Goal: Task Accomplishment & Management: Manage account settings

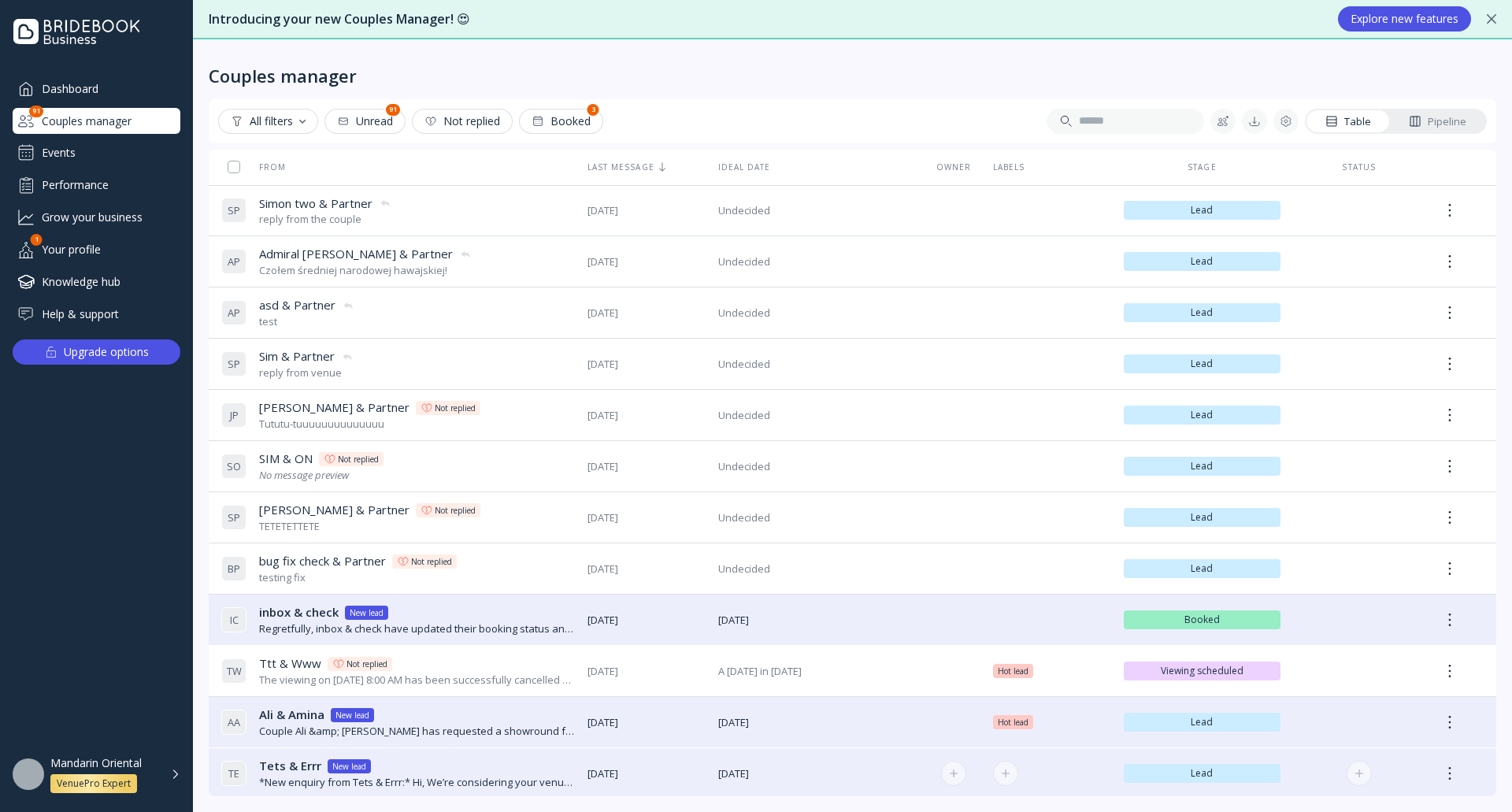
scroll to position [158, 0]
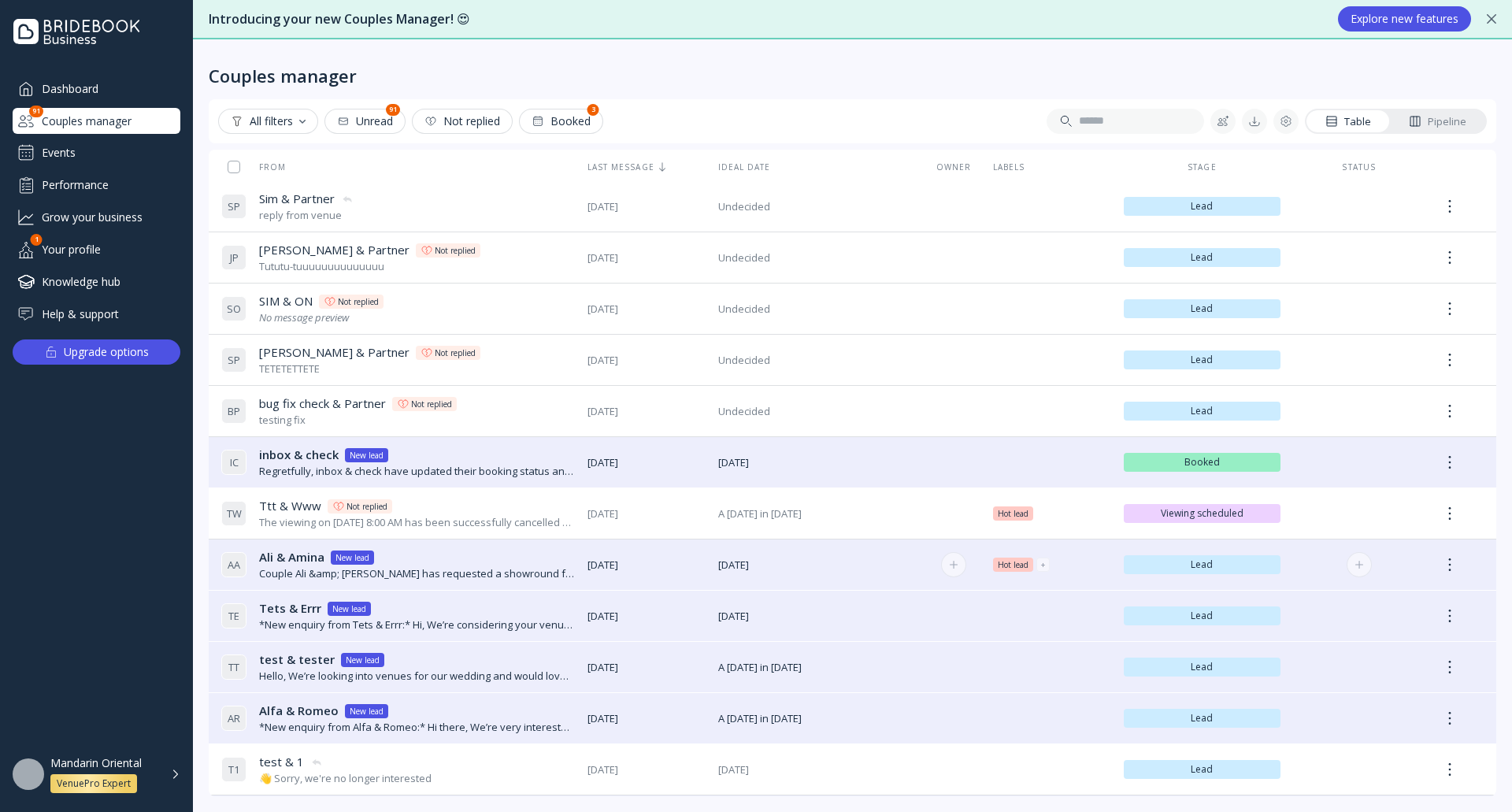
click at [486, 561] on div "Ali & Amina Ali & Amina New lead" at bounding box center [417, 557] width 316 height 16
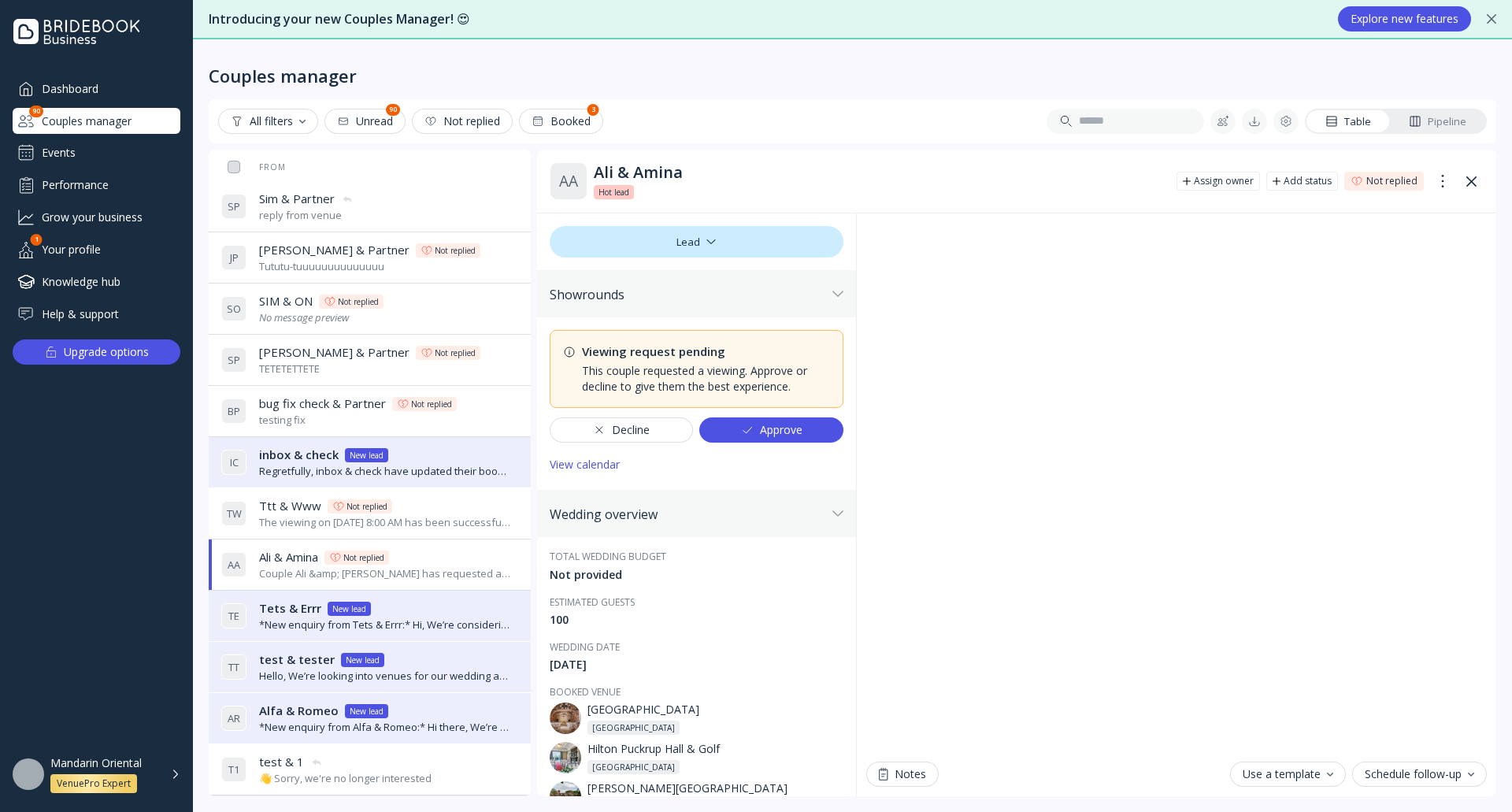
click at [599, 464] on div "View calendar" at bounding box center [584, 464] width 70 height 13
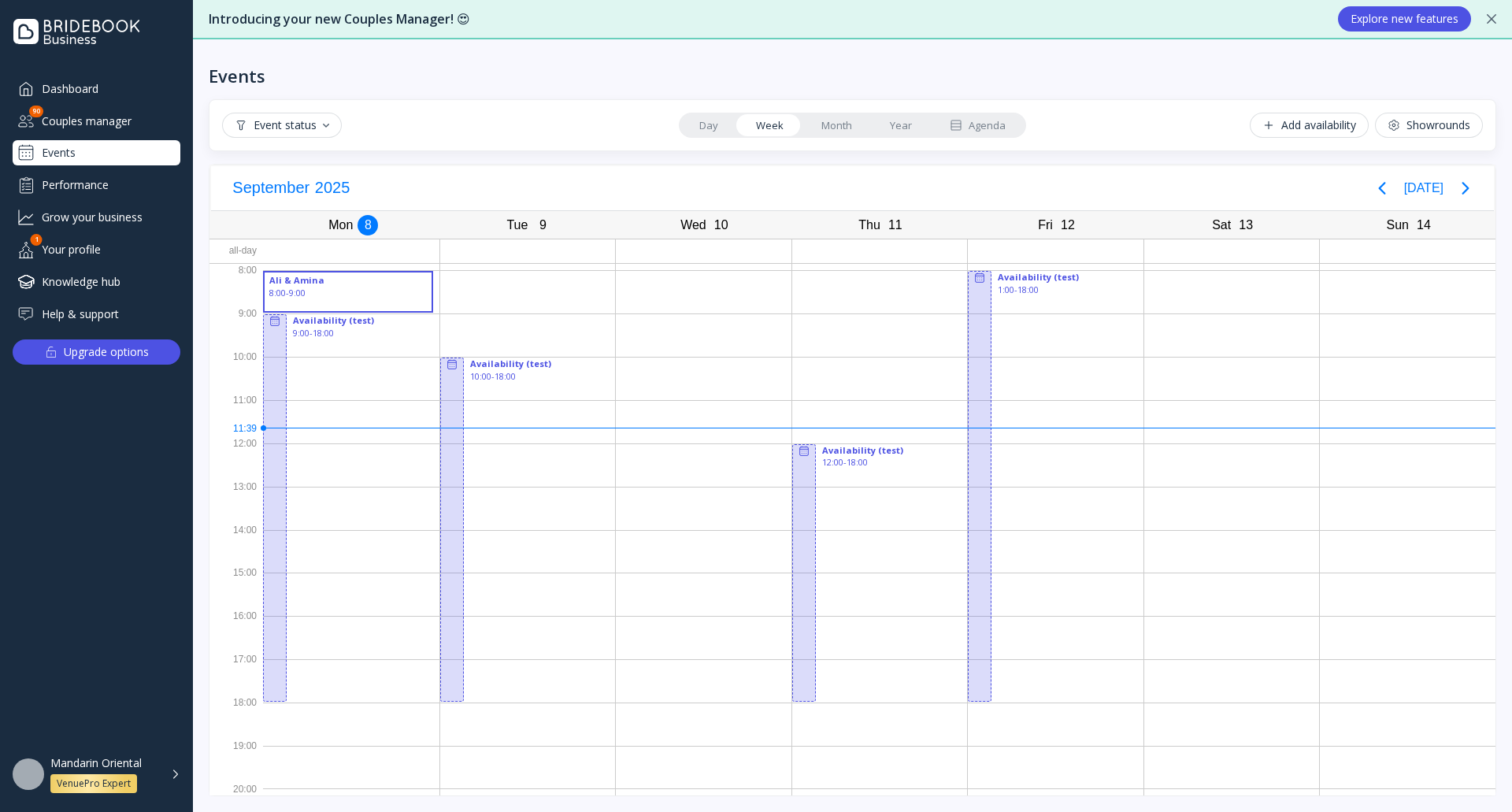
click at [711, 129] on link "Day" at bounding box center [709, 125] width 57 height 22
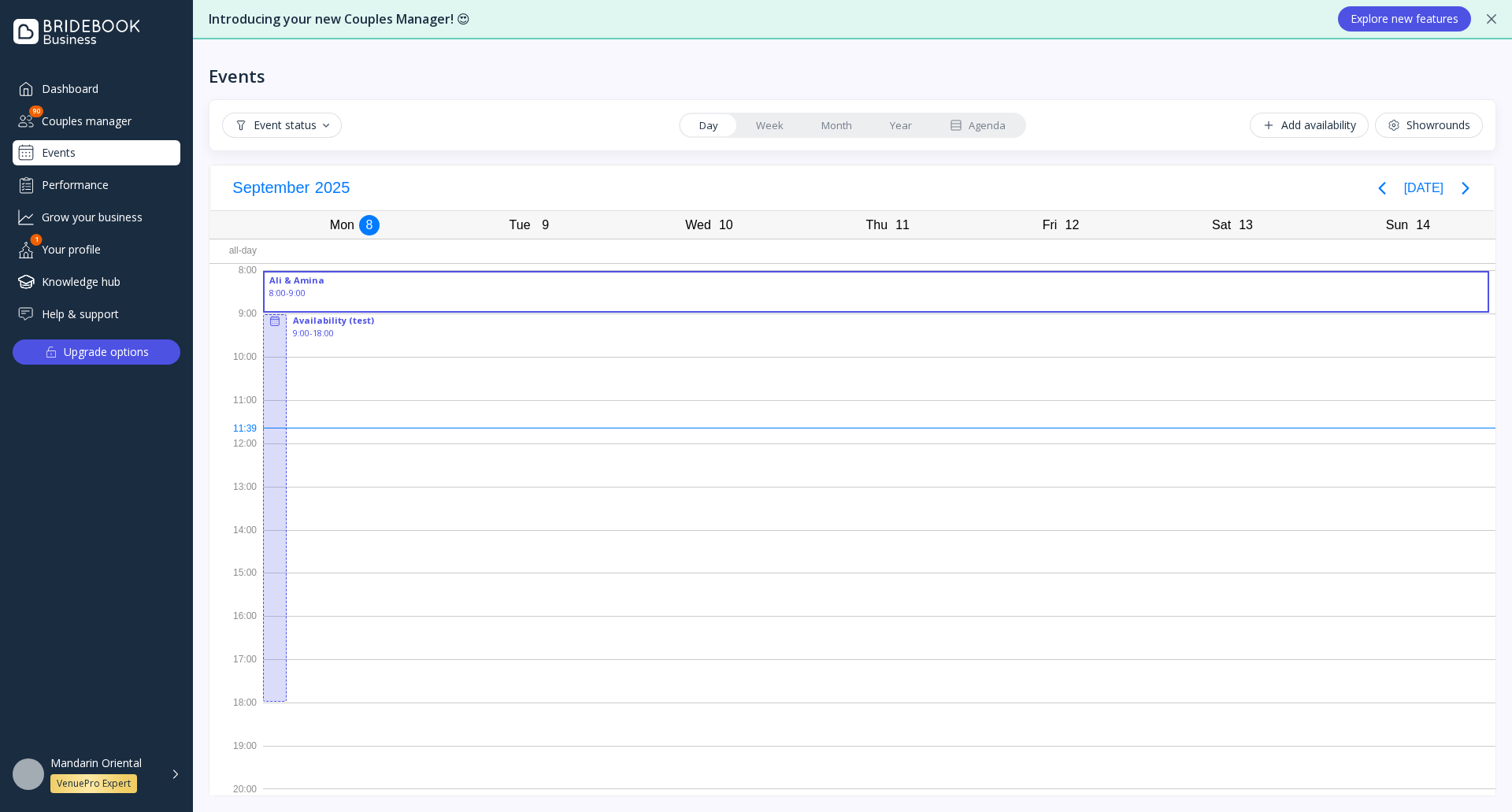
click at [769, 130] on link "Week" at bounding box center [770, 125] width 65 height 22
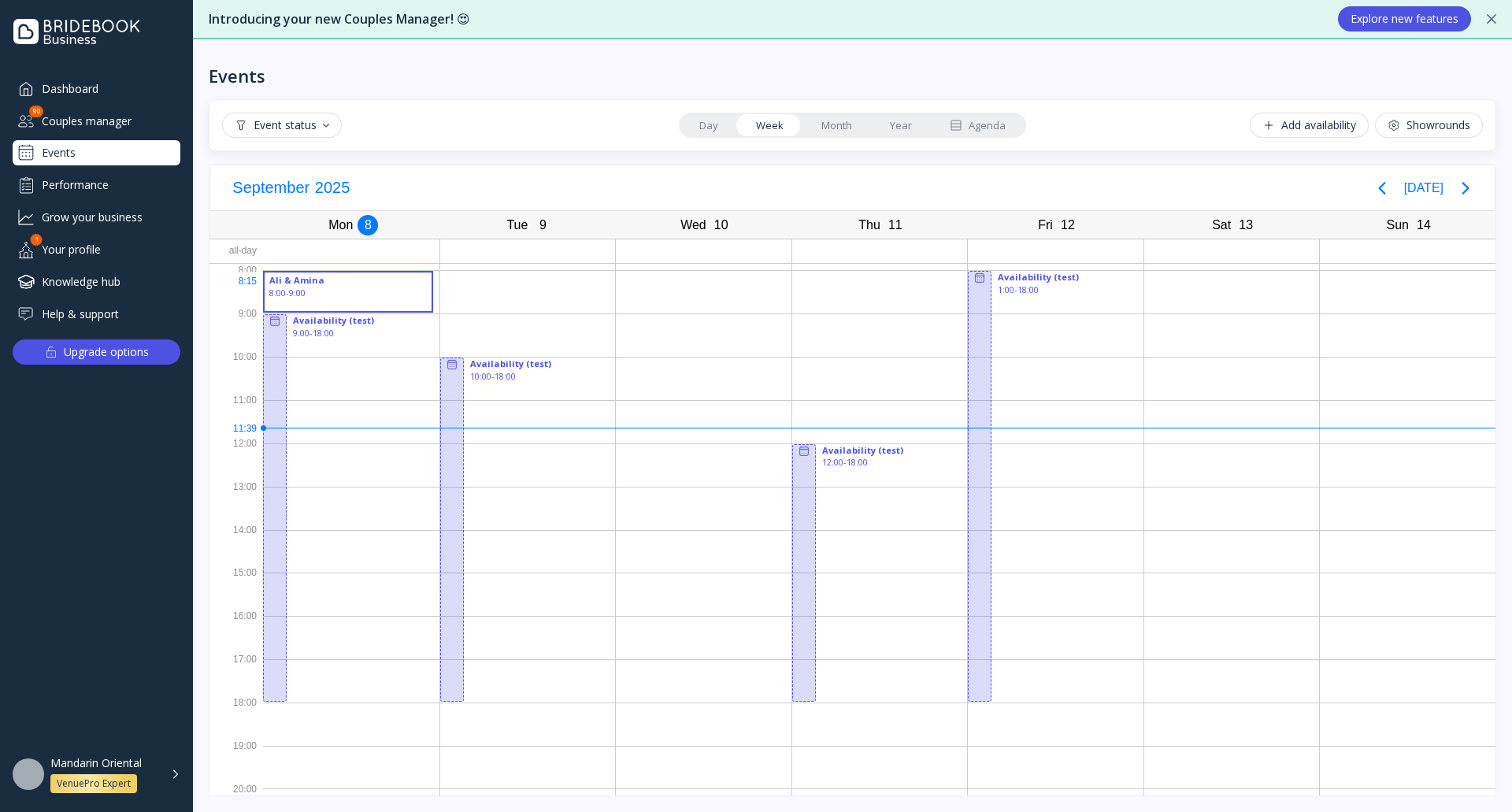
click at [387, 288] on div "8:00 - 9:00" at bounding box center [348, 293] width 158 height 13
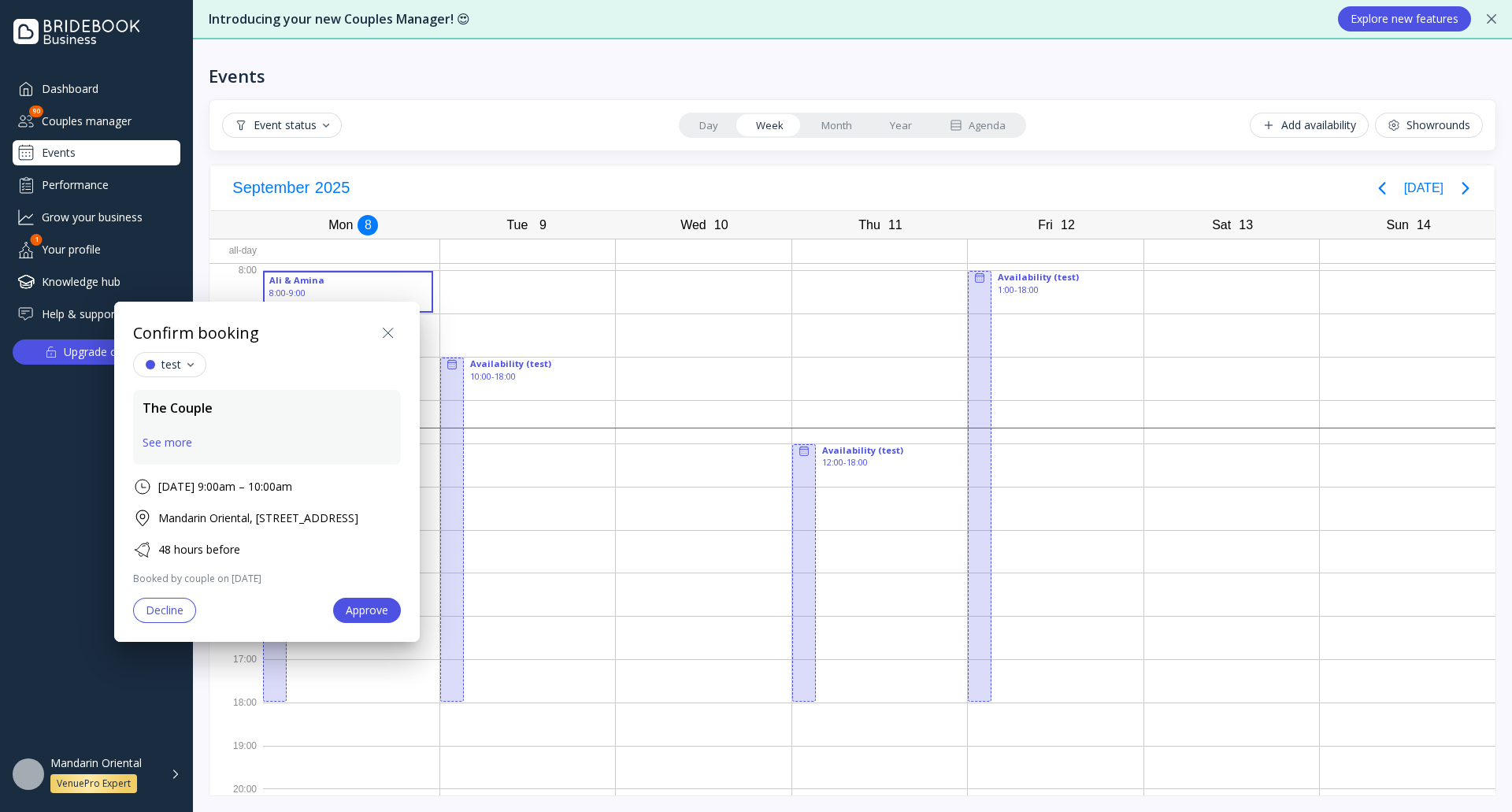
click at [187, 437] on div "See more" at bounding box center [167, 442] width 50 height 13
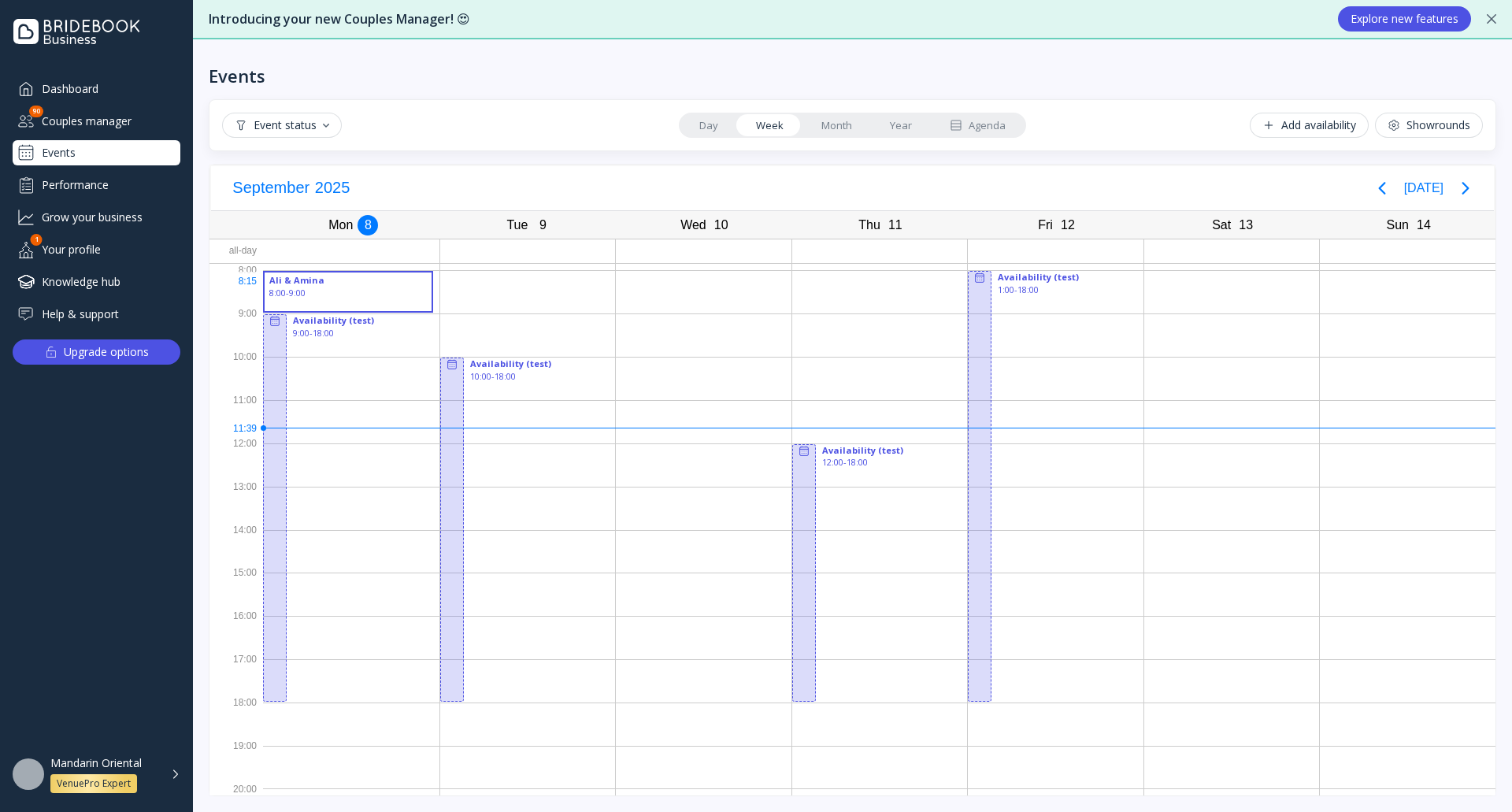
click at [364, 285] on div "Ali & Amina" at bounding box center [348, 280] width 158 height 13
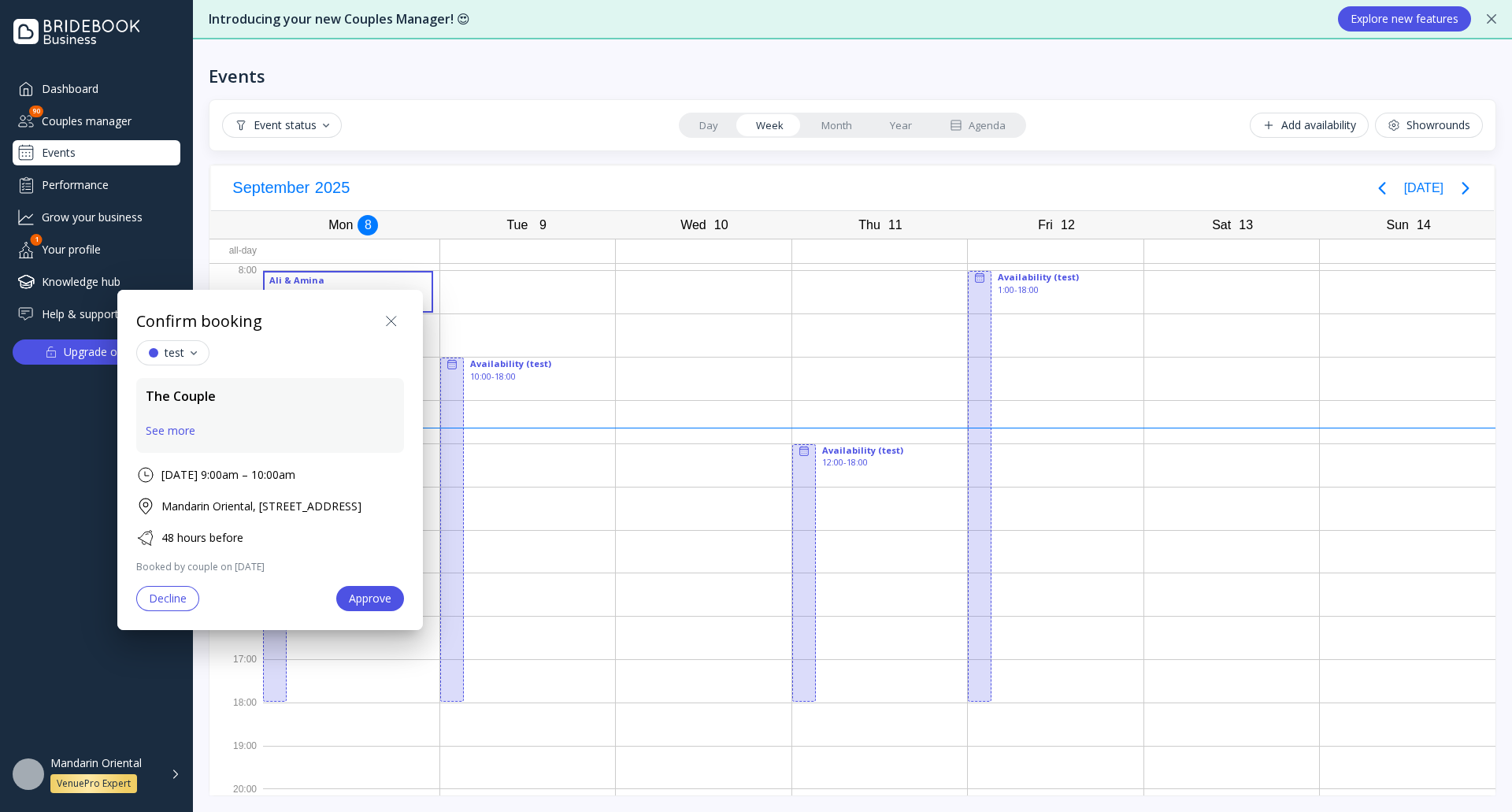
click at [391, 601] on div "Approve" at bounding box center [370, 598] width 43 height 13
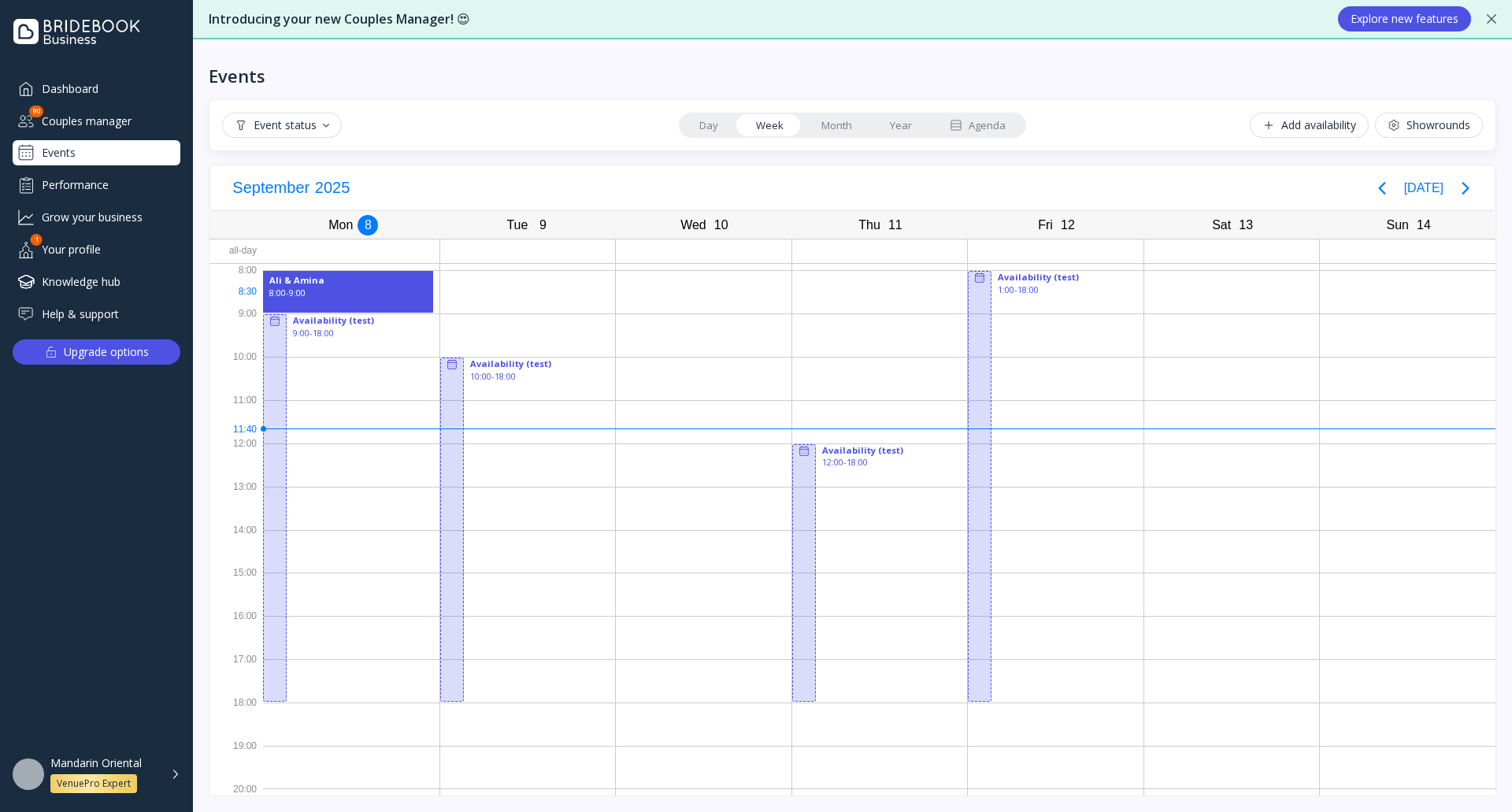
click at [366, 297] on div "8:00 - 9:00" at bounding box center [348, 293] width 158 height 13
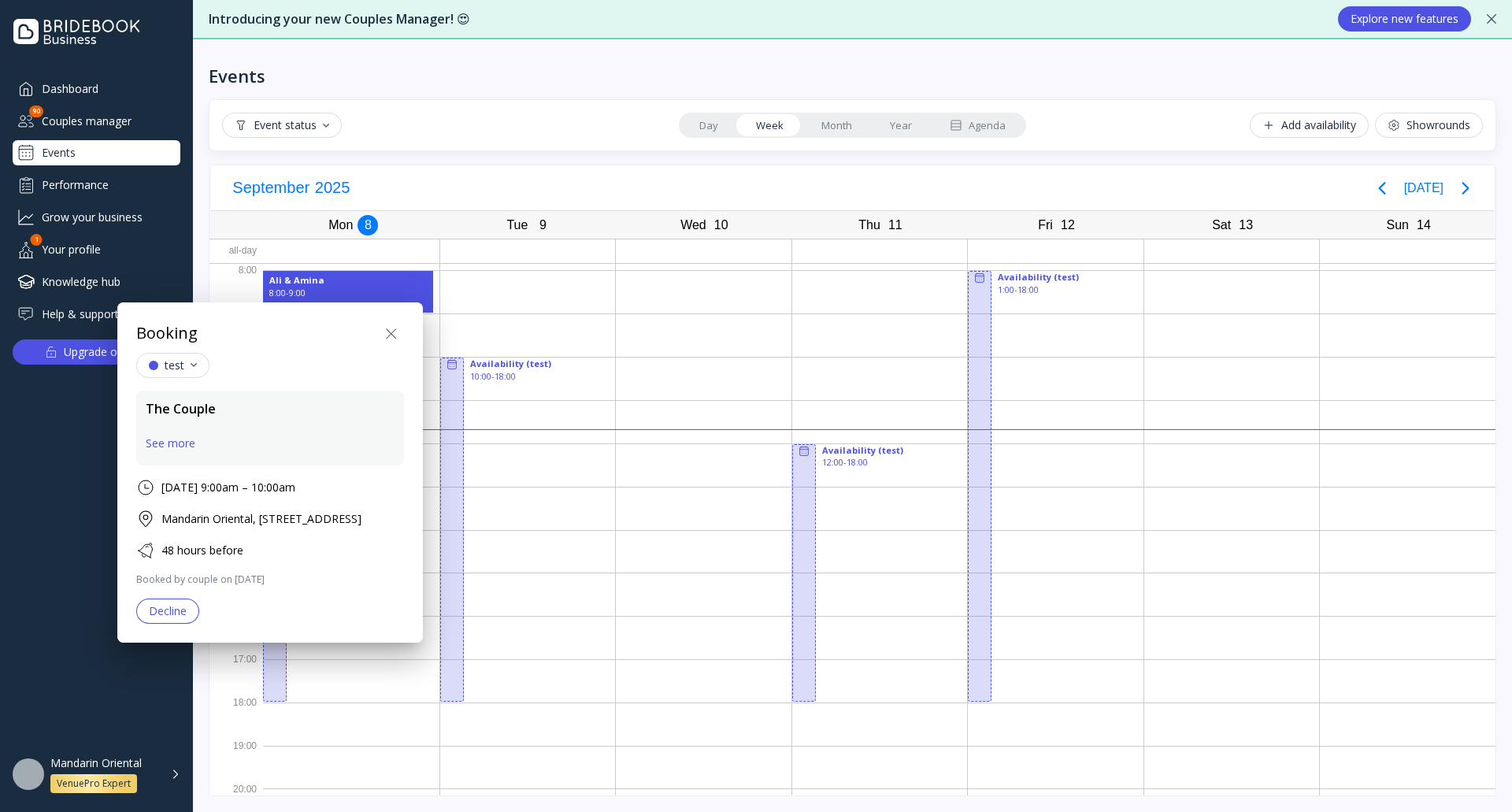
click at [401, 331] on icon at bounding box center [391, 334] width 19 height 19
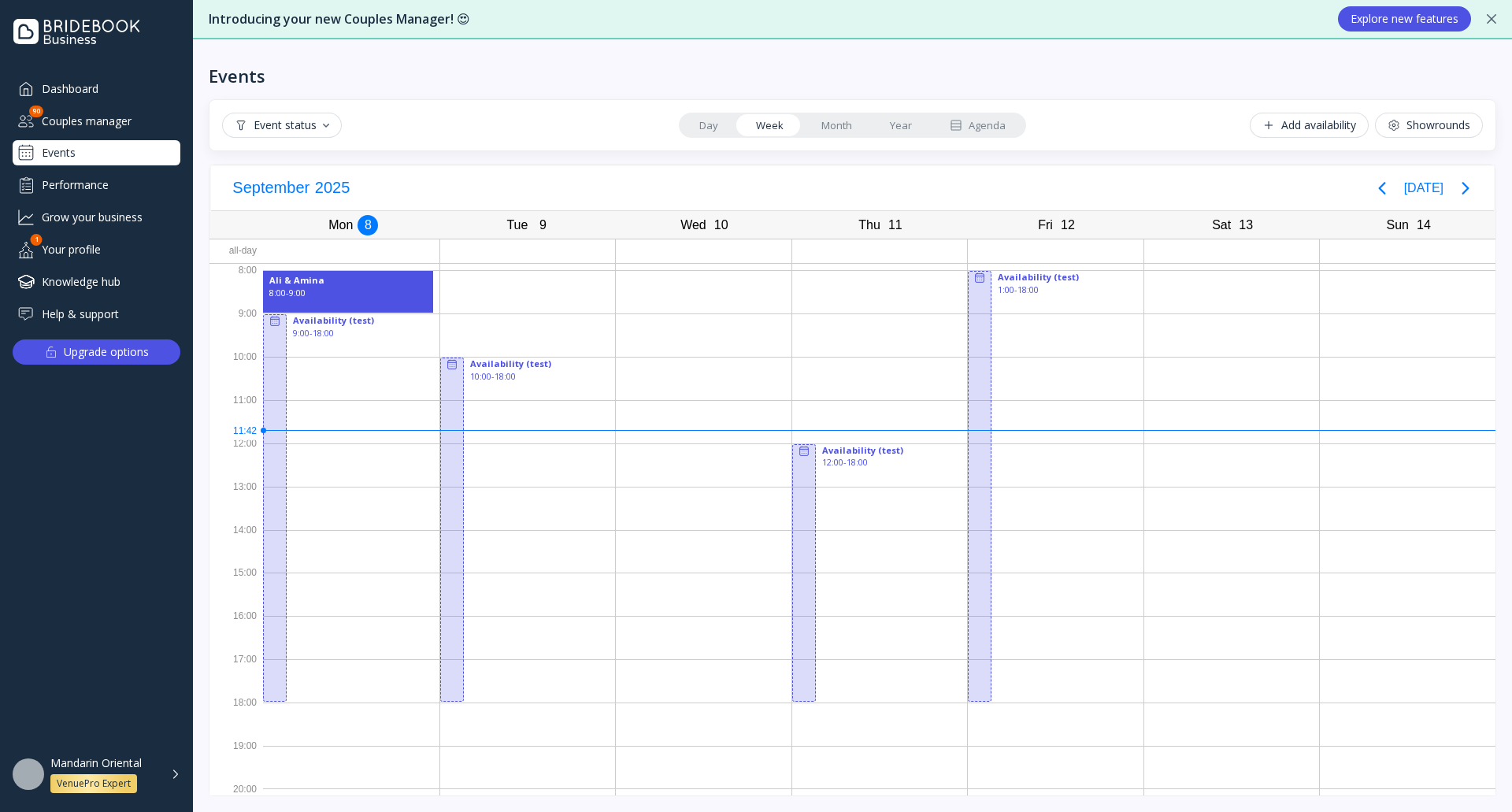
click at [319, 122] on div "Event status" at bounding box center [281, 125] width 94 height 13
click at [311, 165] on div "Pending" at bounding box center [327, 166] width 197 height 27
click at [299, 193] on div "Confirmed" at bounding box center [287, 194] width 53 height 15
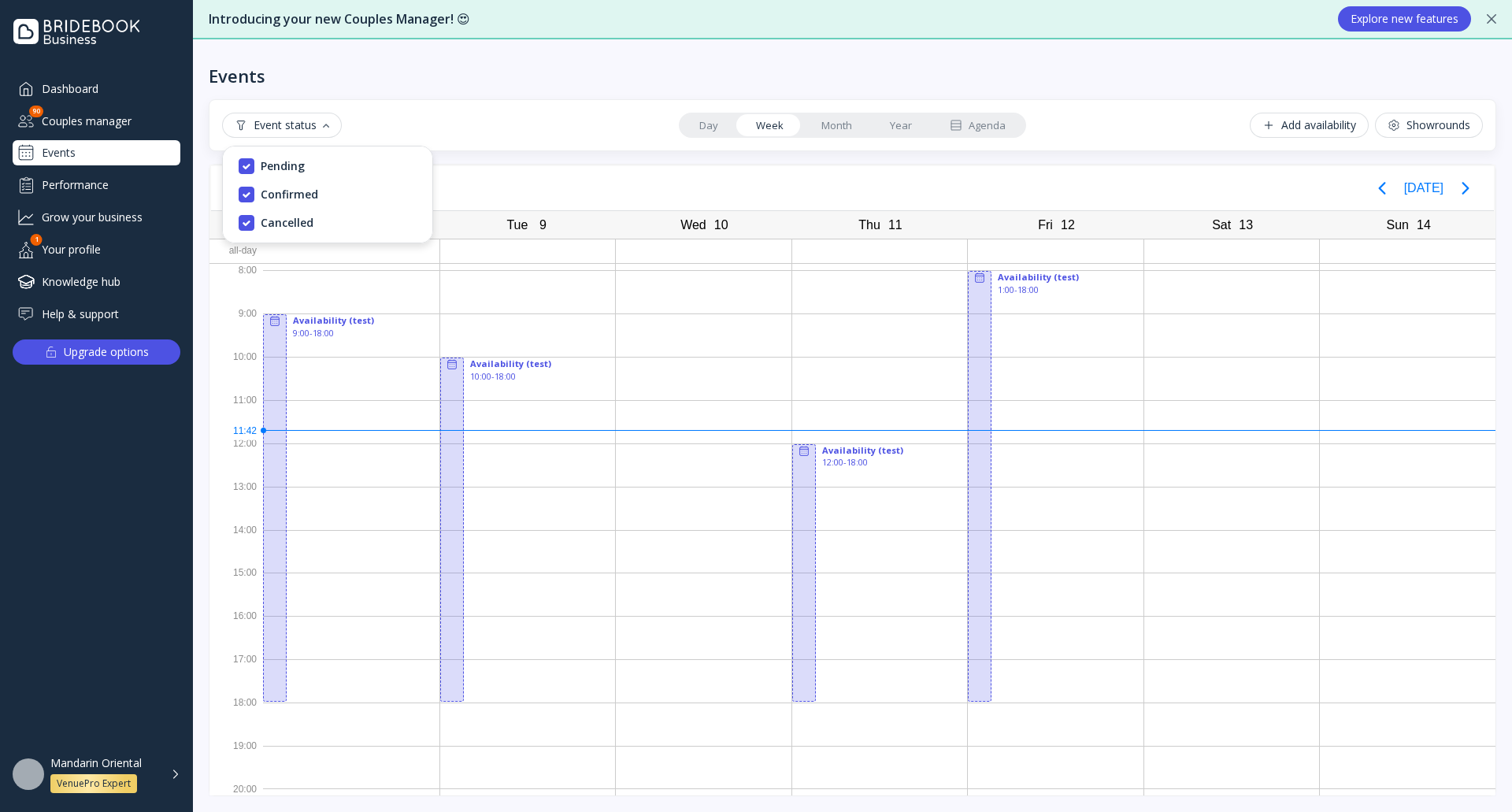
click at [376, 110] on div "Event status Day Week Month Year Agenda Add availability Showrounds" at bounding box center [852, 125] width 1287 height 52
click at [324, 125] on div "button" at bounding box center [325, 125] width 6 height 4
click at [304, 168] on div "Pending" at bounding box center [327, 166] width 197 height 27
click at [305, 191] on div "Confirmed" at bounding box center [289, 194] width 57 height 15
click at [302, 216] on div "Cancelled" at bounding box center [287, 222] width 52 height 15
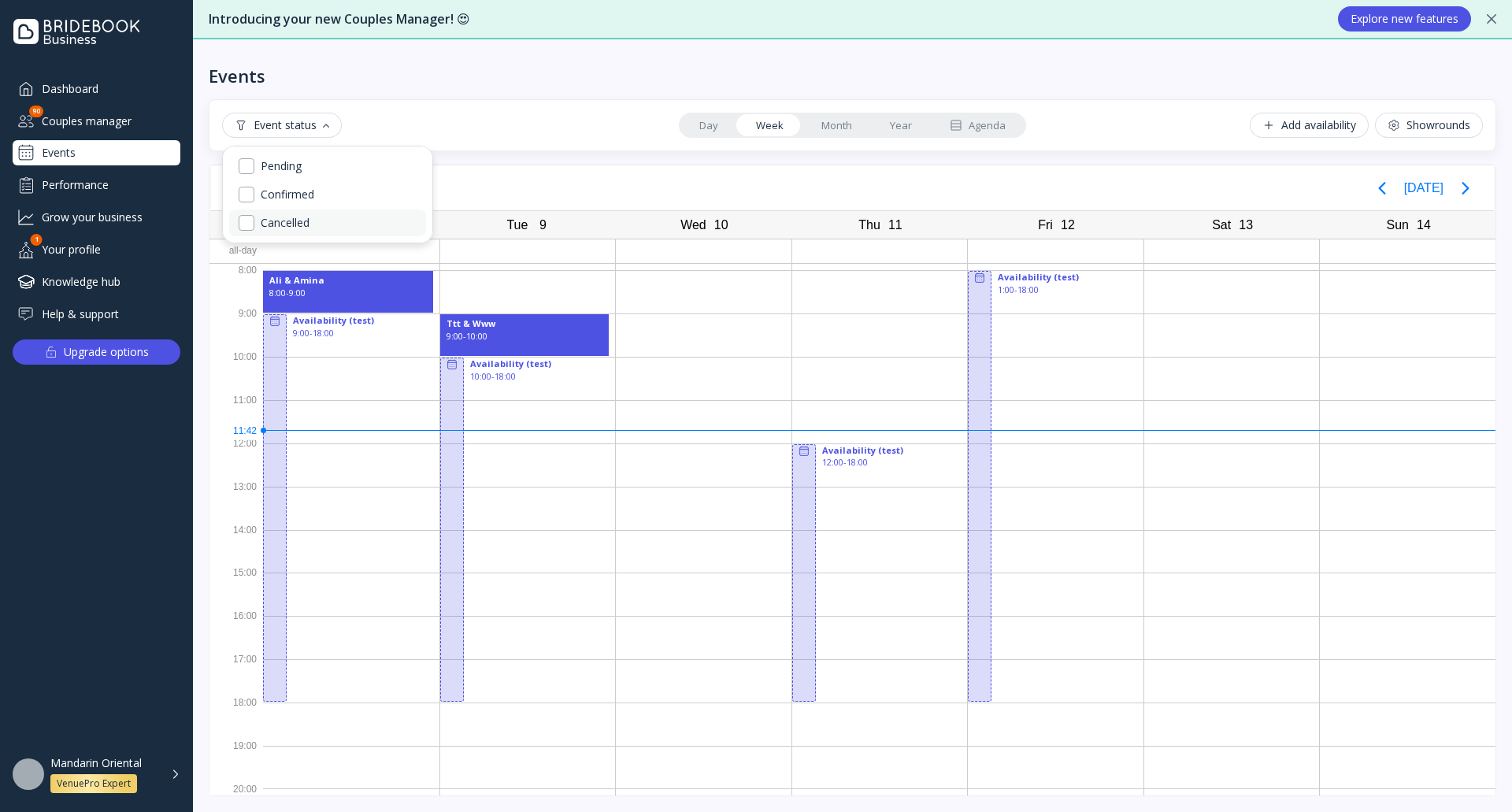
click at [312, 219] on div "Cancelled" at bounding box center [327, 222] width 197 height 27
click at [456, 98] on div "Events Event status Day Week Month Year Agenda Add availability Showrounds Sept…" at bounding box center [852, 426] width 1319 height 773
click at [509, 335] on div "9:00 - 10:00" at bounding box center [524, 336] width 157 height 13
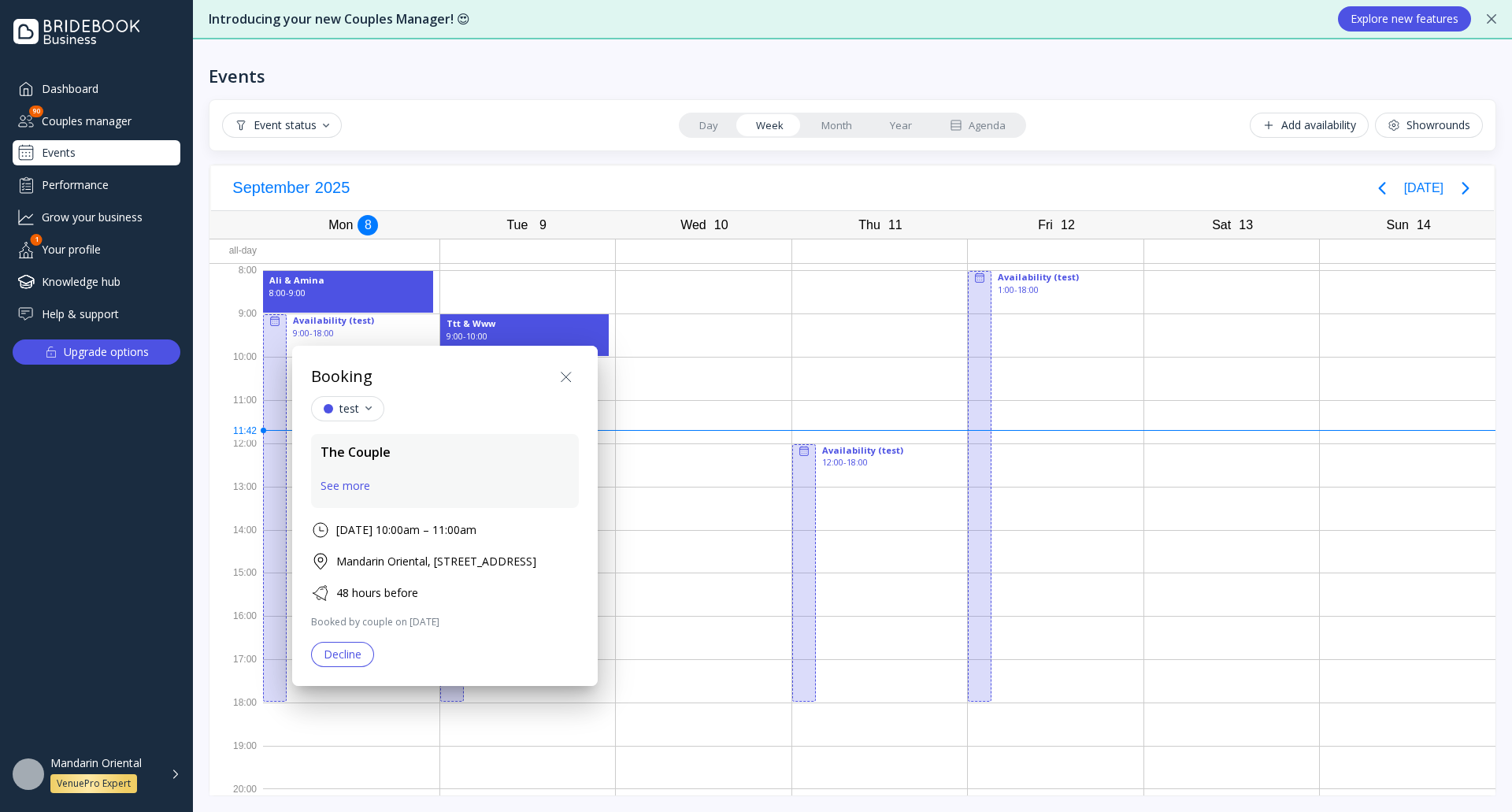
click at [576, 384] on icon at bounding box center [566, 378] width 19 height 19
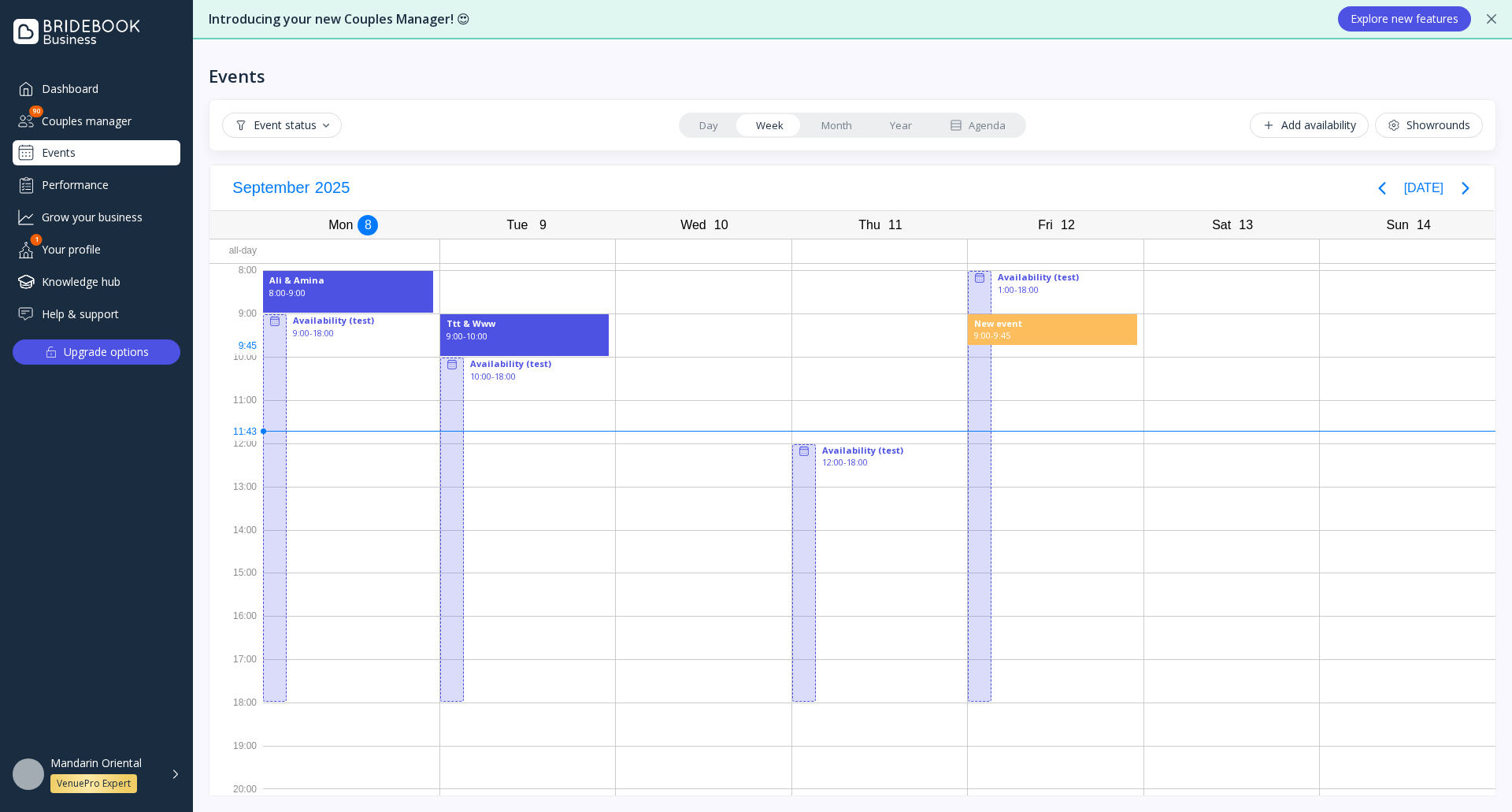
drag, startPoint x: 997, startPoint y: 318, endPoint x: 1100, endPoint y: 344, distance: 106.2
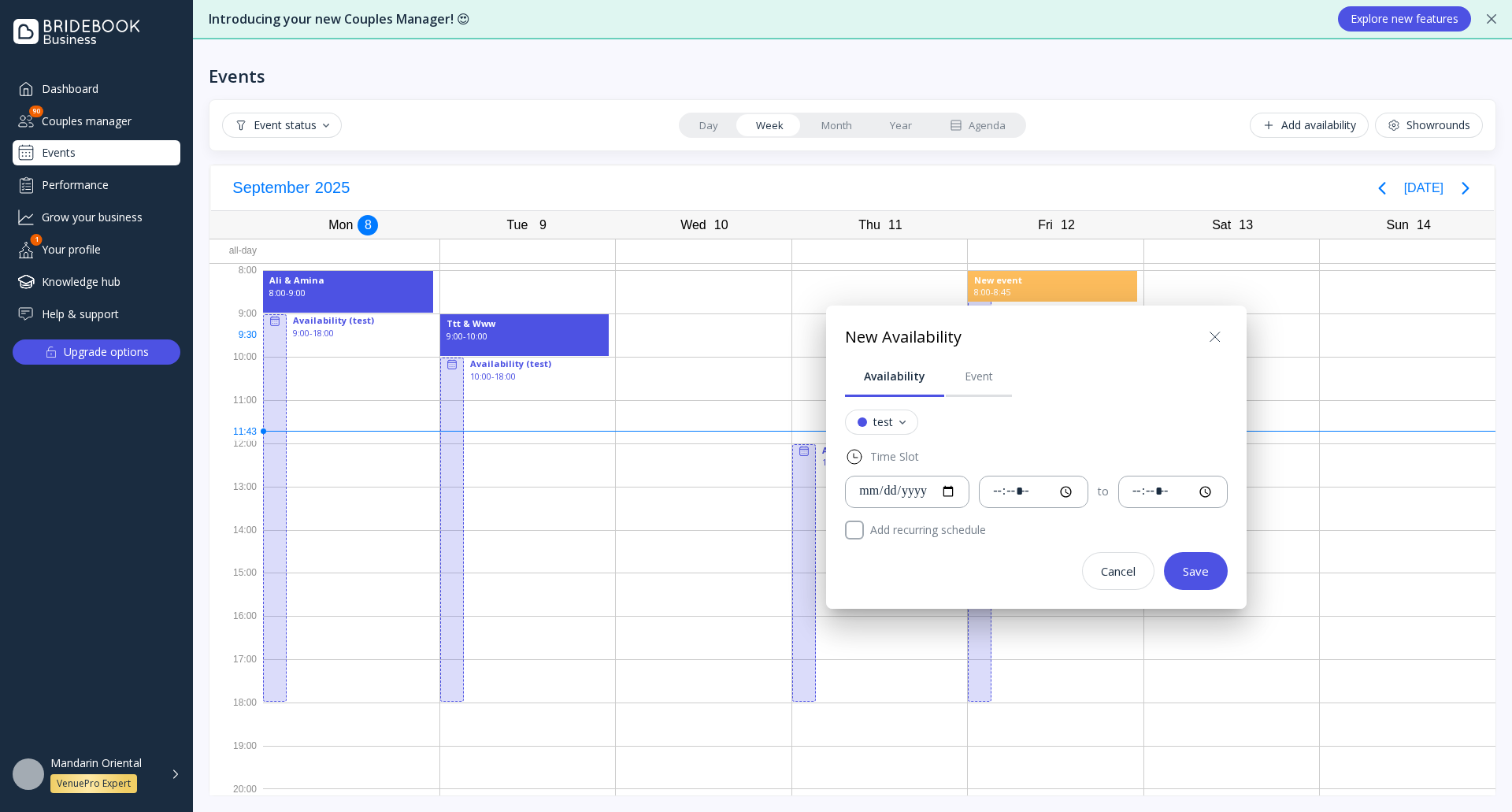
click at [1225, 338] on icon at bounding box center [1215, 337] width 19 height 19
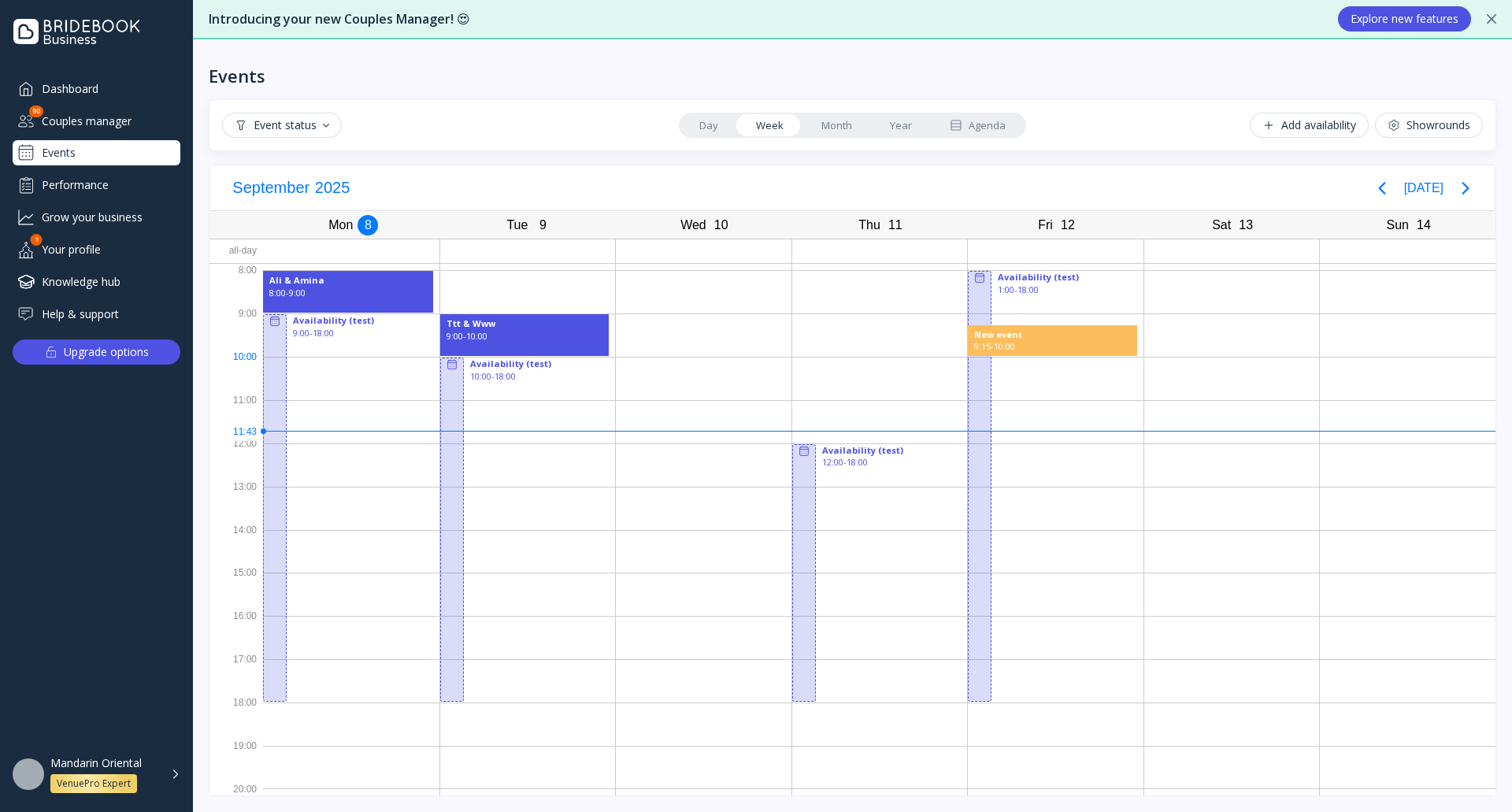
drag, startPoint x: 995, startPoint y: 333, endPoint x: 1094, endPoint y: 359, distance: 102.4
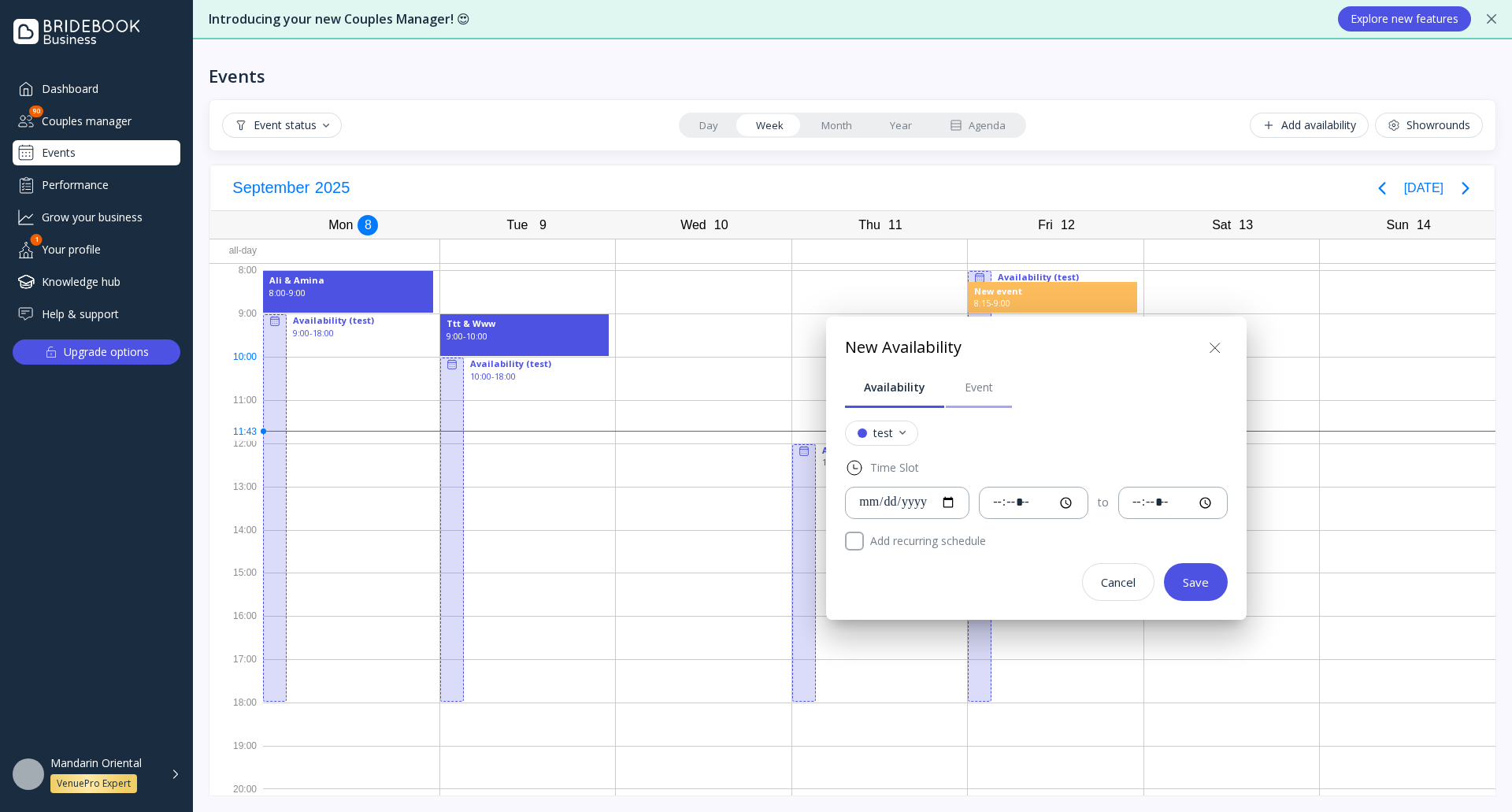
click at [973, 381] on div "Event" at bounding box center [978, 387] width 28 height 15
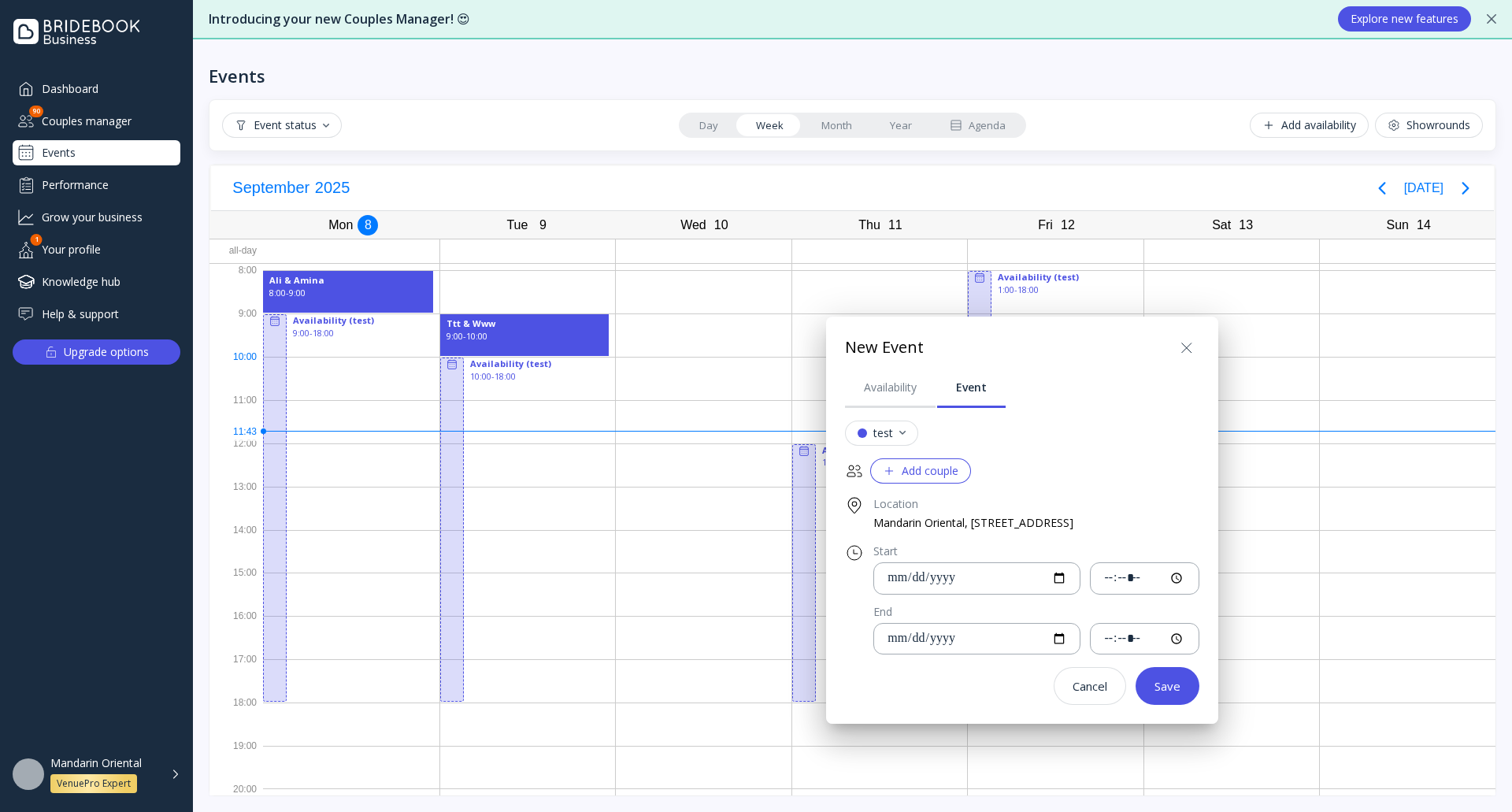
click at [911, 465] on div "Add couple" at bounding box center [921, 470] width 76 height 13
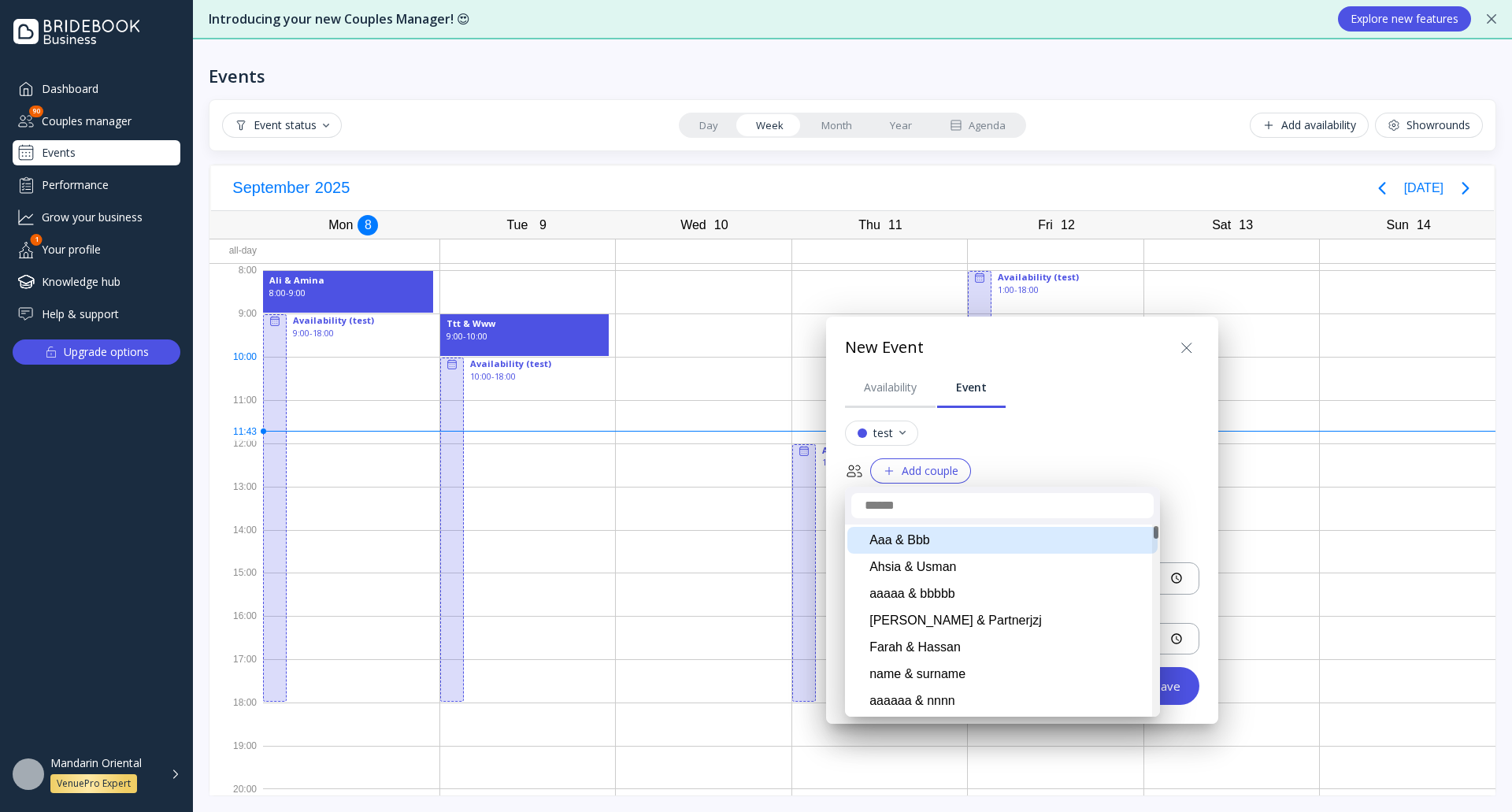
click at [934, 540] on div "Aaa & Bbb" at bounding box center [1002, 540] width 311 height 27
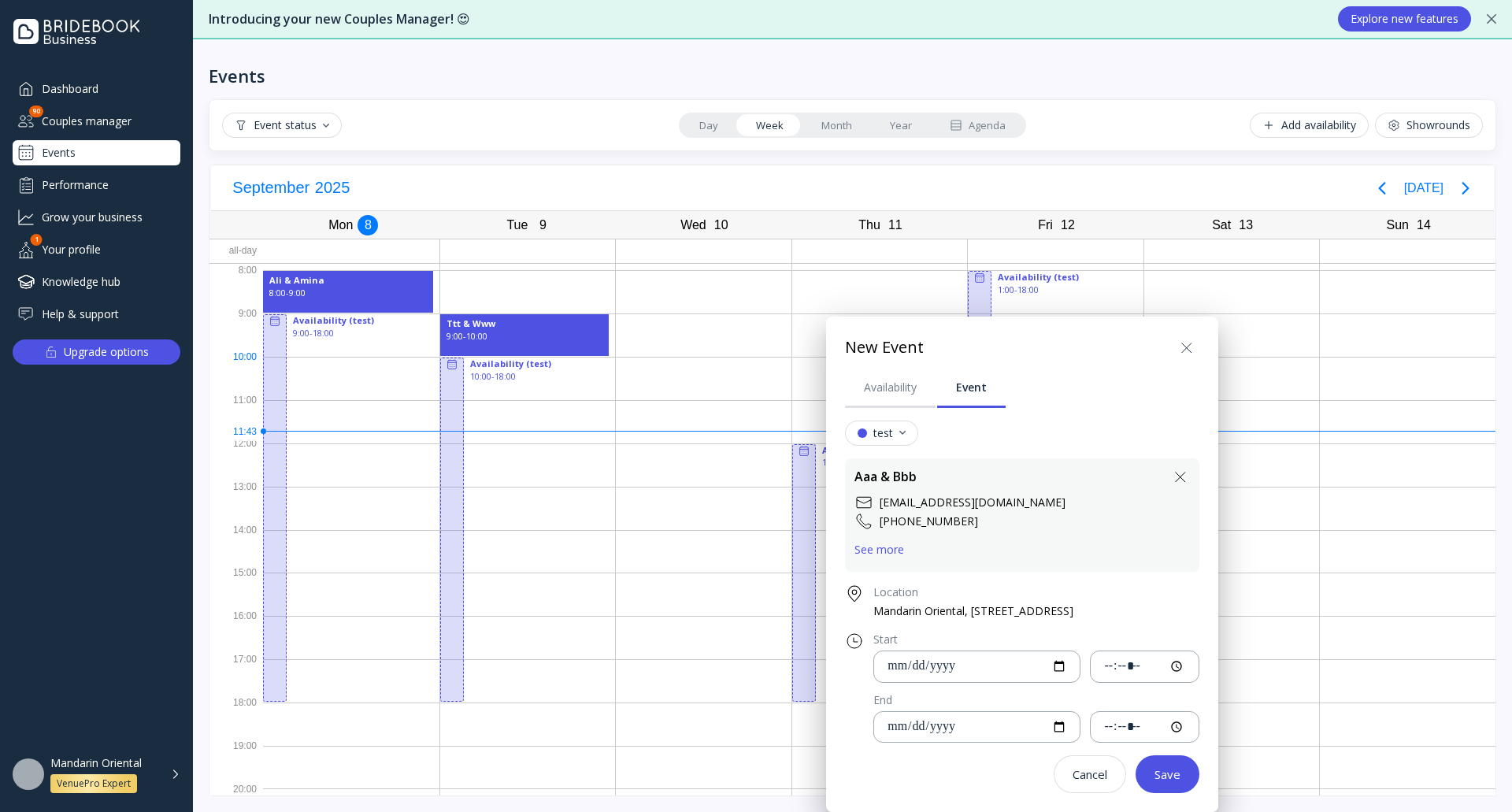
click at [1180, 779] on div "Save" at bounding box center [1167, 774] width 26 height 13
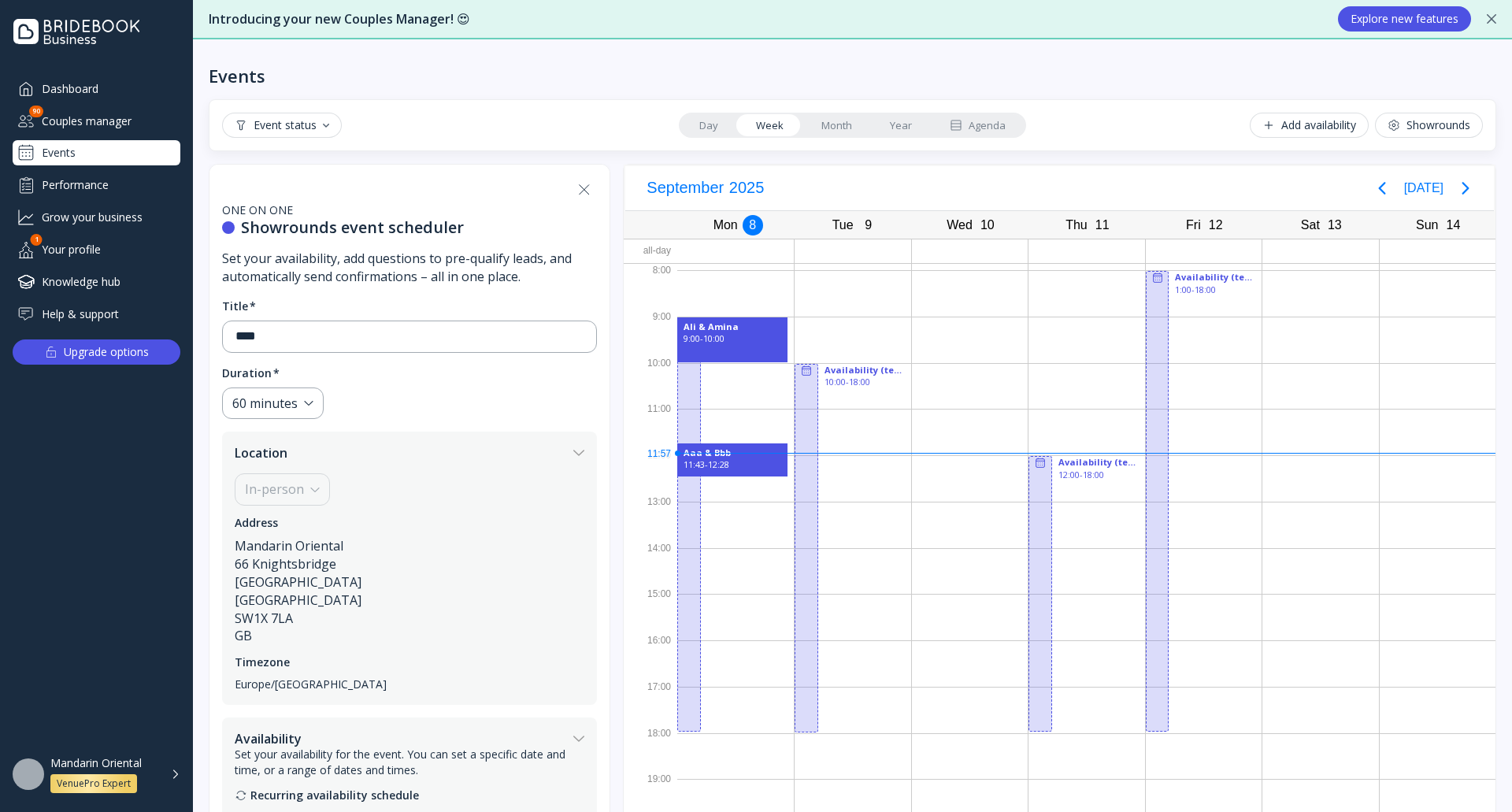
click at [1055, 70] on div "Events" at bounding box center [852, 63] width 1287 height 47
click at [1046, 70] on div "Events" at bounding box center [852, 63] width 1287 height 47
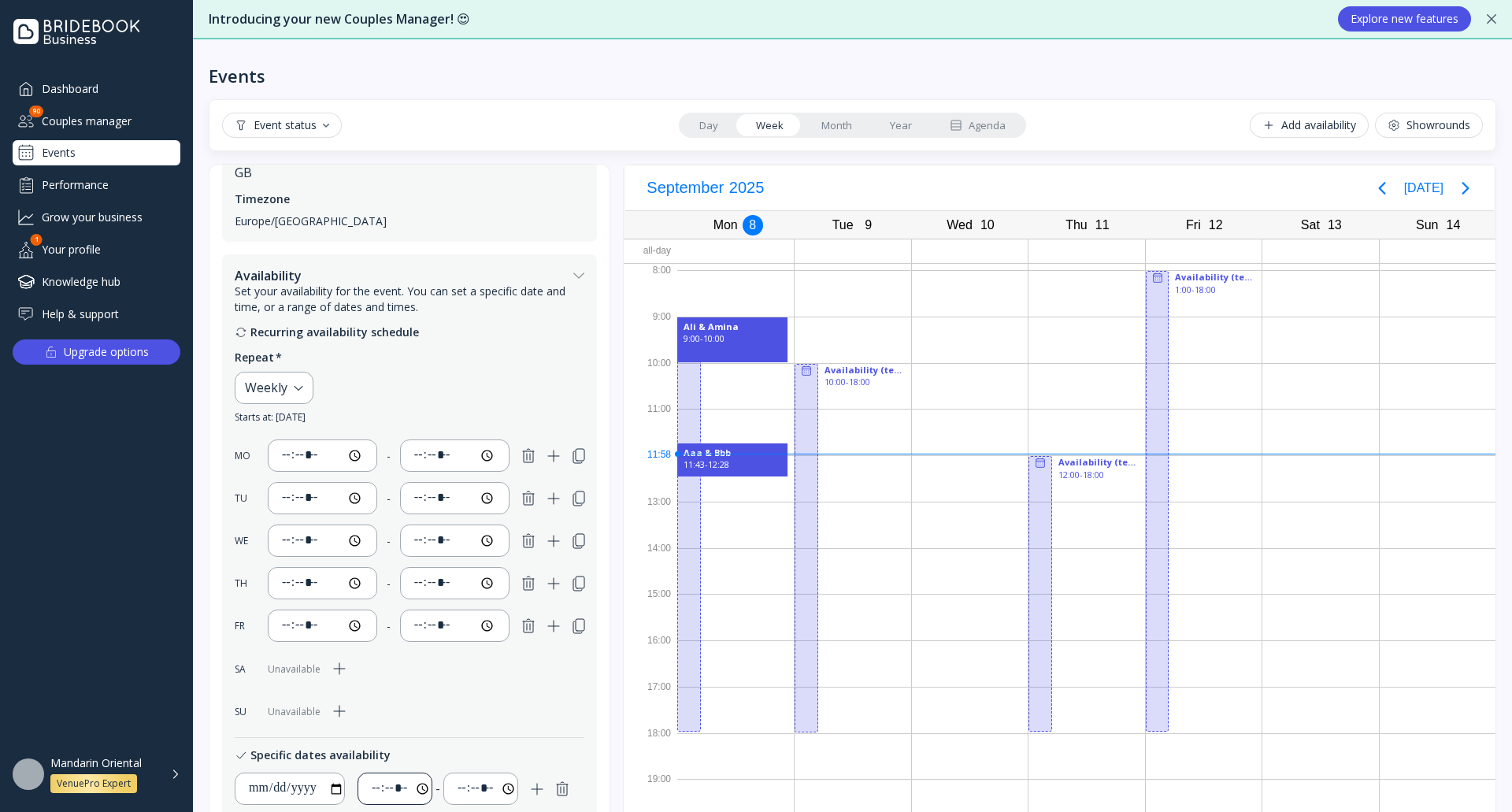
scroll to position [547, 0]
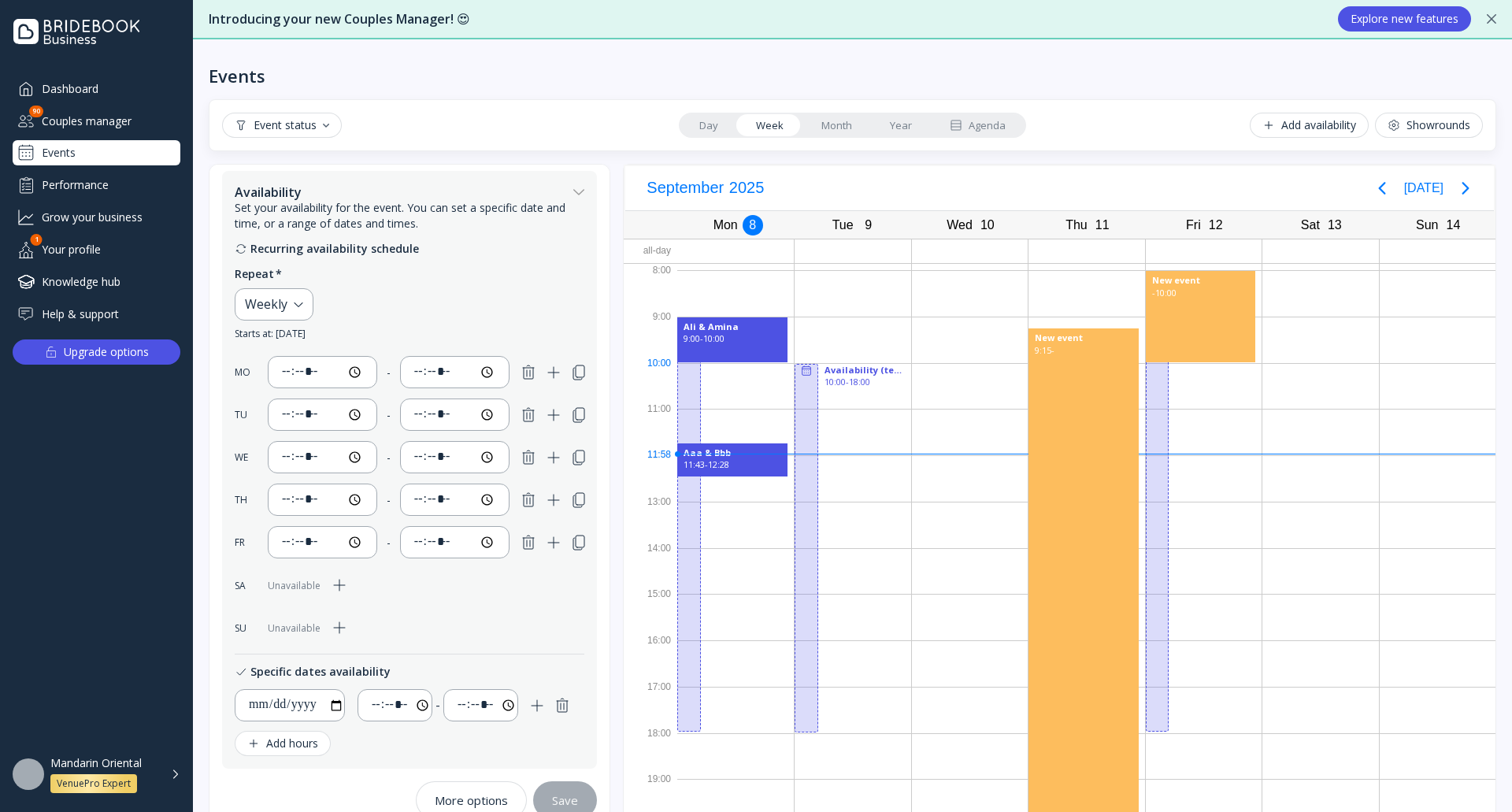
drag, startPoint x: 1049, startPoint y: 330, endPoint x: 1078, endPoint y: 336, distance: 29.6
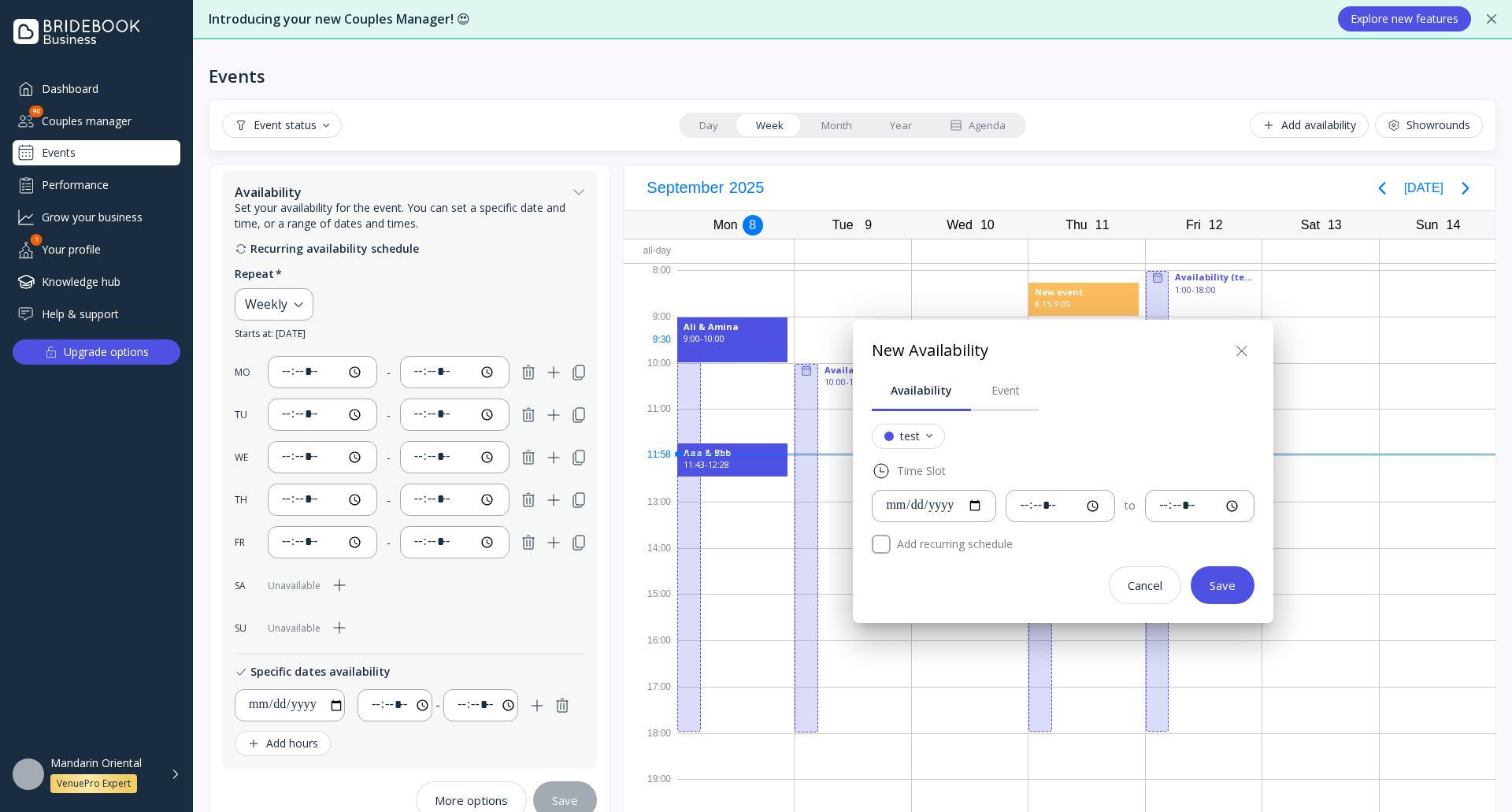
click at [1251, 348] on icon at bounding box center [1242, 351] width 19 height 19
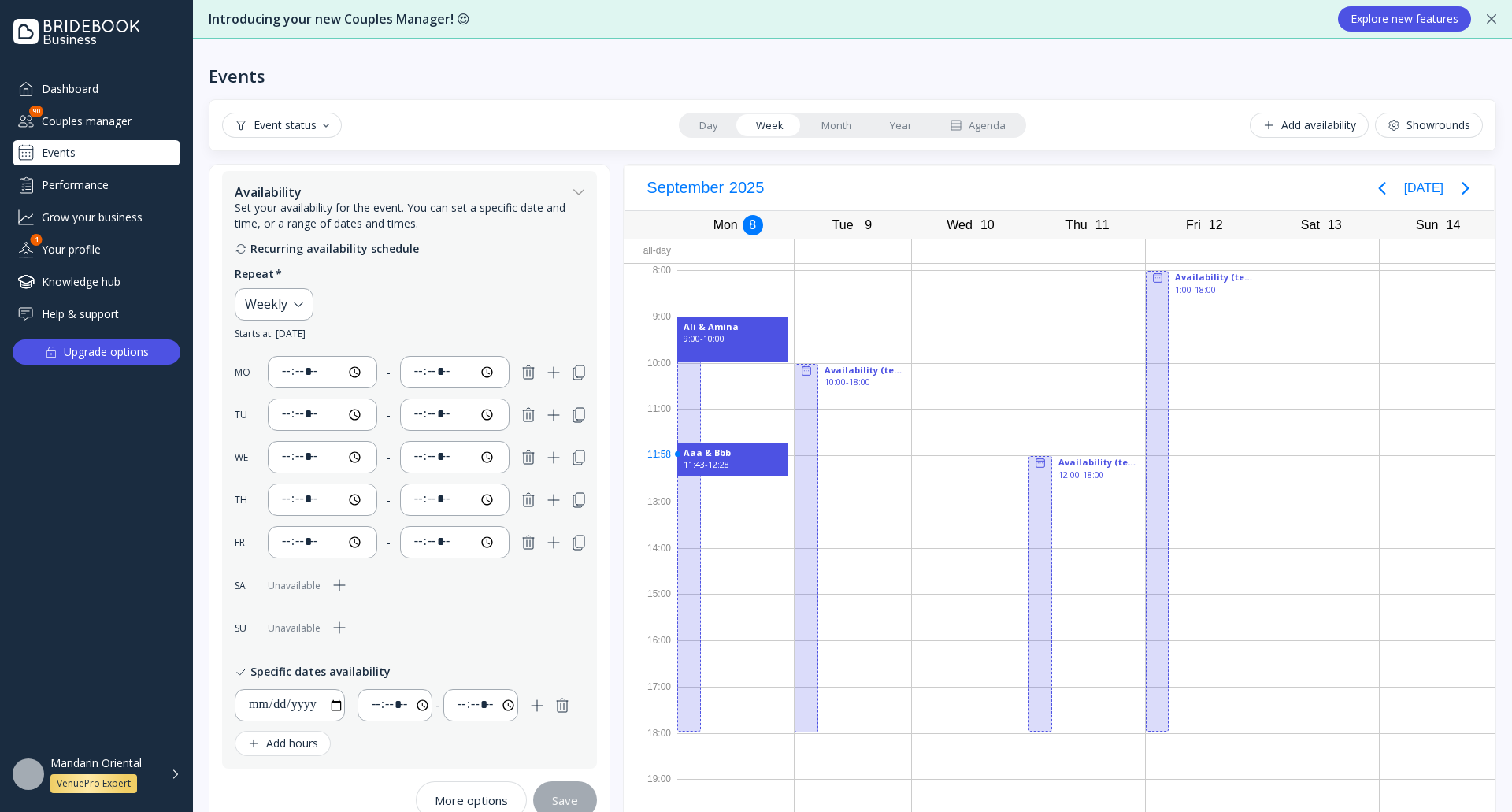
click at [963, 248] on div at bounding box center [970, 251] width 117 height 24
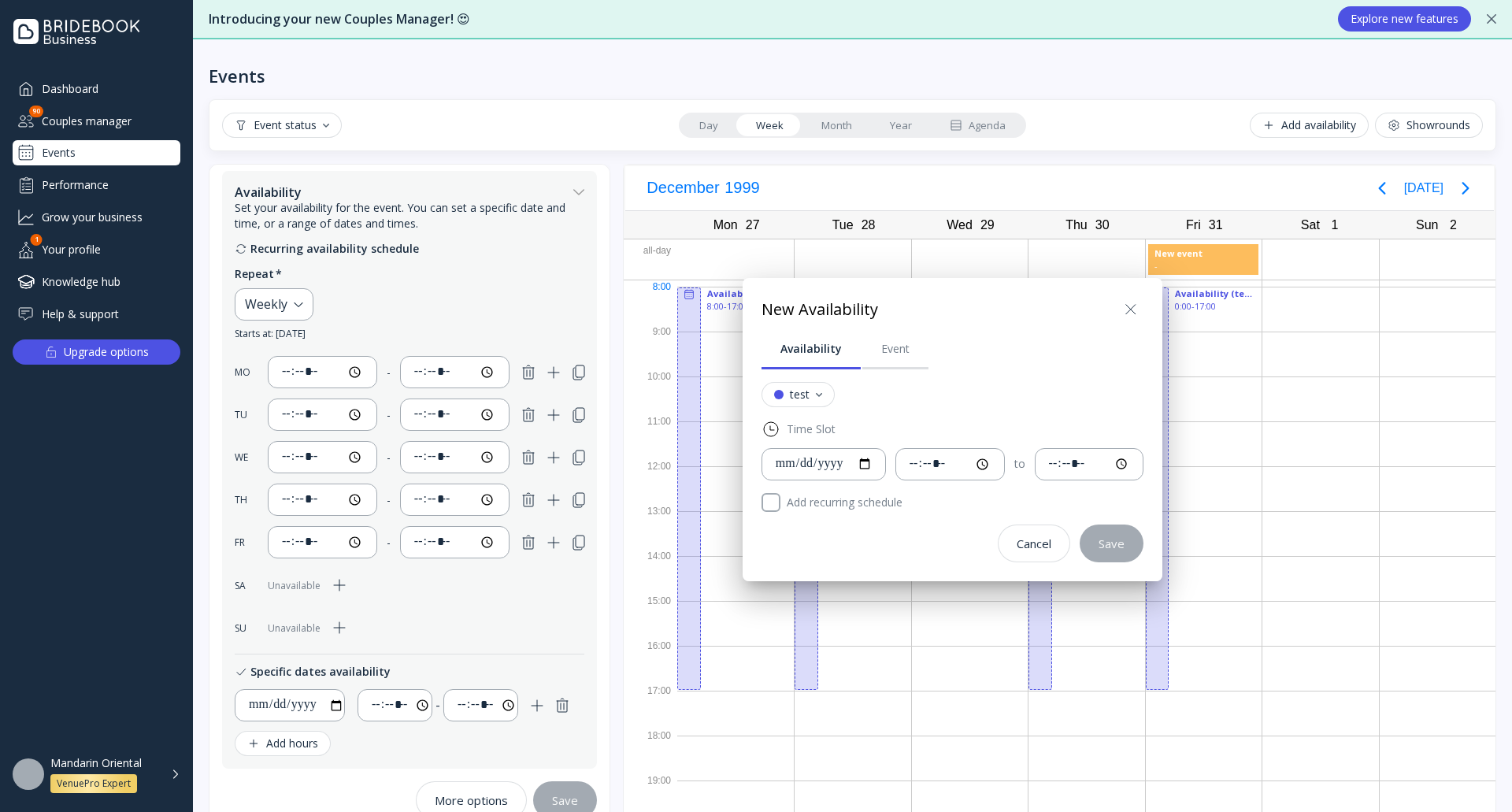
click at [1140, 312] on icon at bounding box center [1131, 310] width 19 height 19
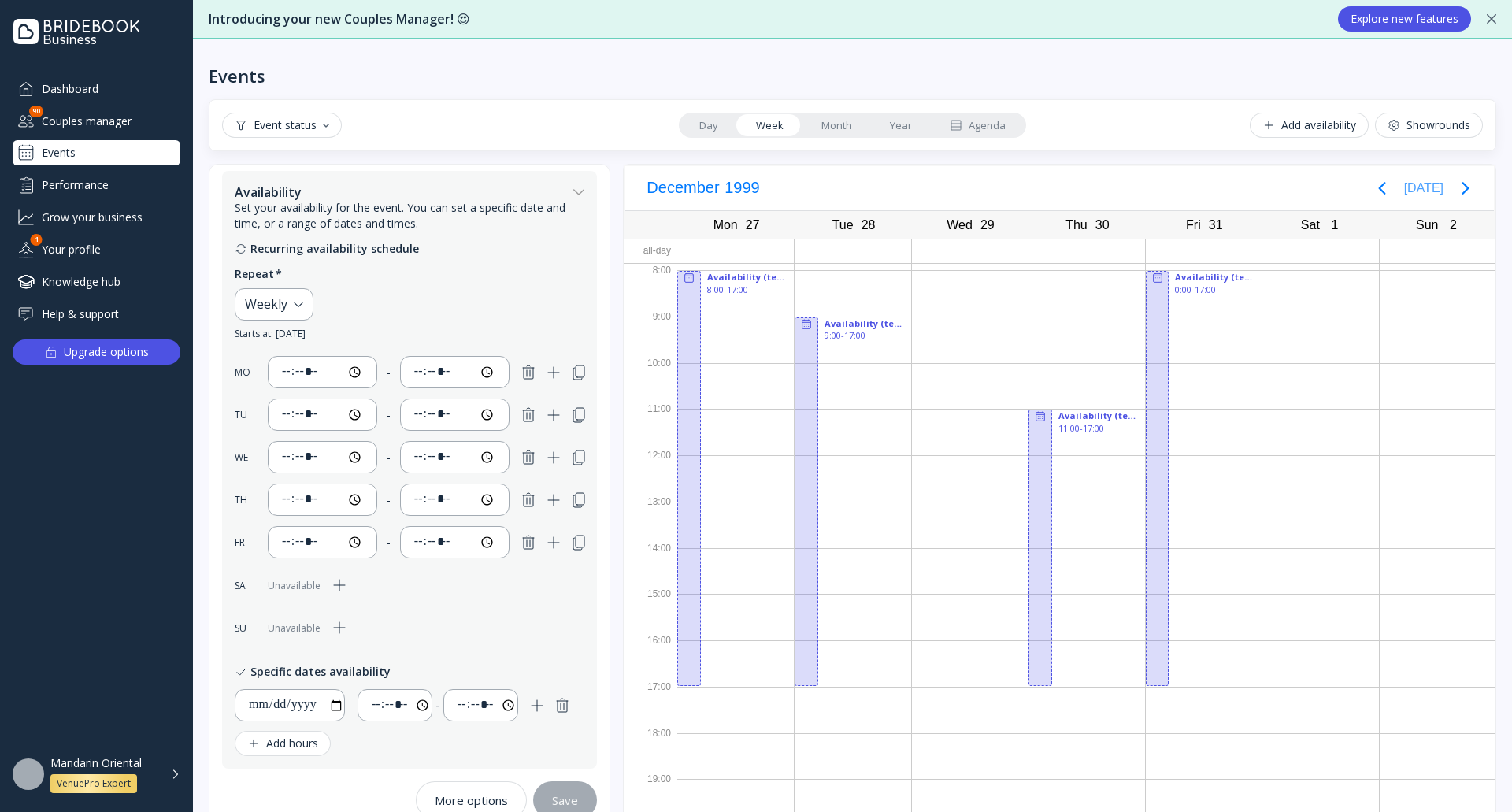
click at [1412, 188] on button "[DATE]" at bounding box center [1424, 188] width 39 height 28
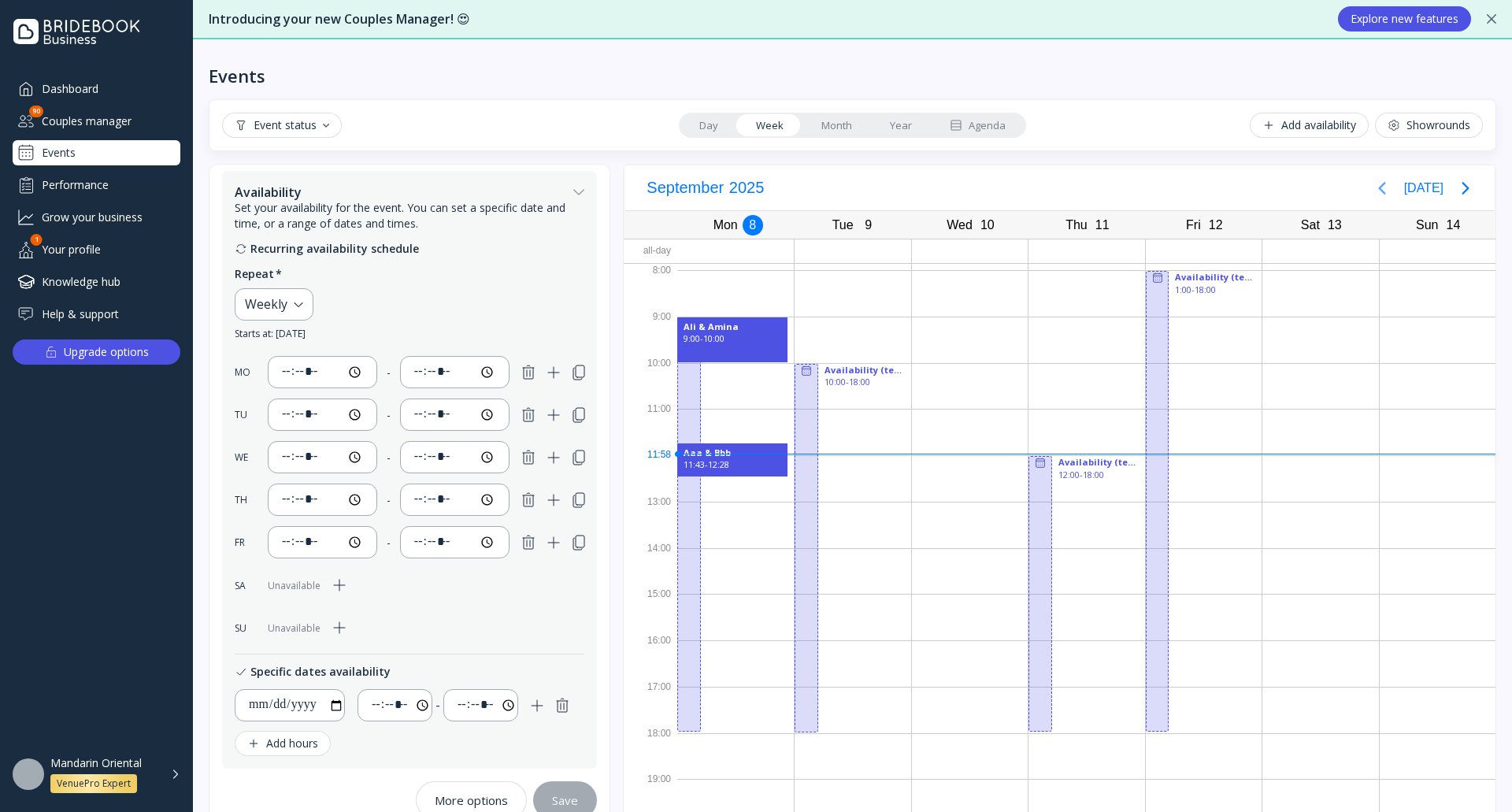
click at [1382, 179] on icon "Previous page" at bounding box center [1382, 188] width 19 height 19
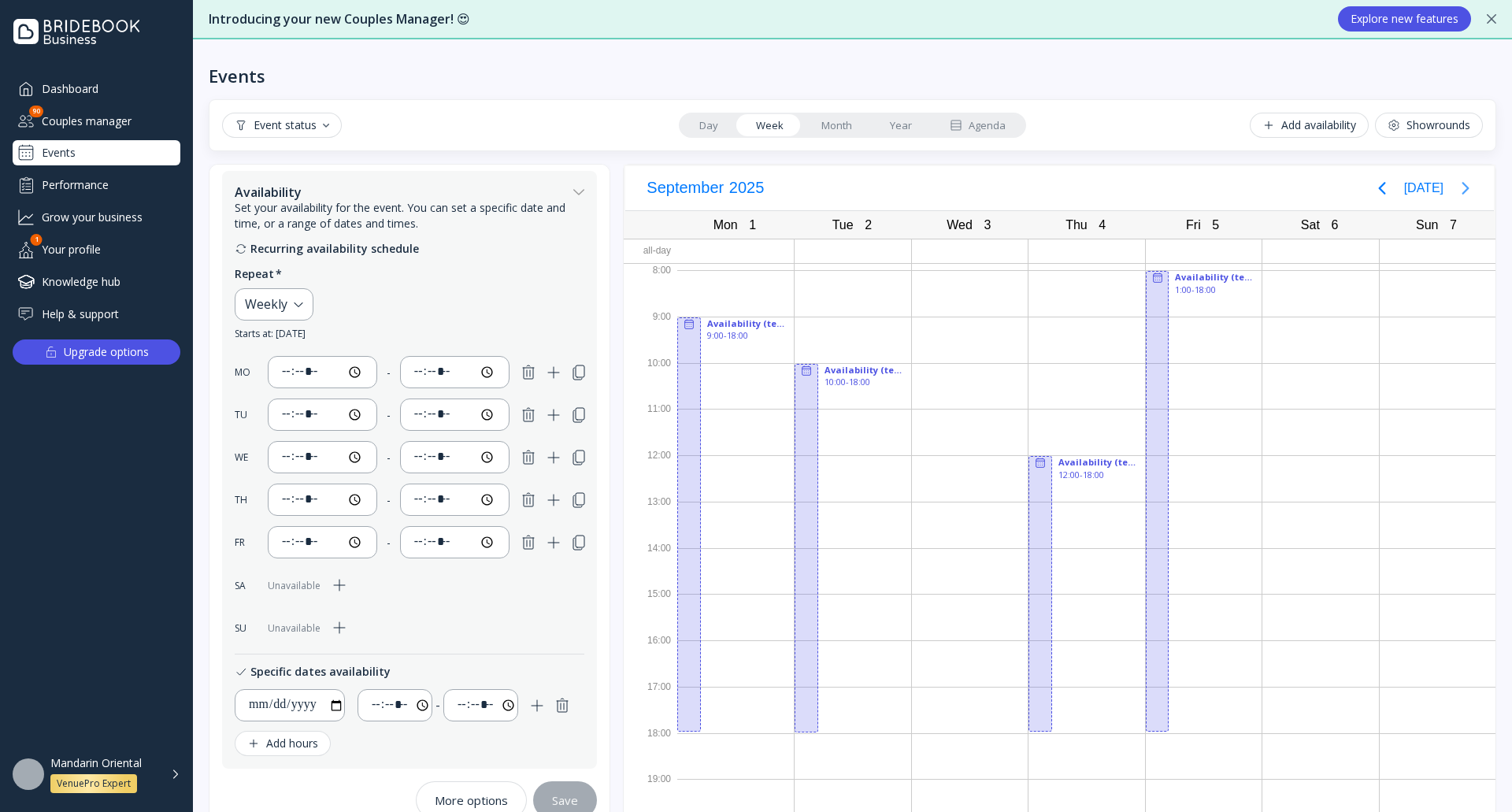
click at [1457, 185] on icon "Next page" at bounding box center [1466, 188] width 19 height 19
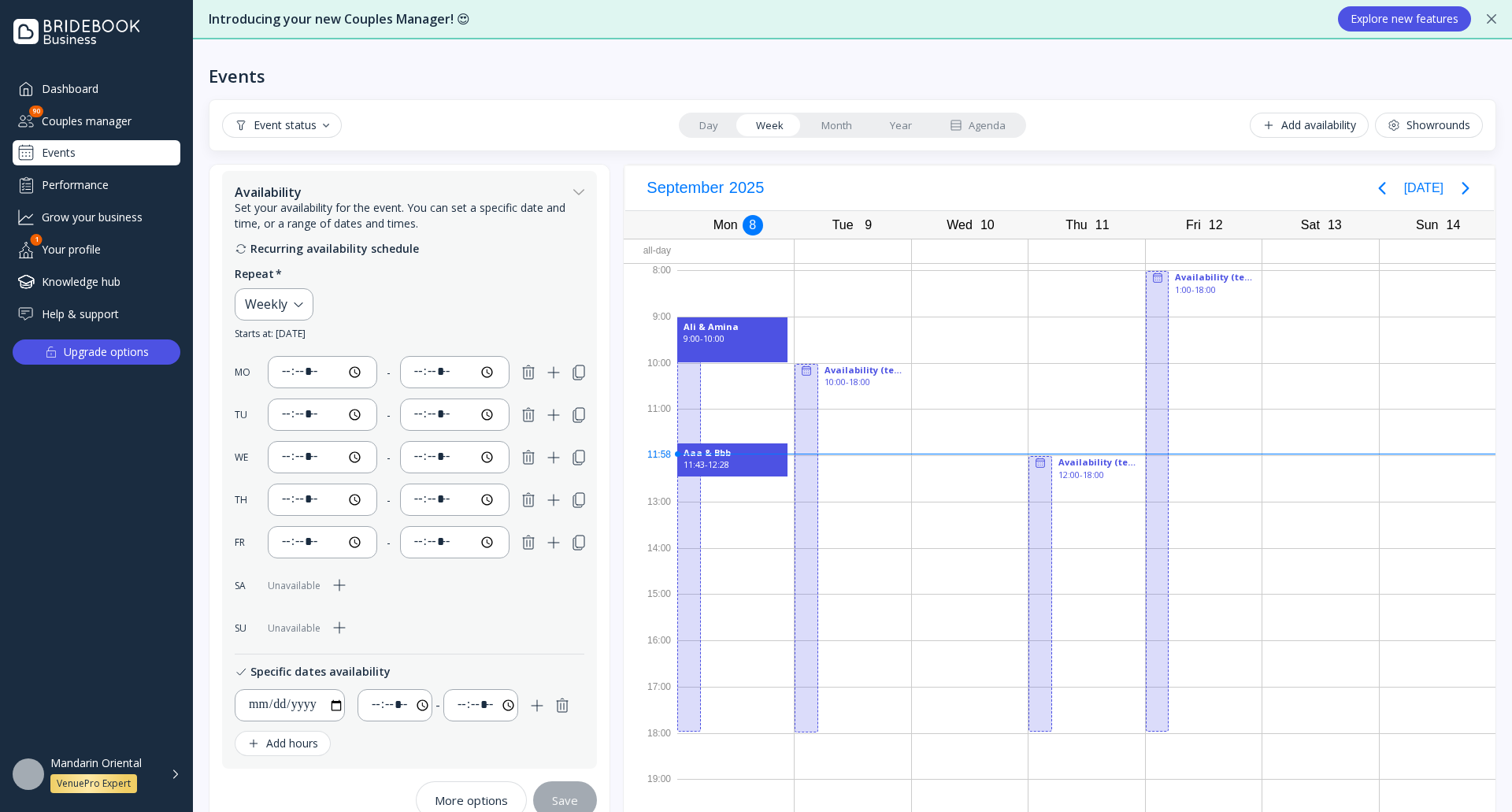
click at [1044, 57] on div "Events" at bounding box center [852, 63] width 1287 height 47
click at [614, 100] on div "Event status Day Week Month Year Agenda Add availability Showrounds" at bounding box center [852, 125] width 1287 height 52
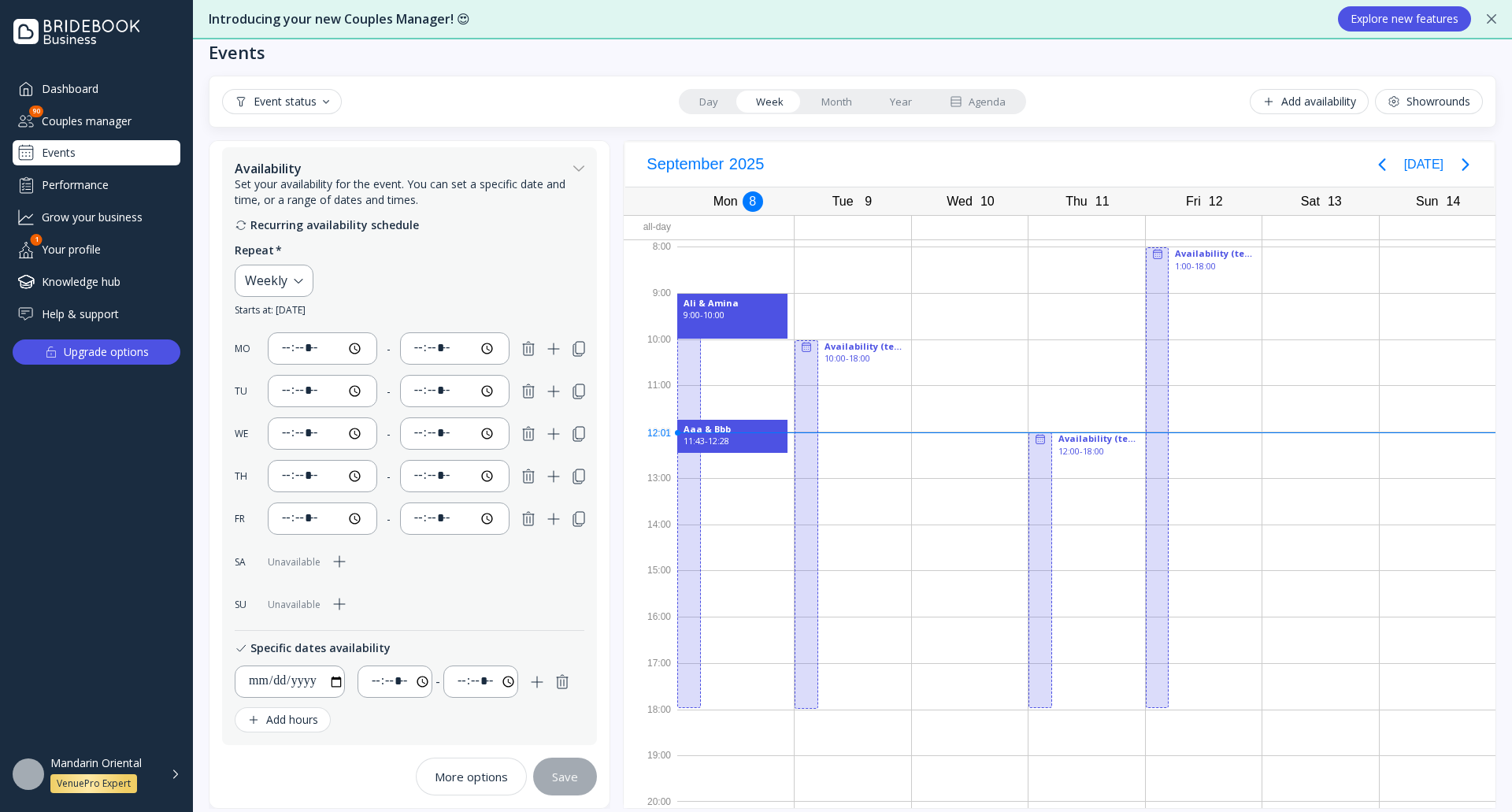
scroll to position [36, 0]
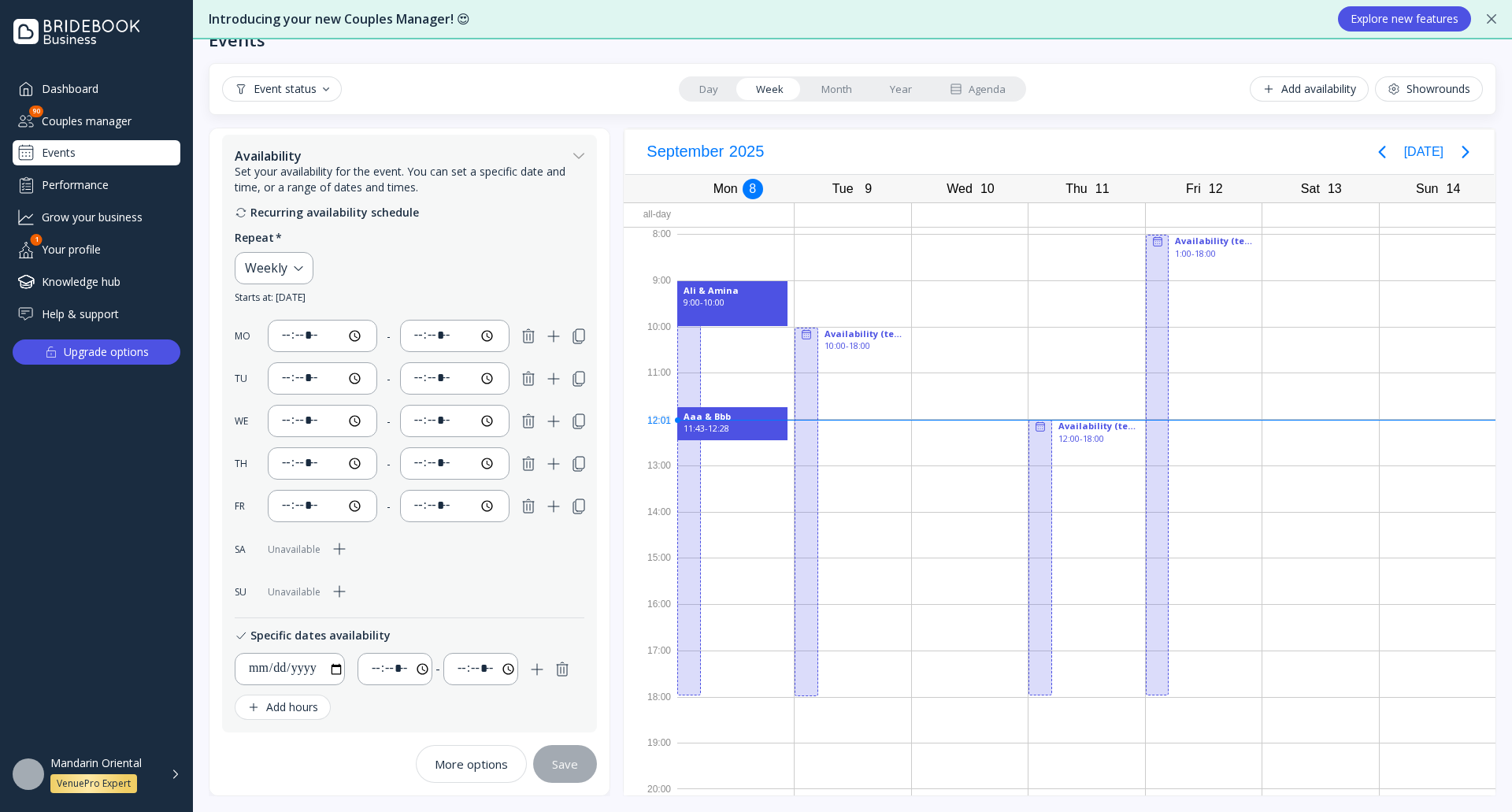
click at [461, 764] on div "More options" at bounding box center [470, 764] width 73 height 13
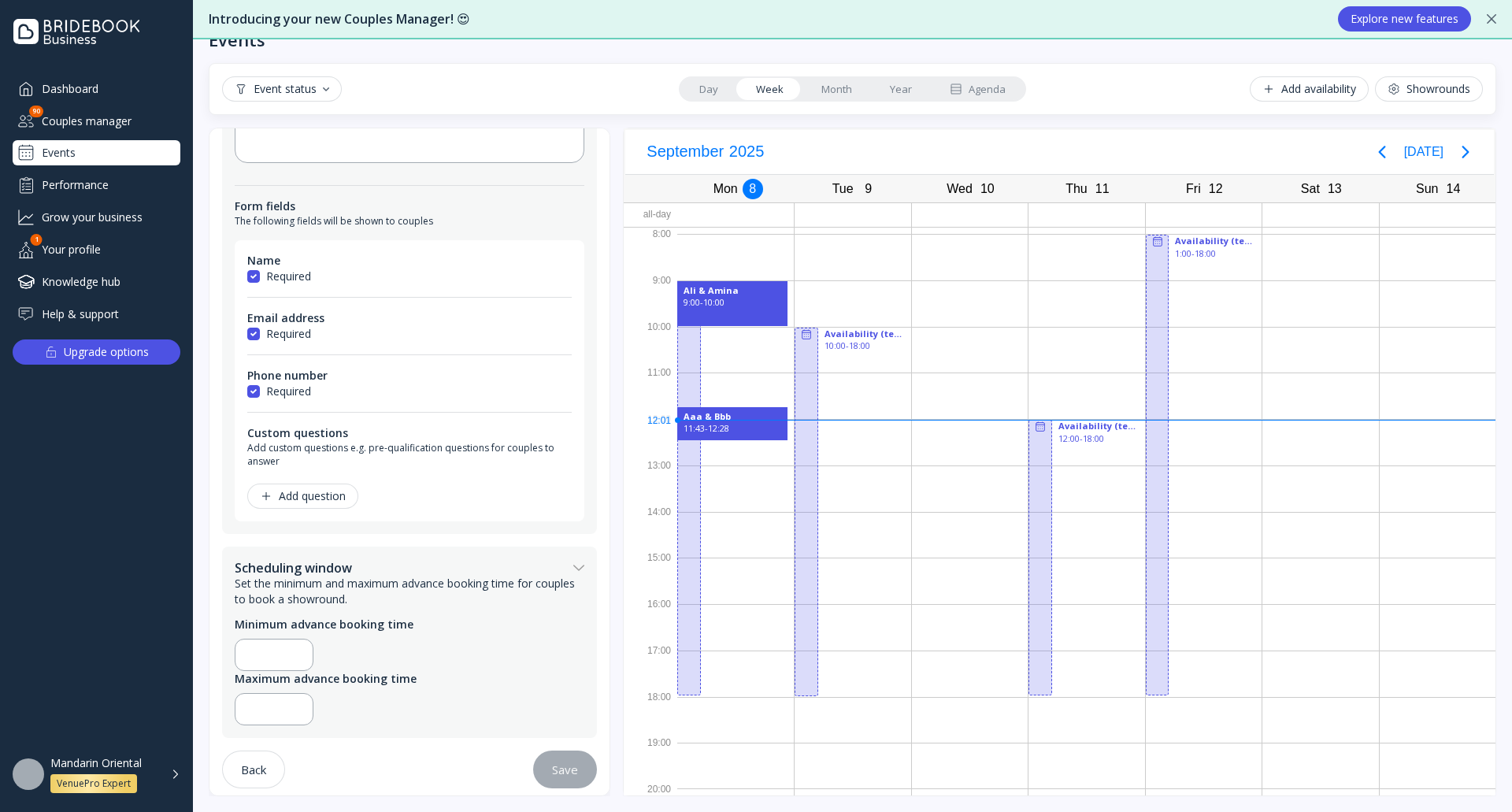
scroll to position [263, 0]
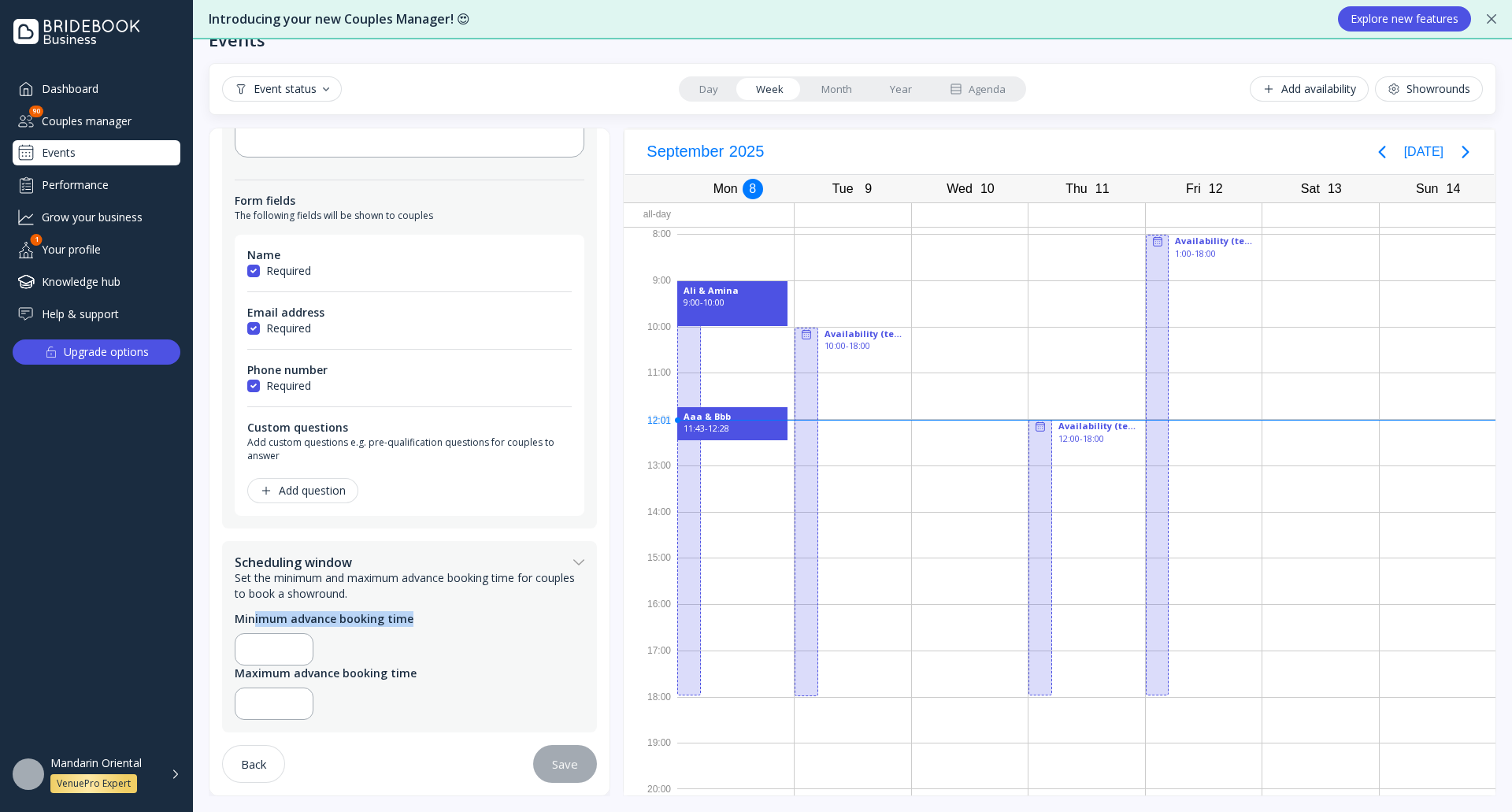
drag, startPoint x: 253, startPoint y: 619, endPoint x: 368, endPoint y: 622, distance: 115.0
click at [428, 617] on div "Minimum advance booking time" at bounding box center [408, 619] width 349 height 15
click at [362, 625] on div "Minimum advance booking time" at bounding box center [408, 619] width 349 height 15
drag, startPoint x: 404, startPoint y: 623, endPoint x: 424, endPoint y: 622, distance: 20.0
click at [424, 622] on div "Minimum advance booking time" at bounding box center [408, 619] width 349 height 15
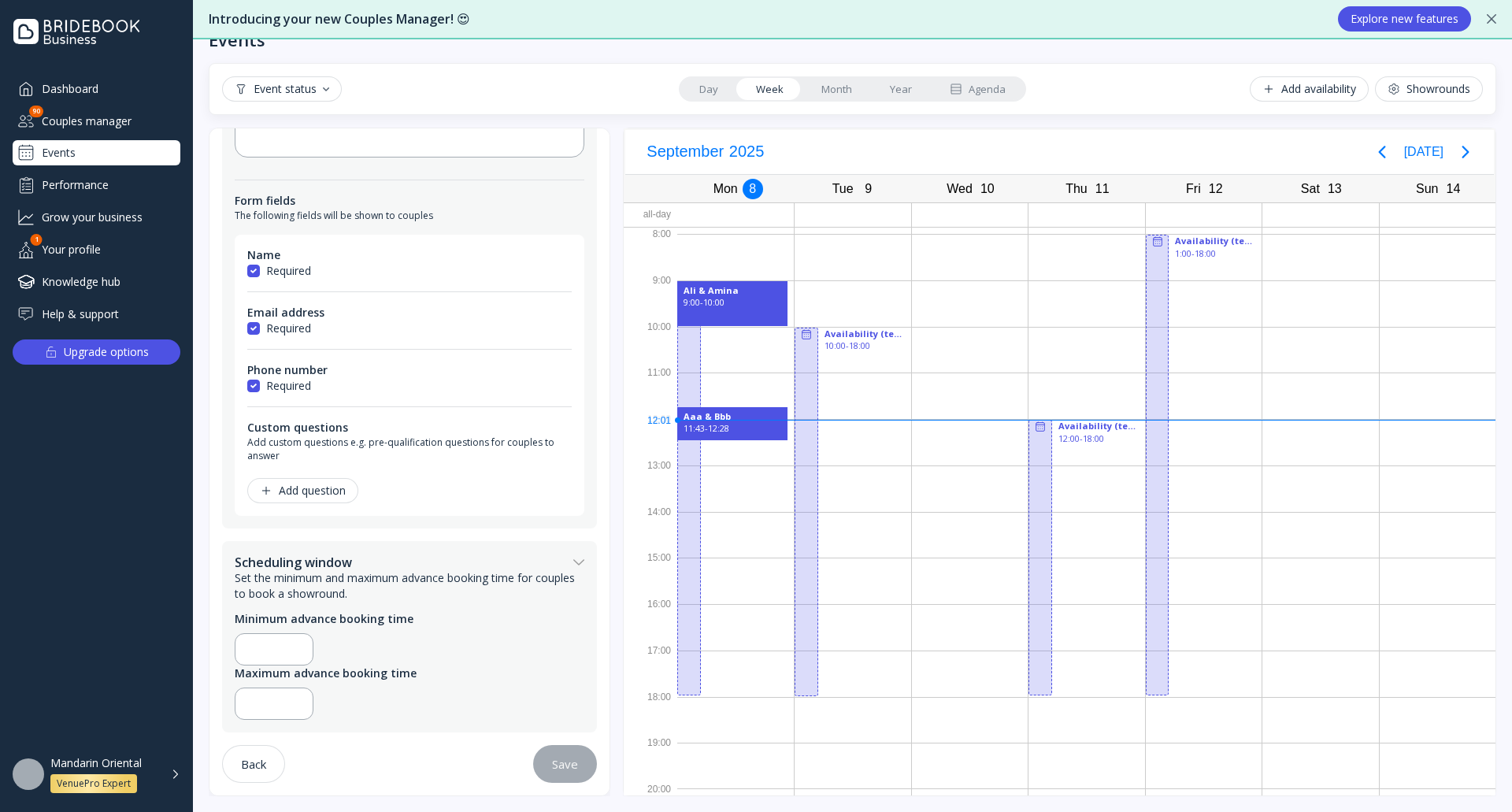
click at [412, 619] on div "Minimum advance booking time" at bounding box center [408, 619] width 349 height 15
drag, startPoint x: 388, startPoint y: 618, endPoint x: 414, endPoint y: 618, distance: 26.0
click at [414, 618] on div "Minimum advance booking time" at bounding box center [408, 619] width 349 height 15
click at [423, 625] on div "Minimum advance booking time" at bounding box center [408, 619] width 349 height 15
drag, startPoint x: 284, startPoint y: 700, endPoint x: 273, endPoint y: 700, distance: 11.0
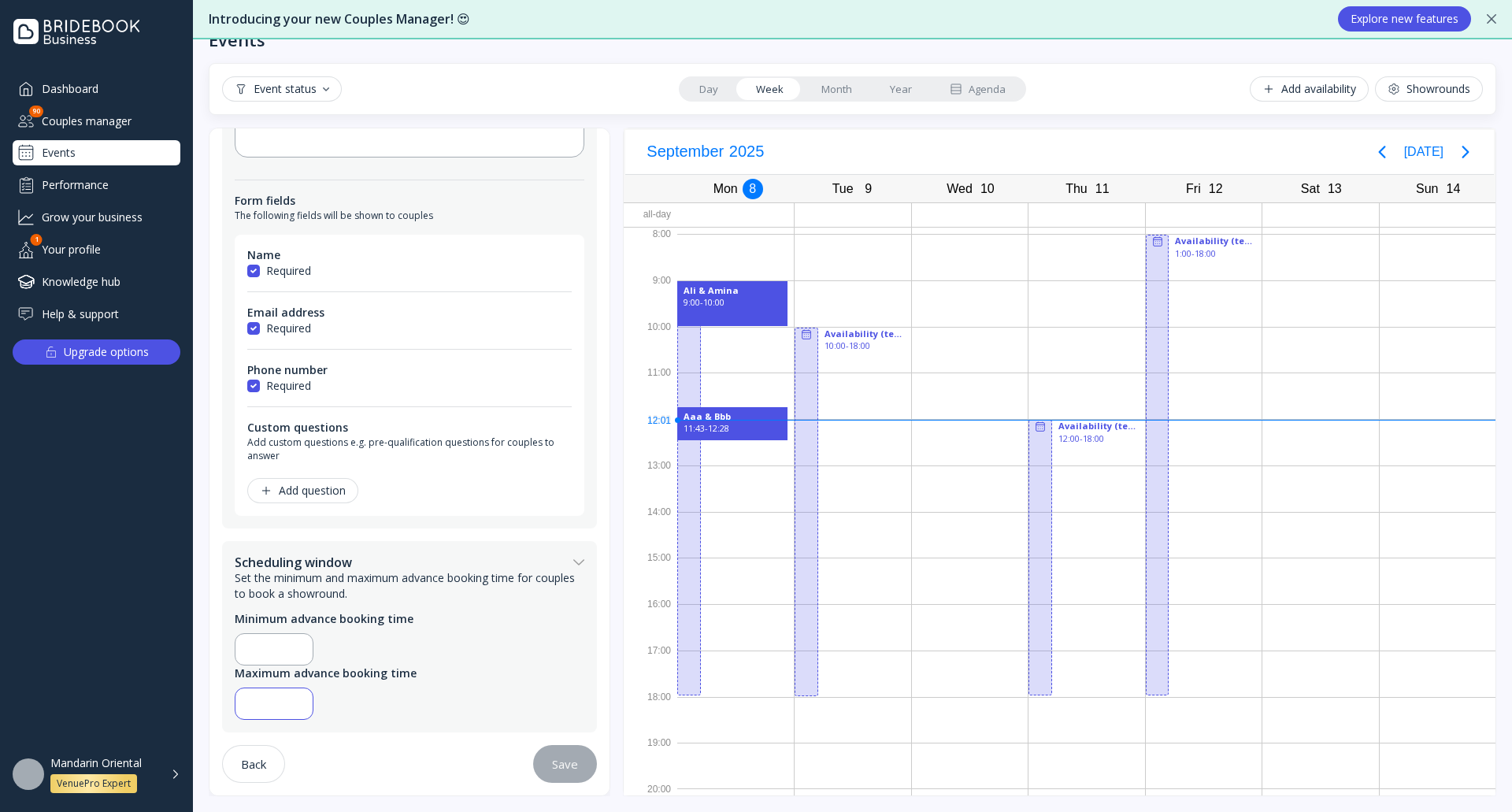
click at [273, 700] on input "**********" at bounding box center [274, 703] width 52 height 18
click at [268, 702] on input "**********" at bounding box center [274, 703] width 52 height 18
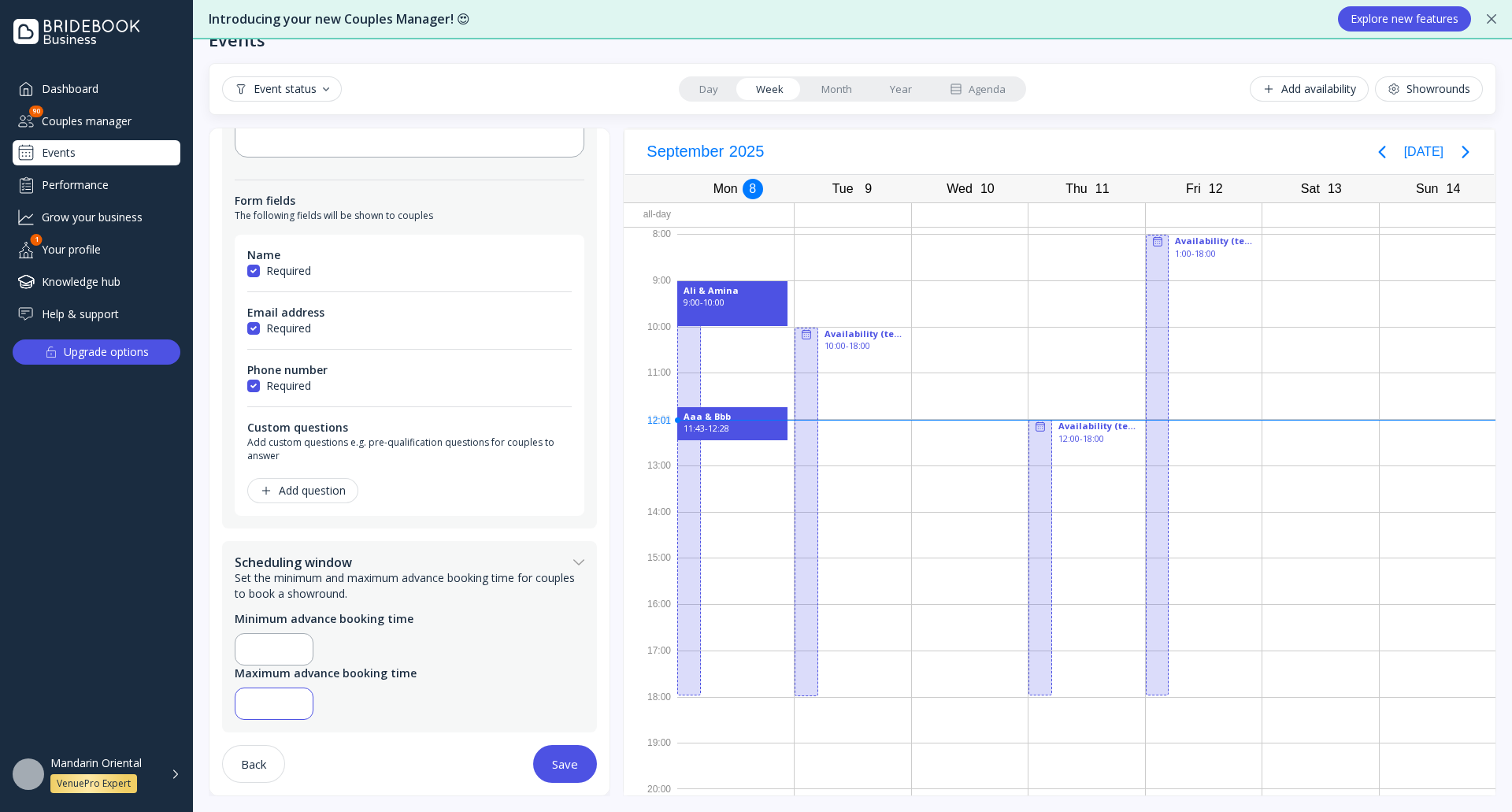
scroll to position [0, 0]
type input "**"
click at [533, 745] on button "Save" at bounding box center [565, 764] width 64 height 38
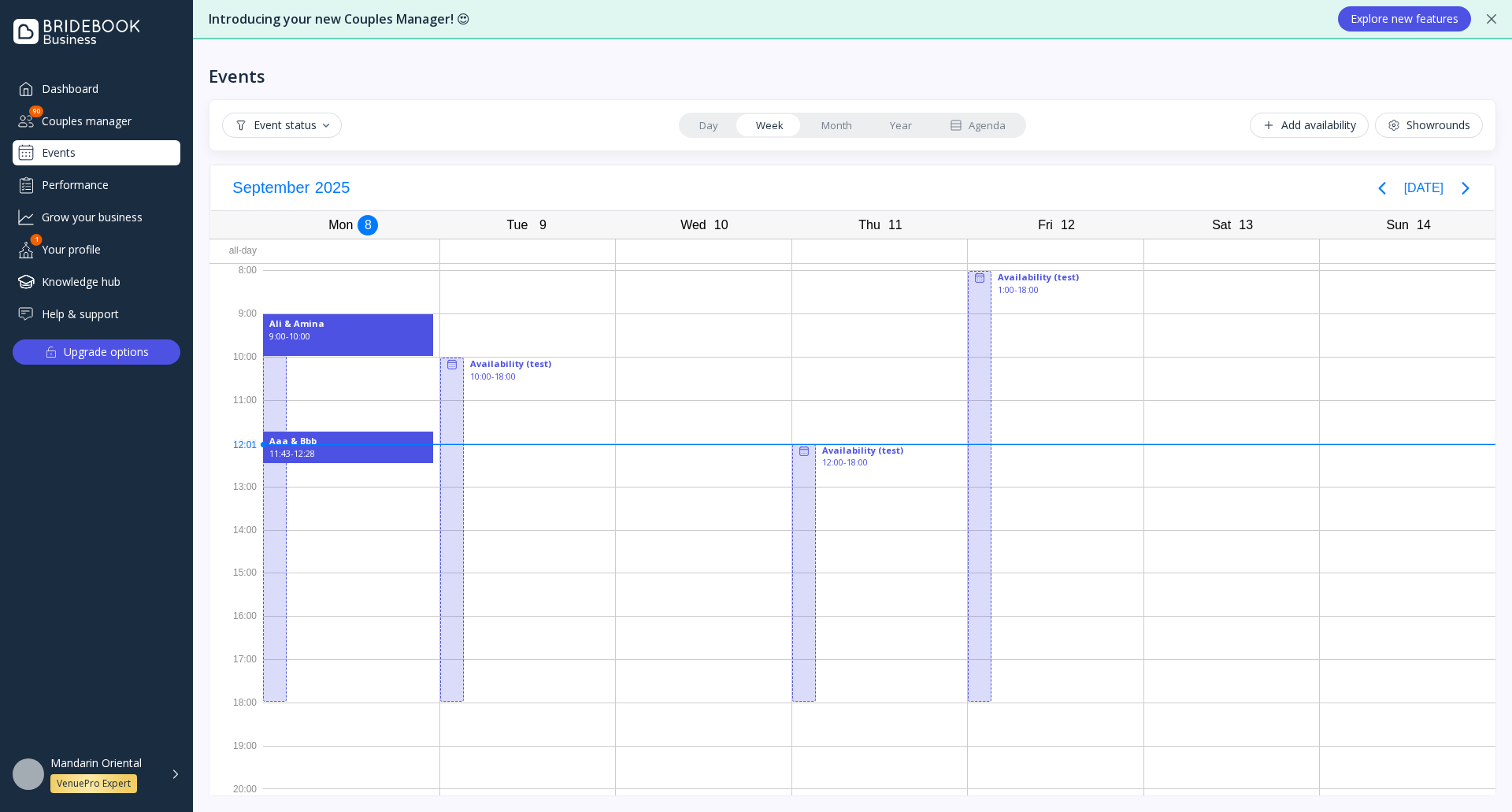
click at [1408, 133] on button "Showrounds" at bounding box center [1429, 124] width 108 height 25
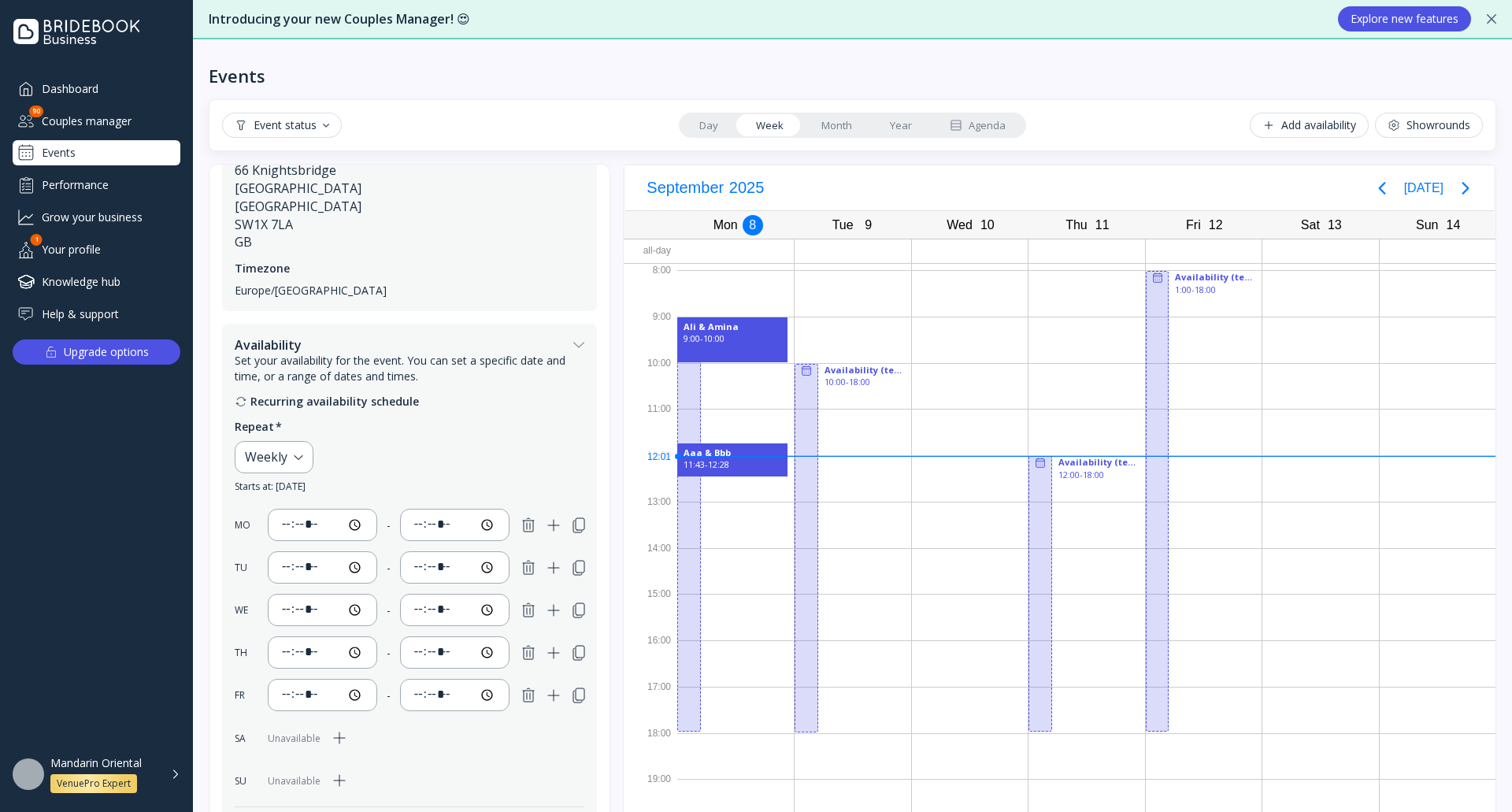
scroll to position [547, 0]
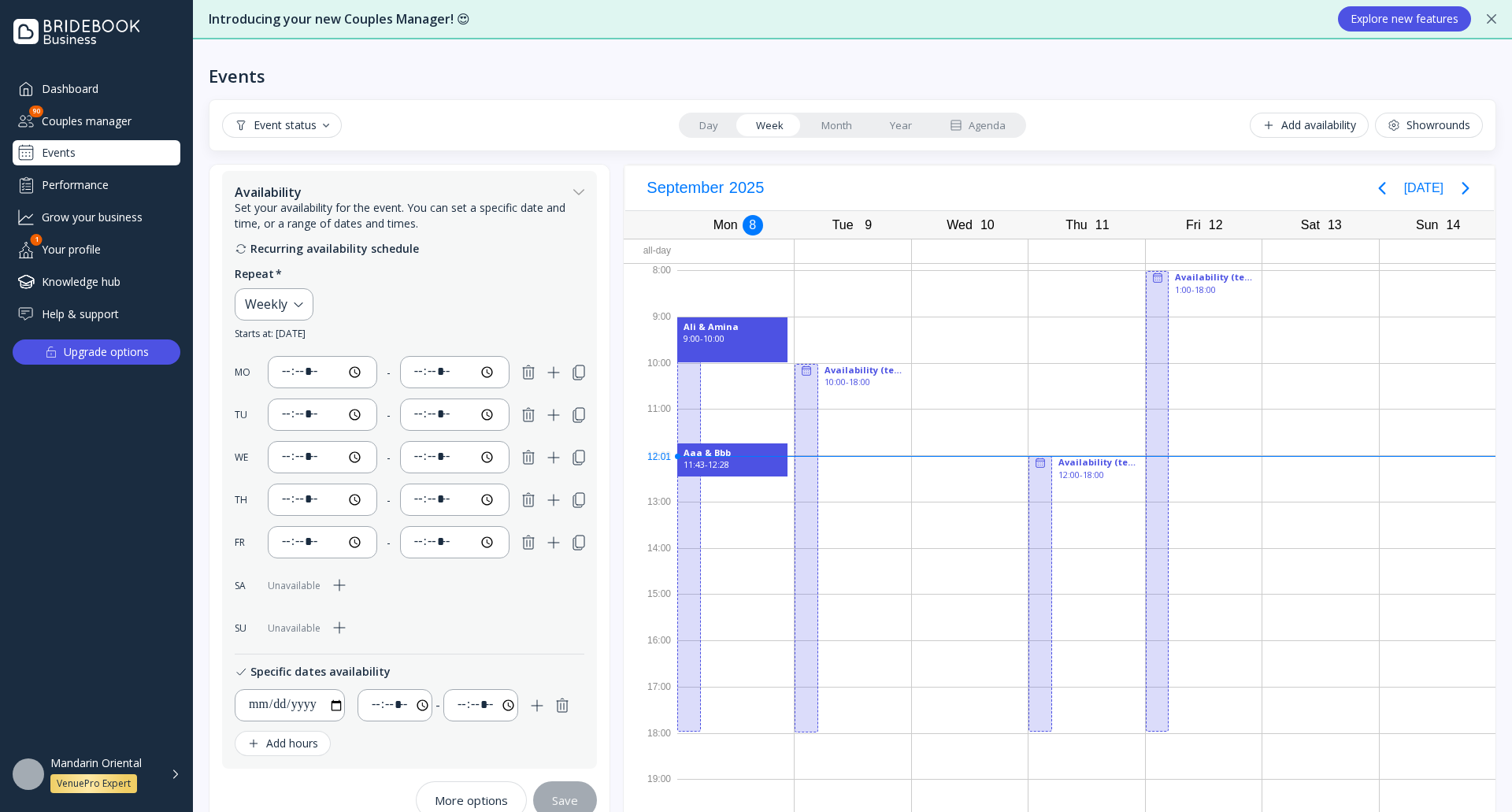
click at [491, 797] on div "More options" at bounding box center [470, 800] width 73 height 13
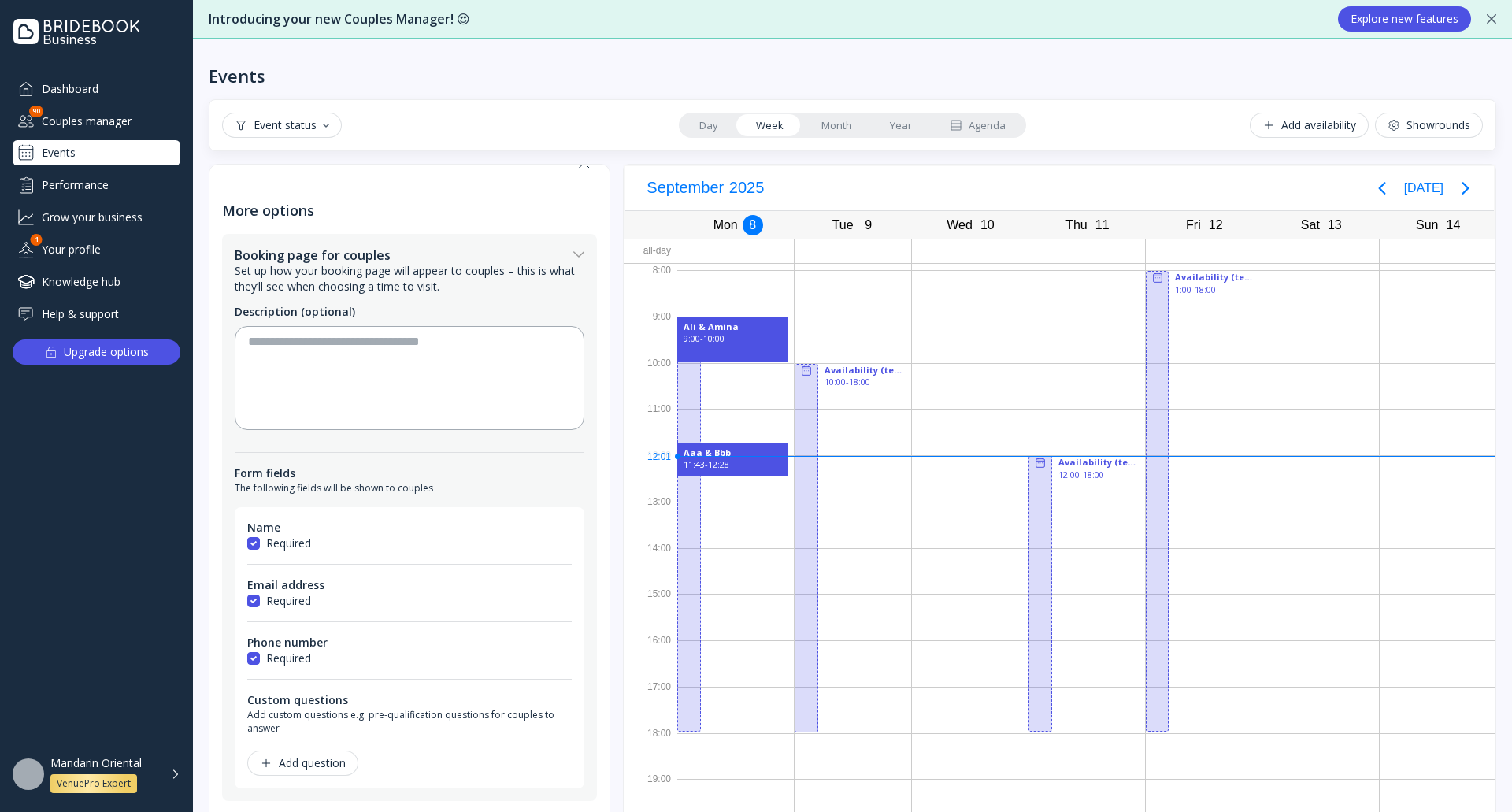
scroll to position [0, 0]
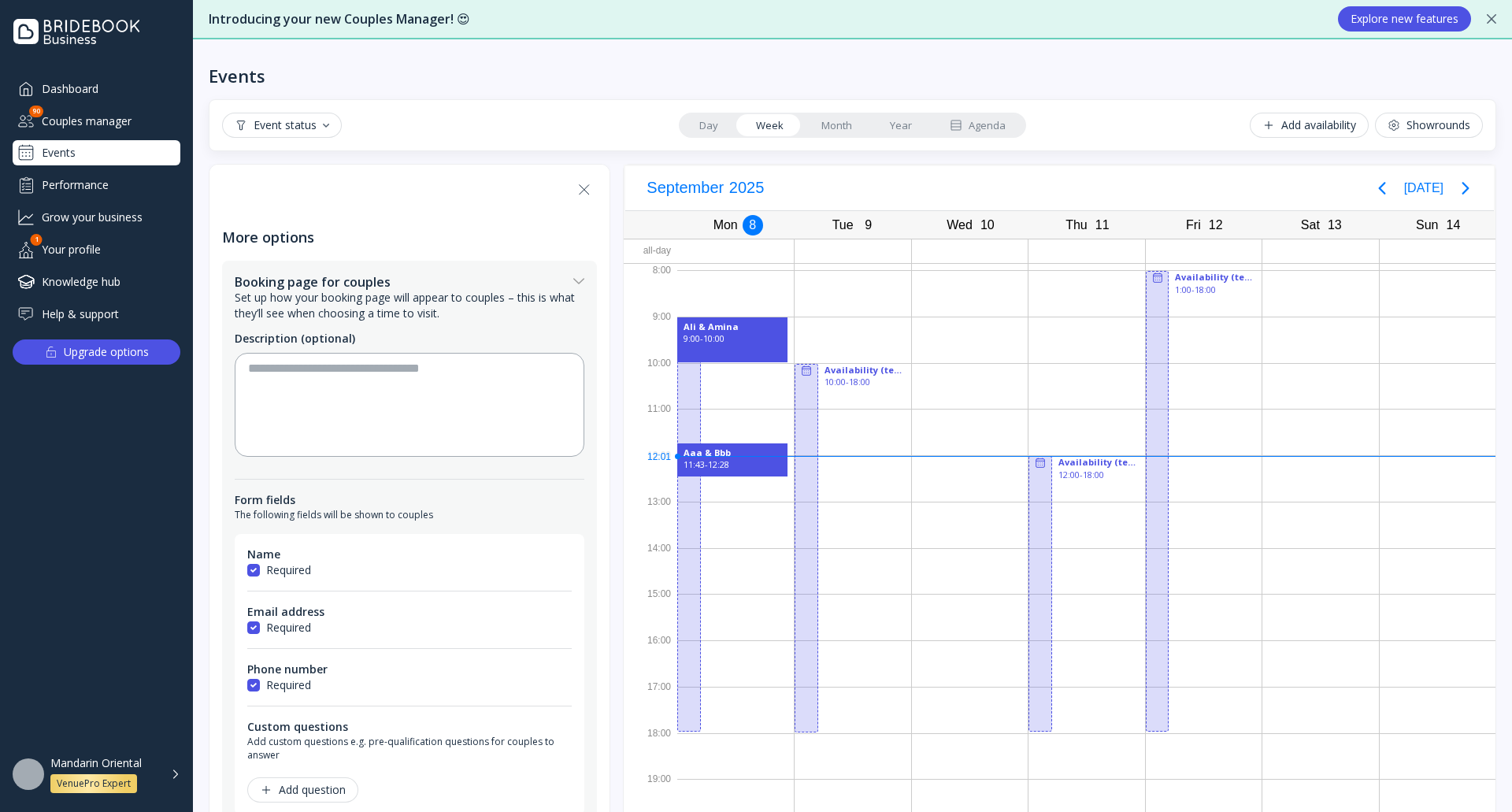
click at [578, 188] on icon at bounding box center [584, 190] width 19 height 19
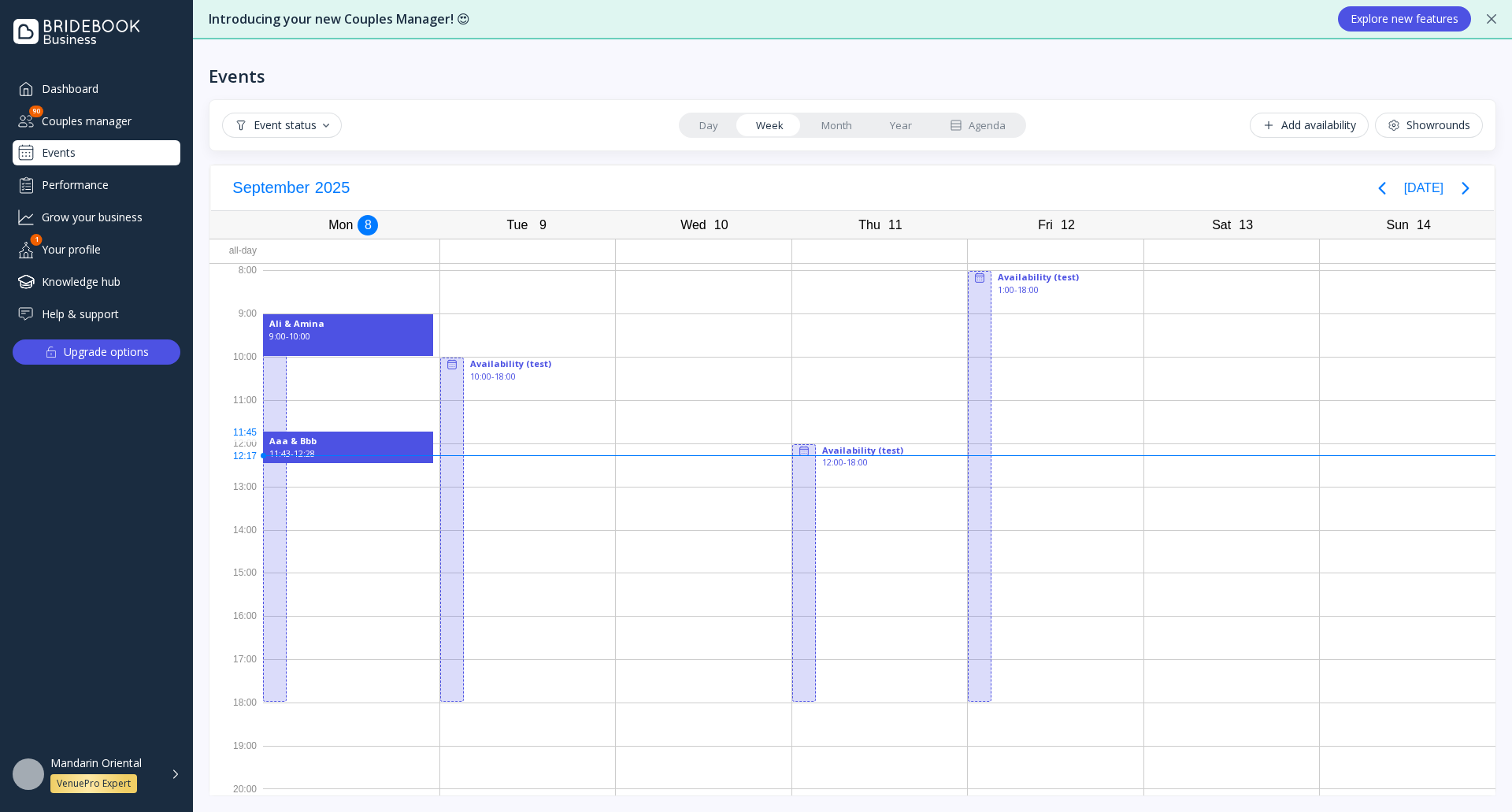
click at [358, 434] on div "Aaa & Bbb" at bounding box center [348, 440] width 158 height 12
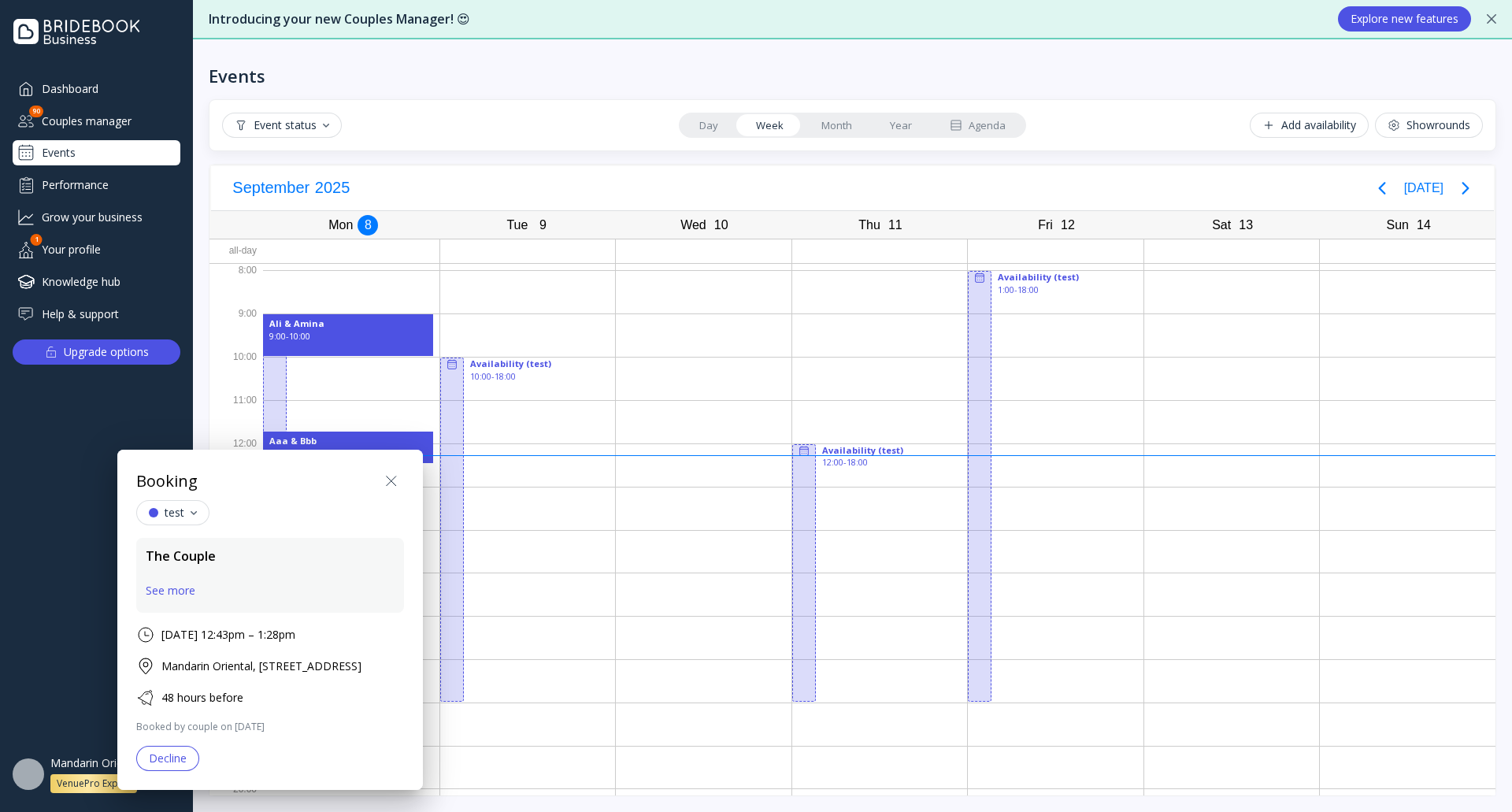
click at [184, 597] on div "See more" at bounding box center [171, 591] width 50 height 13
click at [172, 588] on div "See more" at bounding box center [171, 591] width 50 height 13
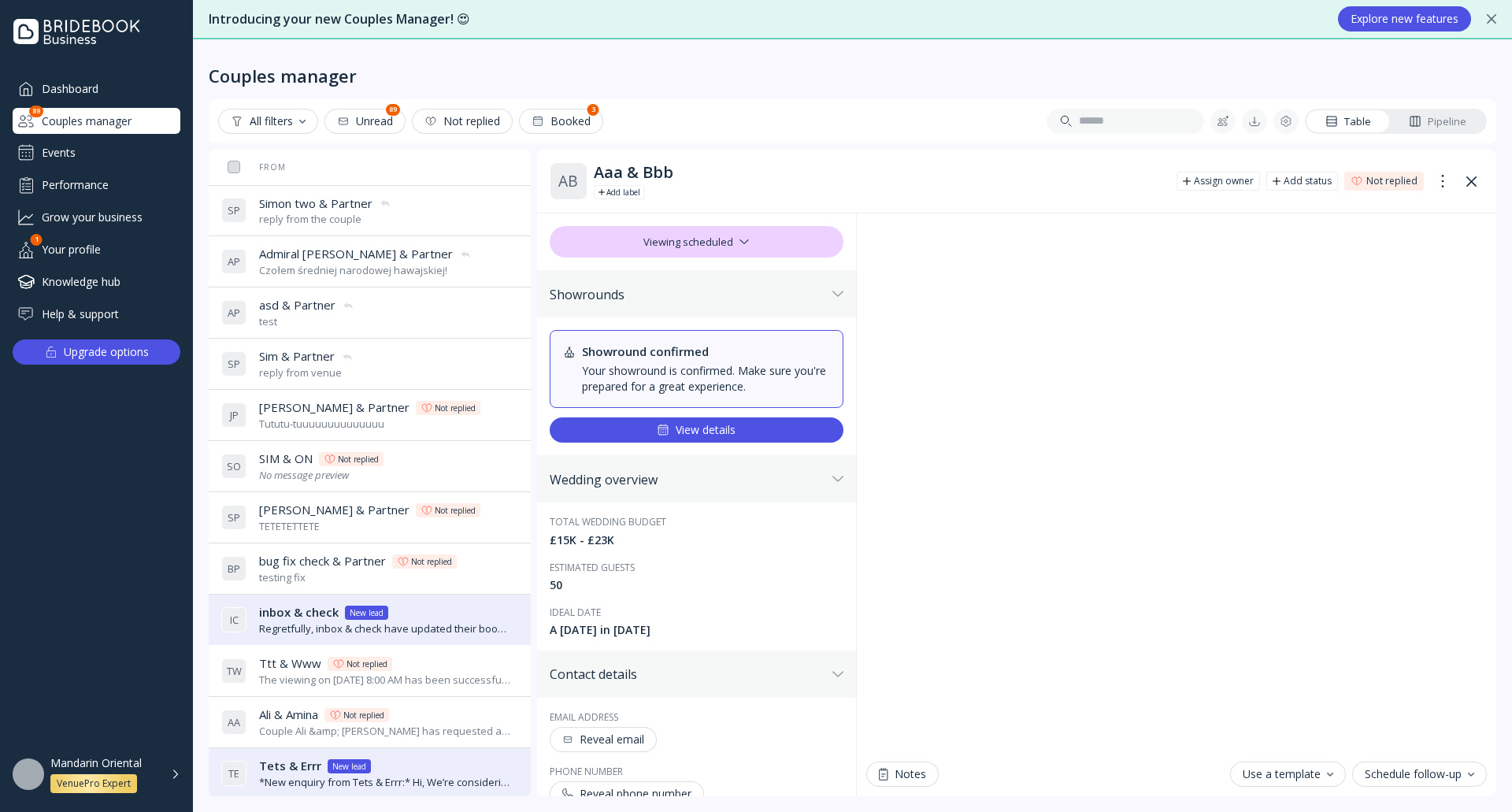
click at [92, 149] on div "Events" at bounding box center [96, 152] width 167 height 25
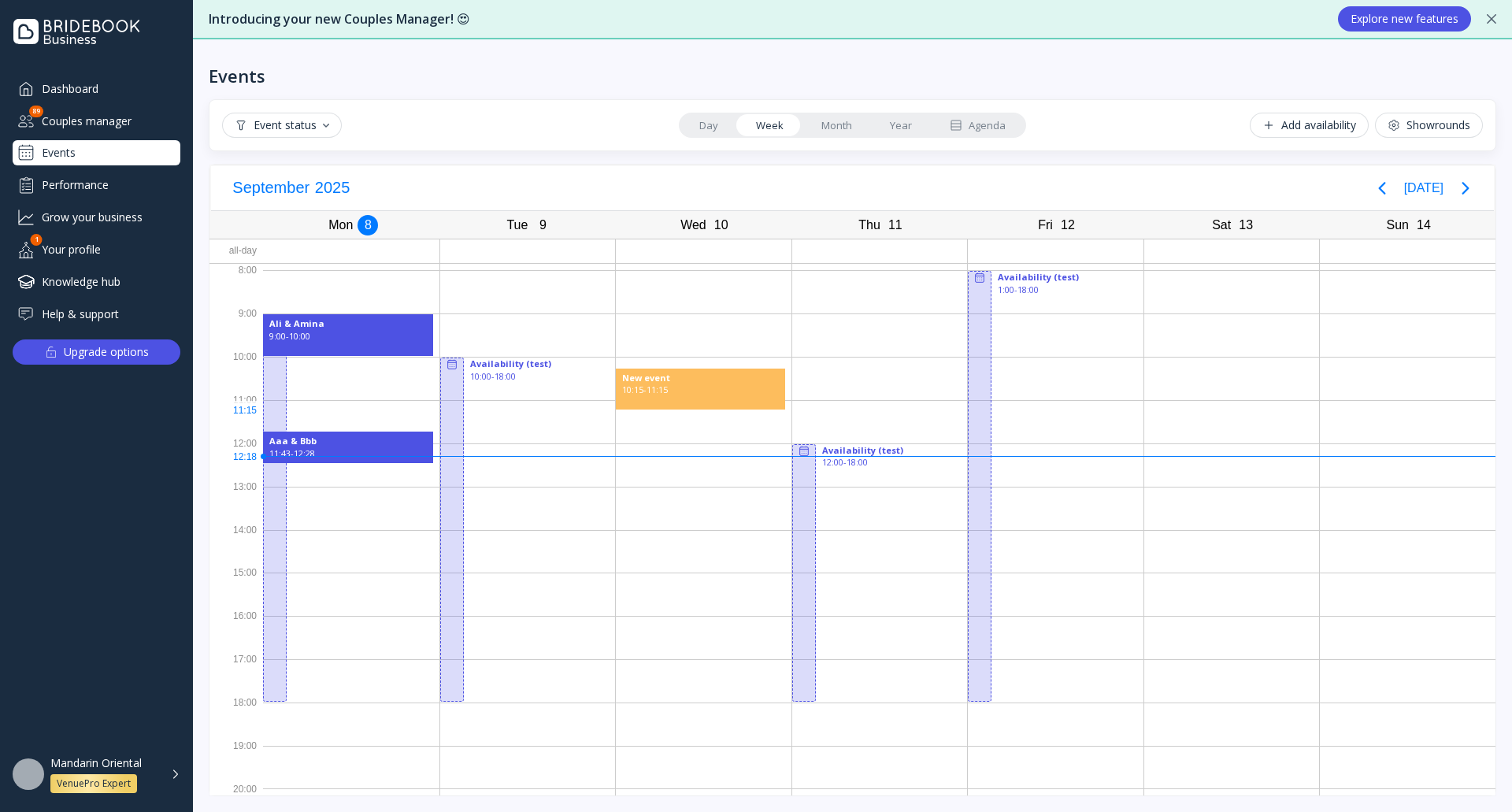
drag, startPoint x: 638, startPoint y: 373, endPoint x: 665, endPoint y: 389, distance: 31.4
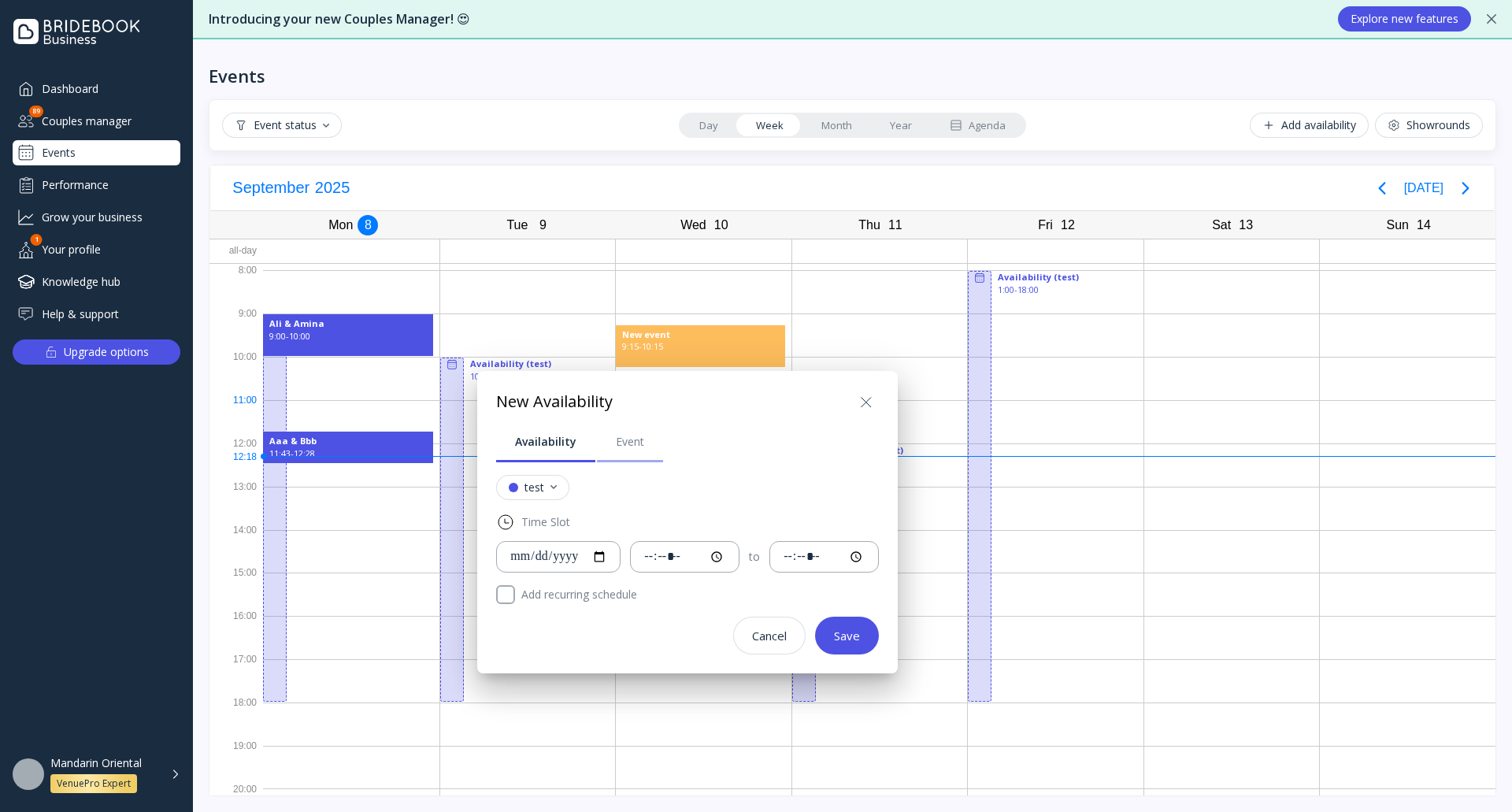
click at [631, 435] on div "Event" at bounding box center [630, 442] width 28 height 15
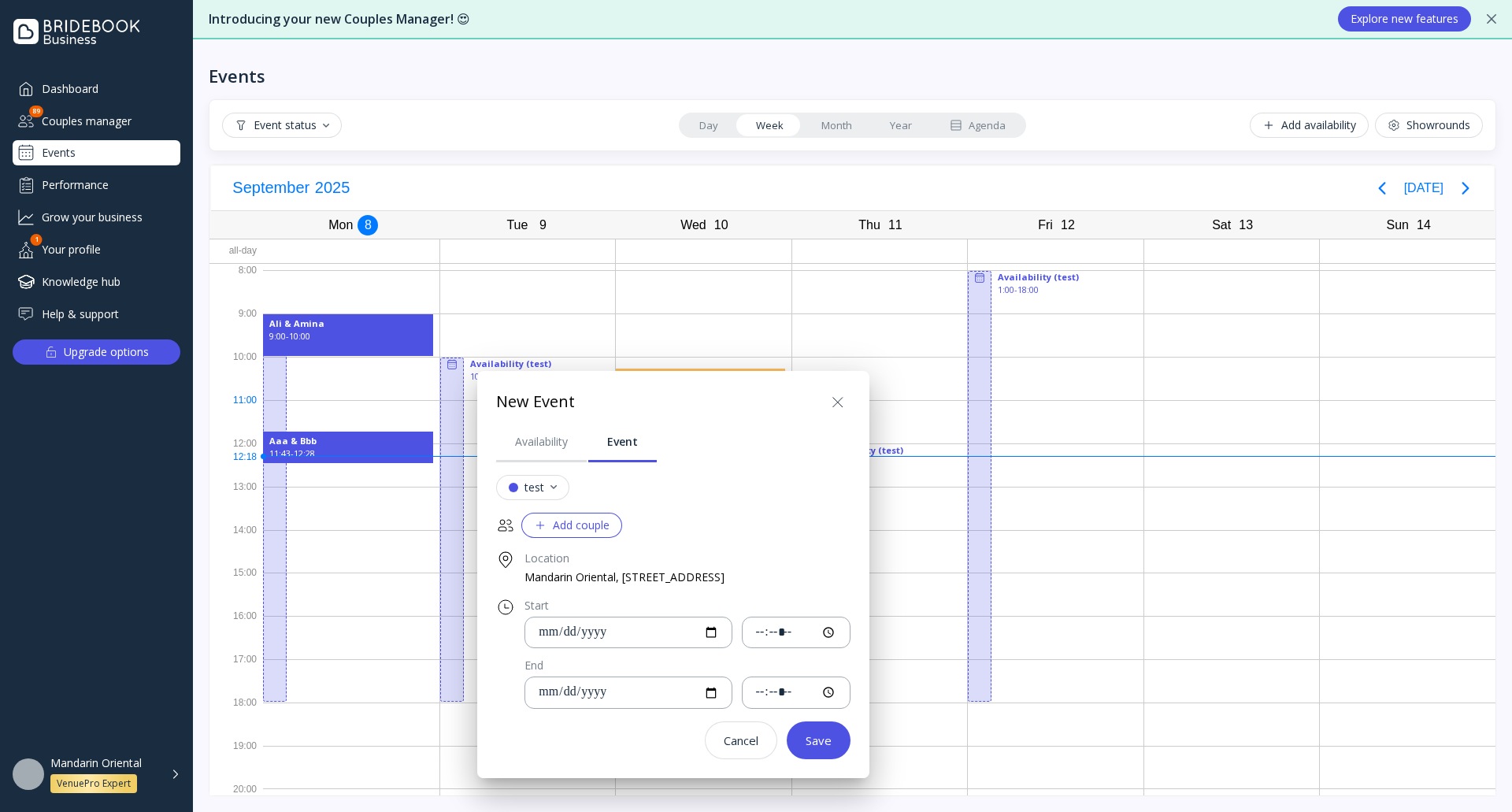
click at [605, 524] on div "Add couple" at bounding box center [572, 525] width 76 height 13
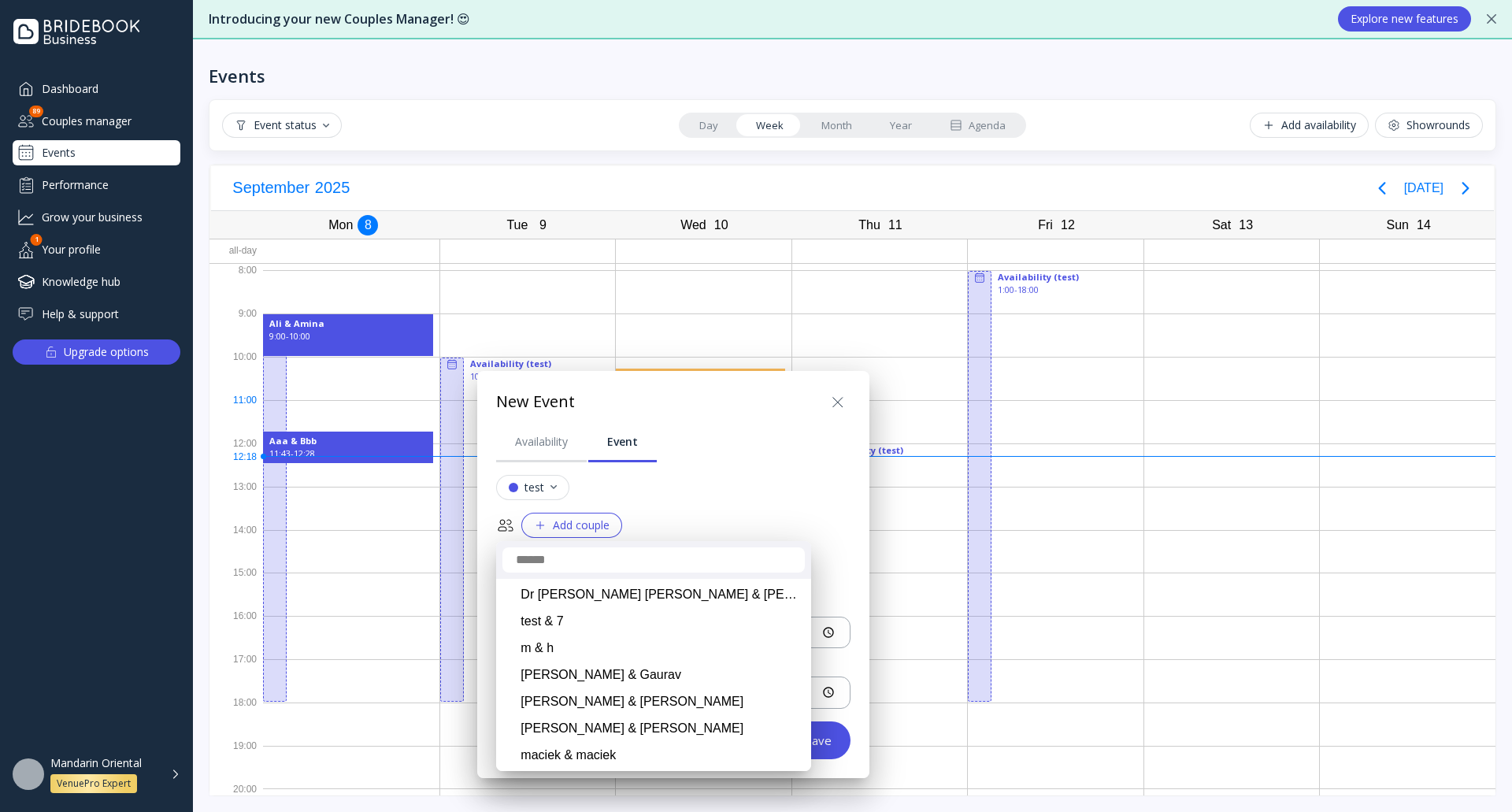
click at [726, 500] on div at bounding box center [755, 406] width 1763 height 1064
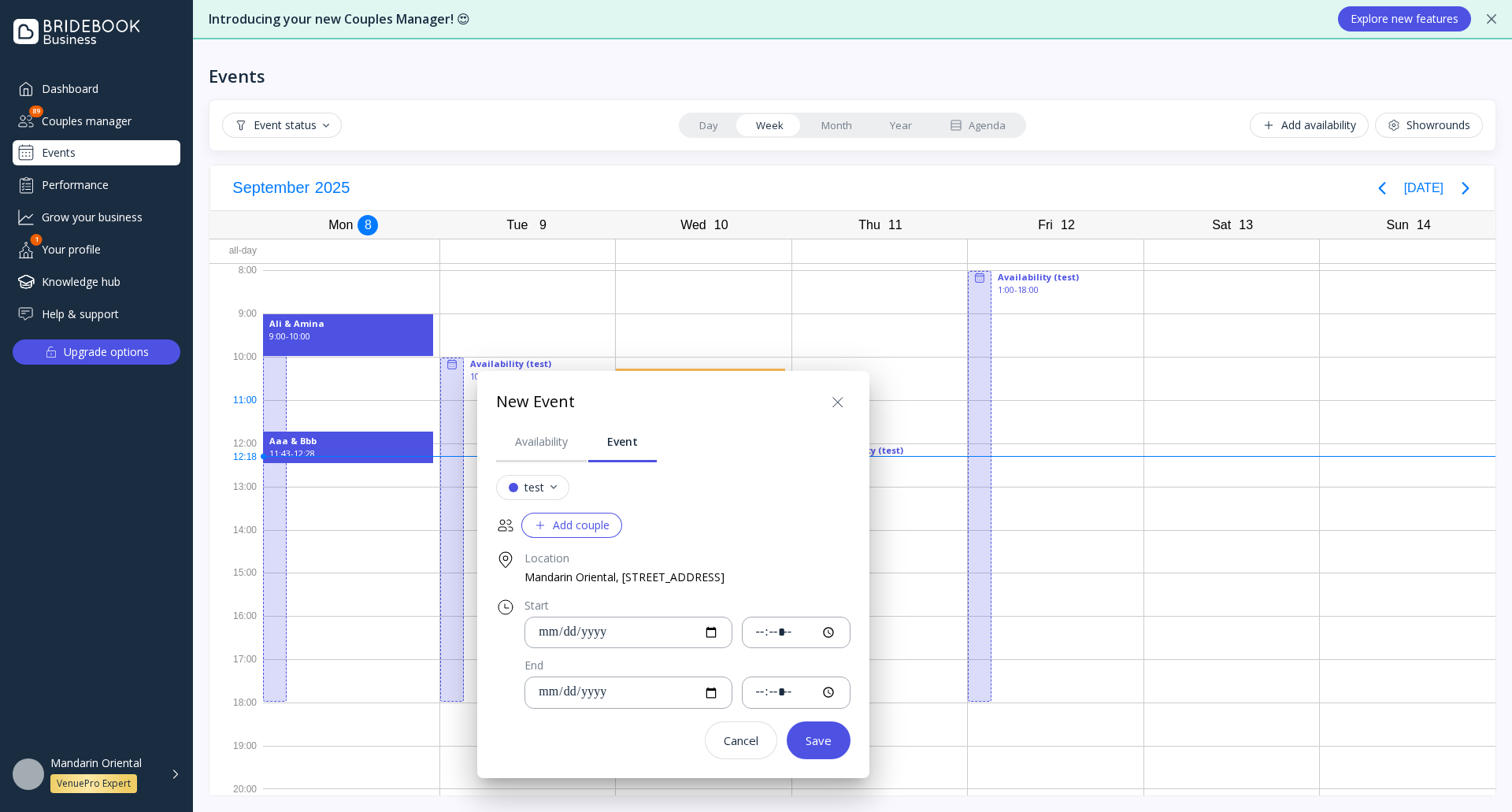
click at [832, 745] on div "Save" at bounding box center [819, 740] width 26 height 13
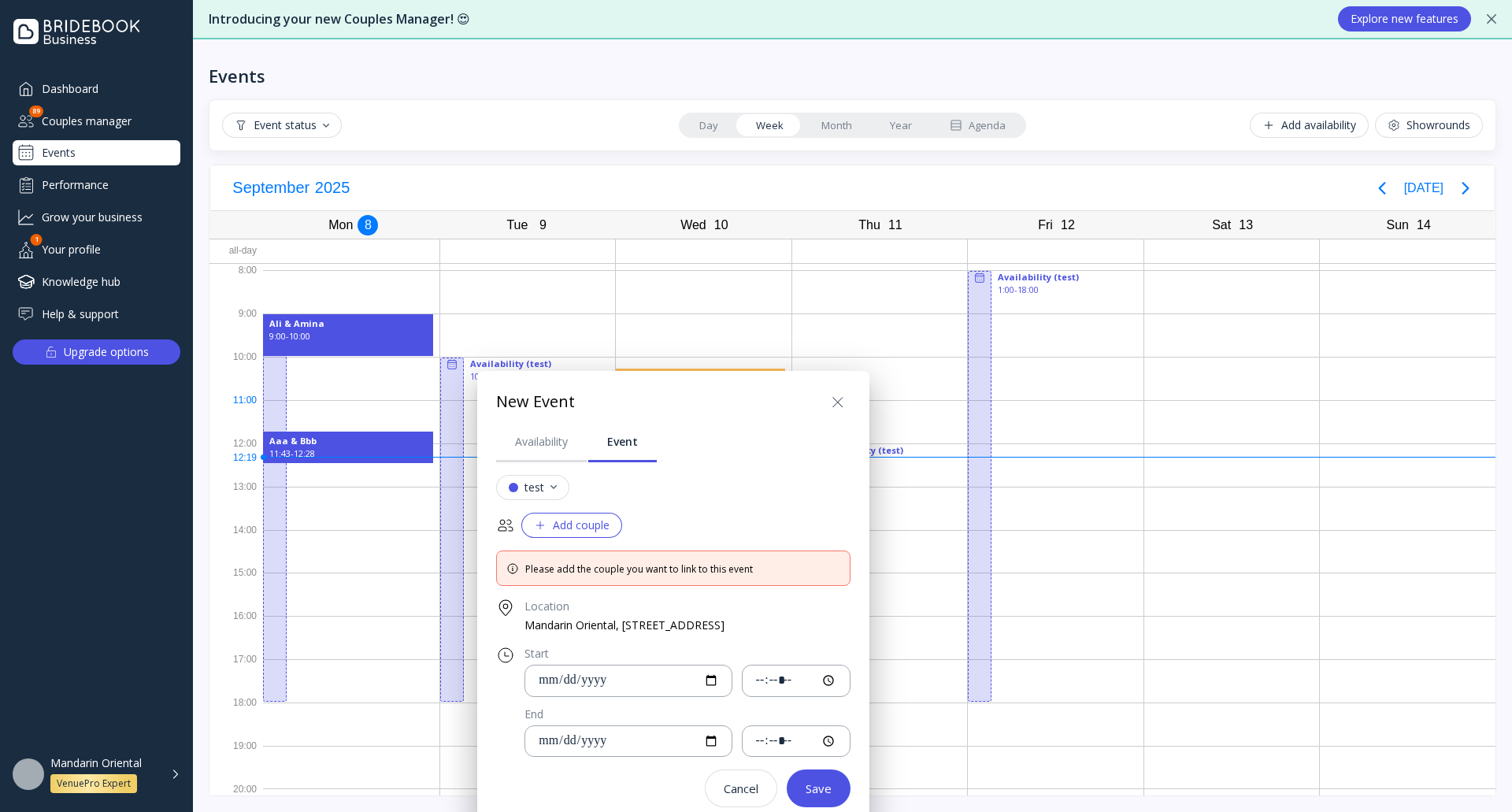
click at [580, 519] on div "Add couple" at bounding box center [572, 525] width 76 height 13
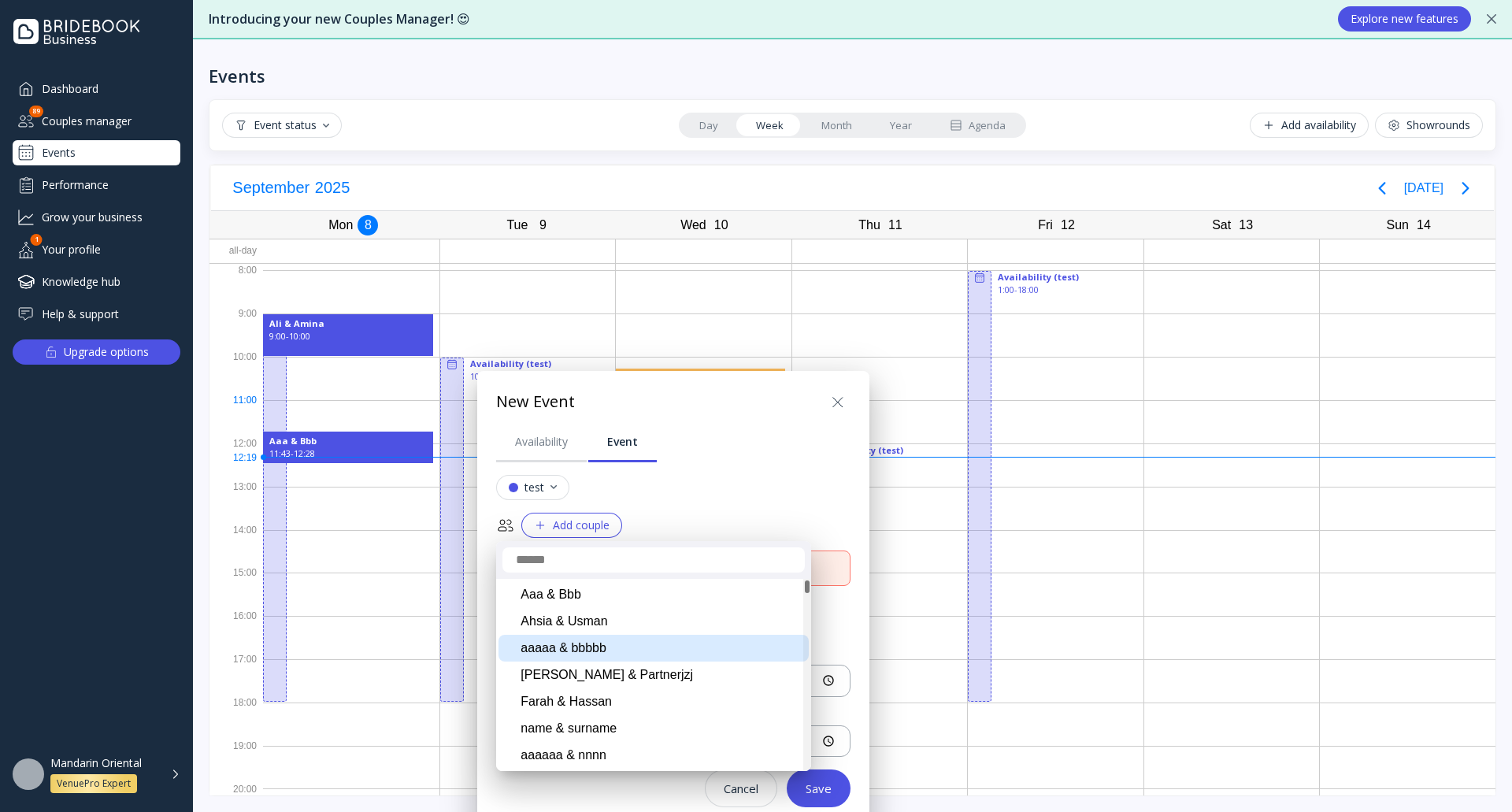
click at [620, 648] on div "aaaaa & bbbbb" at bounding box center [654, 648] width 311 height 27
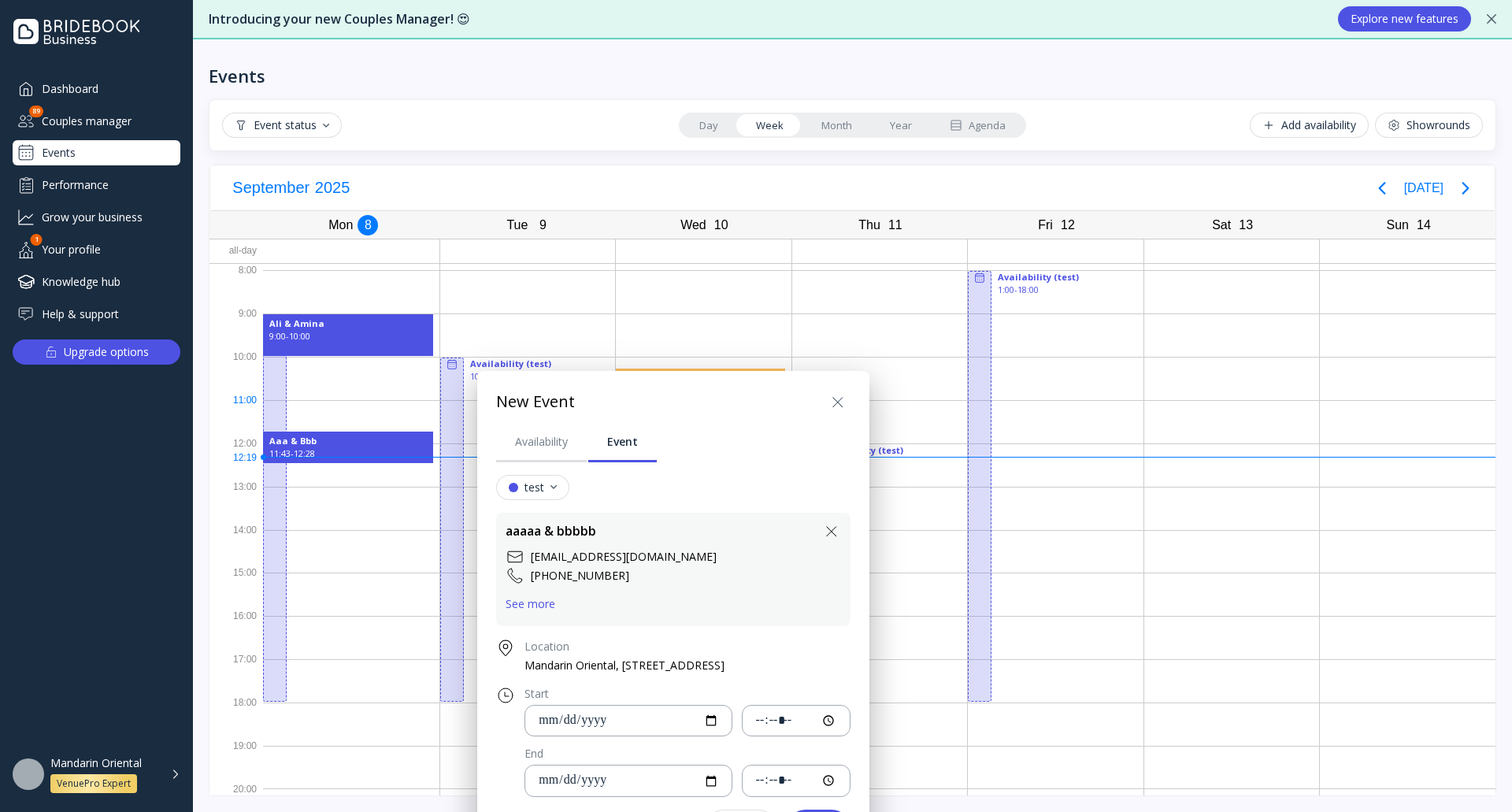
click at [547, 601] on div "See more" at bounding box center [530, 603] width 50 height 13
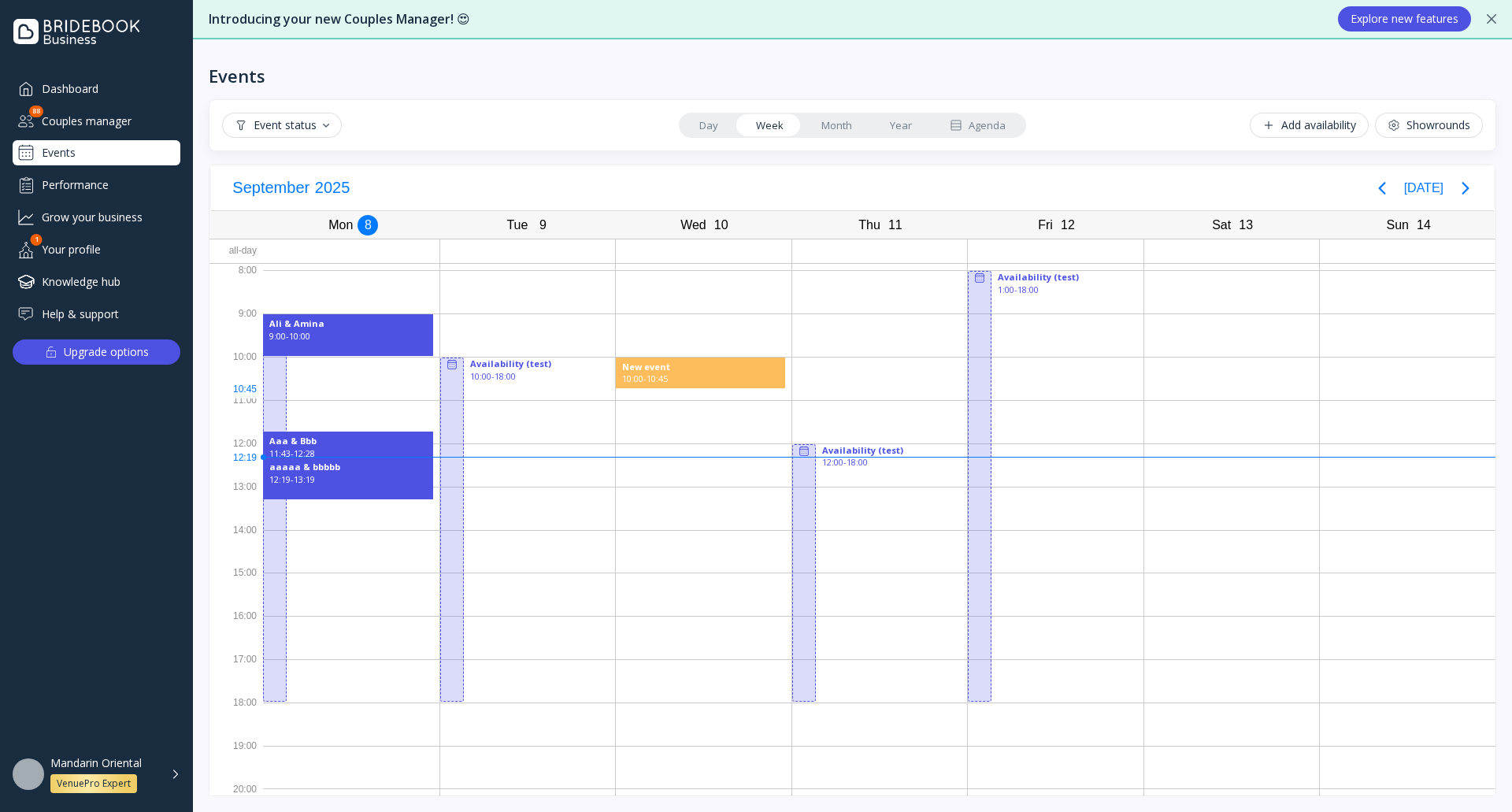
drag, startPoint x: 646, startPoint y: 367, endPoint x: 729, endPoint y: 391, distance: 86.4
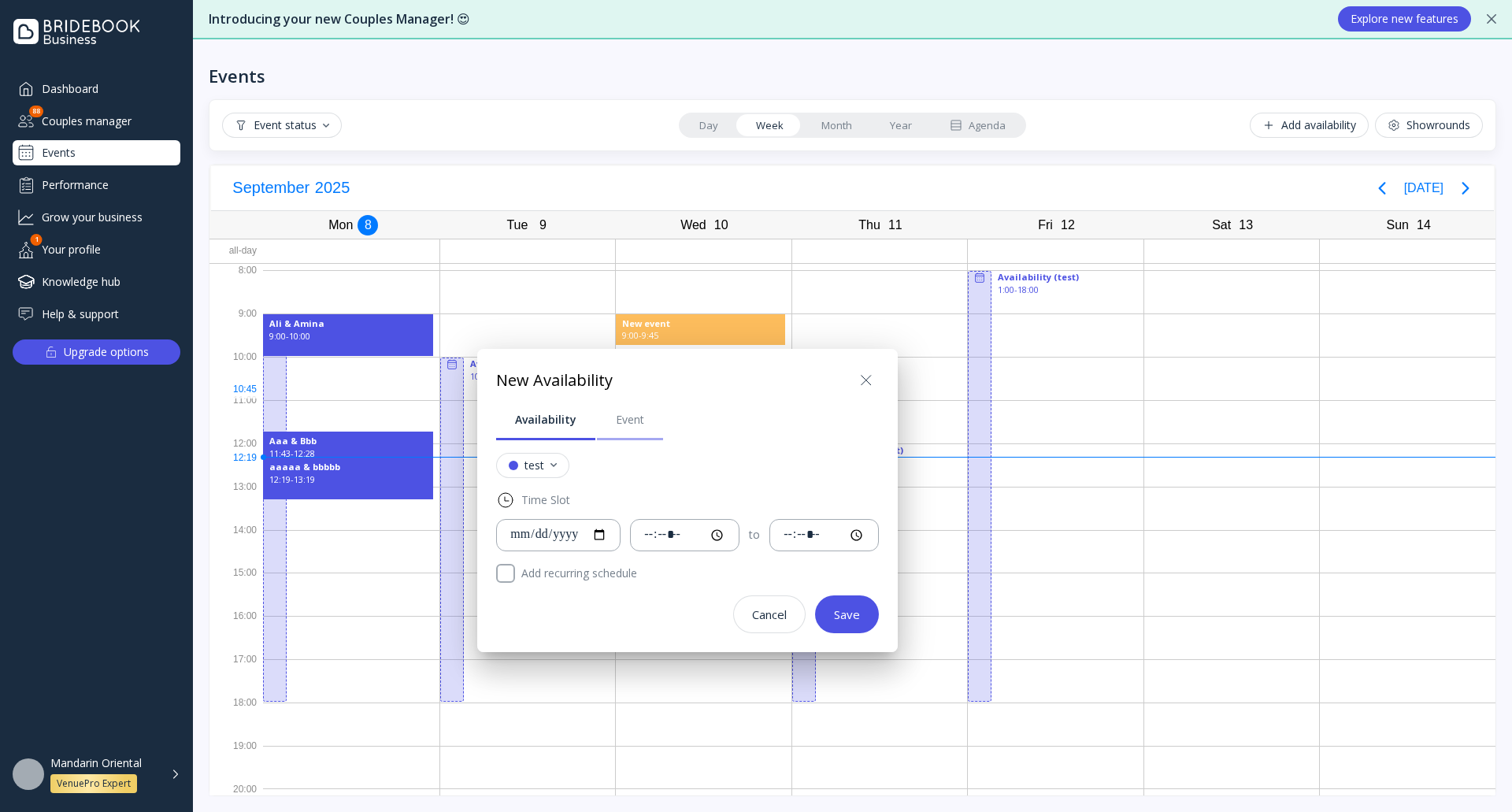
click at [631, 425] on div "Event" at bounding box center [630, 420] width 28 height 15
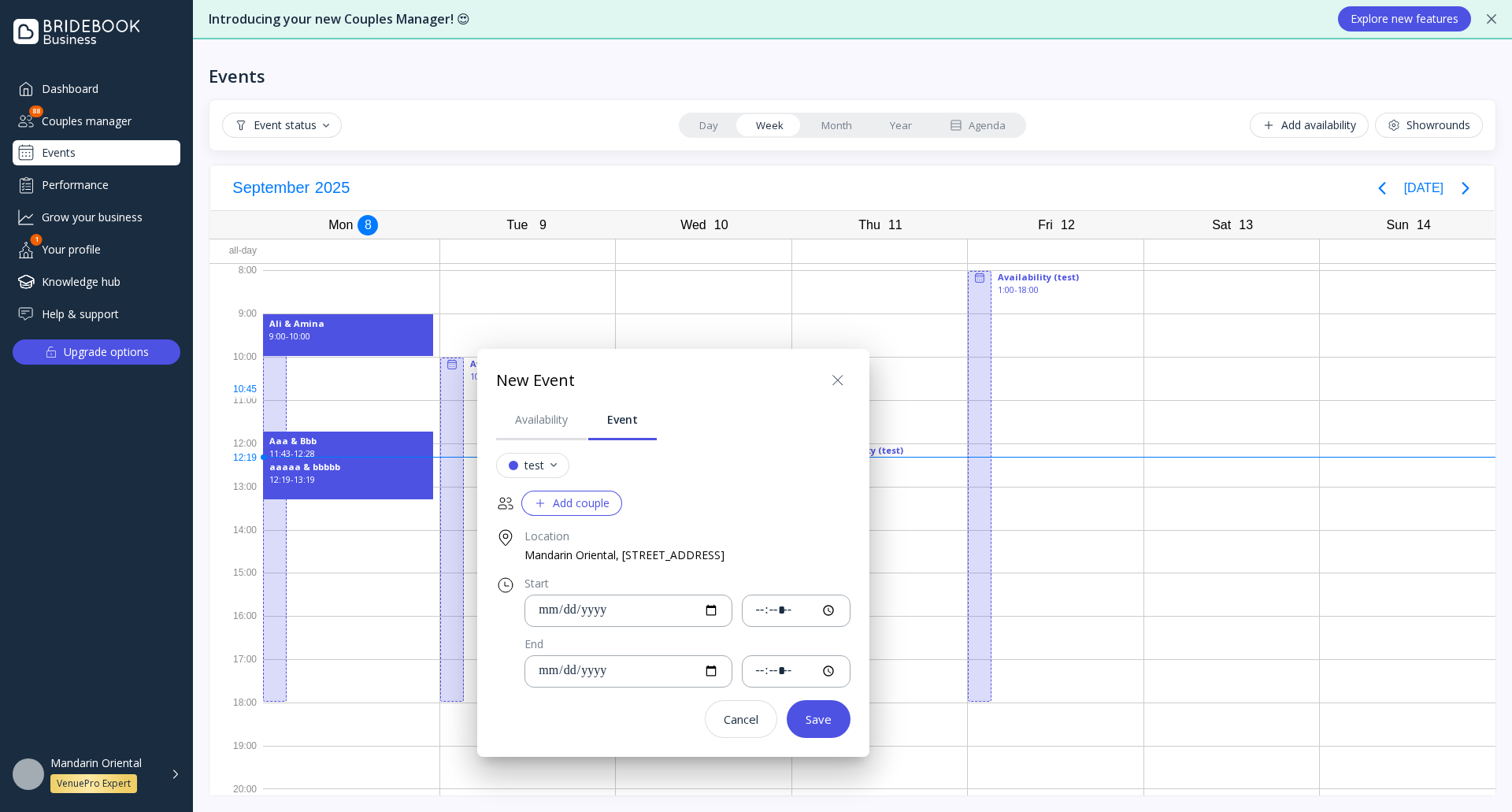
click at [596, 506] on div "Add couple" at bounding box center [572, 503] width 76 height 13
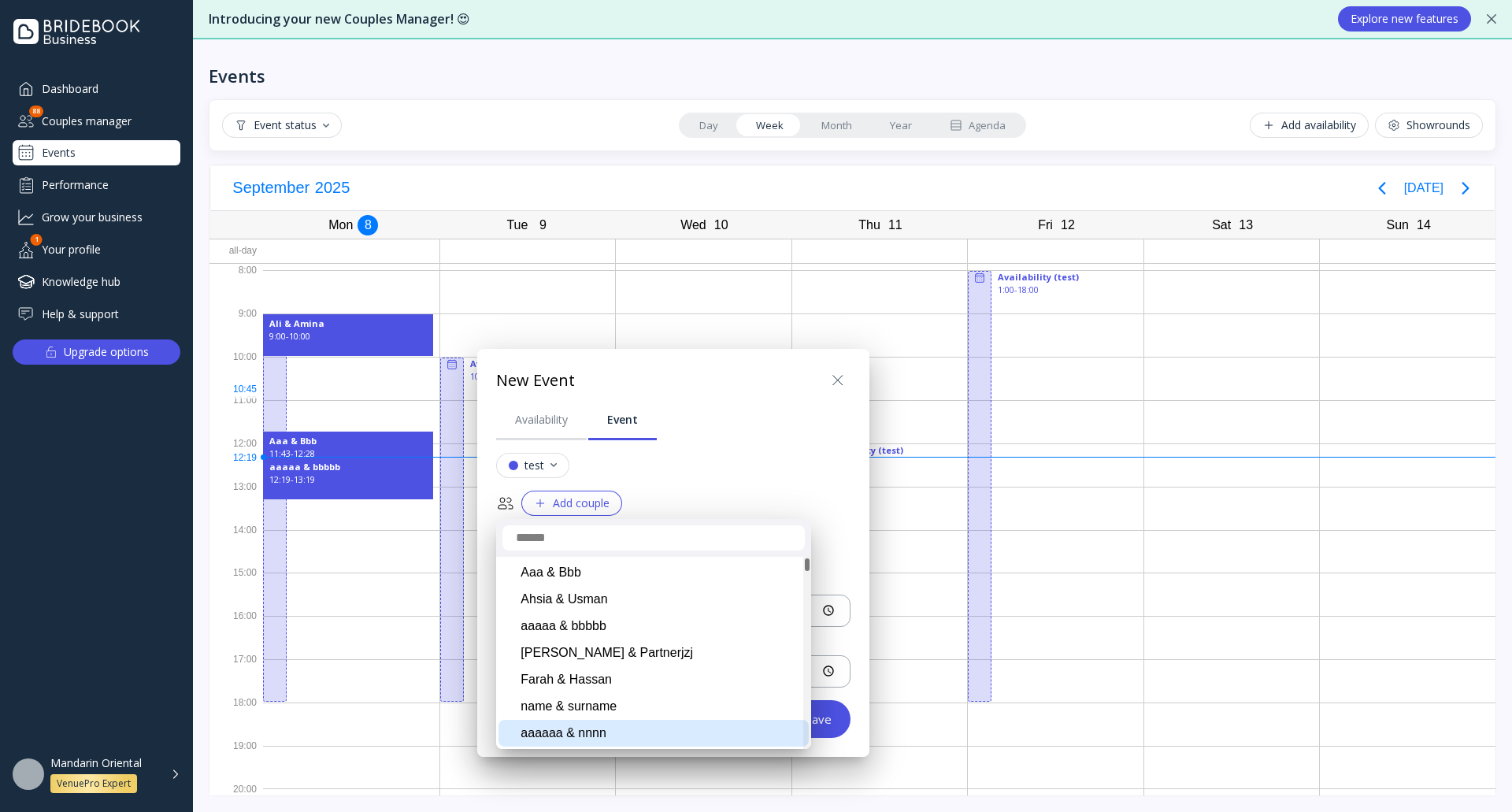
click at [614, 728] on div "aaaaaa & nnnn" at bounding box center [654, 733] width 311 height 27
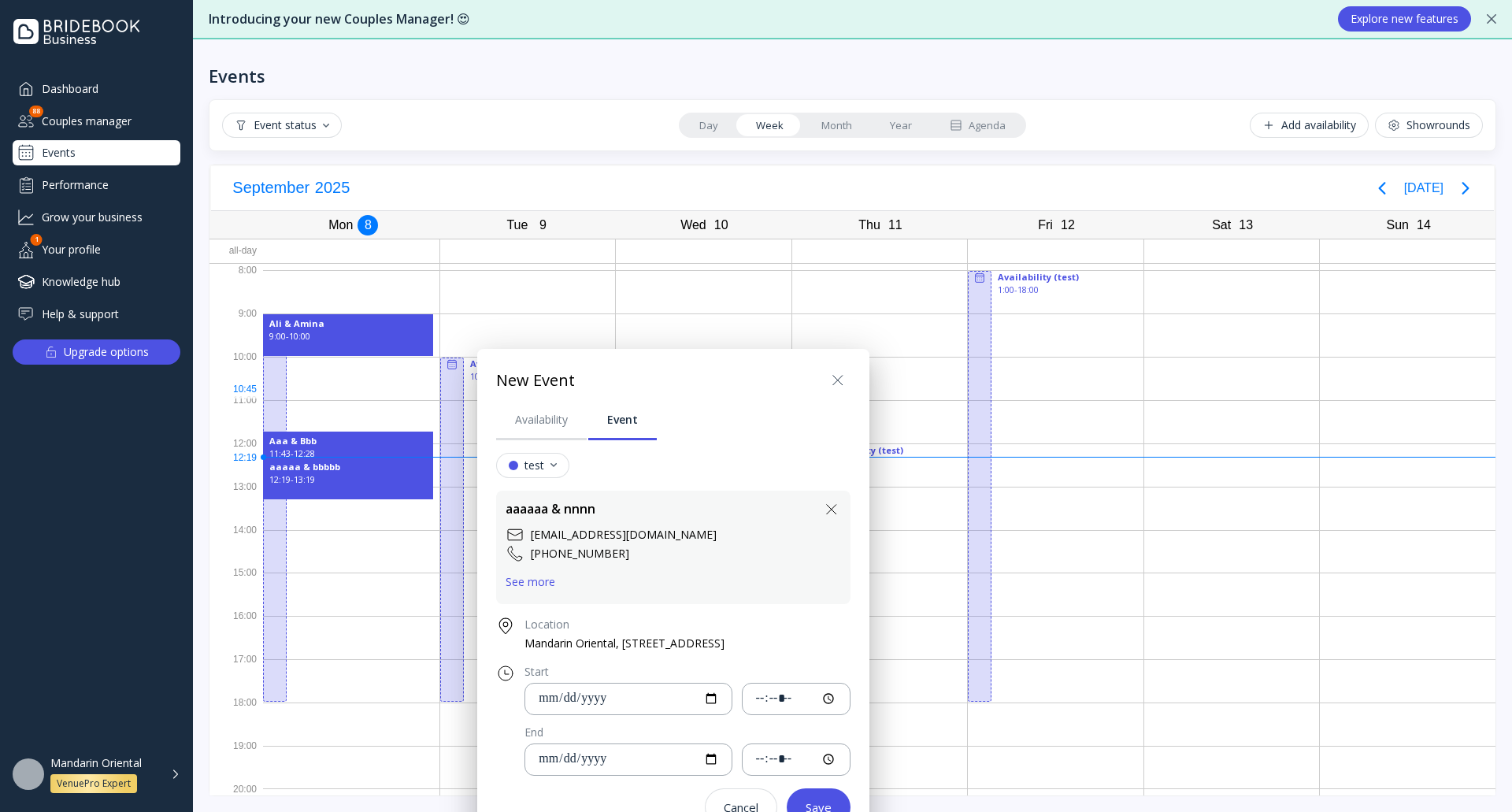
click at [847, 379] on icon at bounding box center [838, 380] width 19 height 19
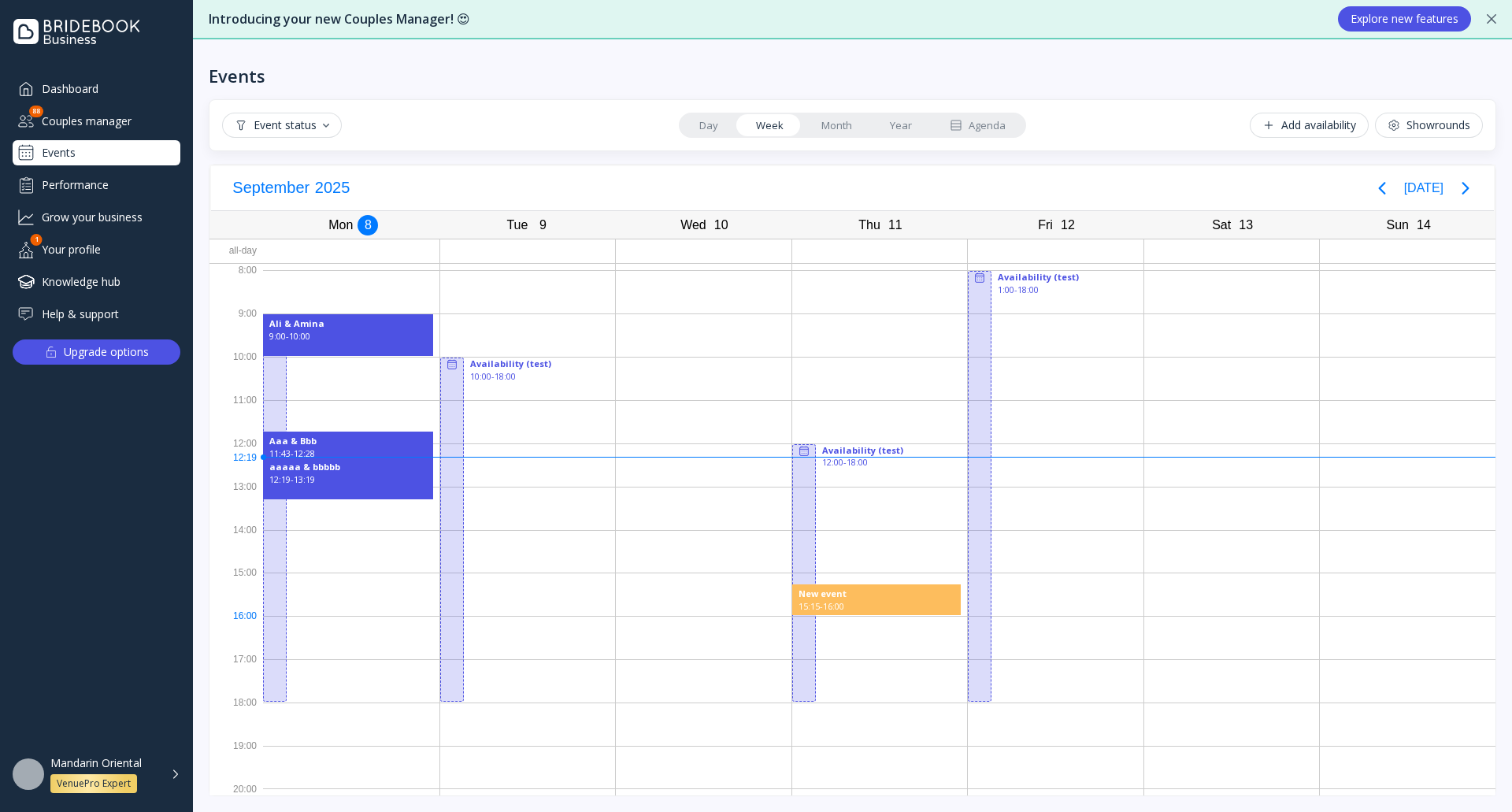
drag, startPoint x: 817, startPoint y: 589, endPoint x: 844, endPoint y: 595, distance: 27.7
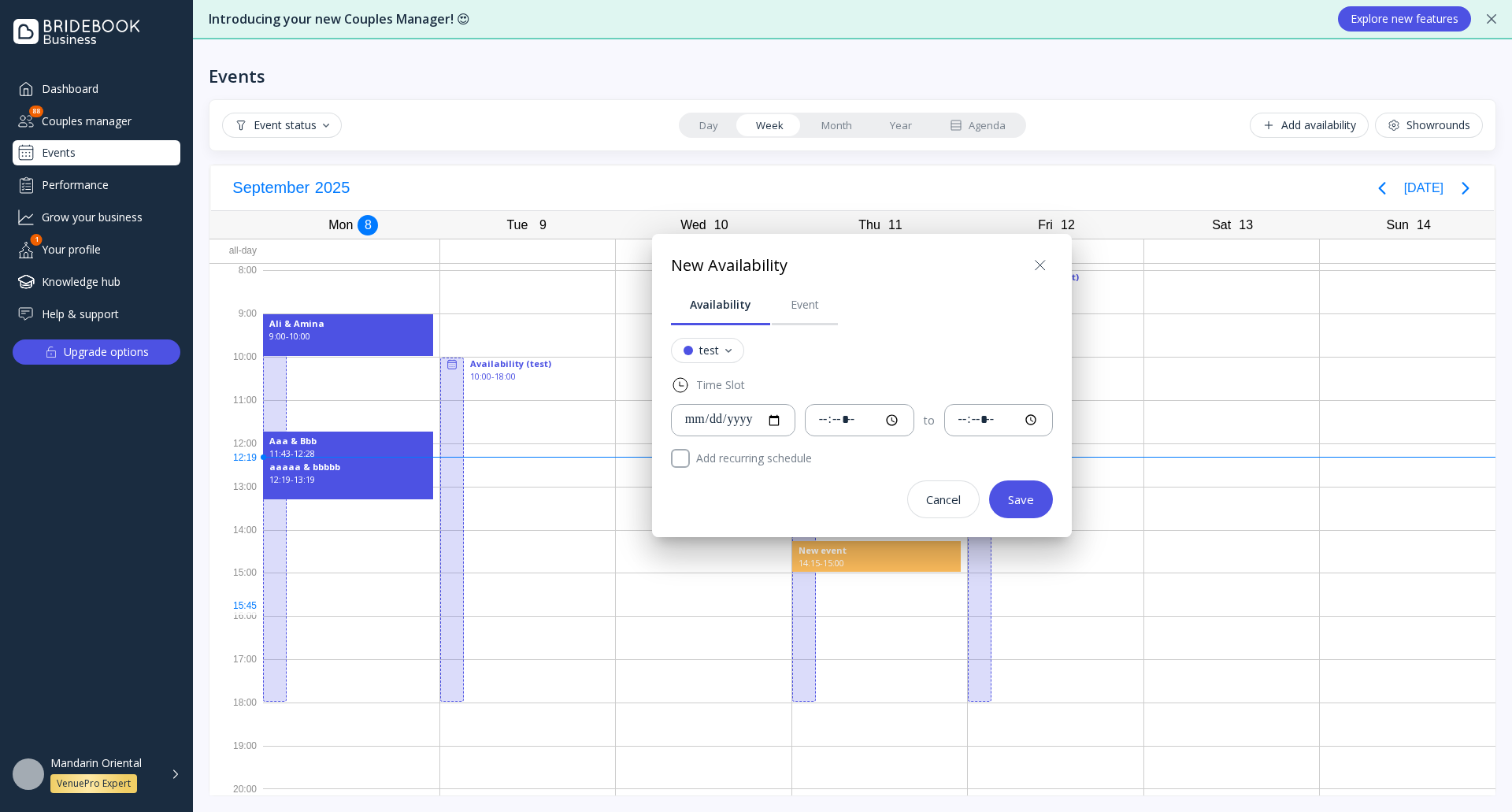
click at [1049, 263] on icon at bounding box center [1040, 265] width 19 height 19
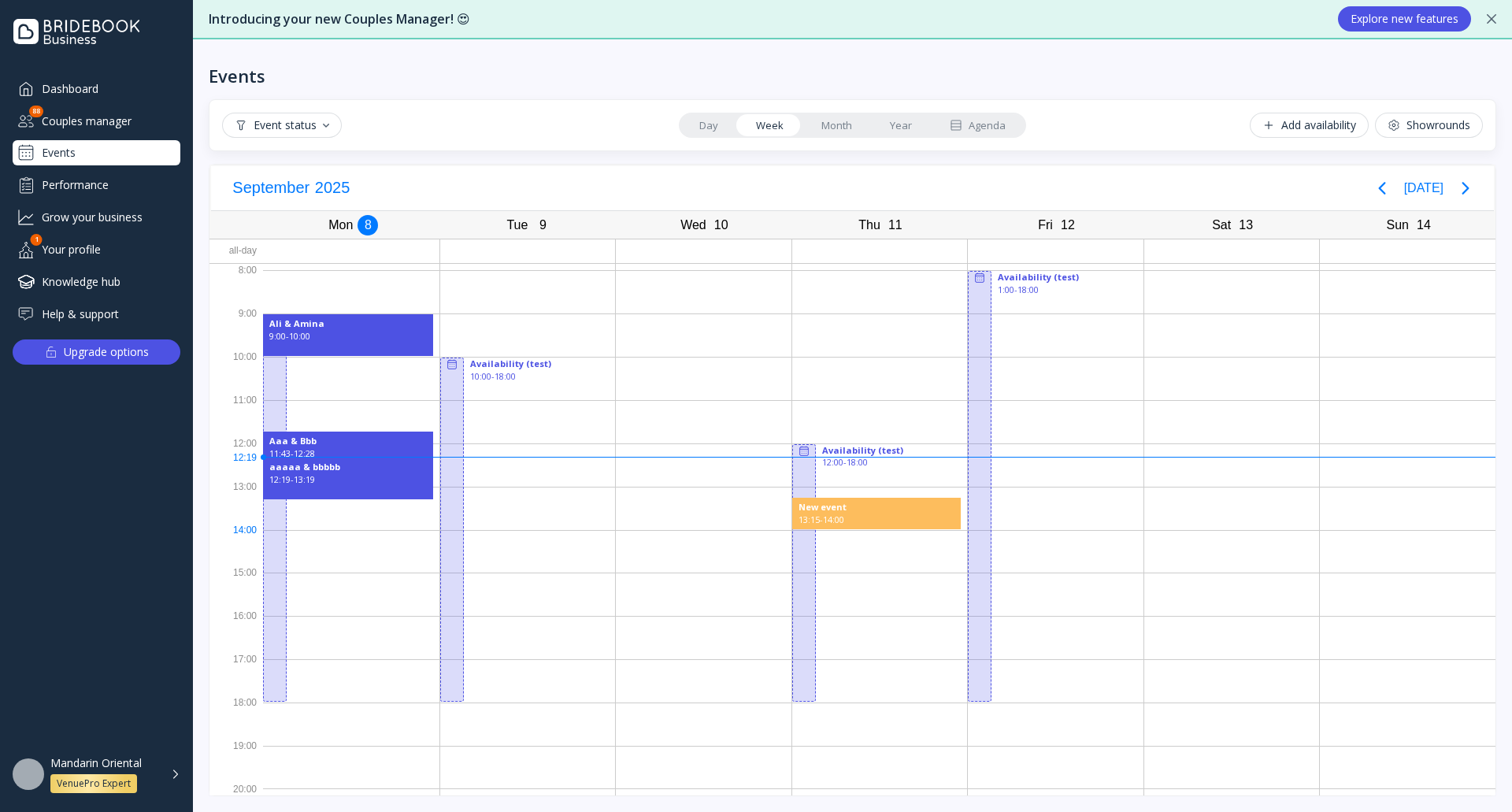
drag, startPoint x: 813, startPoint y: 500, endPoint x: 844, endPoint y: 510, distance: 32.6
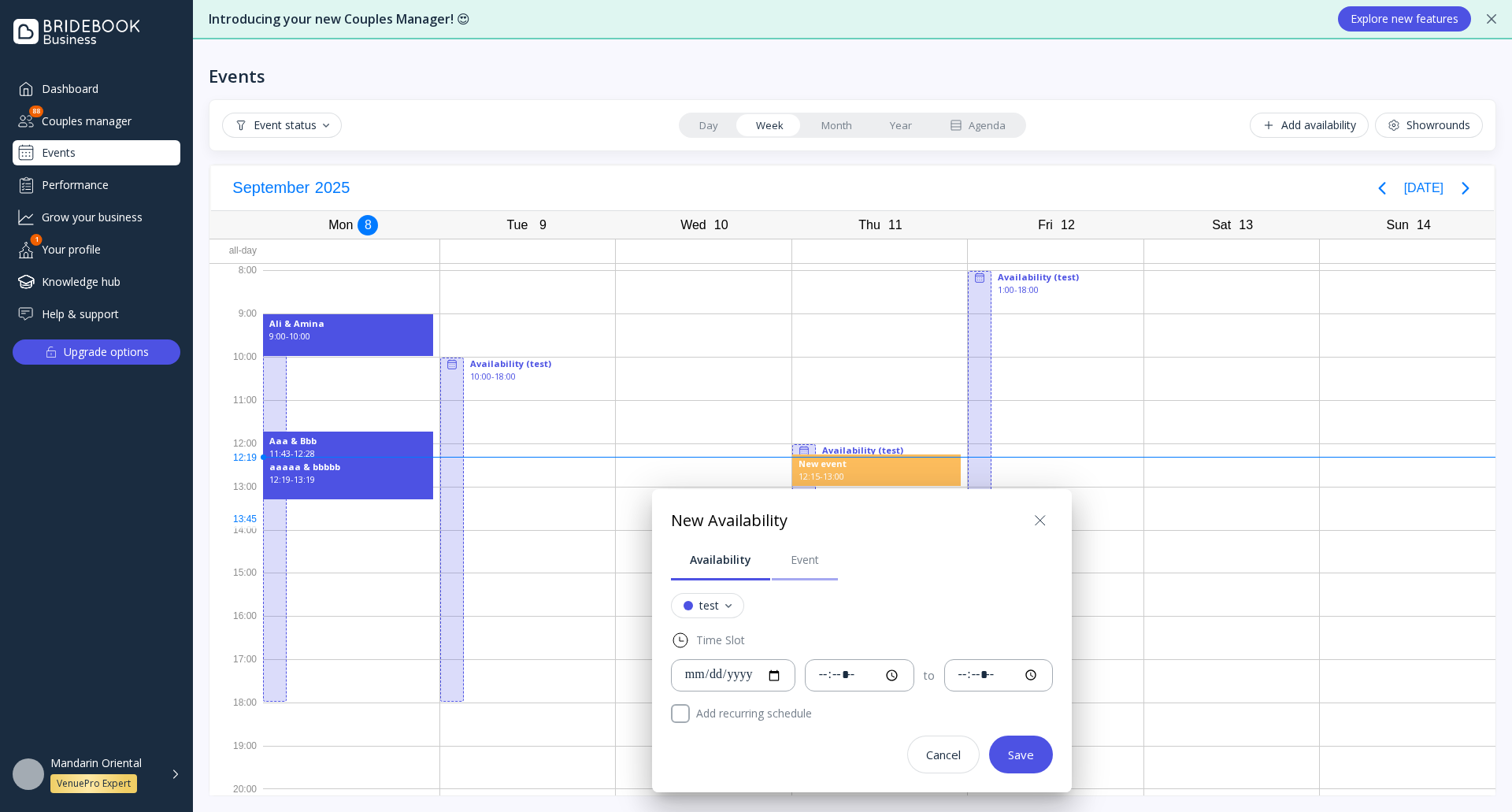
click at [817, 566] on link "Event" at bounding box center [804, 561] width 66 height 41
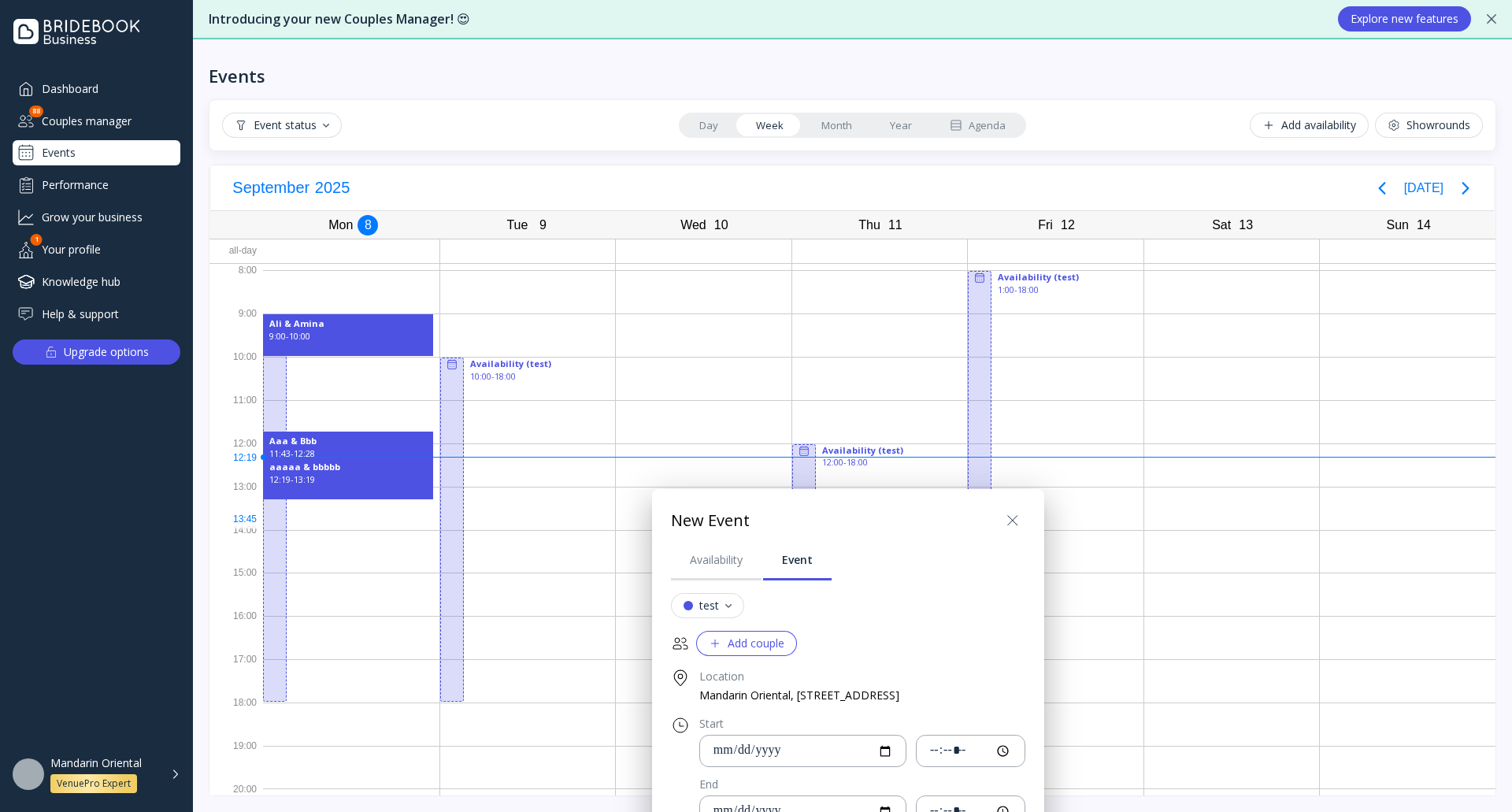
click at [1022, 516] on icon at bounding box center [1013, 520] width 19 height 19
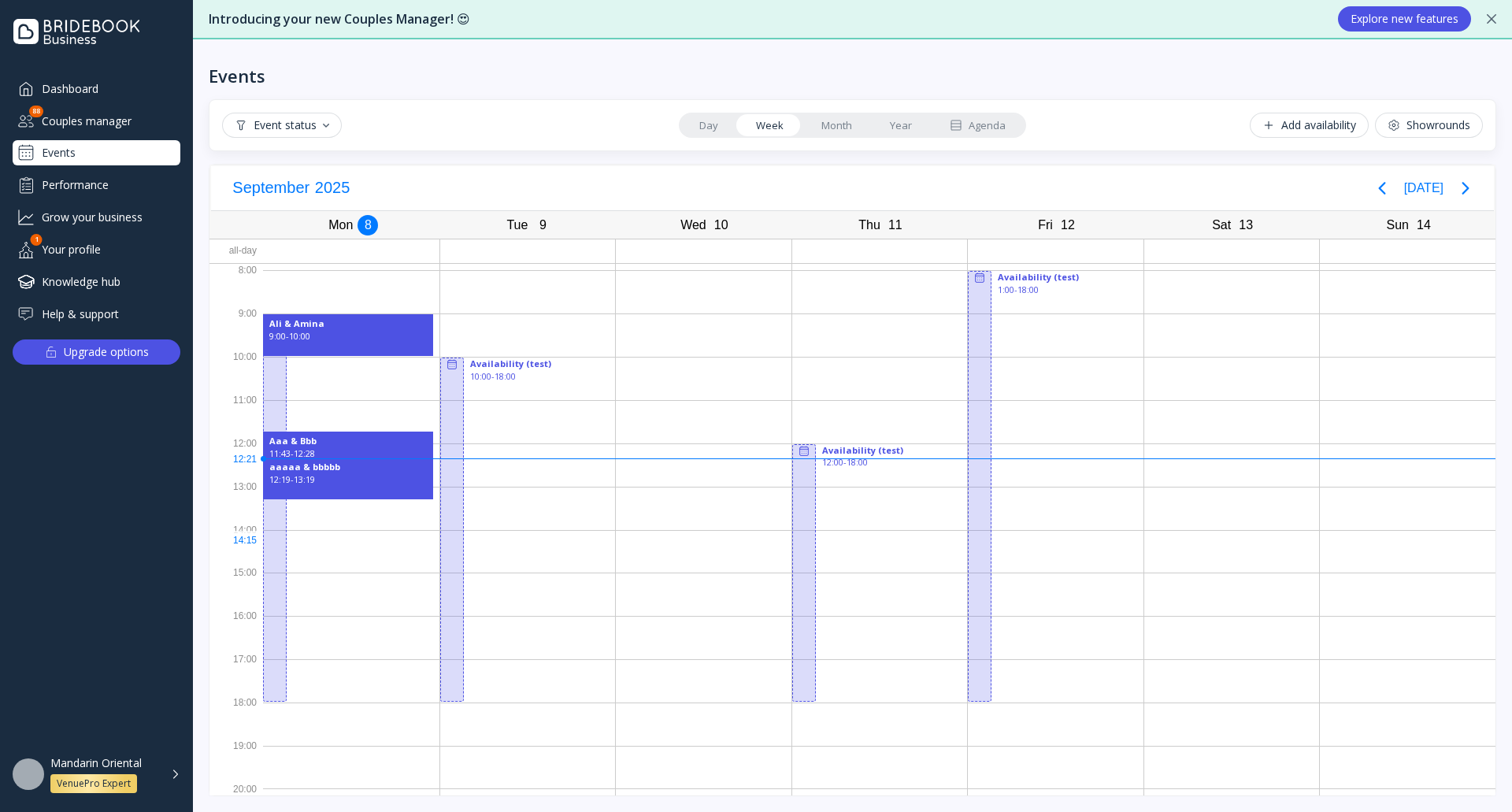
click at [805, 542] on div at bounding box center [804, 573] width 24 height 258
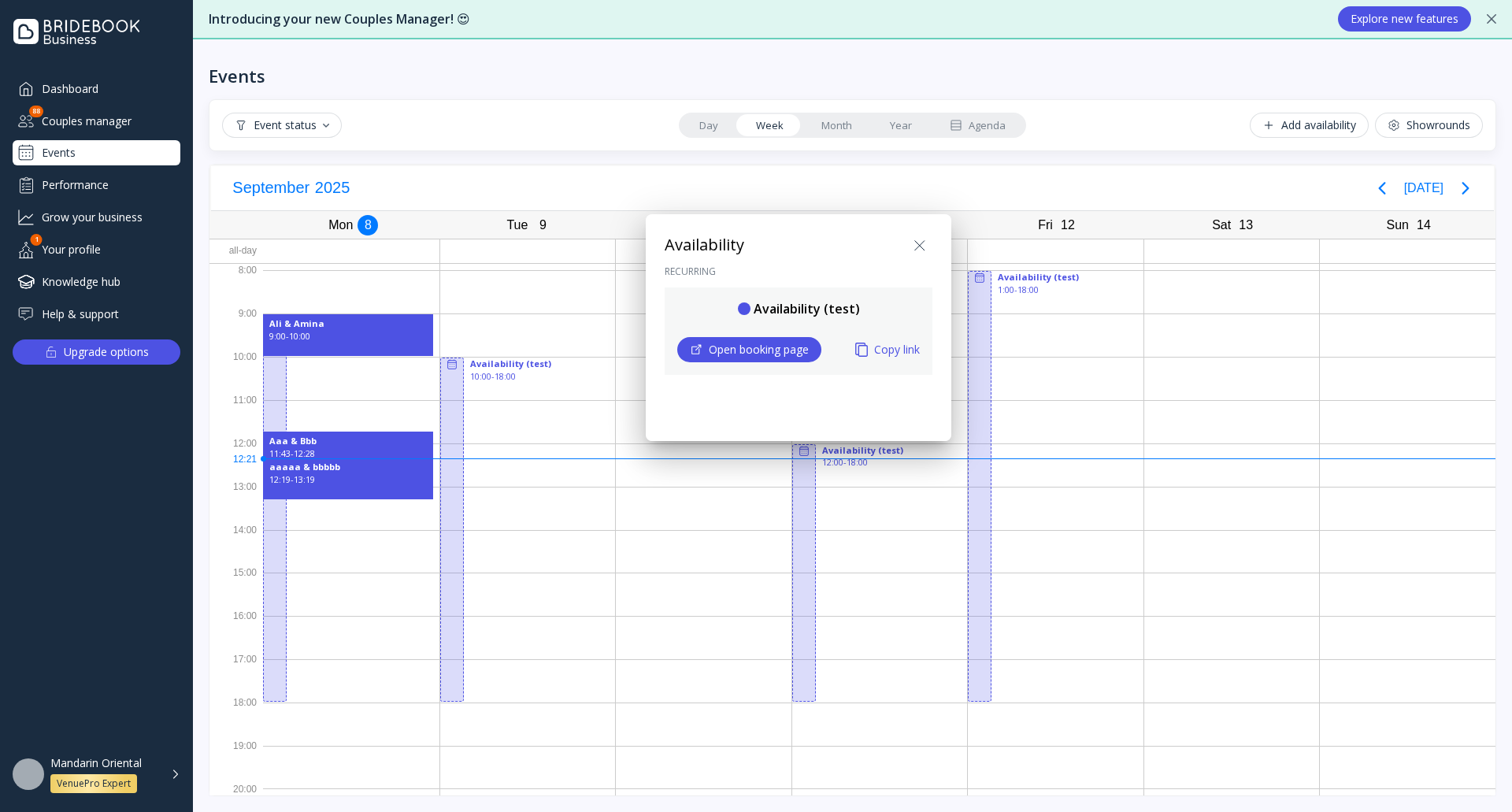
click at [922, 246] on icon at bounding box center [920, 245] width 19 height 19
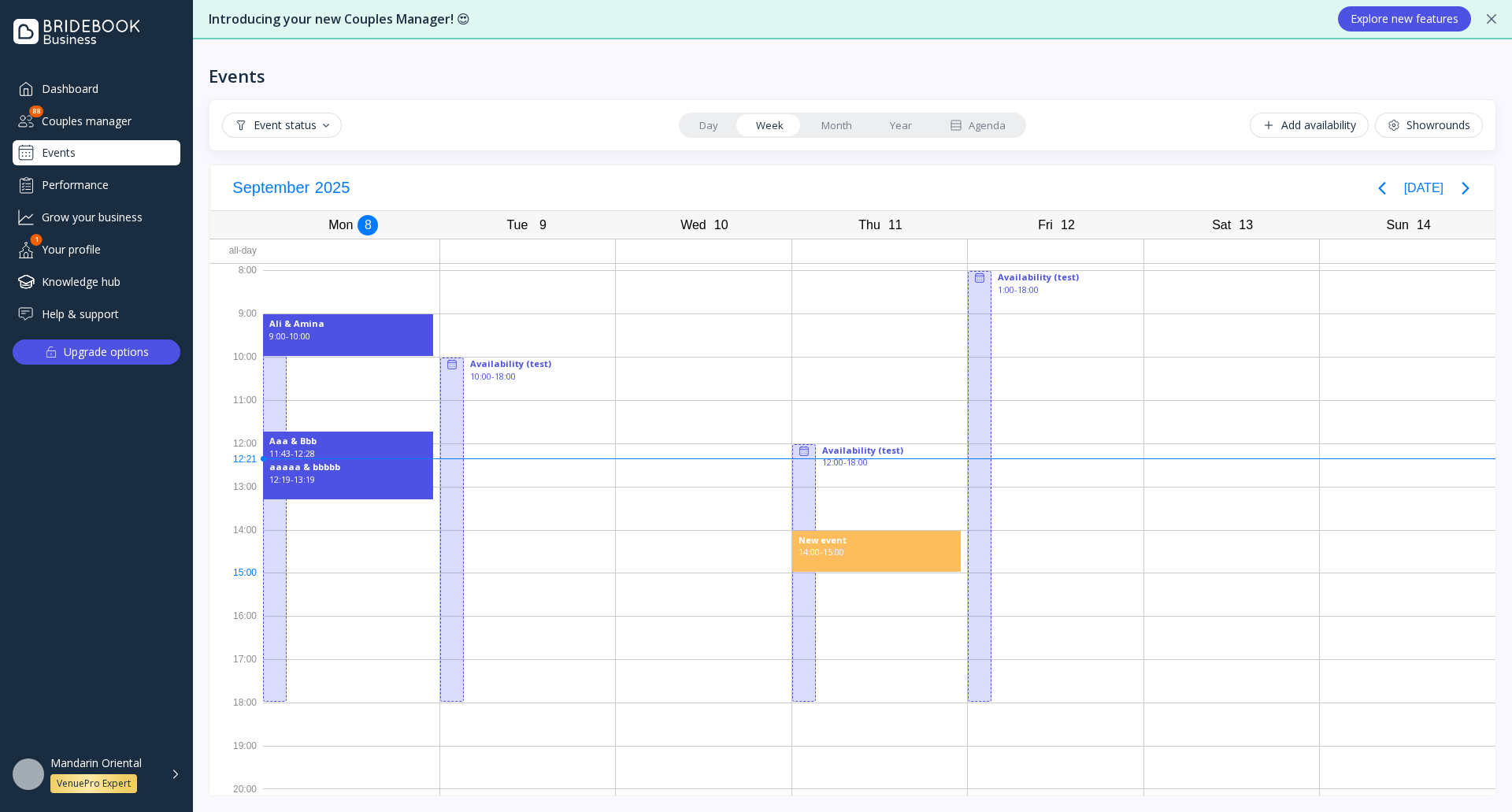
drag, startPoint x: 837, startPoint y: 544, endPoint x: 891, endPoint y: 578, distance: 63.8
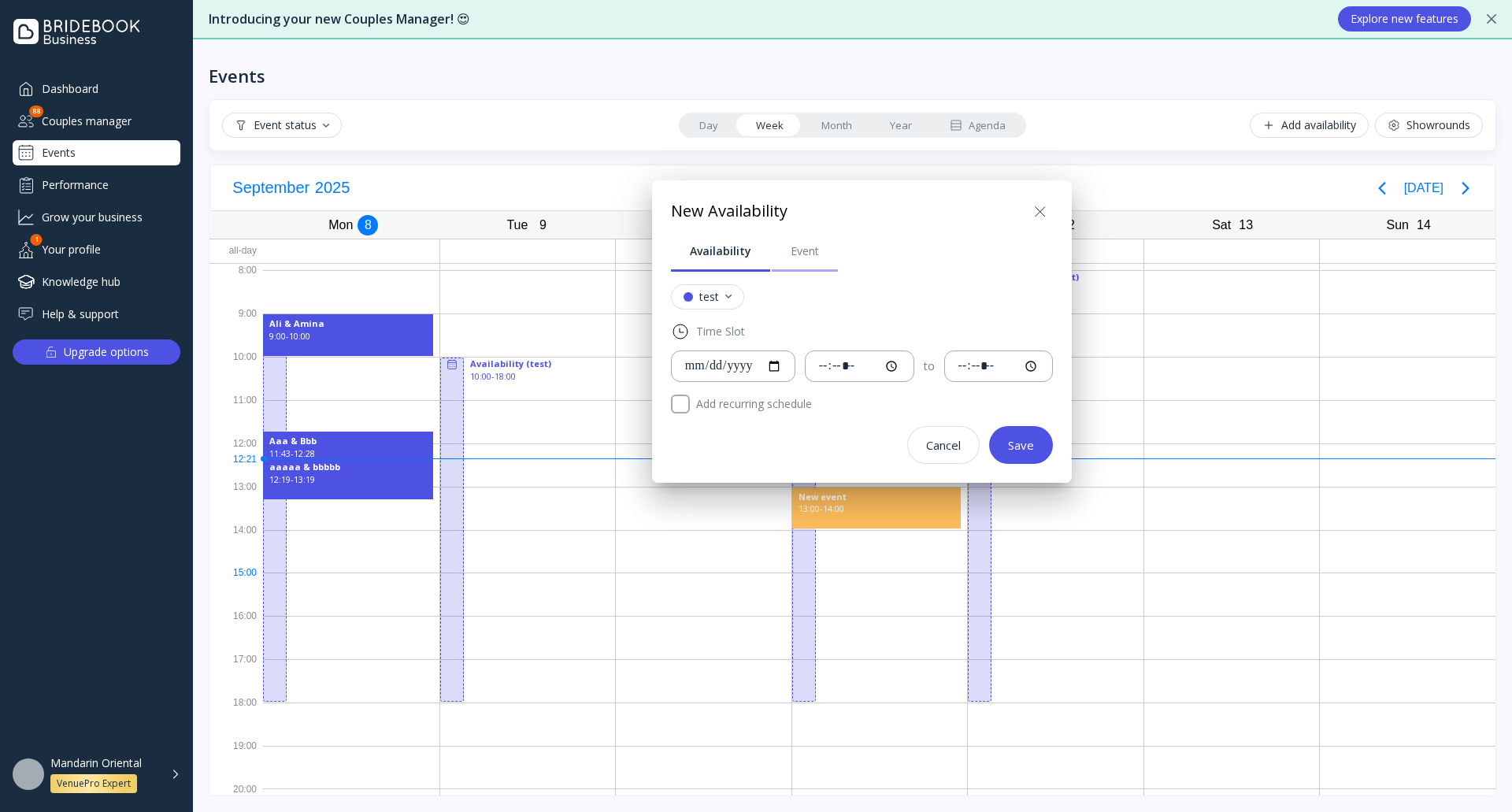
click at [798, 252] on div "Event" at bounding box center [804, 251] width 28 height 15
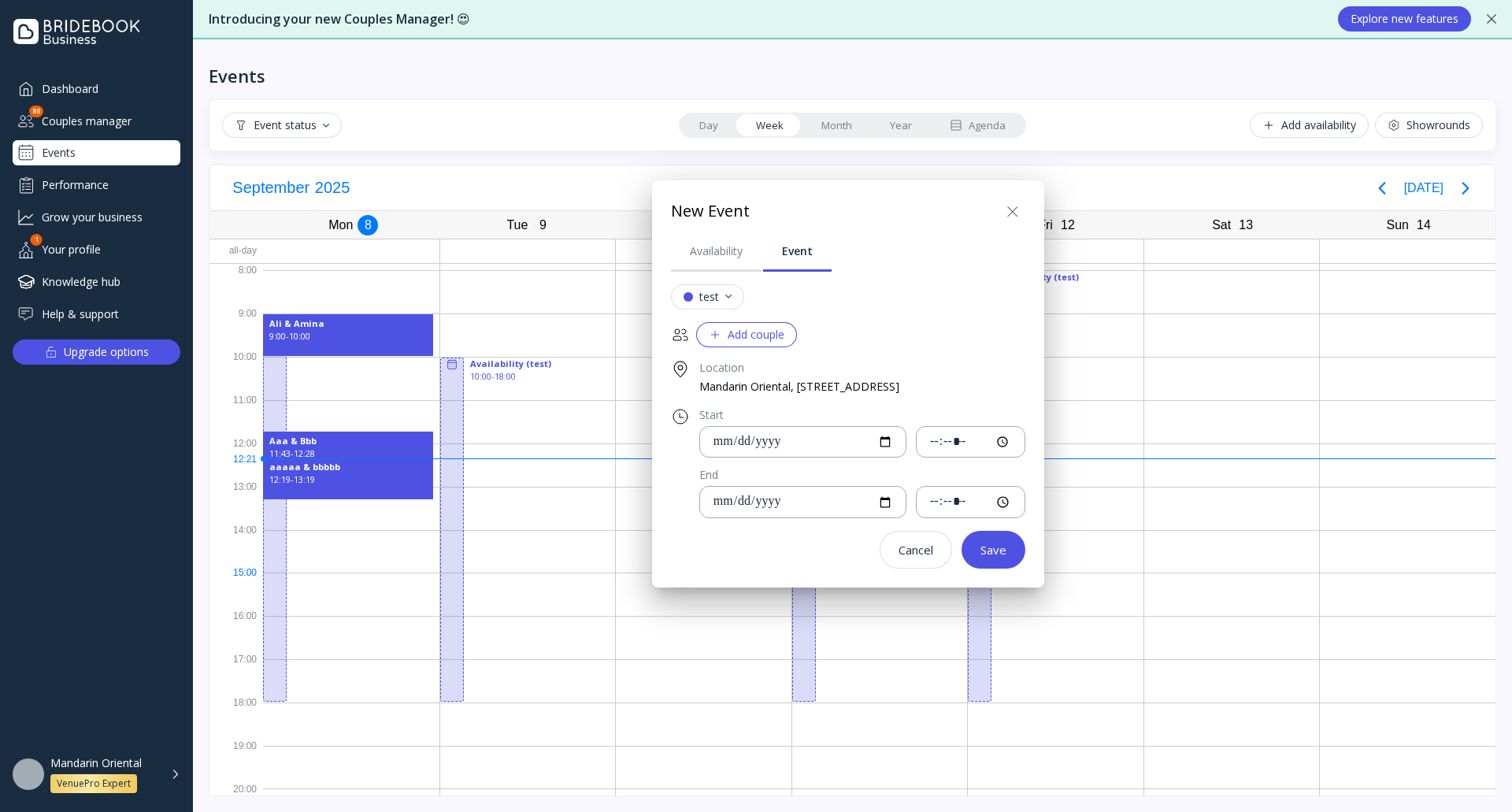
click at [755, 338] on div "Add couple" at bounding box center [747, 335] width 76 height 13
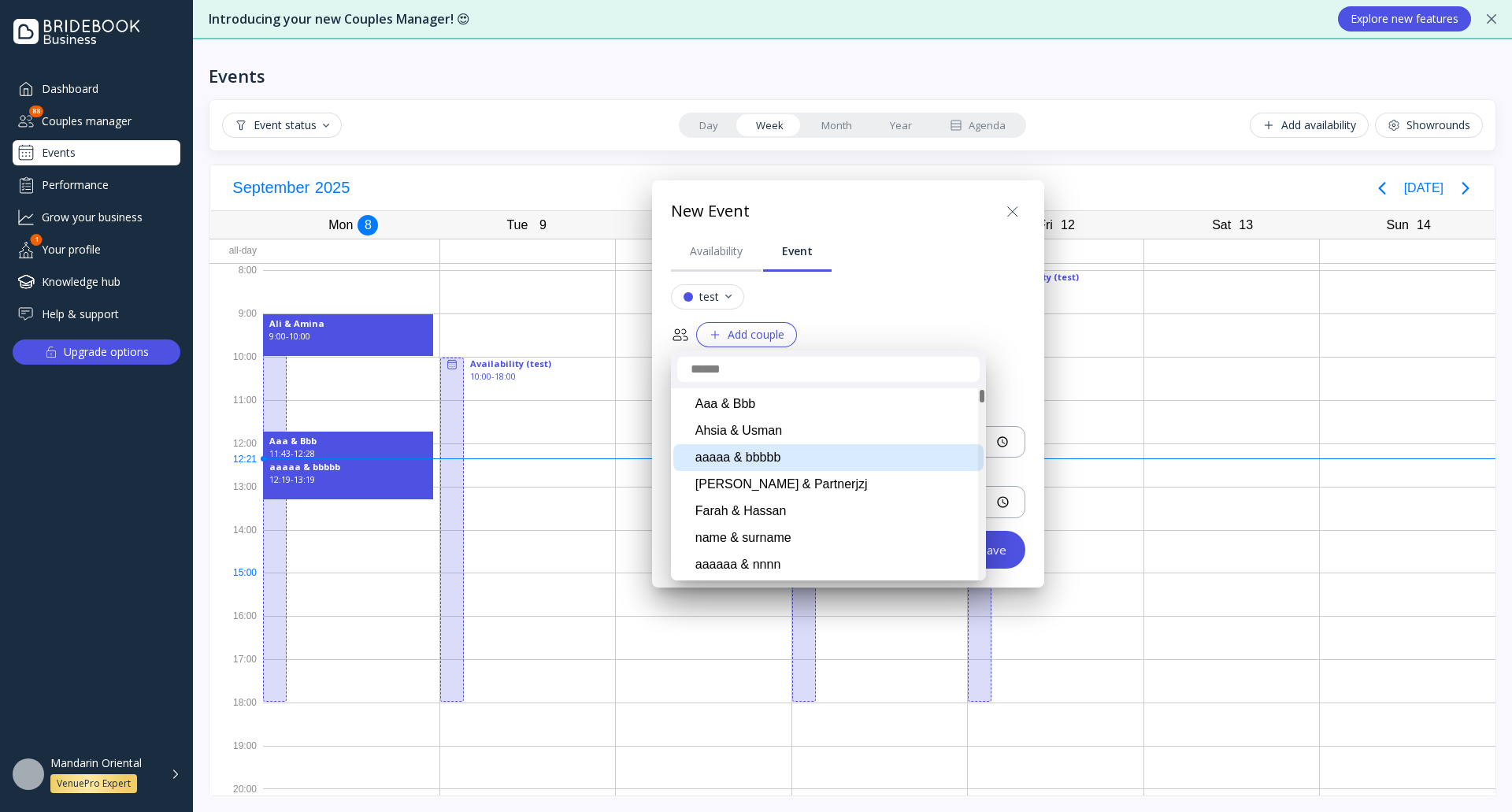
click at [772, 457] on div "aaaaa & bbbbb" at bounding box center [829, 458] width 311 height 27
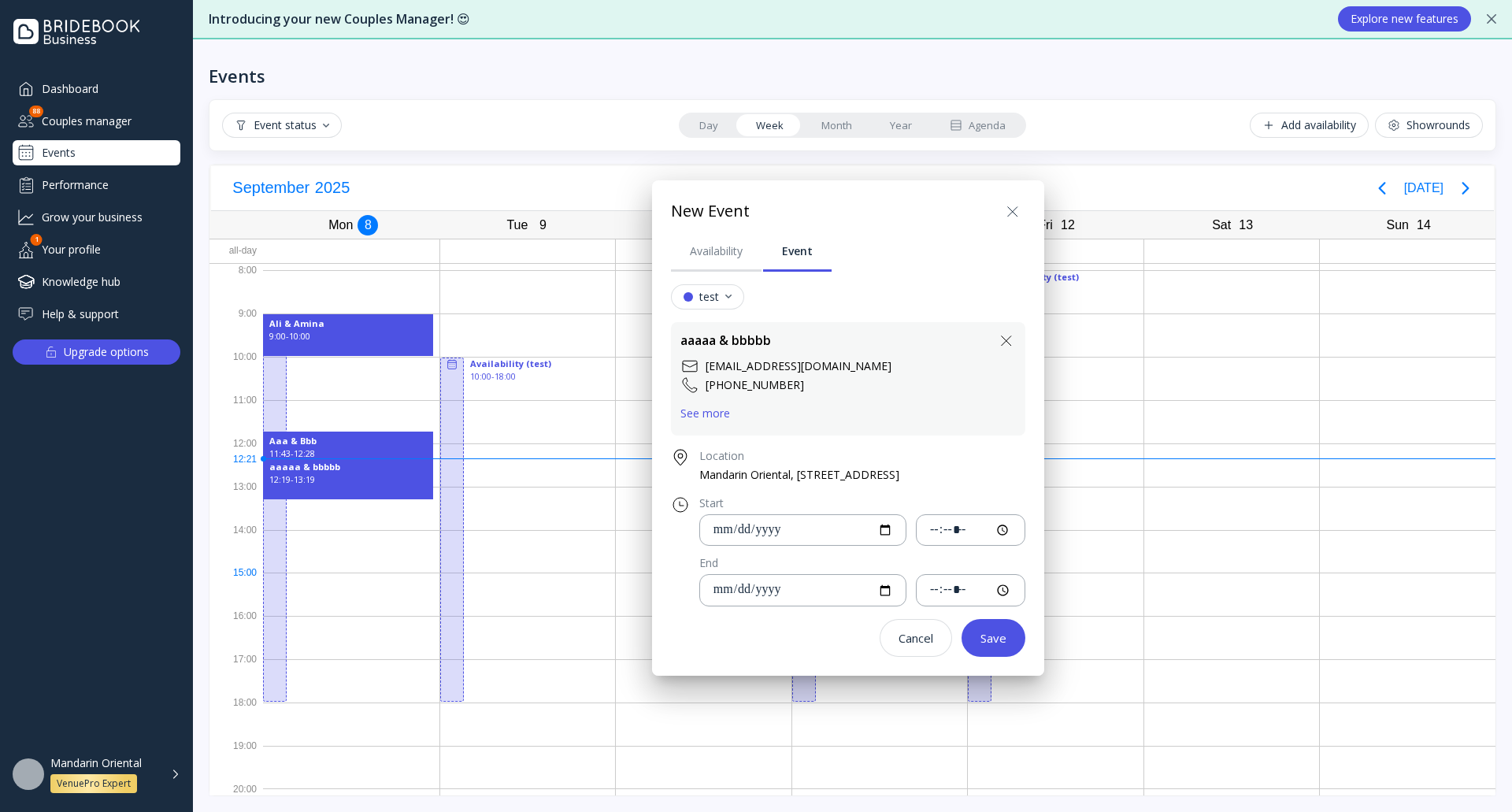
click at [707, 418] on div "See more" at bounding box center [705, 413] width 50 height 13
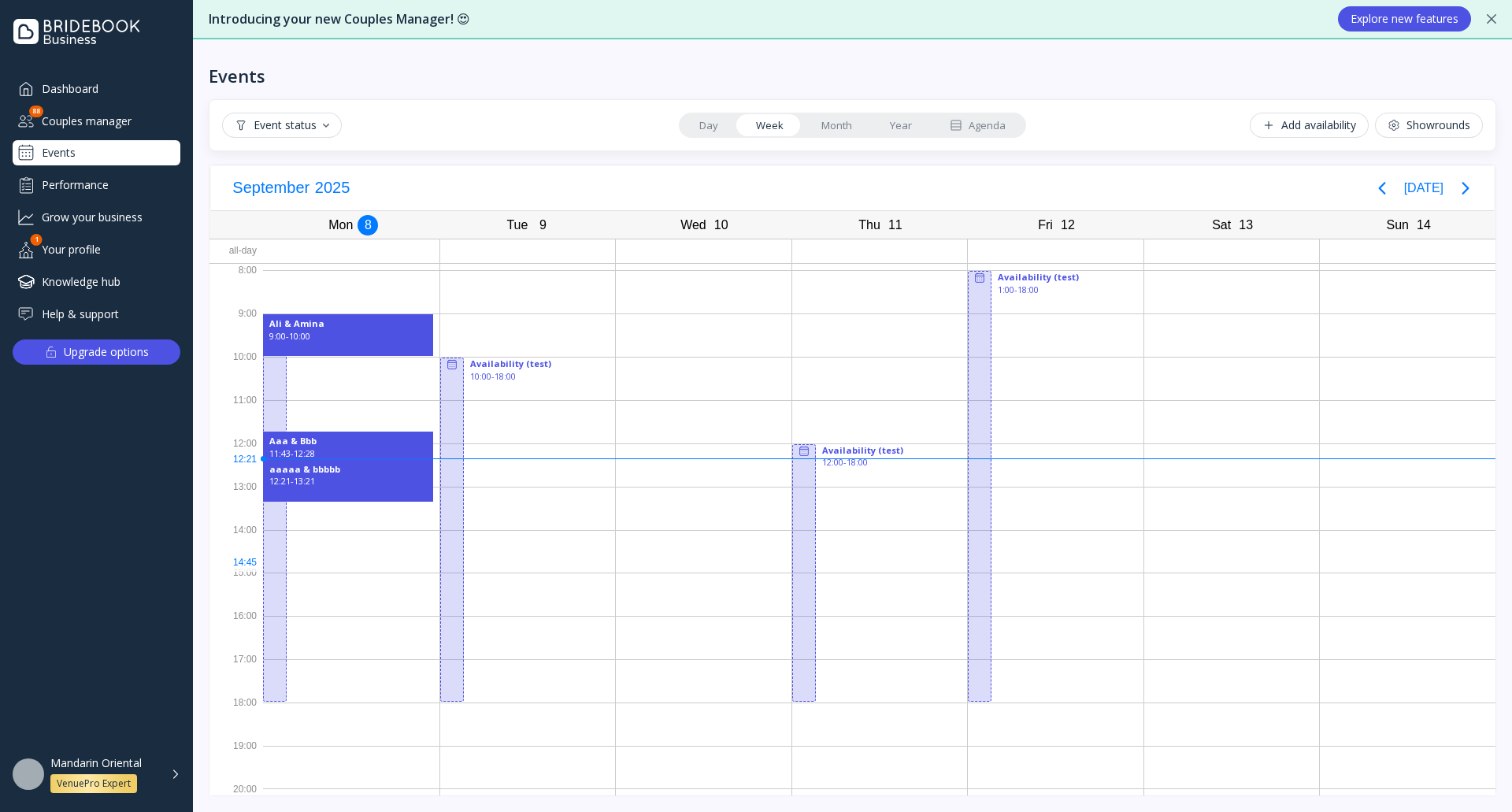
click at [736, 559] on div at bounding box center [704, 552] width 176 height 43
drag, startPoint x: 626, startPoint y: 507, endPoint x: 733, endPoint y: 546, distance: 113.9
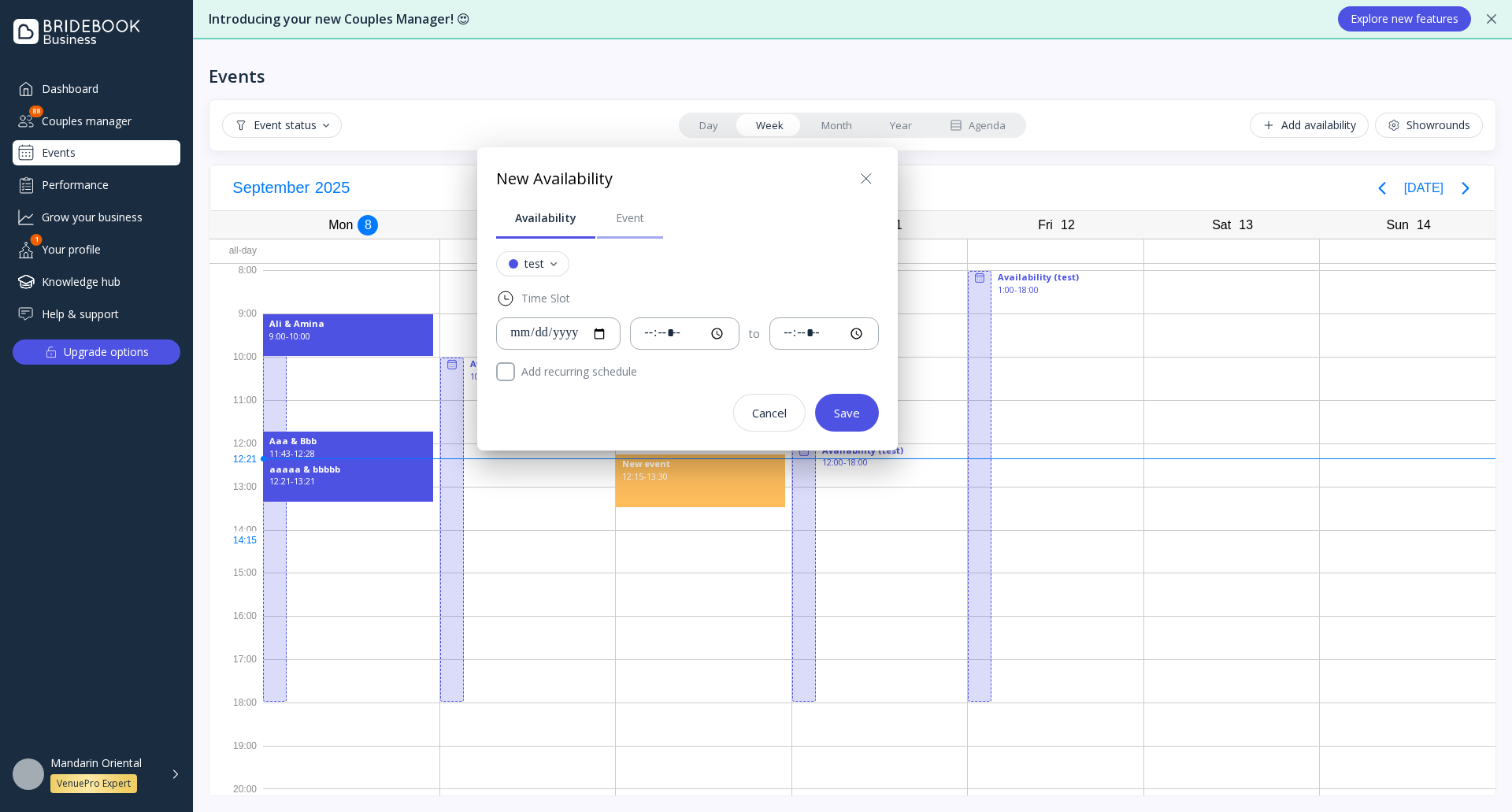
click at [621, 222] on div "Event" at bounding box center [630, 218] width 28 height 15
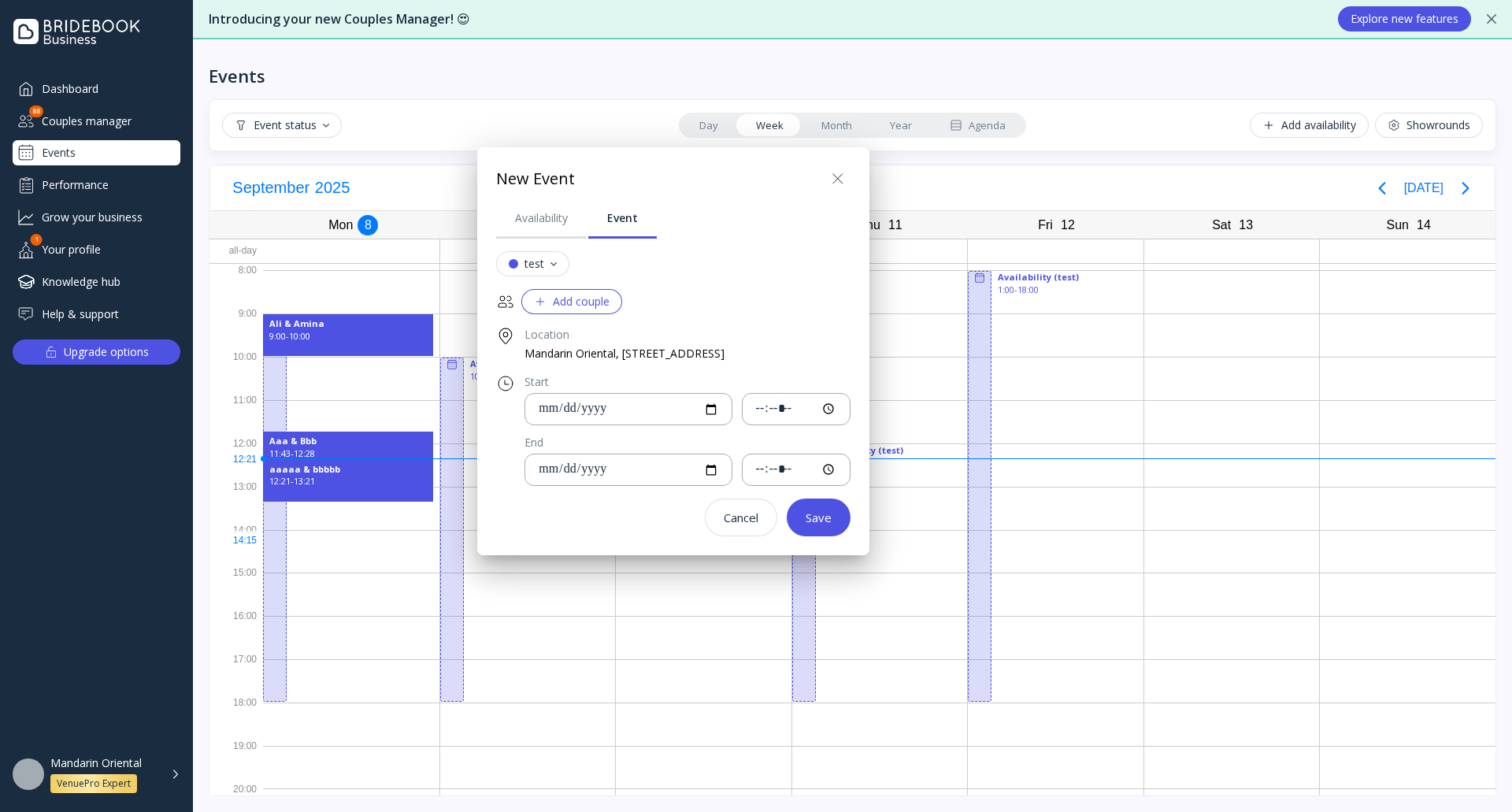
click at [553, 302] on div "Add couple" at bounding box center [572, 301] width 76 height 13
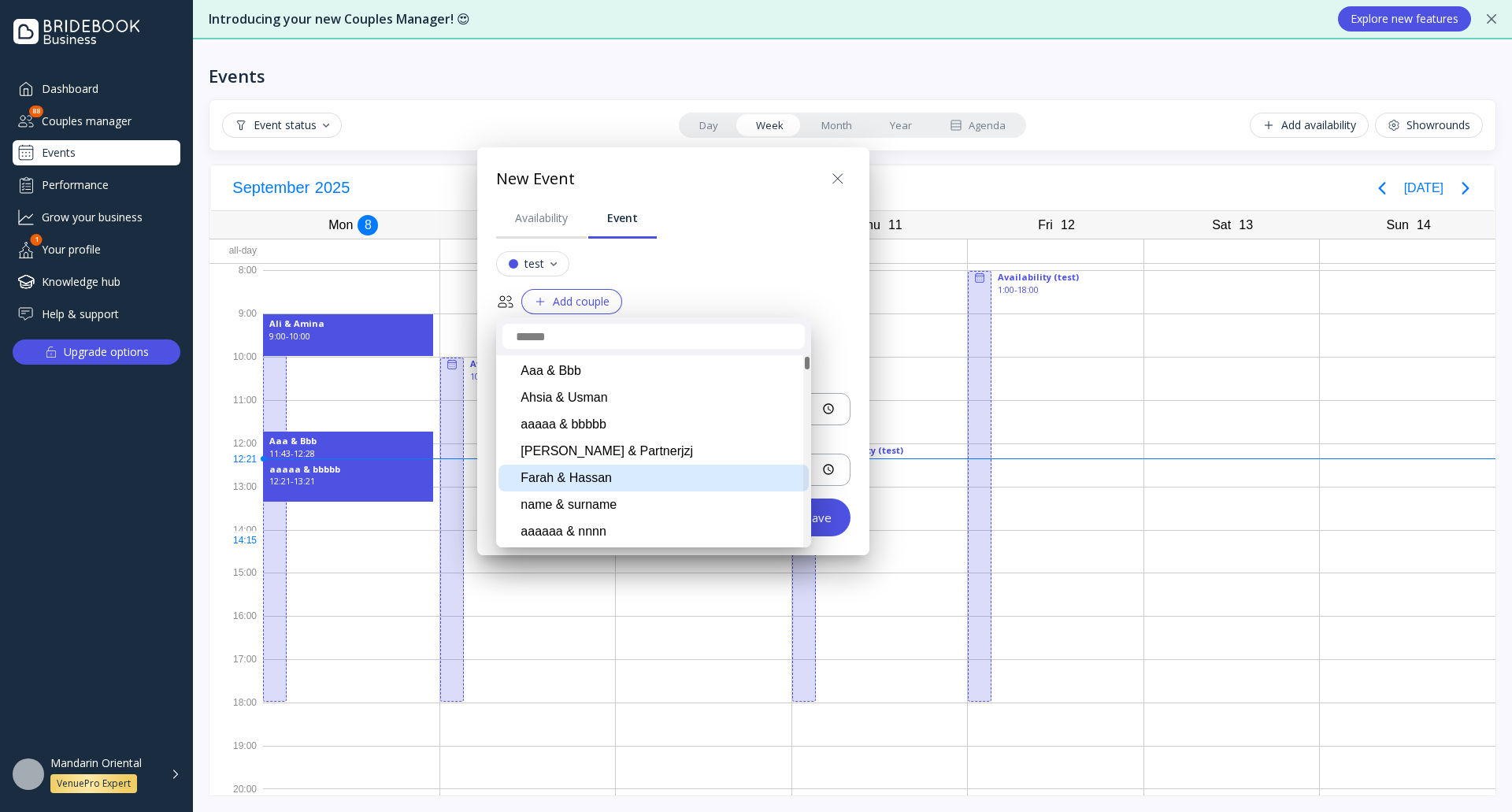
click at [602, 482] on div "Farah & Hassan" at bounding box center [654, 477] width 311 height 27
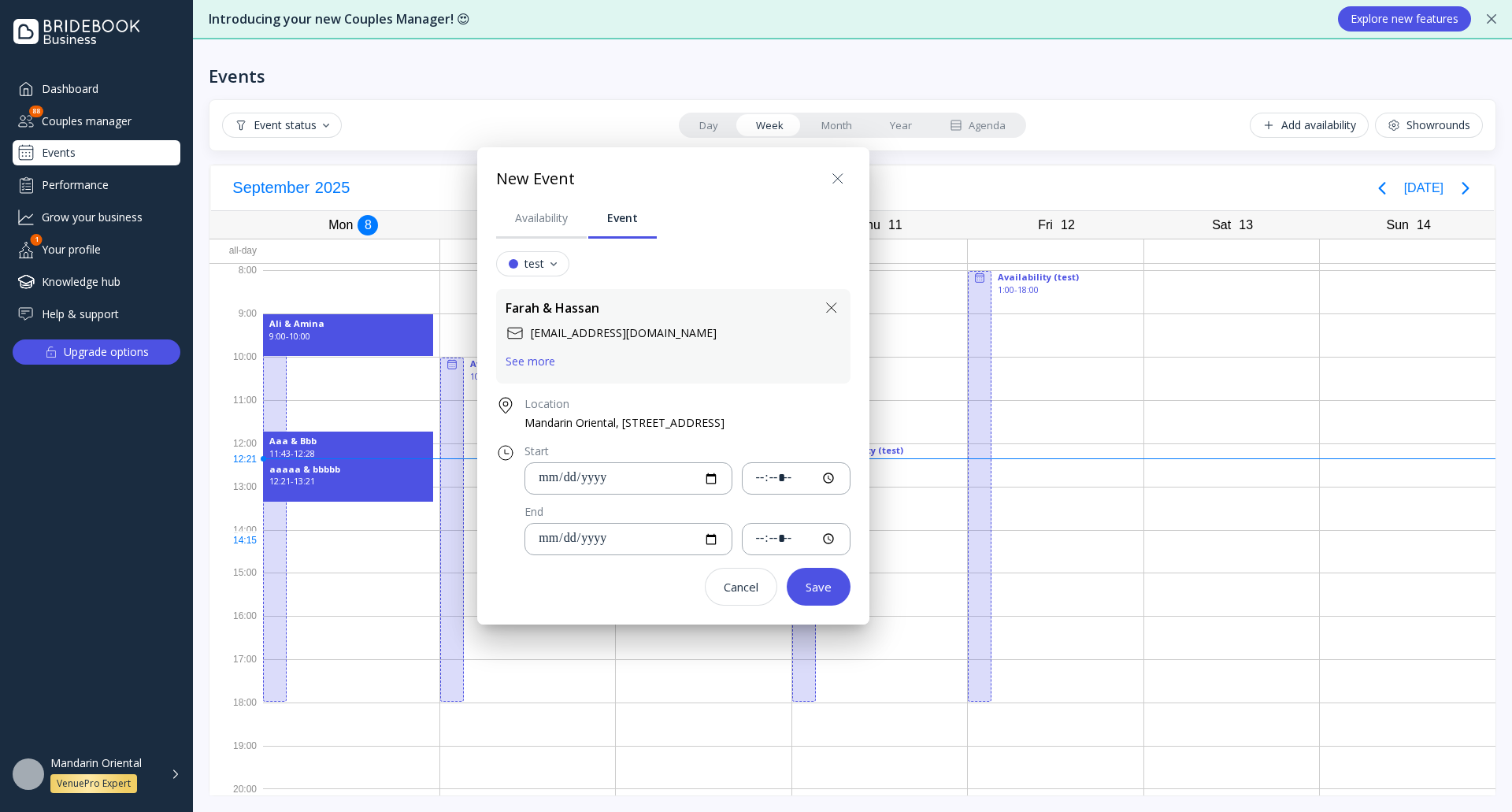
click at [1068, 586] on div at bounding box center [755, 406] width 1763 height 1064
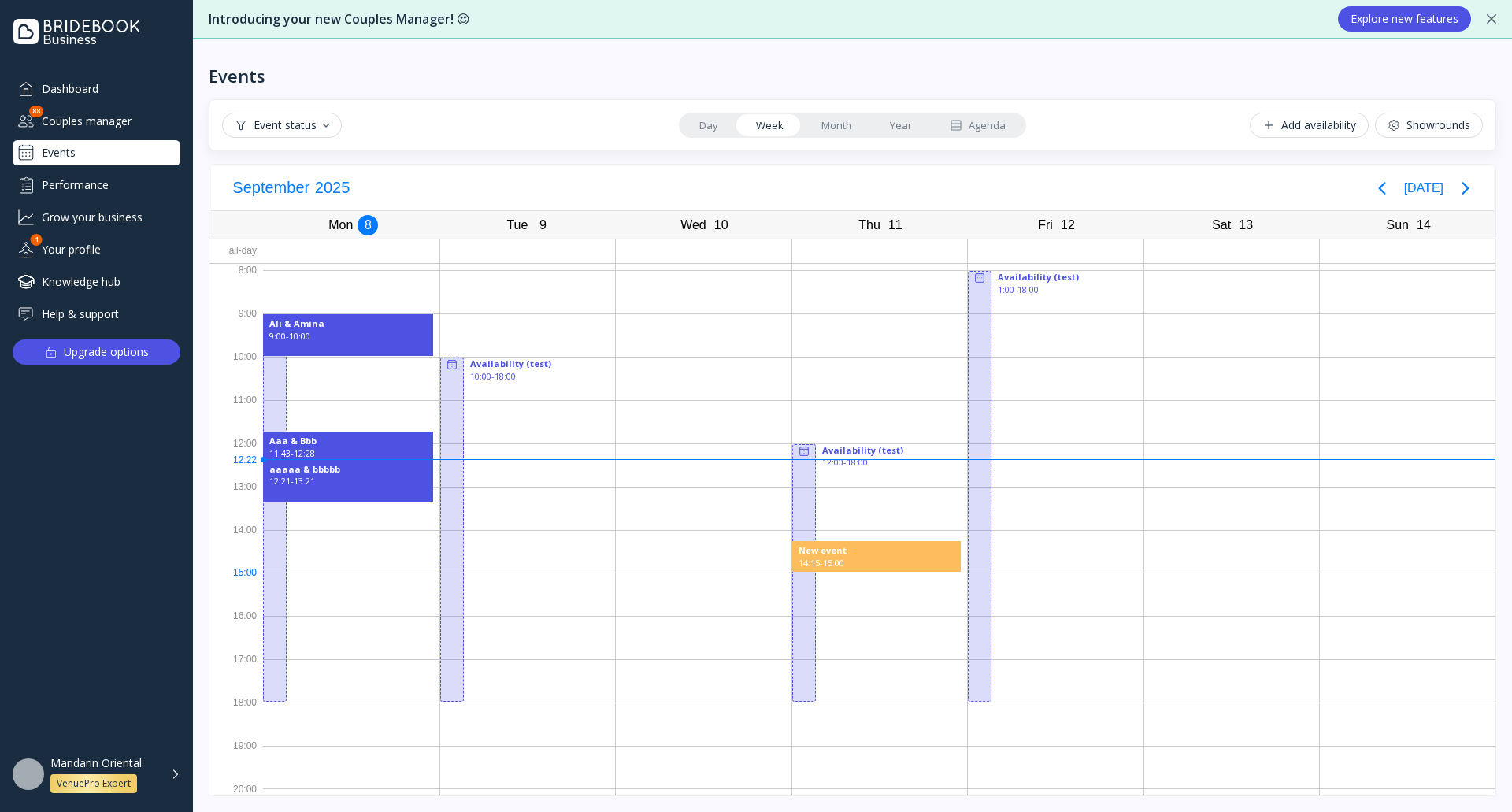
drag, startPoint x: 817, startPoint y: 542, endPoint x: 909, endPoint y: 568, distance: 95.6
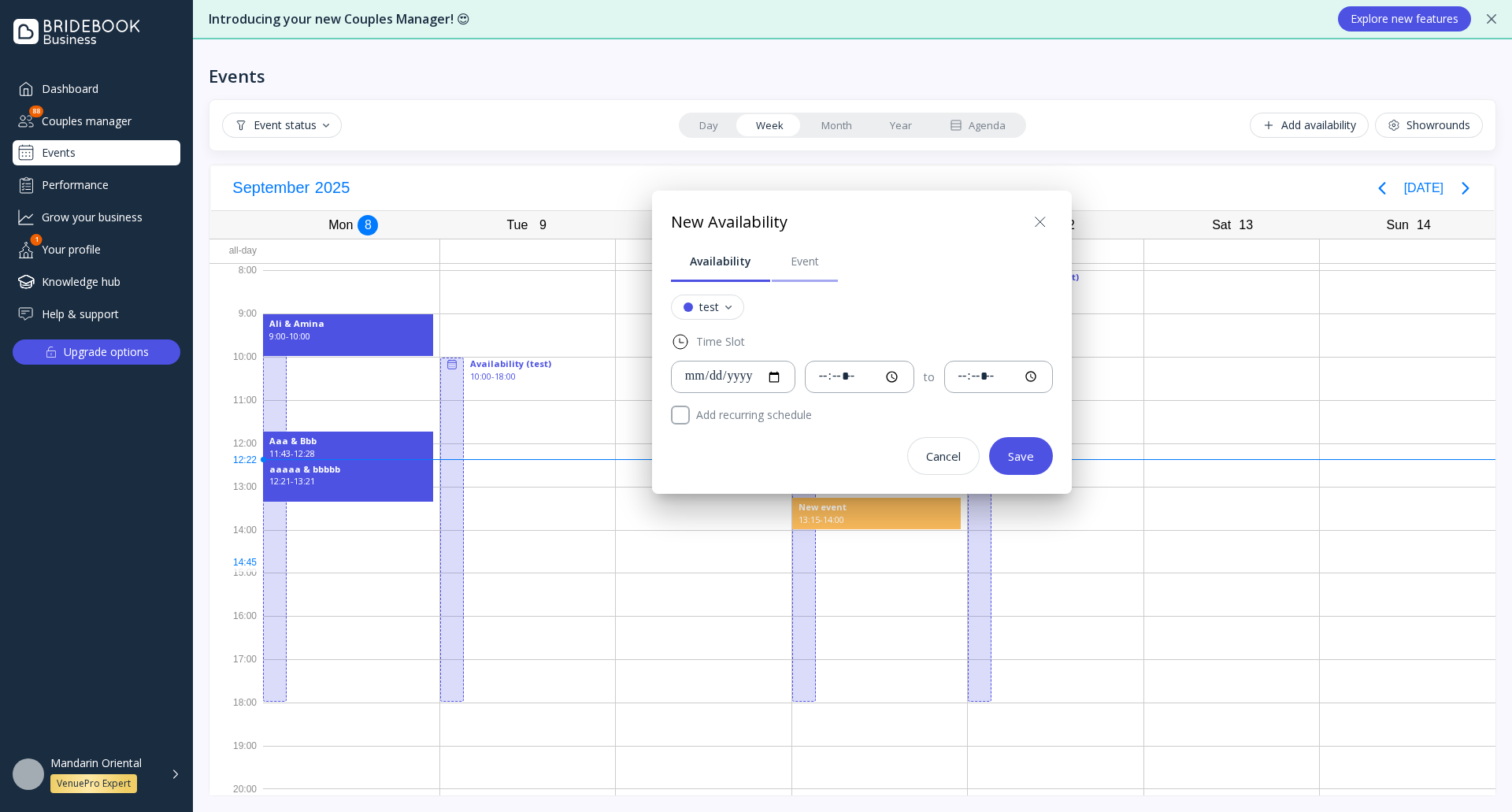
click at [797, 273] on link "Event" at bounding box center [804, 262] width 66 height 41
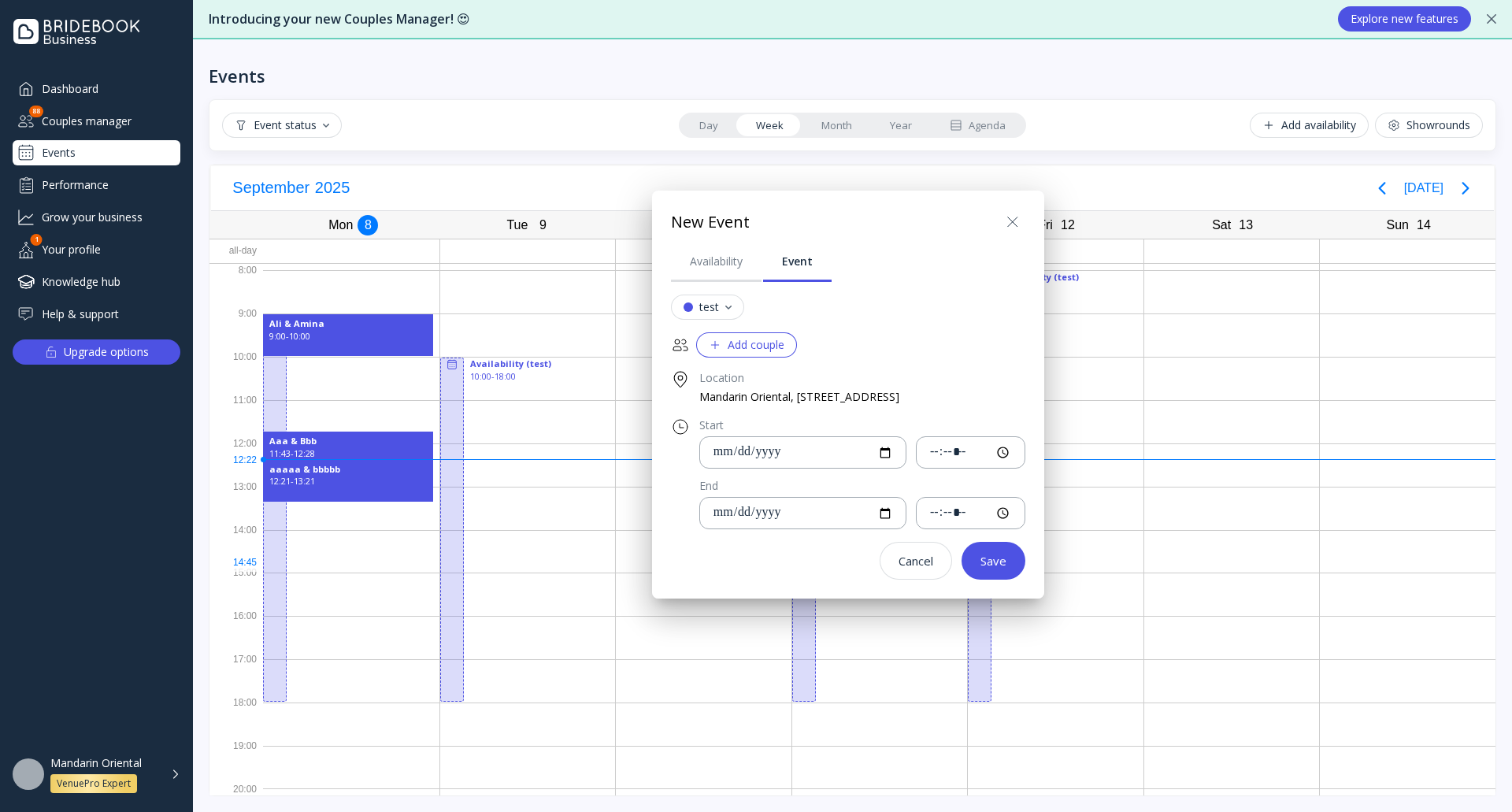
click at [731, 309] on button "test" at bounding box center [707, 306] width 73 height 25
click at [727, 310] on div "test" at bounding box center [707, 307] width 48 height 13
click at [759, 342] on div "Add couple" at bounding box center [747, 345] width 76 height 13
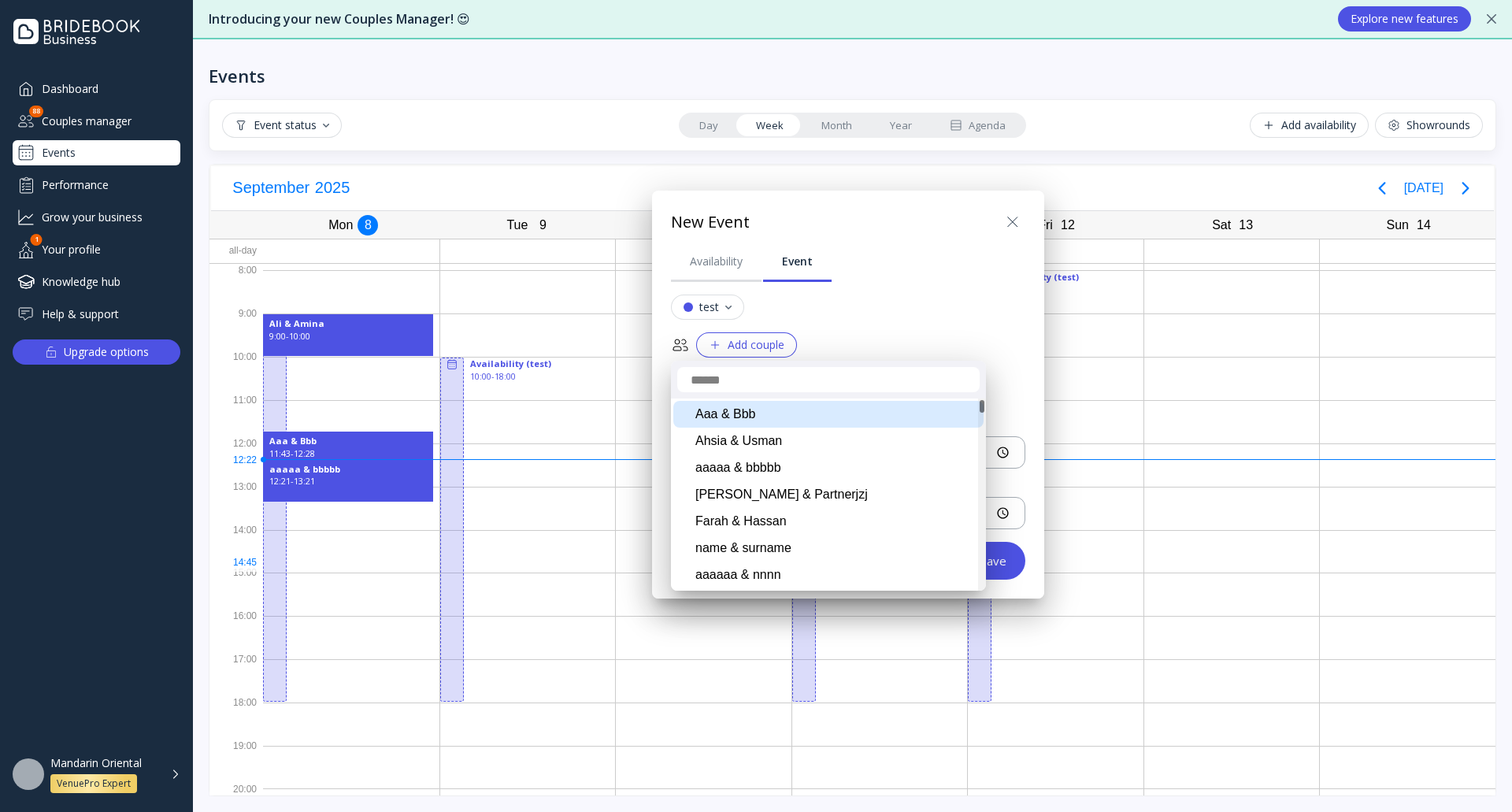
click at [765, 412] on div "Aaa & Bbb" at bounding box center [829, 414] width 311 height 27
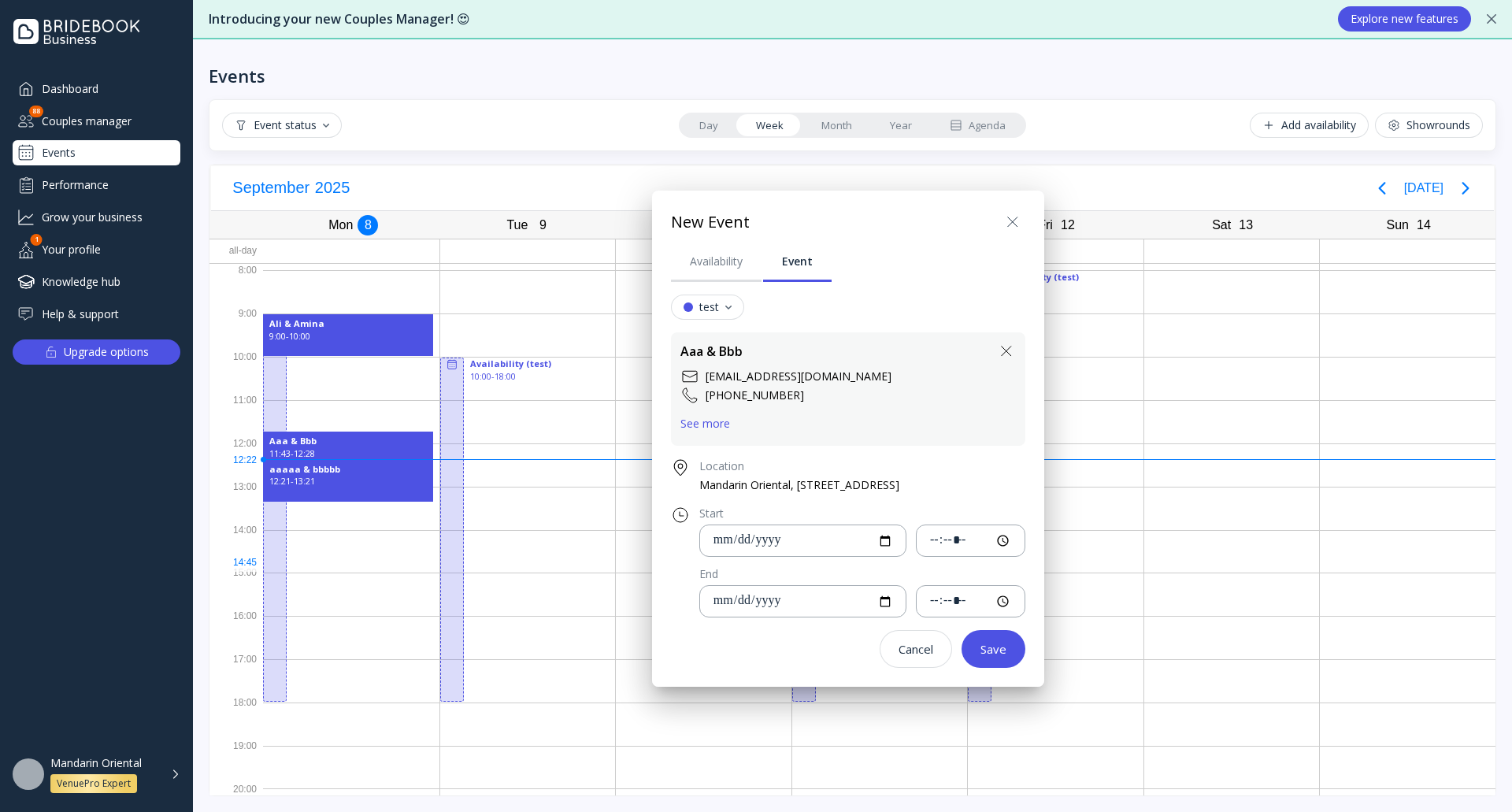
click at [1237, 594] on div at bounding box center [755, 406] width 1763 height 1064
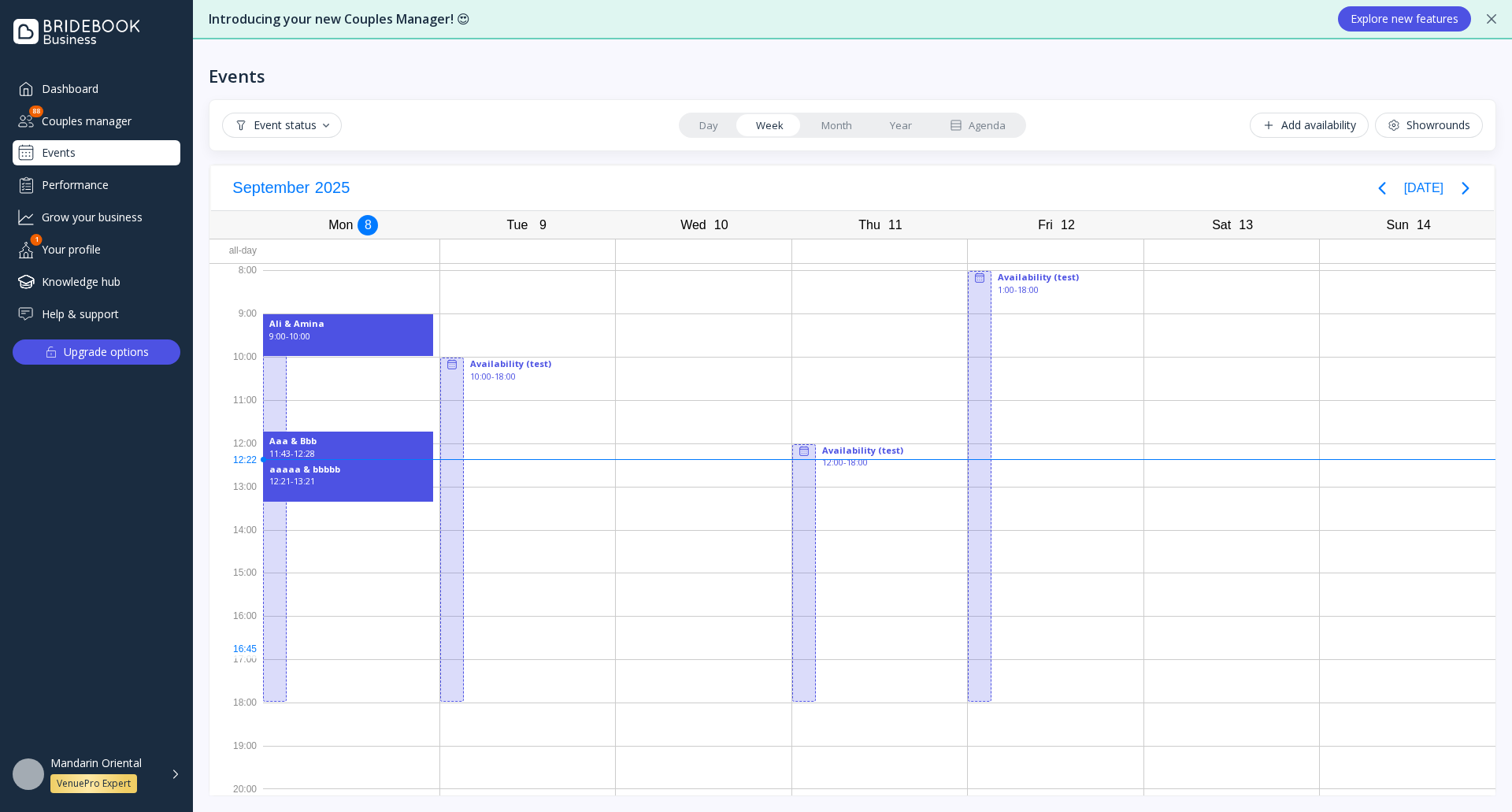
drag, startPoint x: 810, startPoint y: 627, endPoint x: 883, endPoint y: 657, distance: 78.9
click at [883, 657] on div "Availability (test) 12:00 - 18:00" at bounding box center [880, 530] width 176 height 519
drag, startPoint x: 840, startPoint y: 644, endPoint x: 874, endPoint y: 654, distance: 35.4
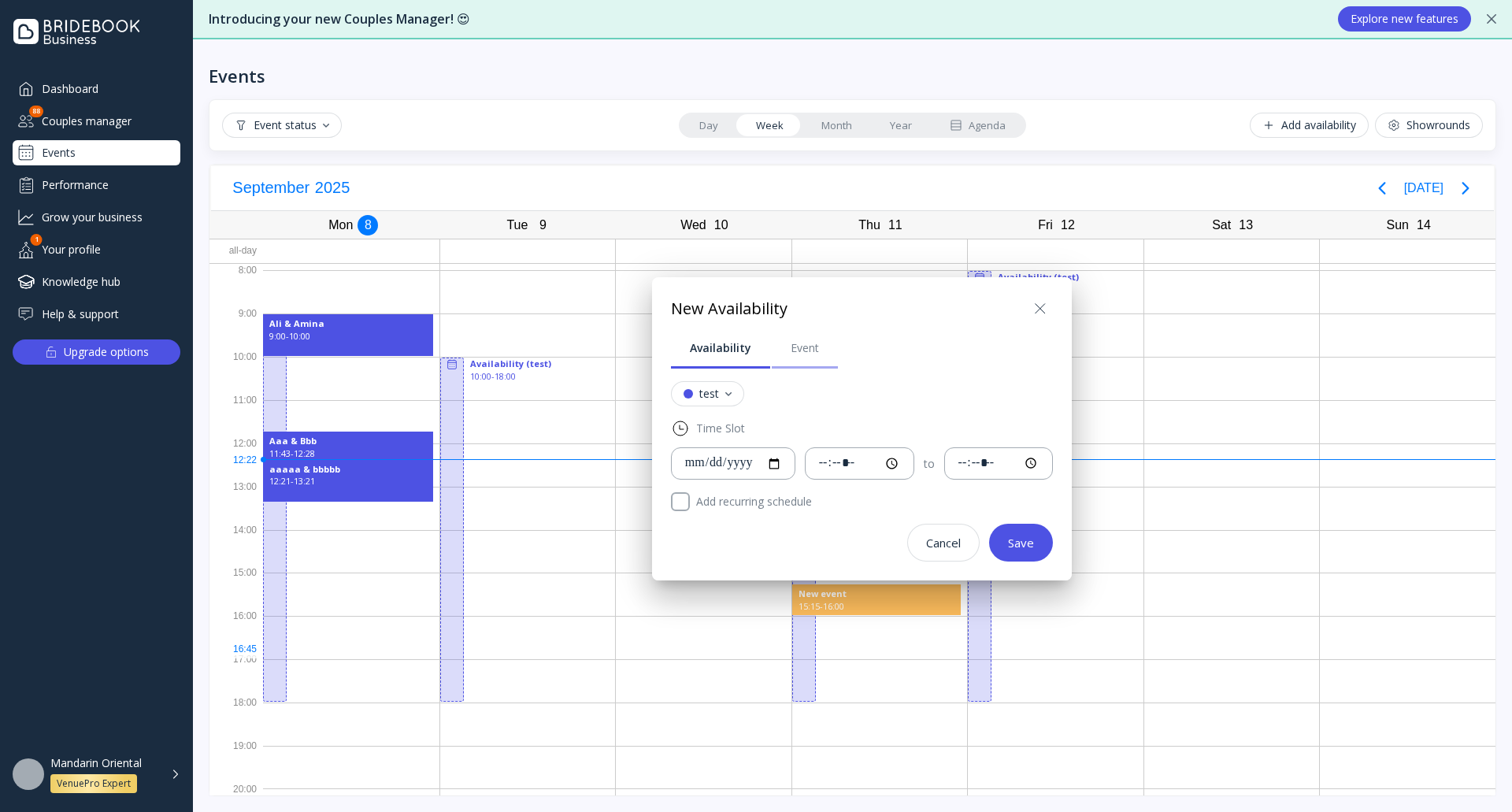
click at [792, 355] on div "Event" at bounding box center [804, 348] width 28 height 15
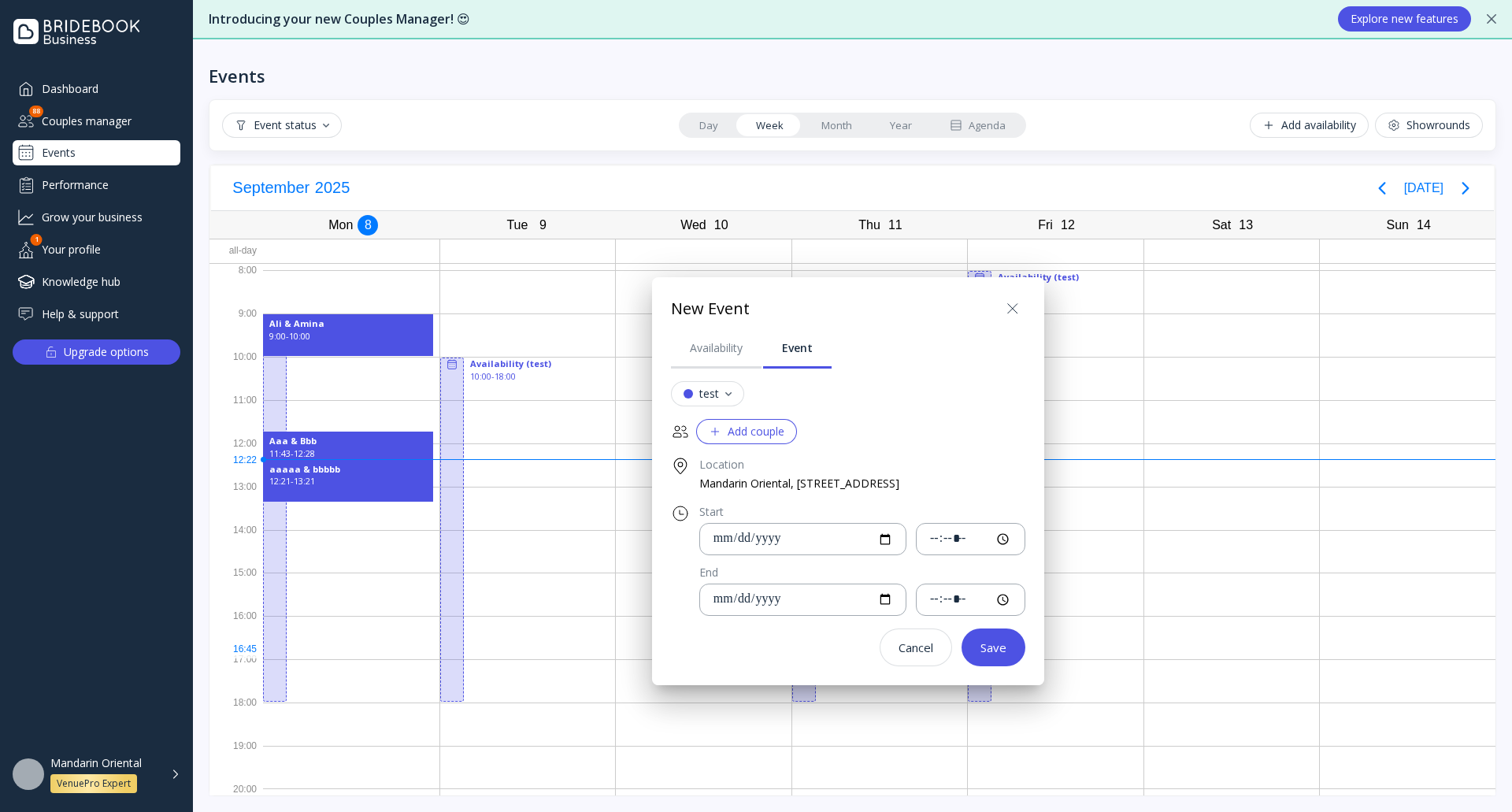
click at [753, 436] on div "Add couple" at bounding box center [747, 431] width 76 height 13
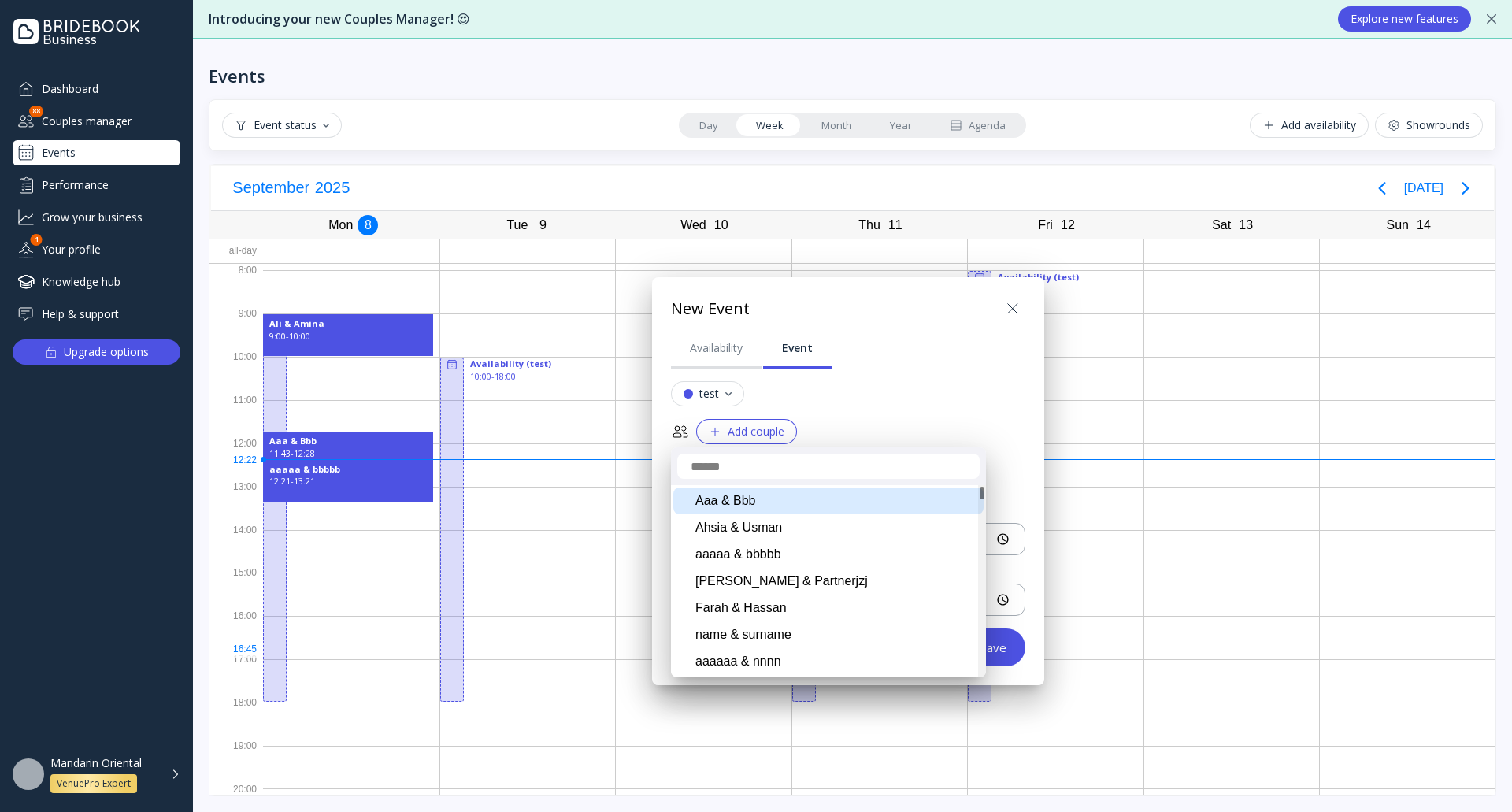
click at [750, 501] on div "Aaa & Bbb" at bounding box center [829, 500] width 311 height 27
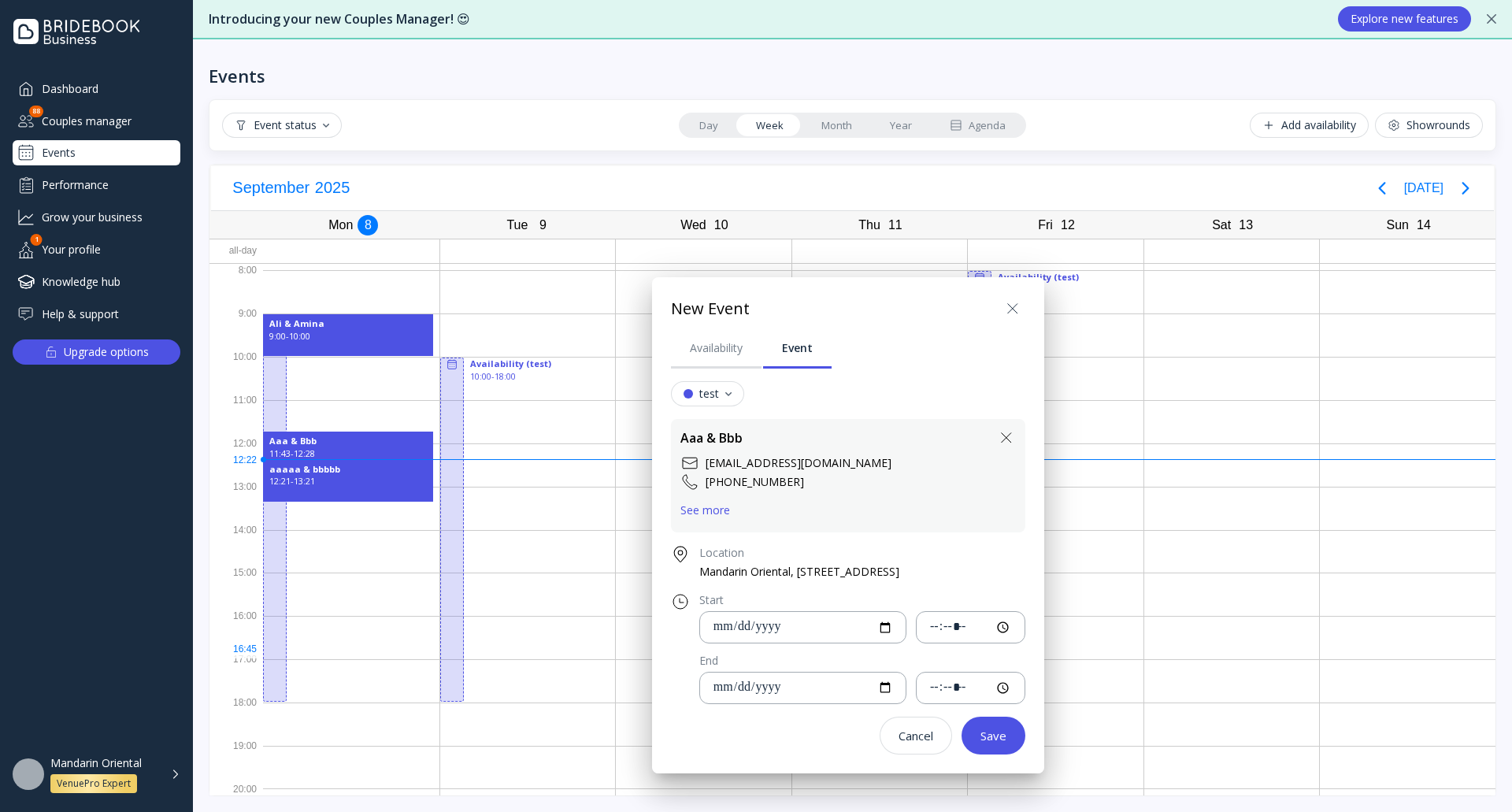
click at [1250, 582] on div at bounding box center [755, 406] width 1763 height 1064
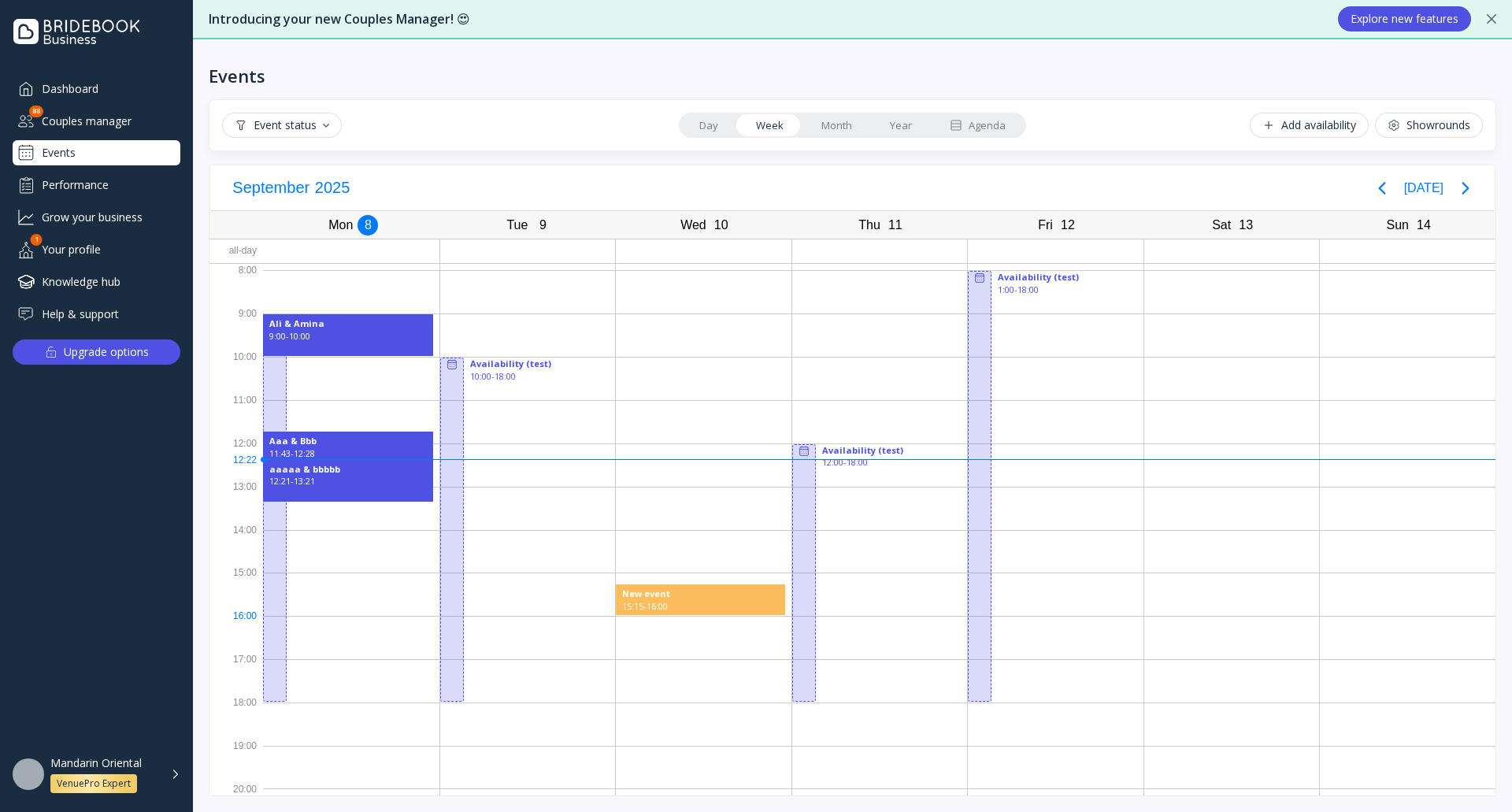
drag, startPoint x: 624, startPoint y: 592, endPoint x: 708, endPoint y: 616, distance: 87.4
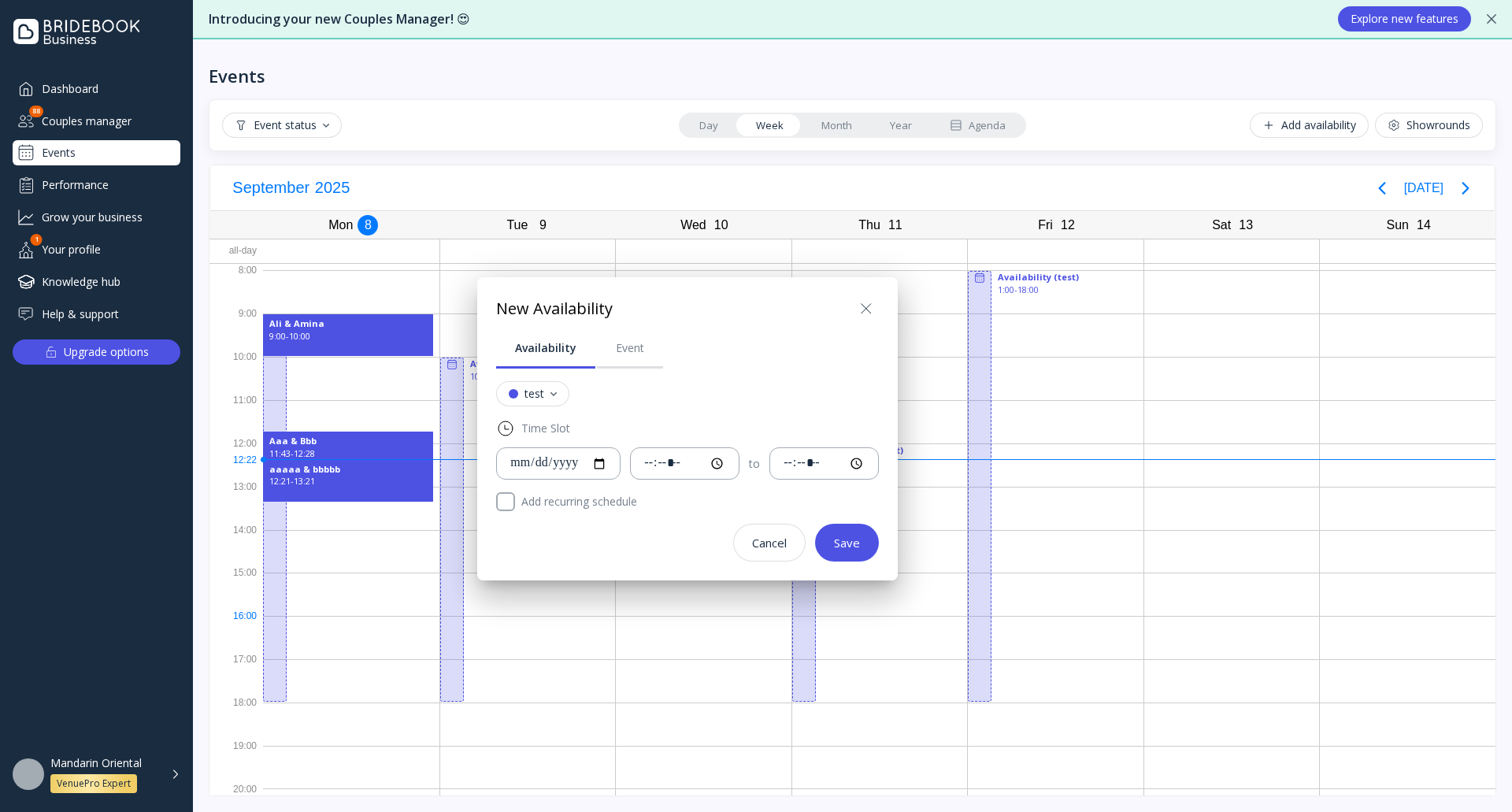
click at [634, 645] on div at bounding box center [755, 406] width 1763 height 1064
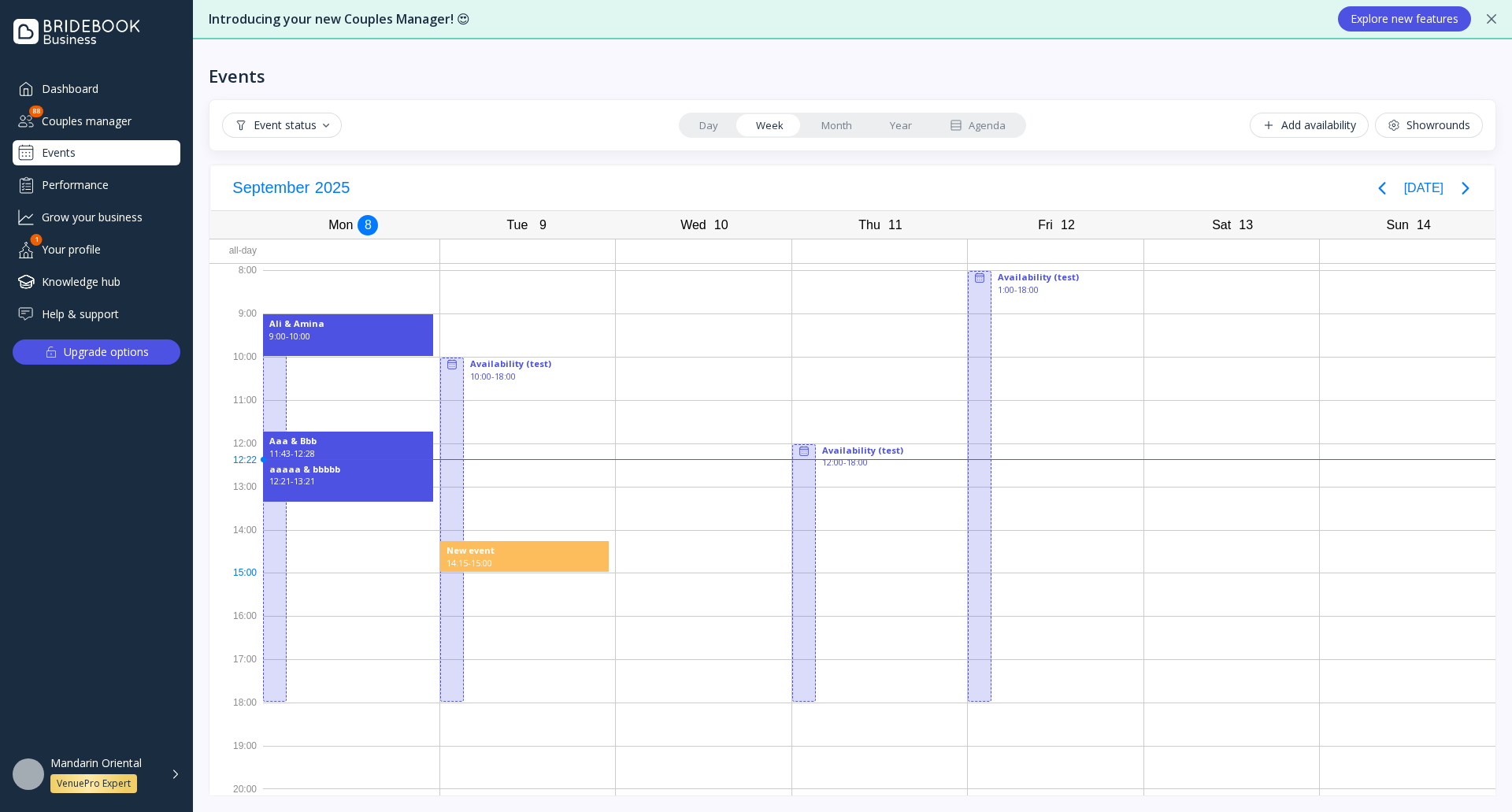
drag, startPoint x: 503, startPoint y: 542, endPoint x: 559, endPoint y: 561, distance: 59.1
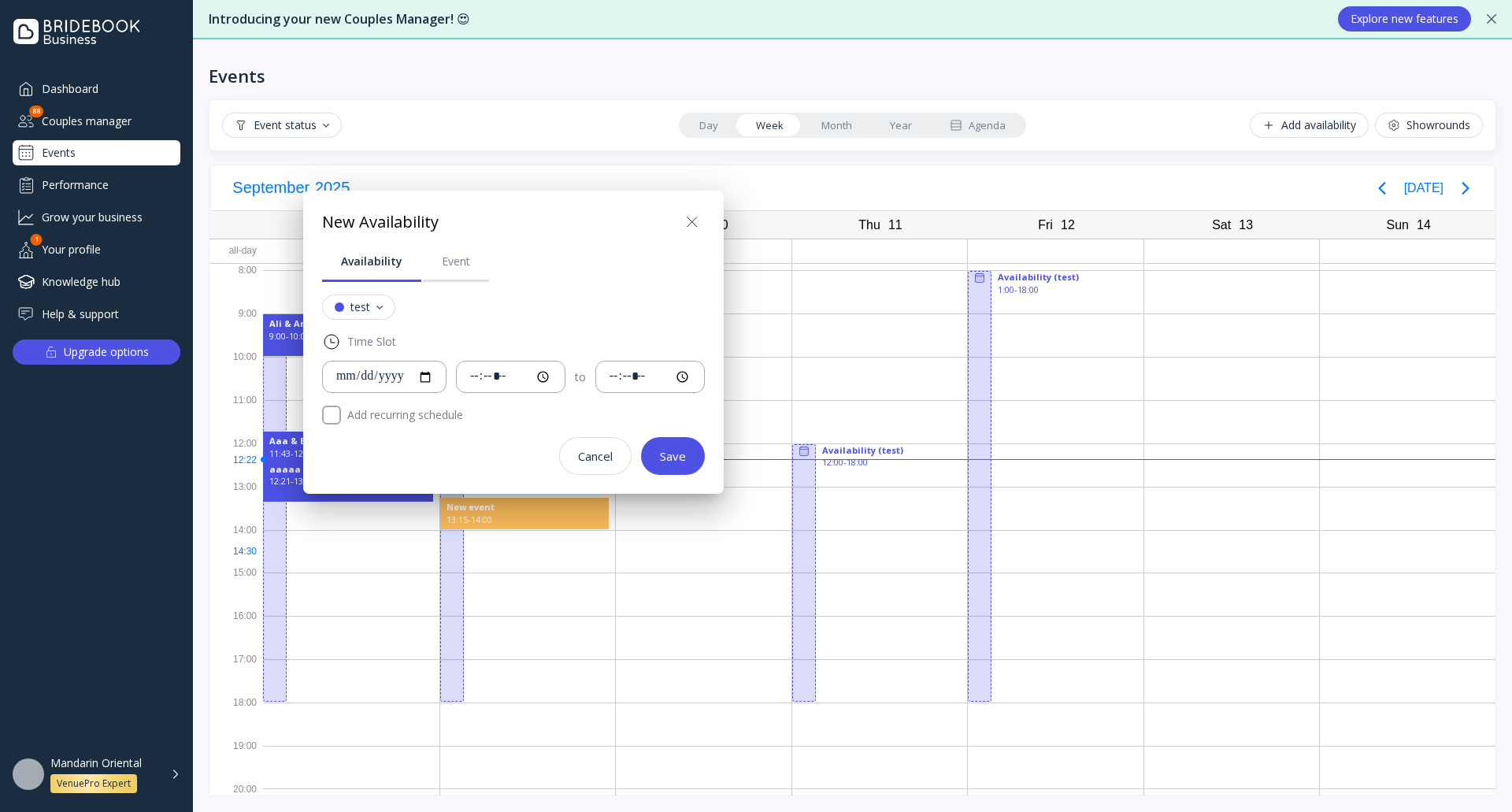
click at [592, 577] on div at bounding box center [755, 406] width 1763 height 1064
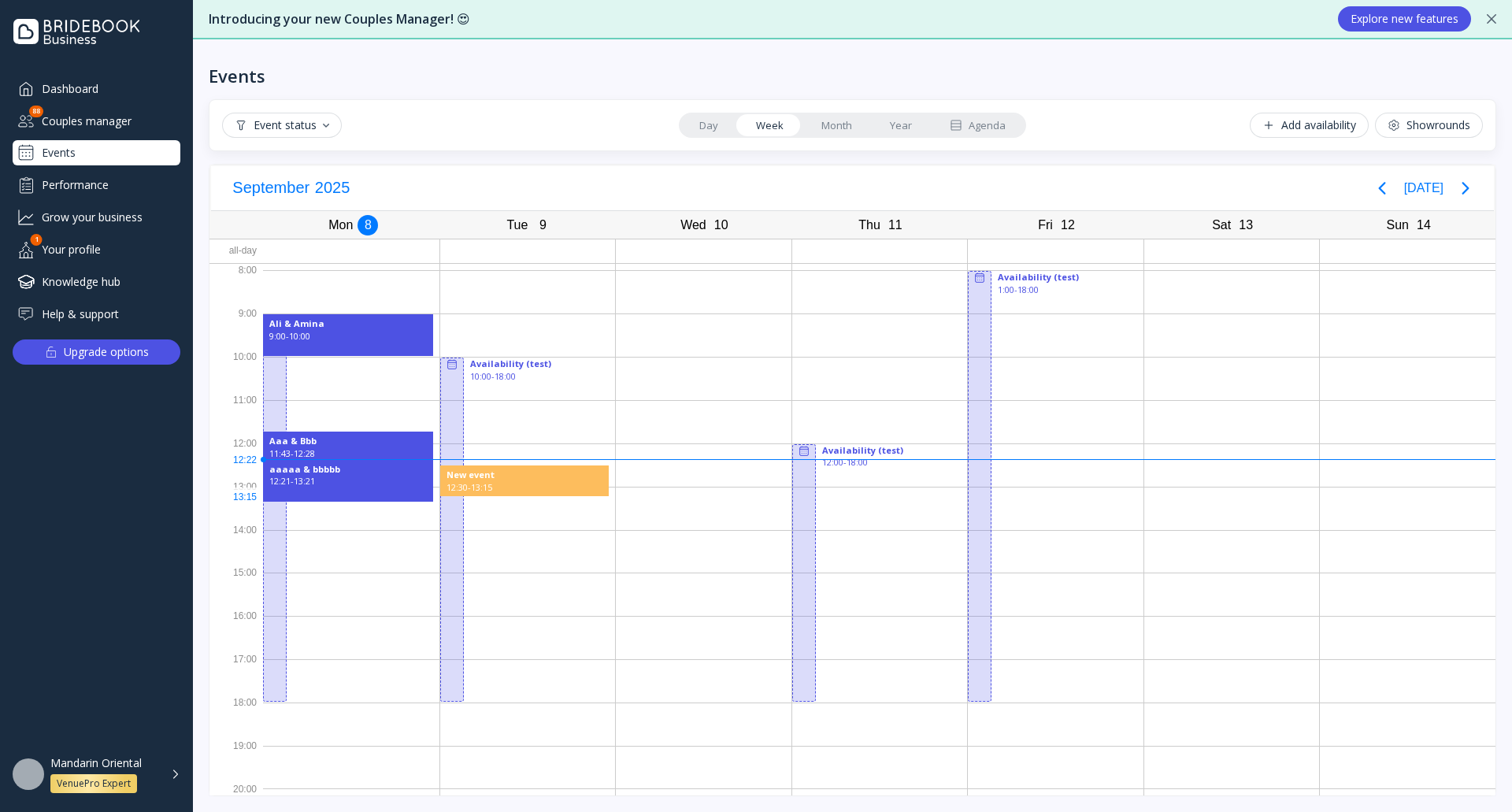
drag, startPoint x: 466, startPoint y: 468, endPoint x: 532, endPoint y: 486, distance: 68.4
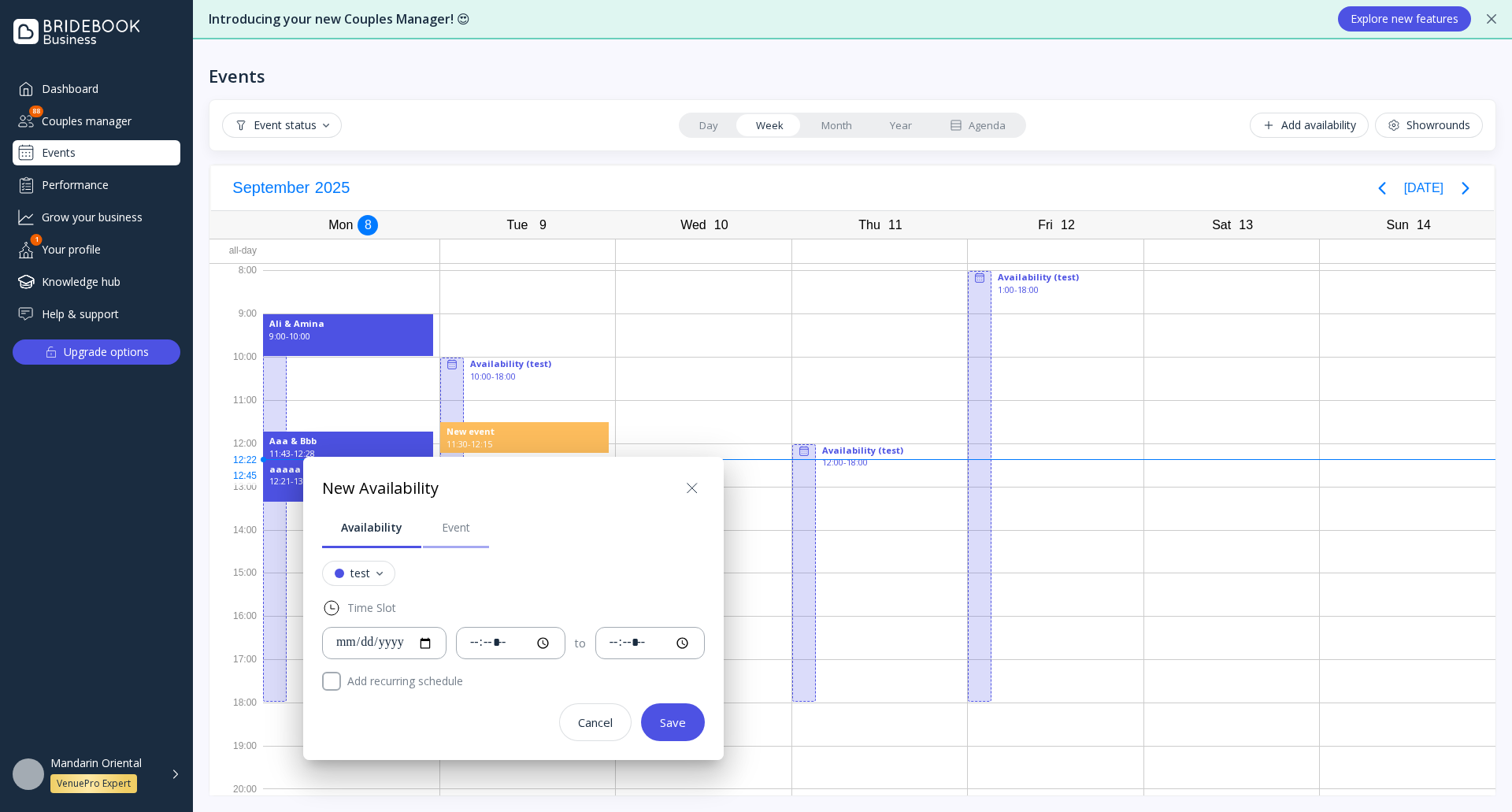
click at [463, 533] on div "Event" at bounding box center [456, 528] width 28 height 15
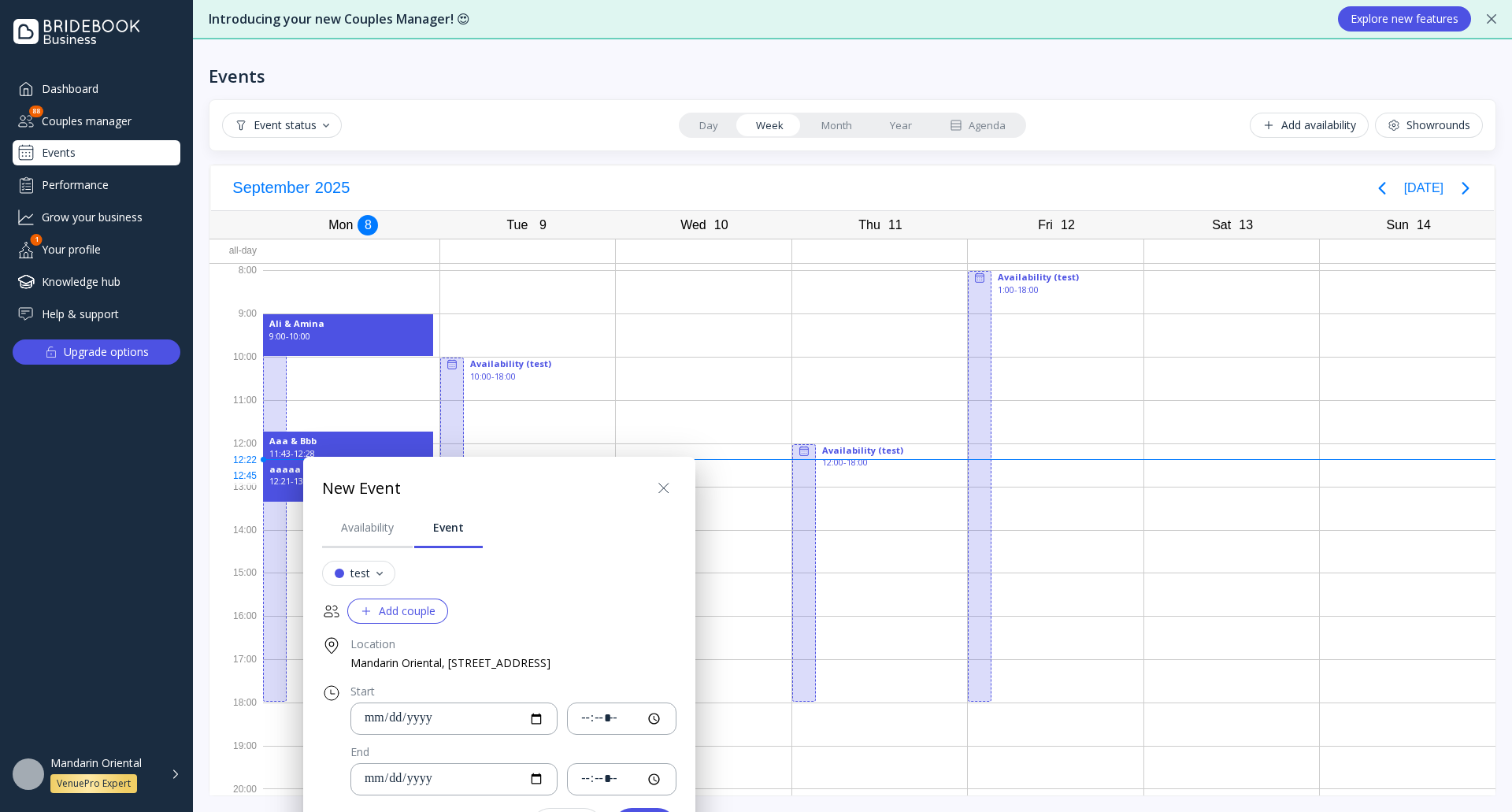
click at [422, 616] on div "Add couple" at bounding box center [397, 611] width 76 height 13
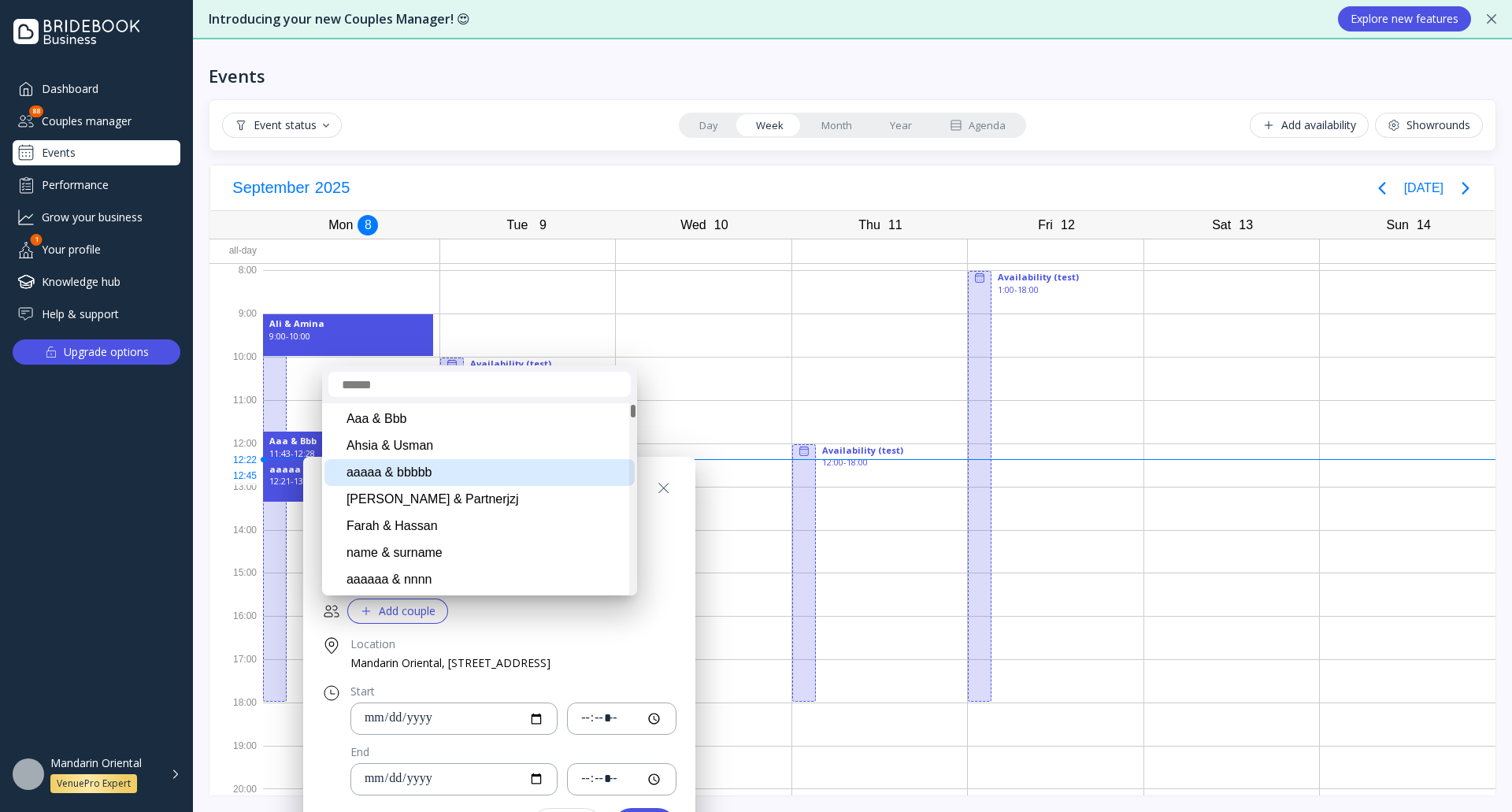
click at [418, 476] on div "aaaaa & bbbbb" at bounding box center [480, 472] width 311 height 27
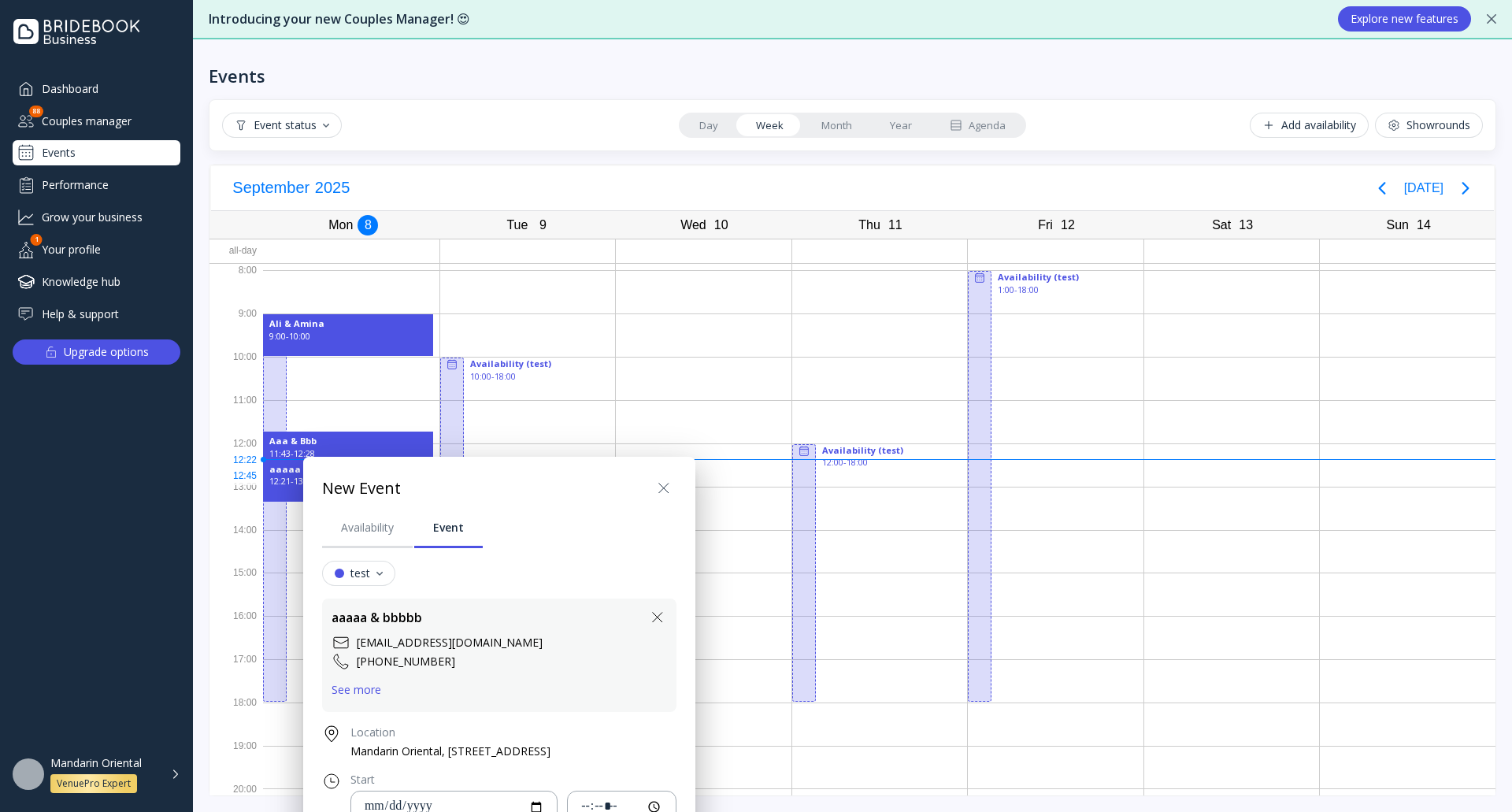
click at [699, 373] on div at bounding box center [755, 406] width 1763 height 1064
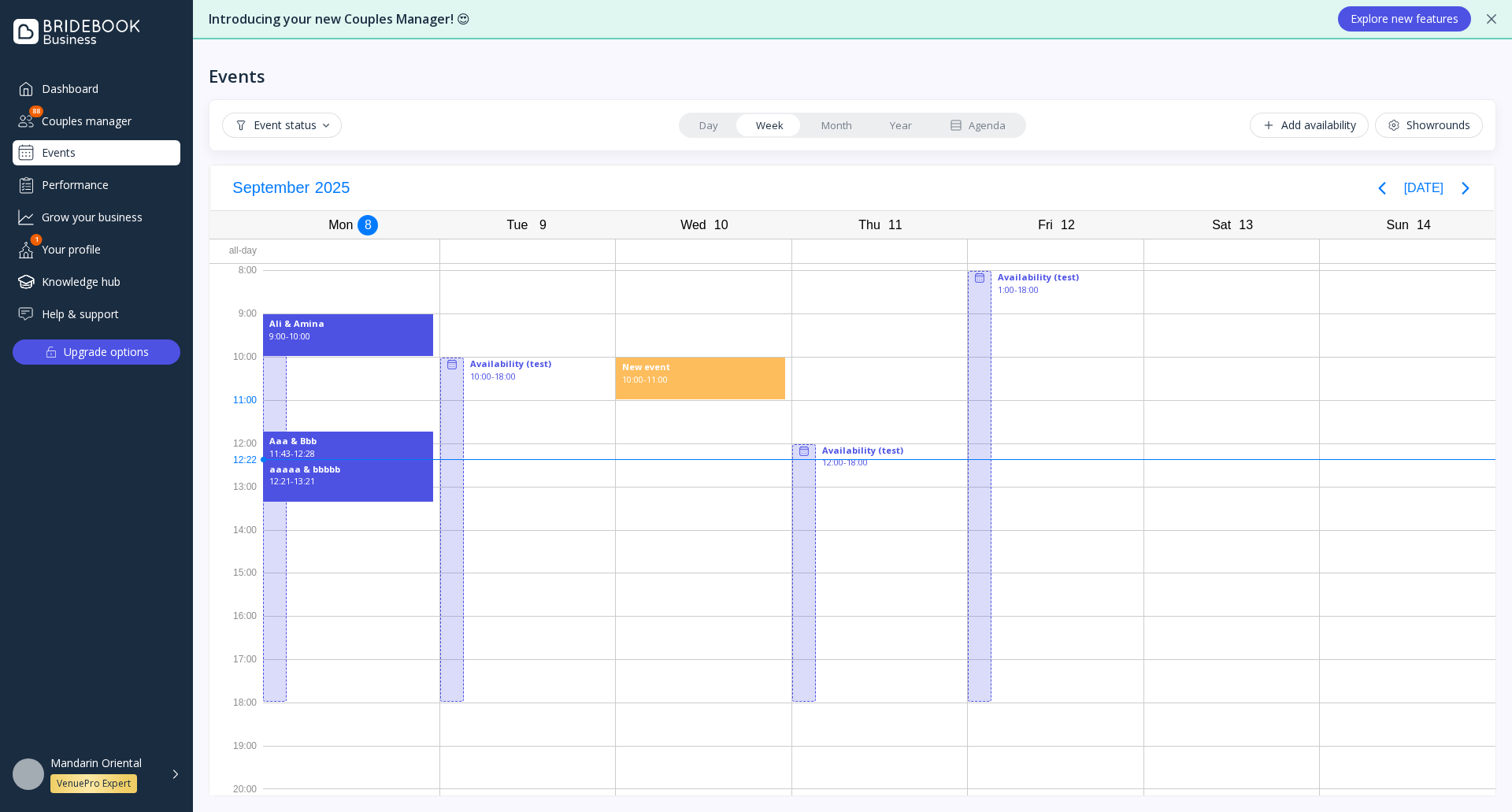
drag, startPoint x: 644, startPoint y: 362, endPoint x: 694, endPoint y: 397, distance: 61.0
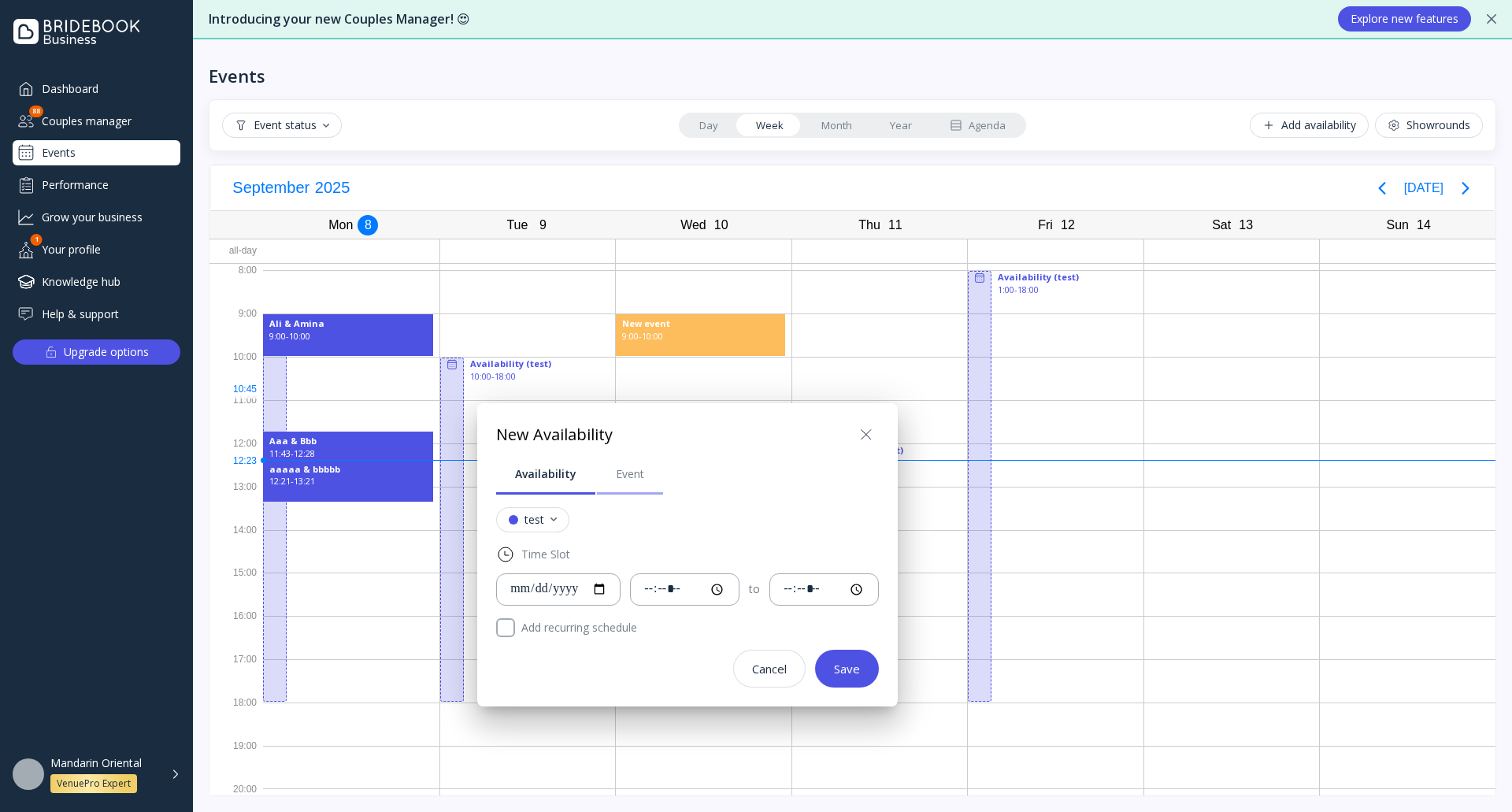
click at [634, 466] on div "Event" at bounding box center [630, 474] width 28 height 15
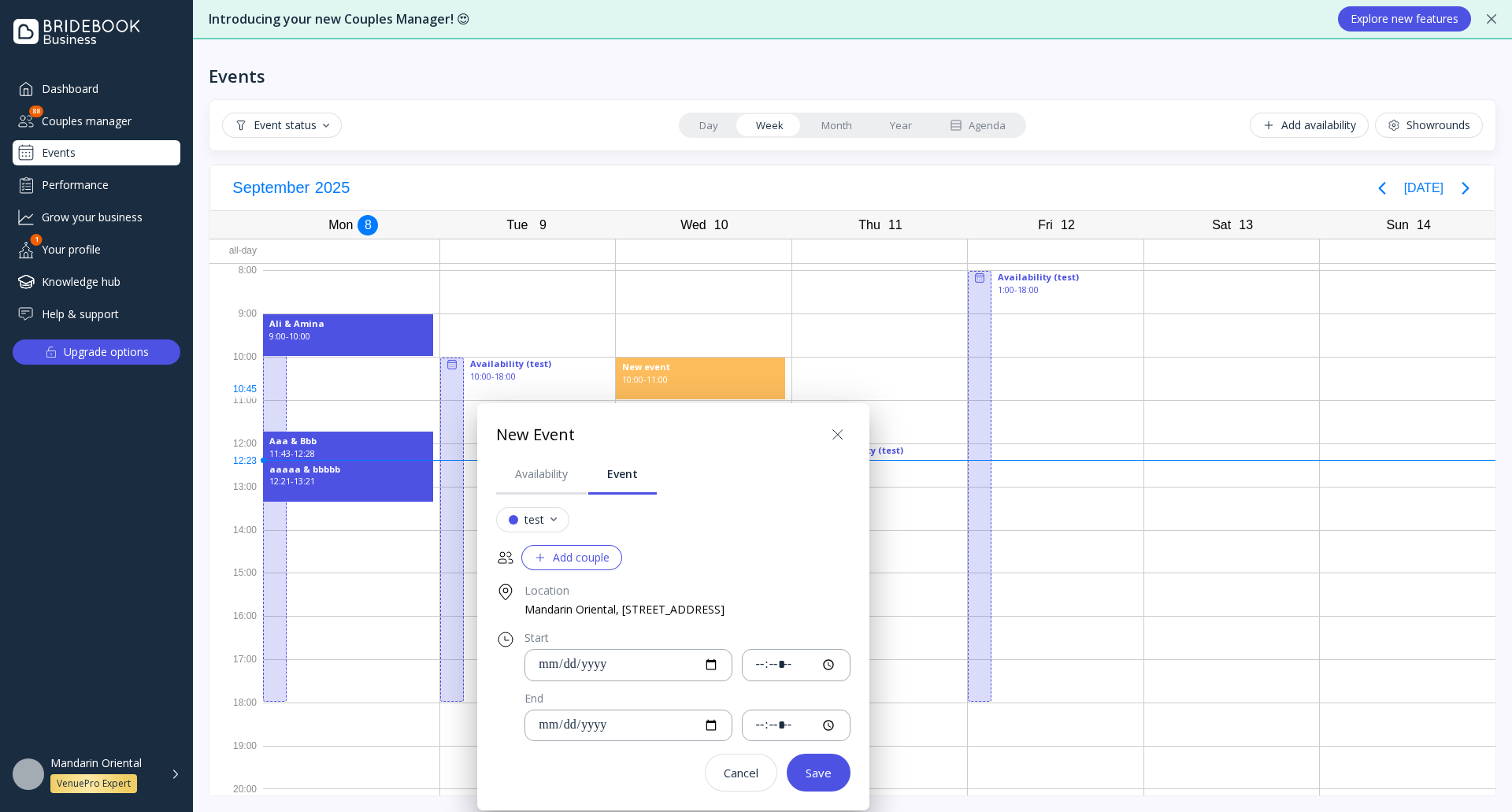
click at [601, 559] on div "Add couple" at bounding box center [572, 557] width 76 height 13
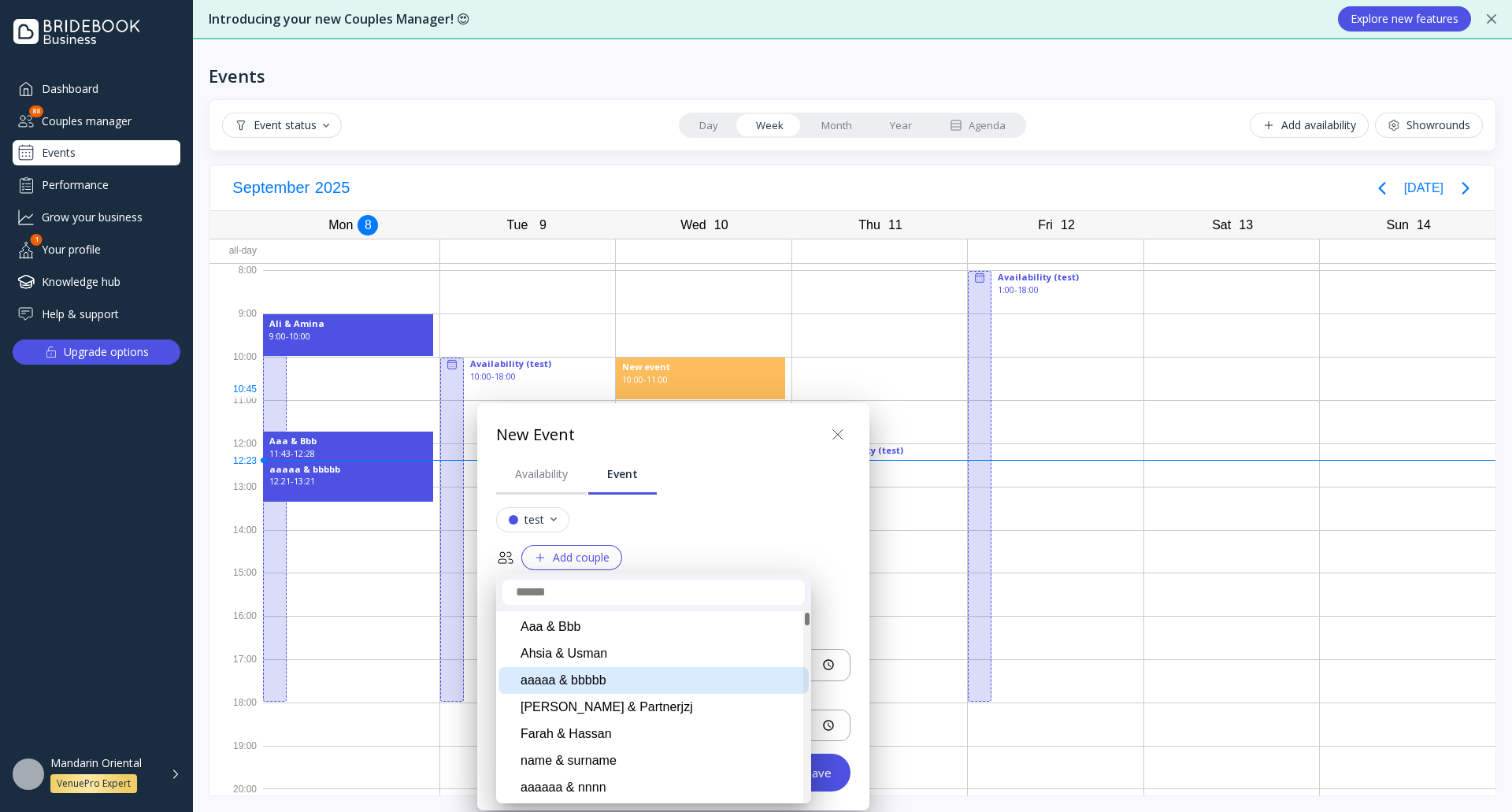
click at [585, 680] on div "aaaaa & bbbbb" at bounding box center [654, 680] width 311 height 27
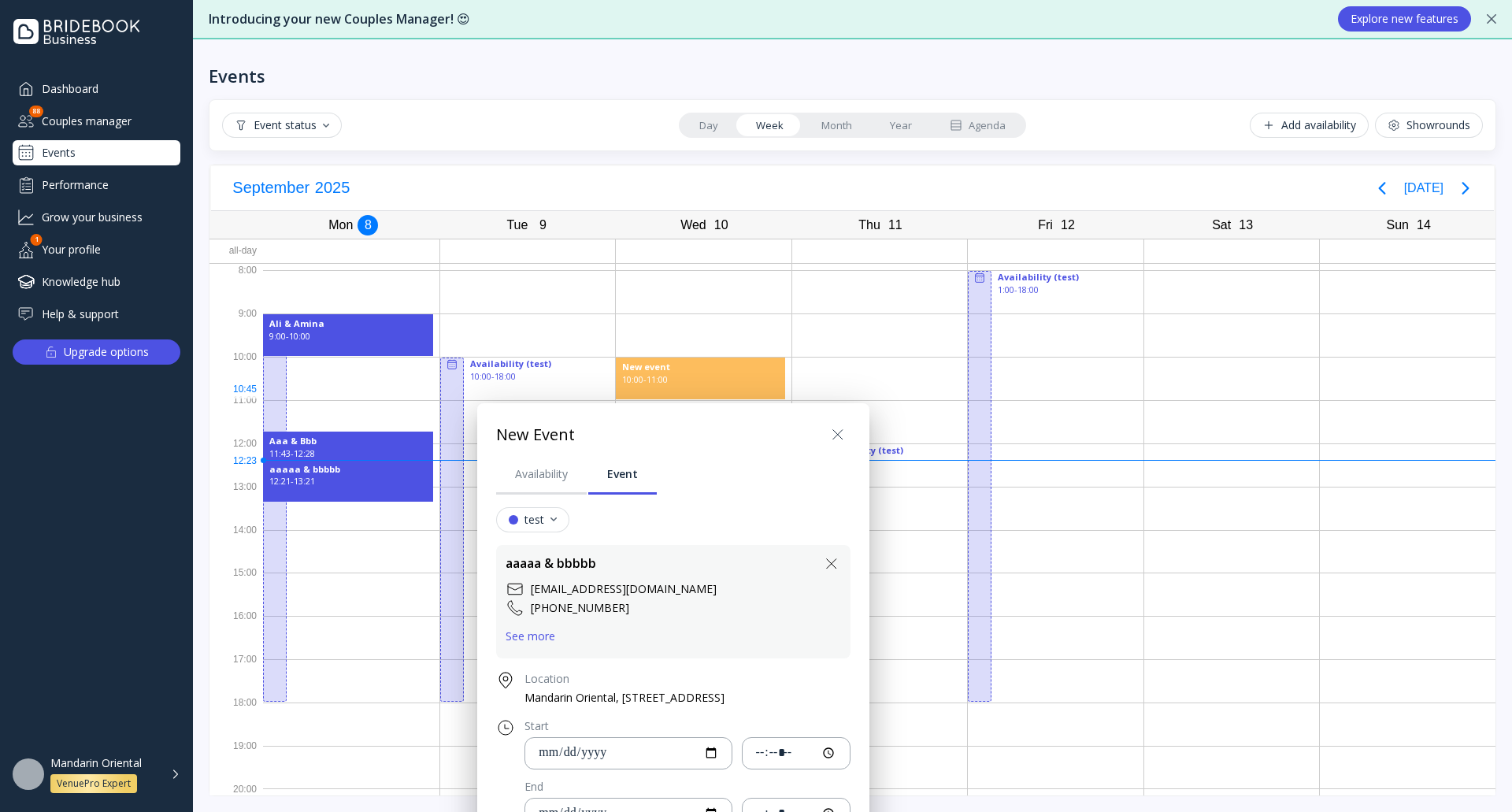
click at [847, 433] on icon at bounding box center [838, 434] width 19 height 19
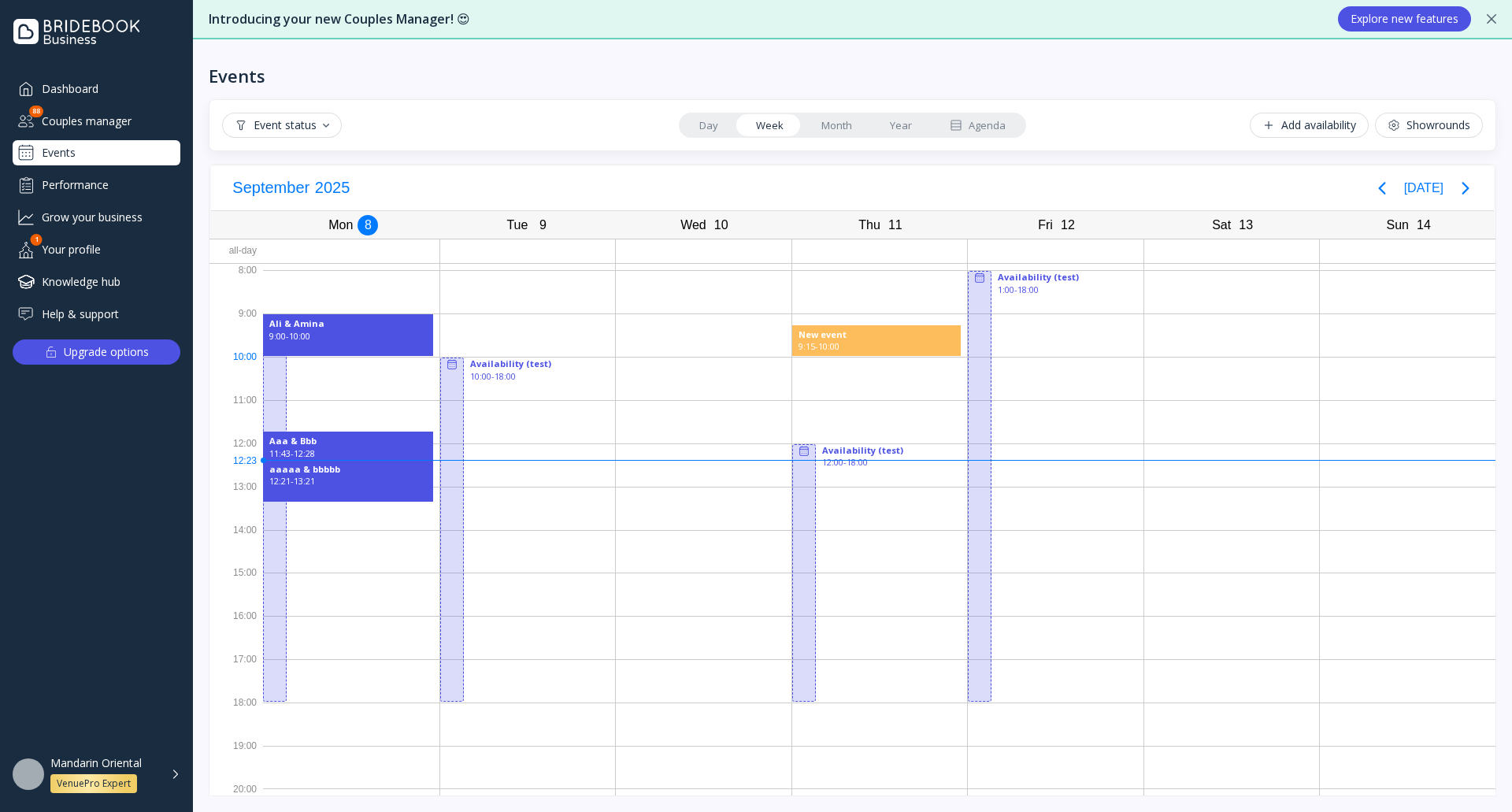
drag, startPoint x: 842, startPoint y: 338, endPoint x: 879, endPoint y: 352, distance: 39.6
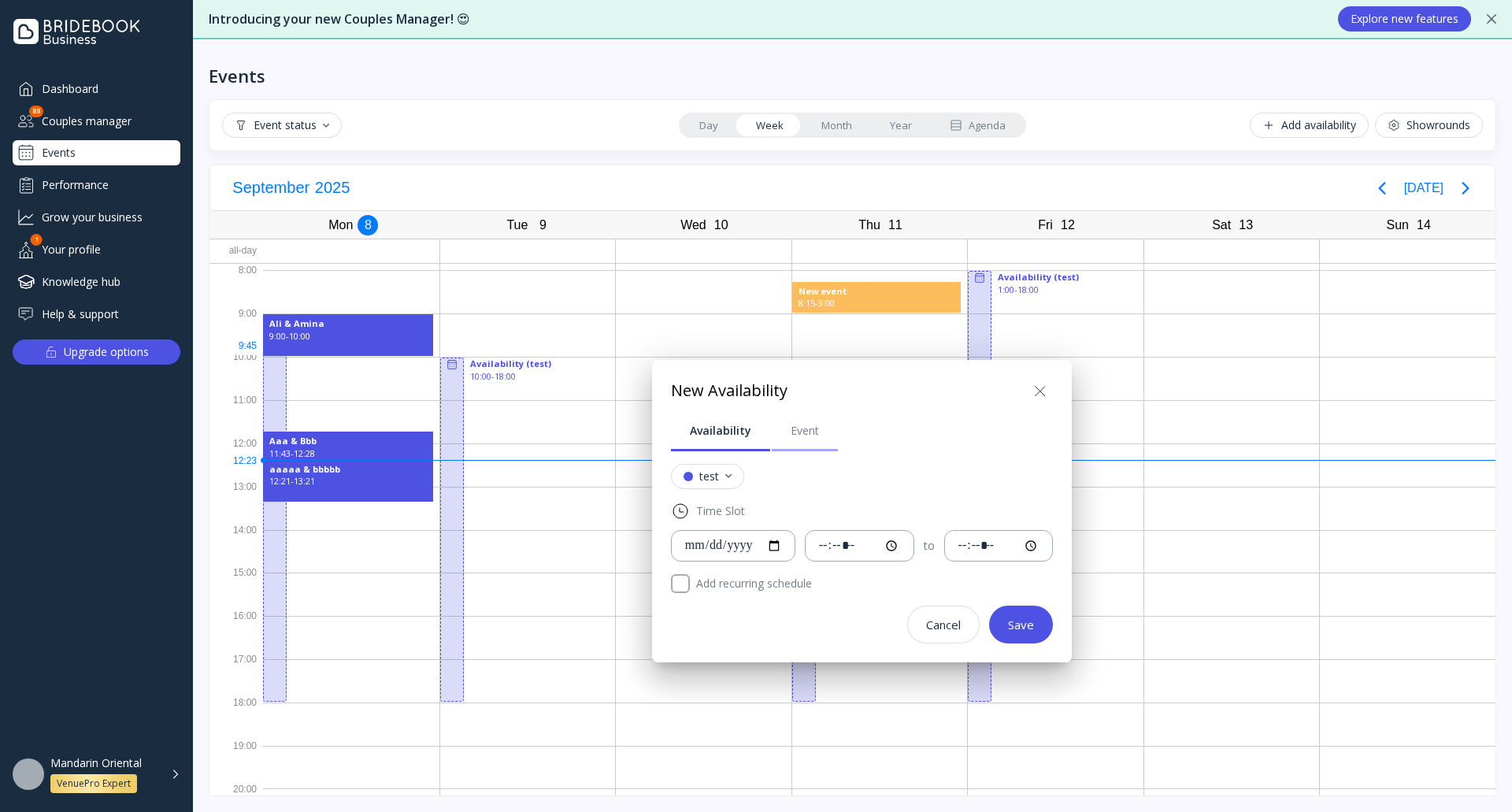
click at [807, 445] on link "Event" at bounding box center [804, 431] width 66 height 41
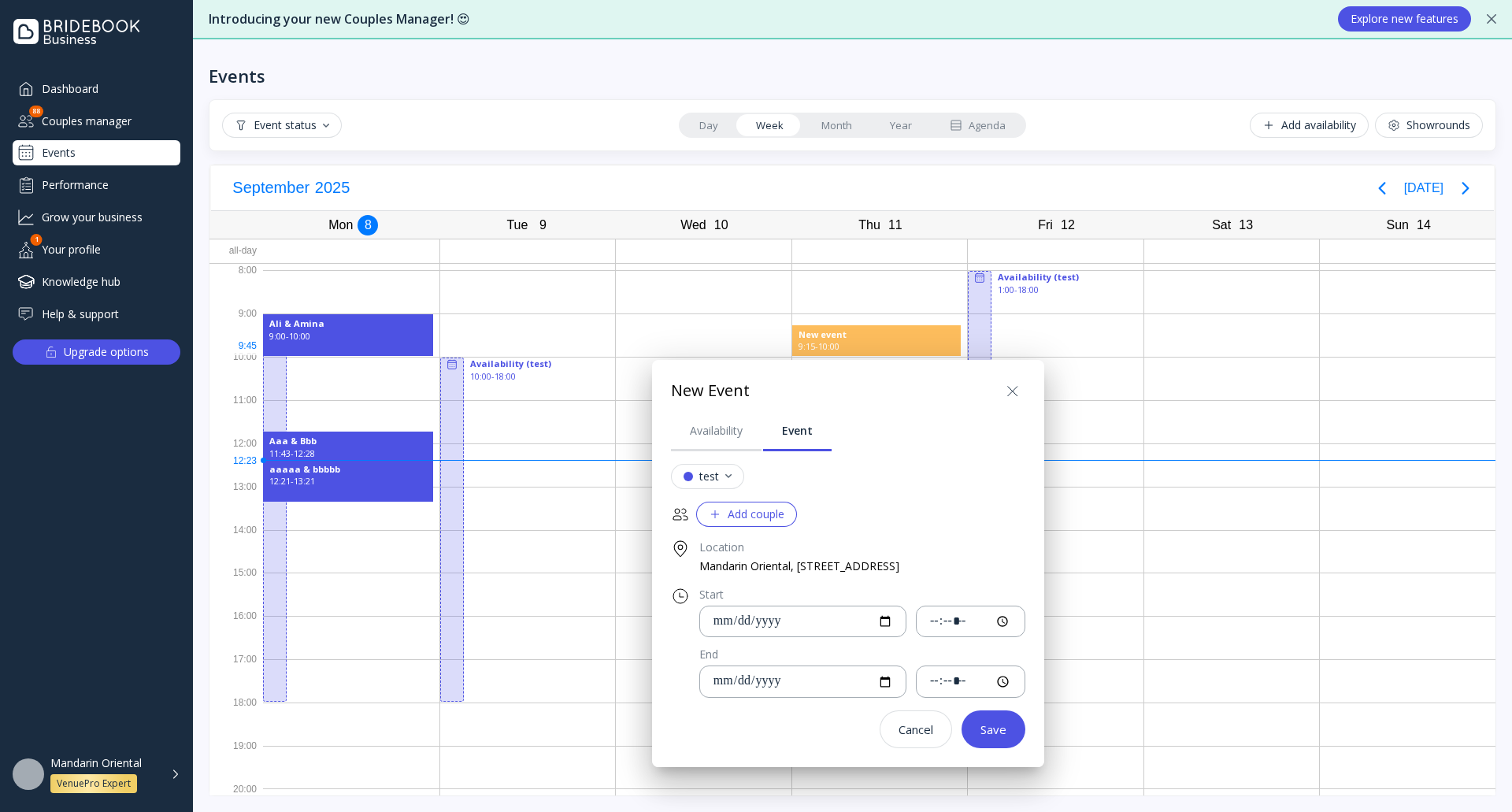
click at [733, 516] on div "Add couple" at bounding box center [747, 514] width 76 height 13
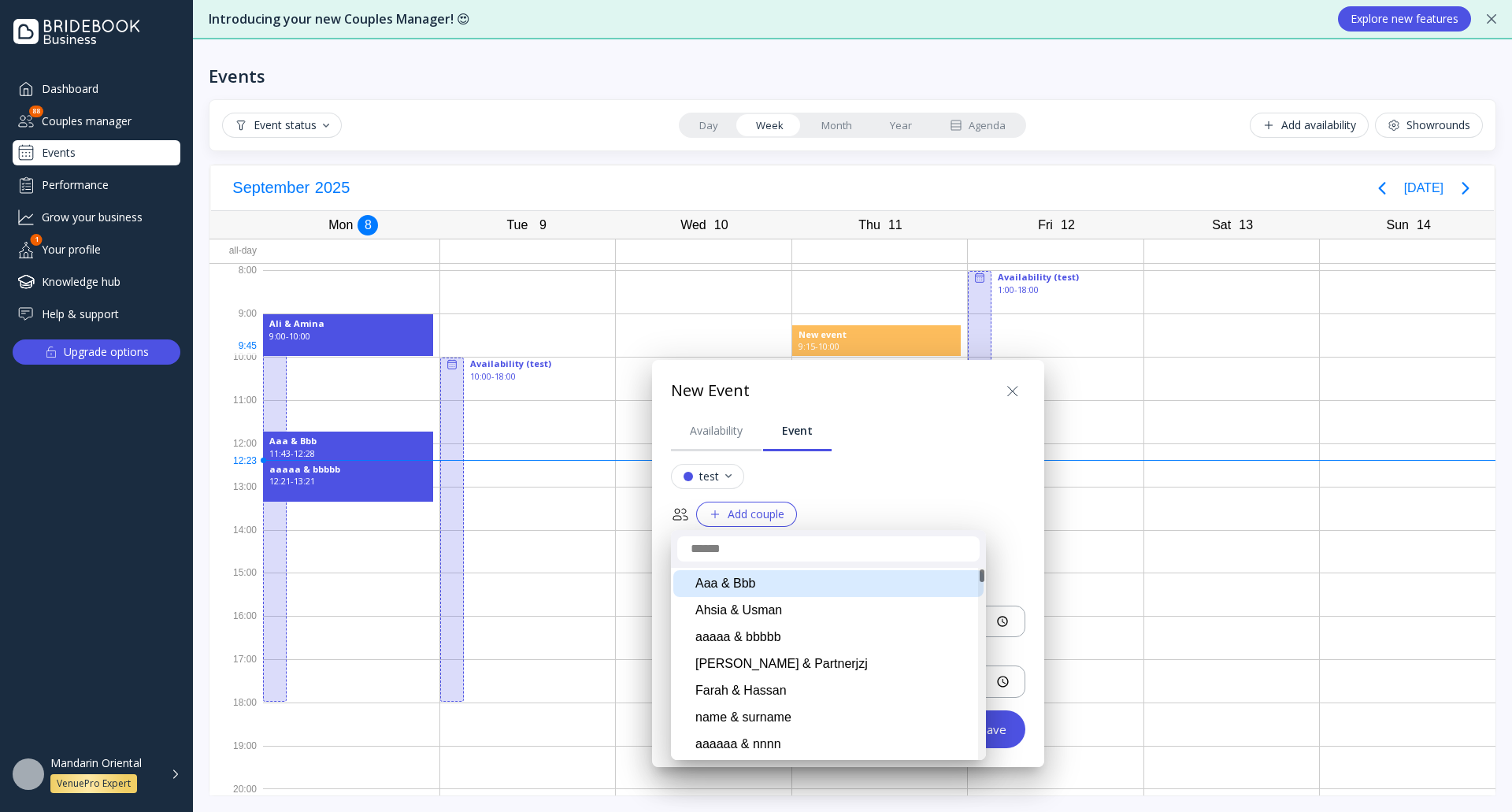
click at [758, 579] on div "Aaa & Bbb" at bounding box center [829, 583] width 311 height 27
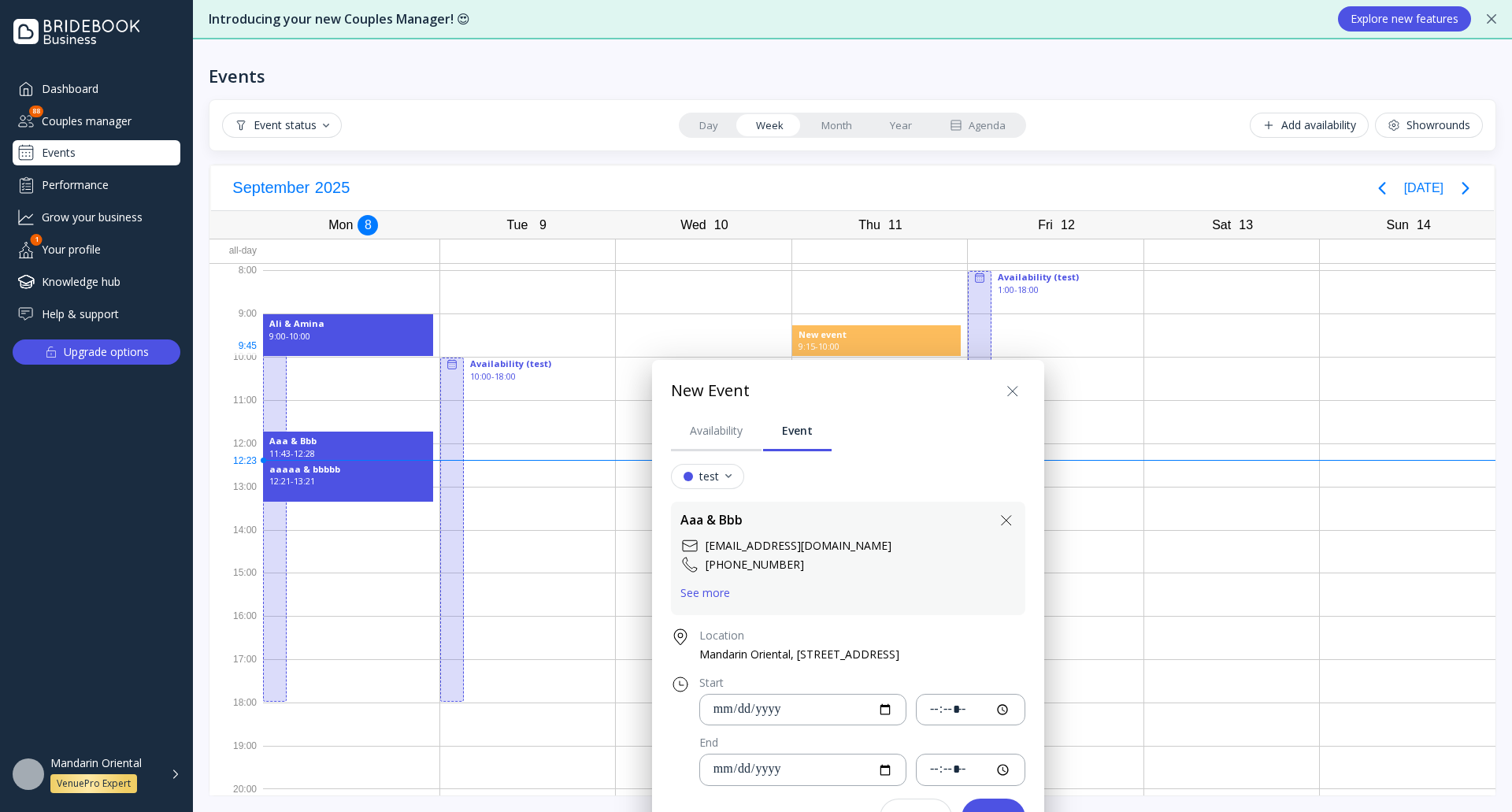
click at [1016, 519] on icon at bounding box center [1007, 520] width 19 height 19
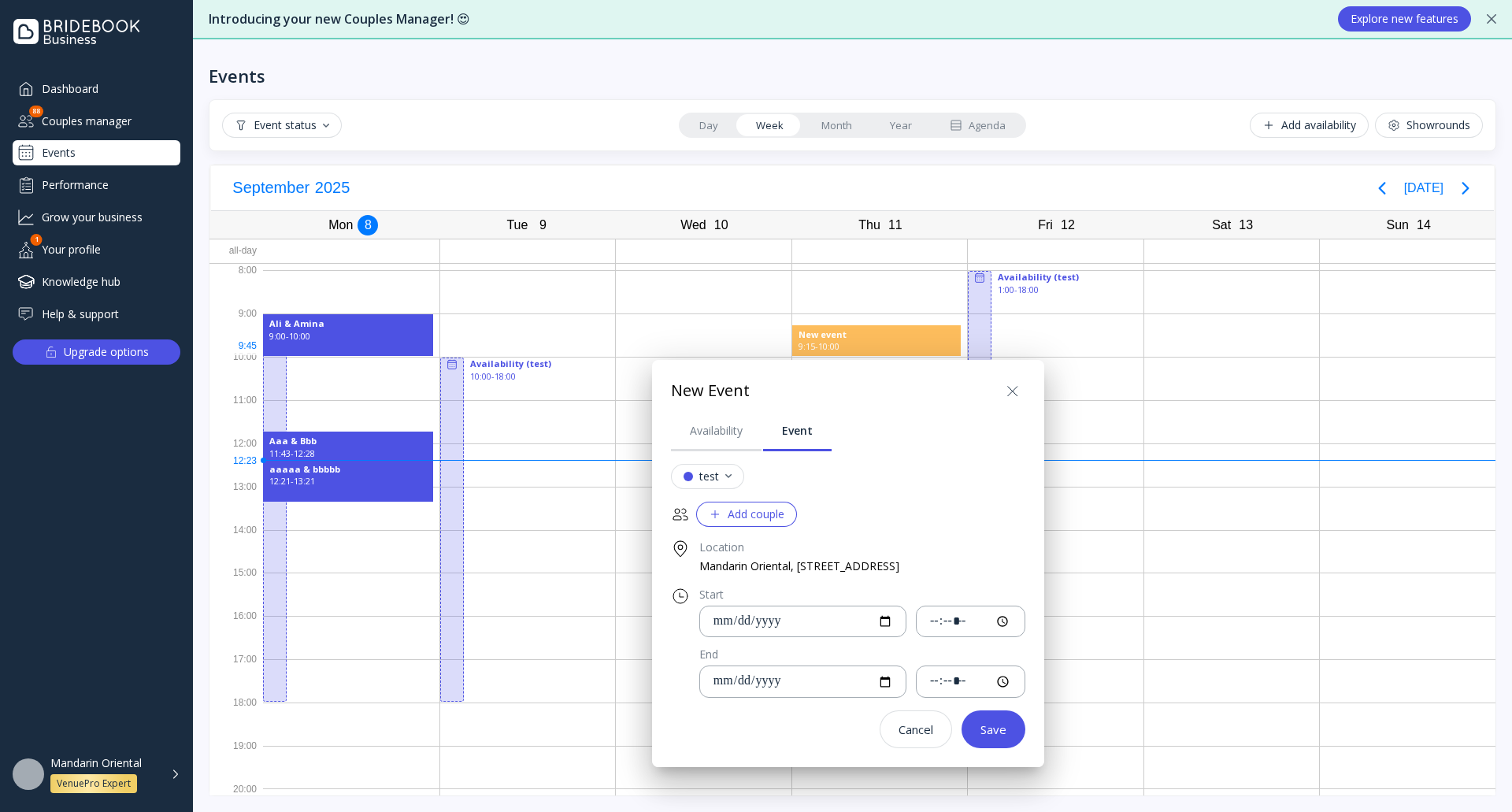
click at [1017, 390] on icon at bounding box center [1012, 391] width 9 height 9
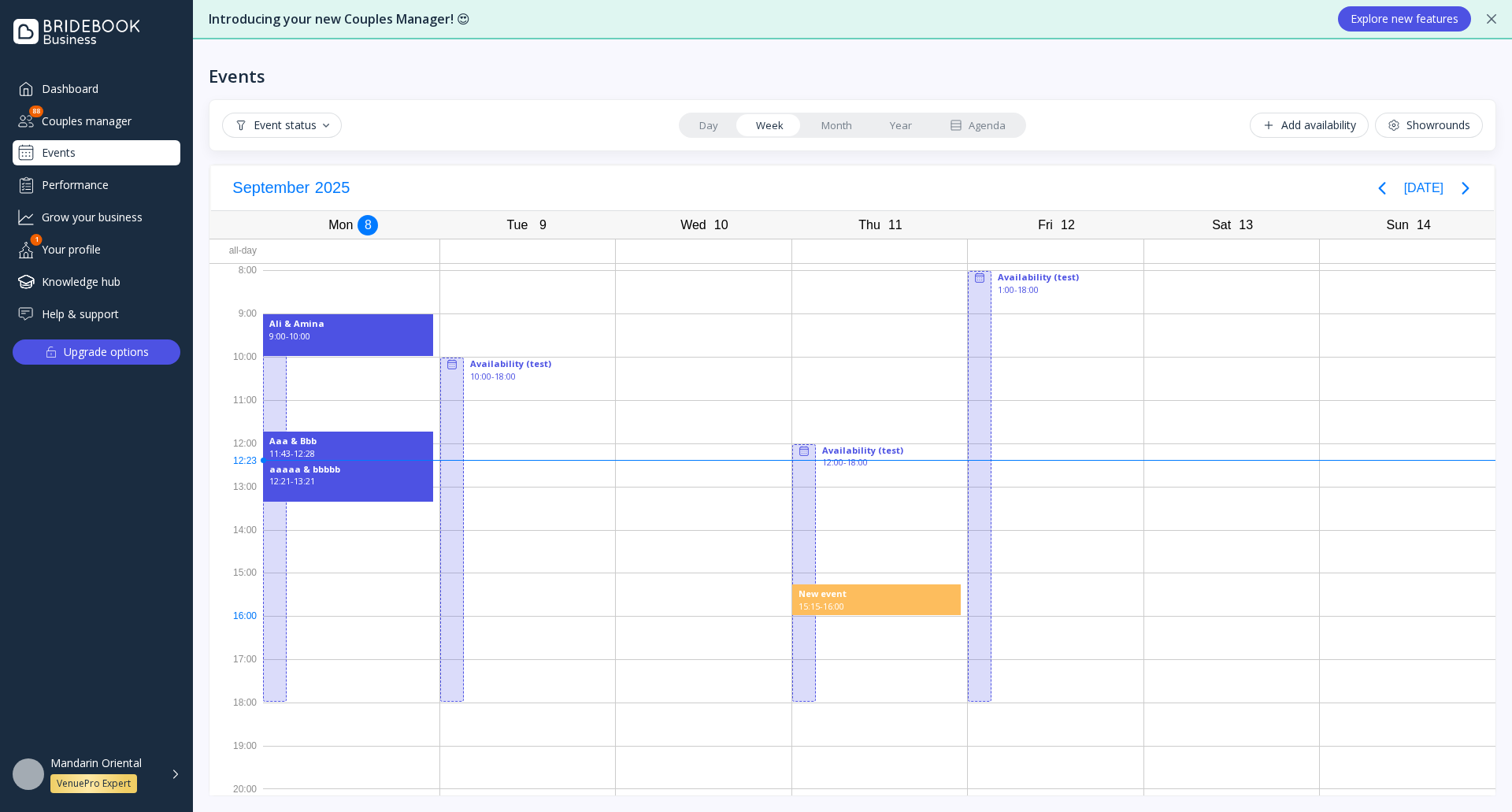
drag, startPoint x: 813, startPoint y: 586, endPoint x: 884, endPoint y: 614, distance: 76.3
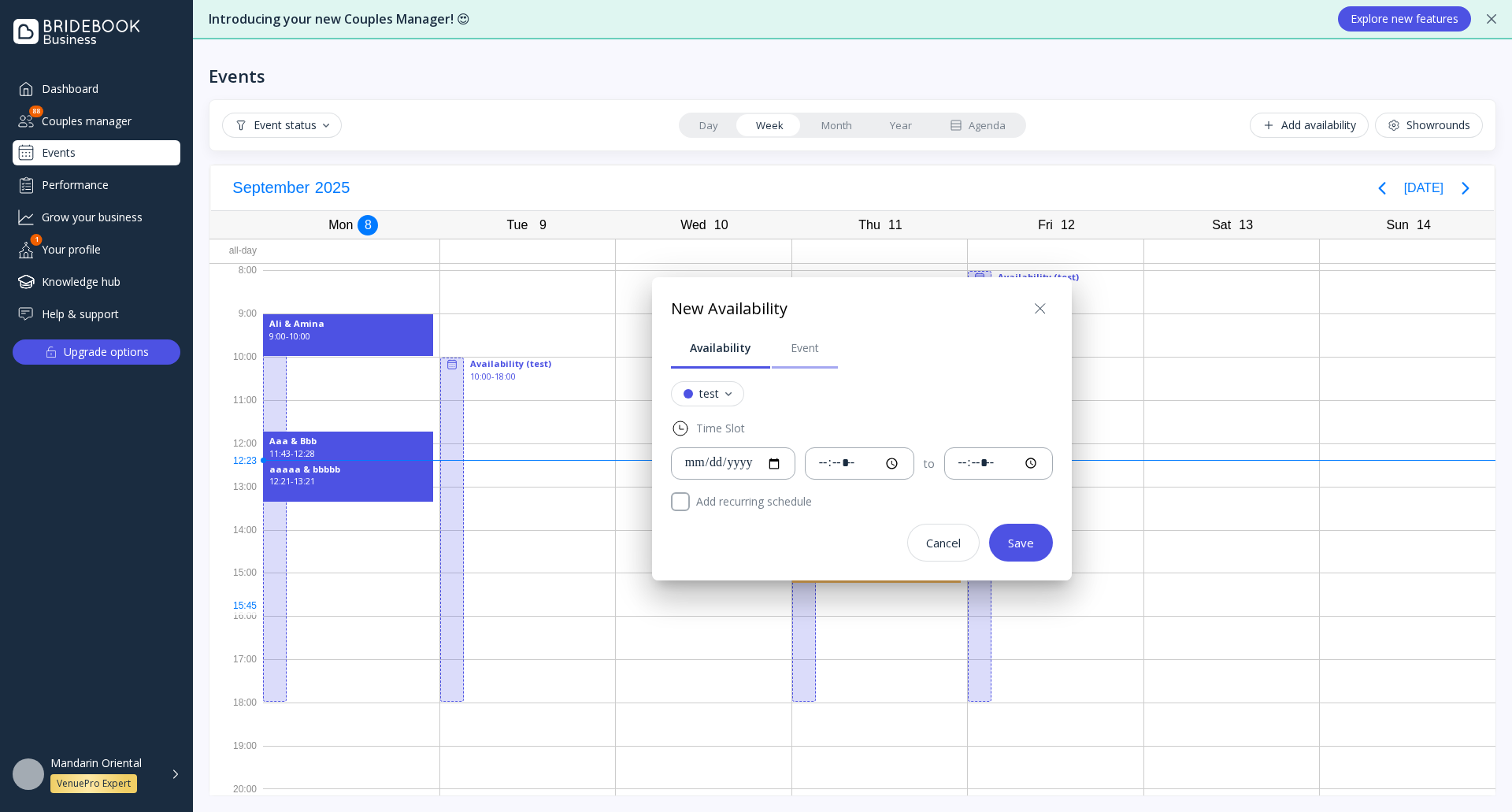
click at [818, 350] on link "Event" at bounding box center [804, 348] width 66 height 41
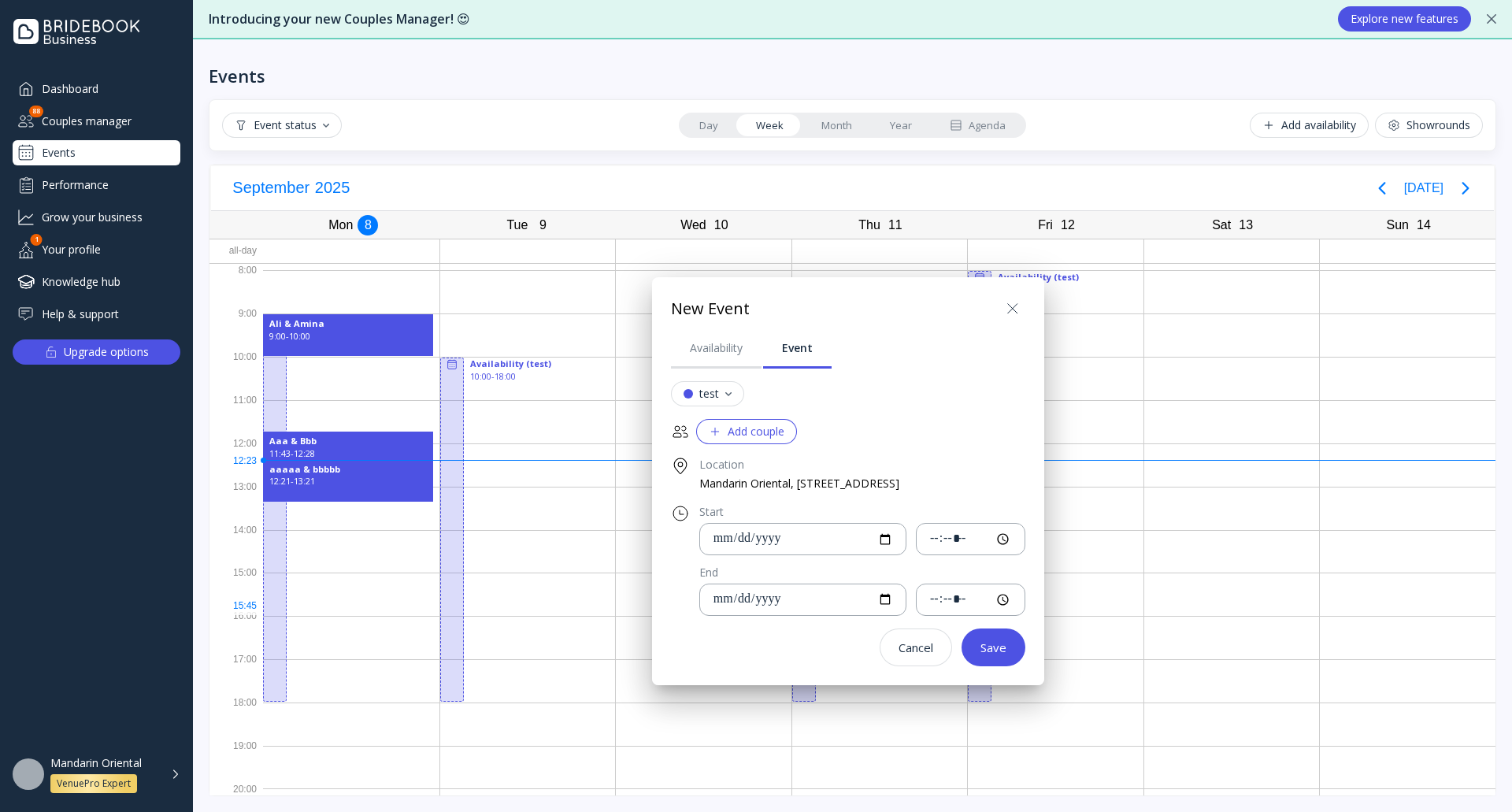
click at [731, 429] on div "Add couple" at bounding box center [747, 431] width 76 height 13
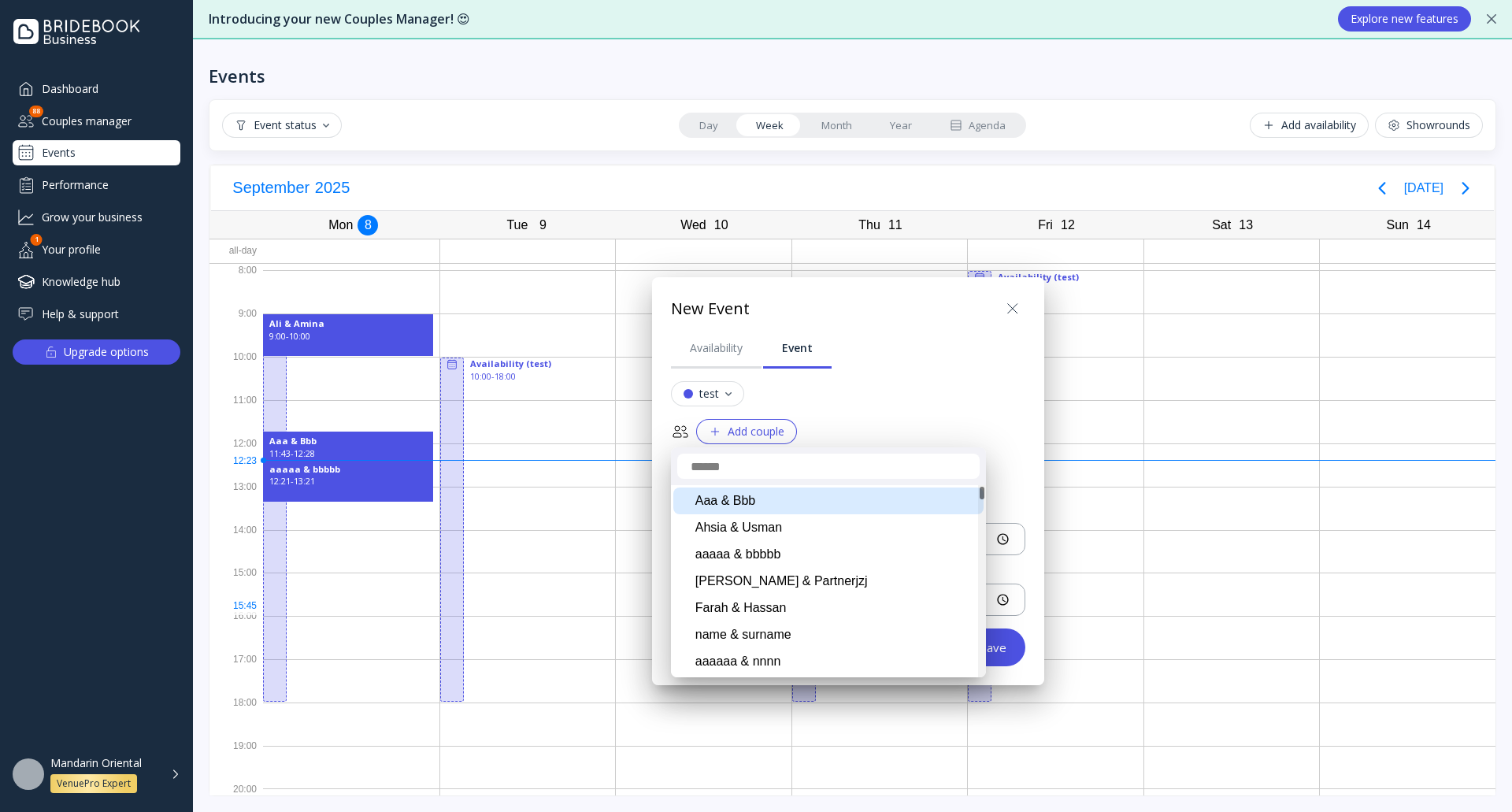
click at [771, 503] on div "Aaa & Bbb" at bounding box center [829, 500] width 311 height 27
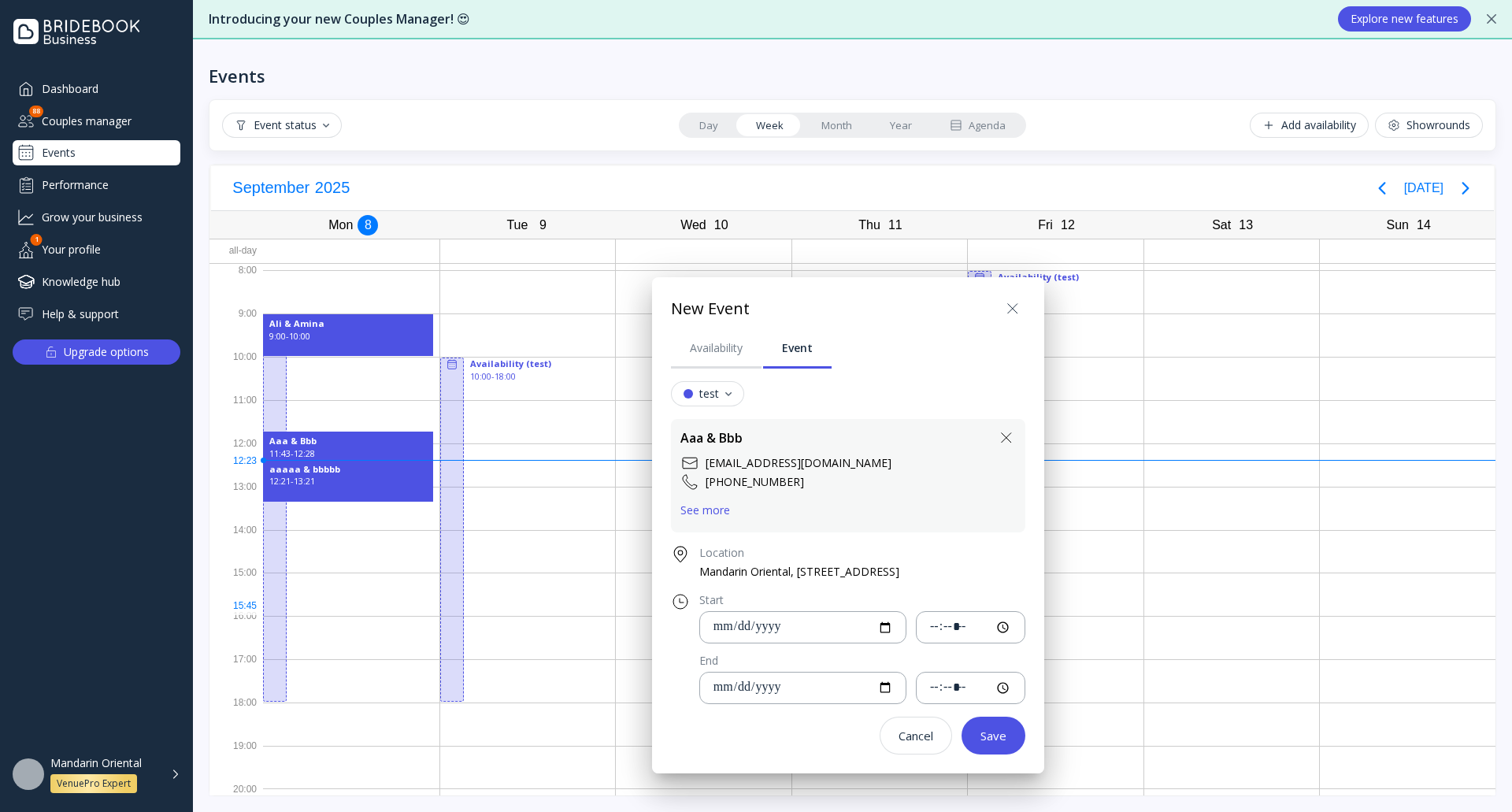
click at [711, 512] on div "See more" at bounding box center [705, 510] width 50 height 13
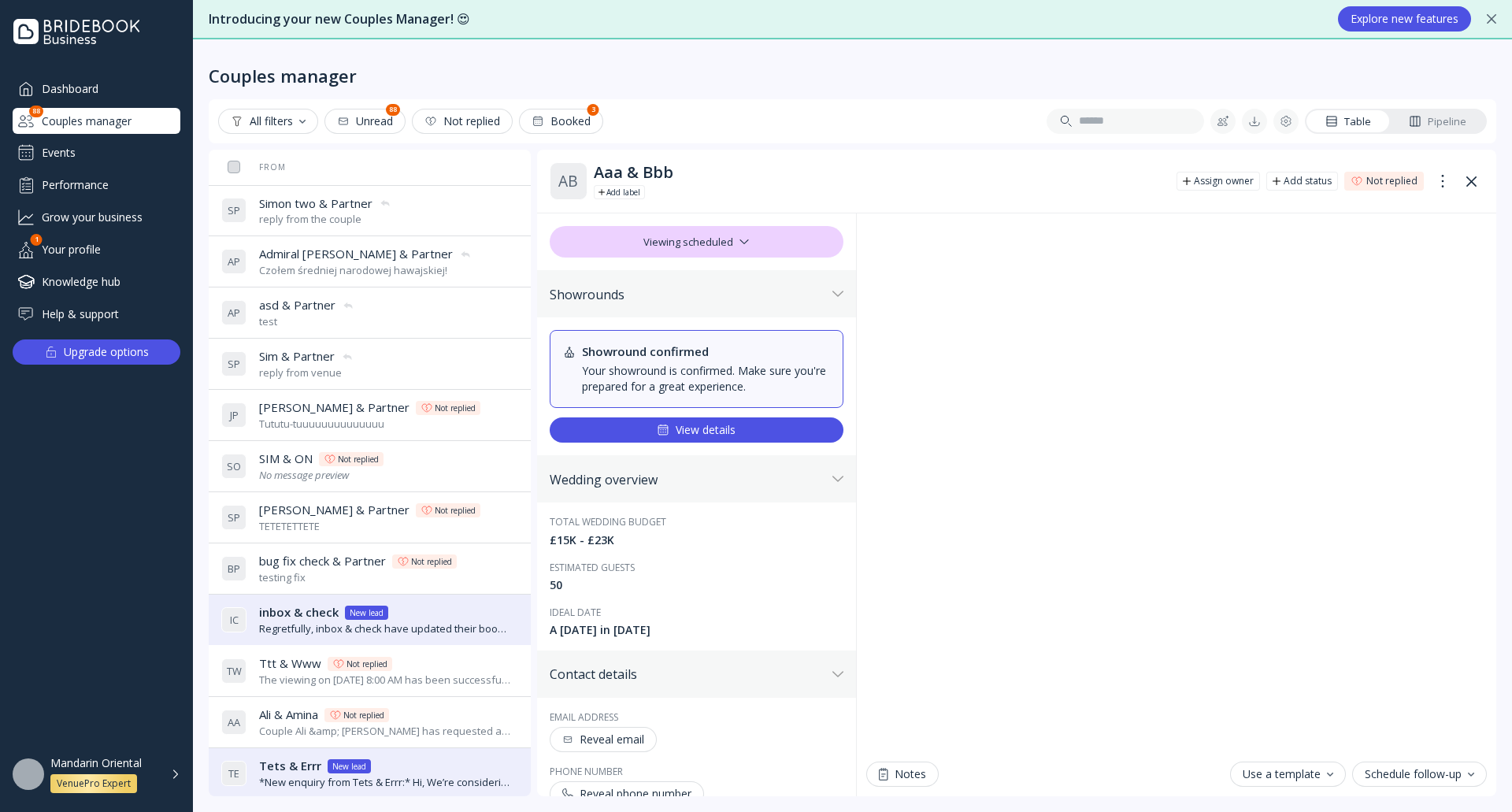
click at [76, 153] on div "Events" at bounding box center [96, 152] width 167 height 25
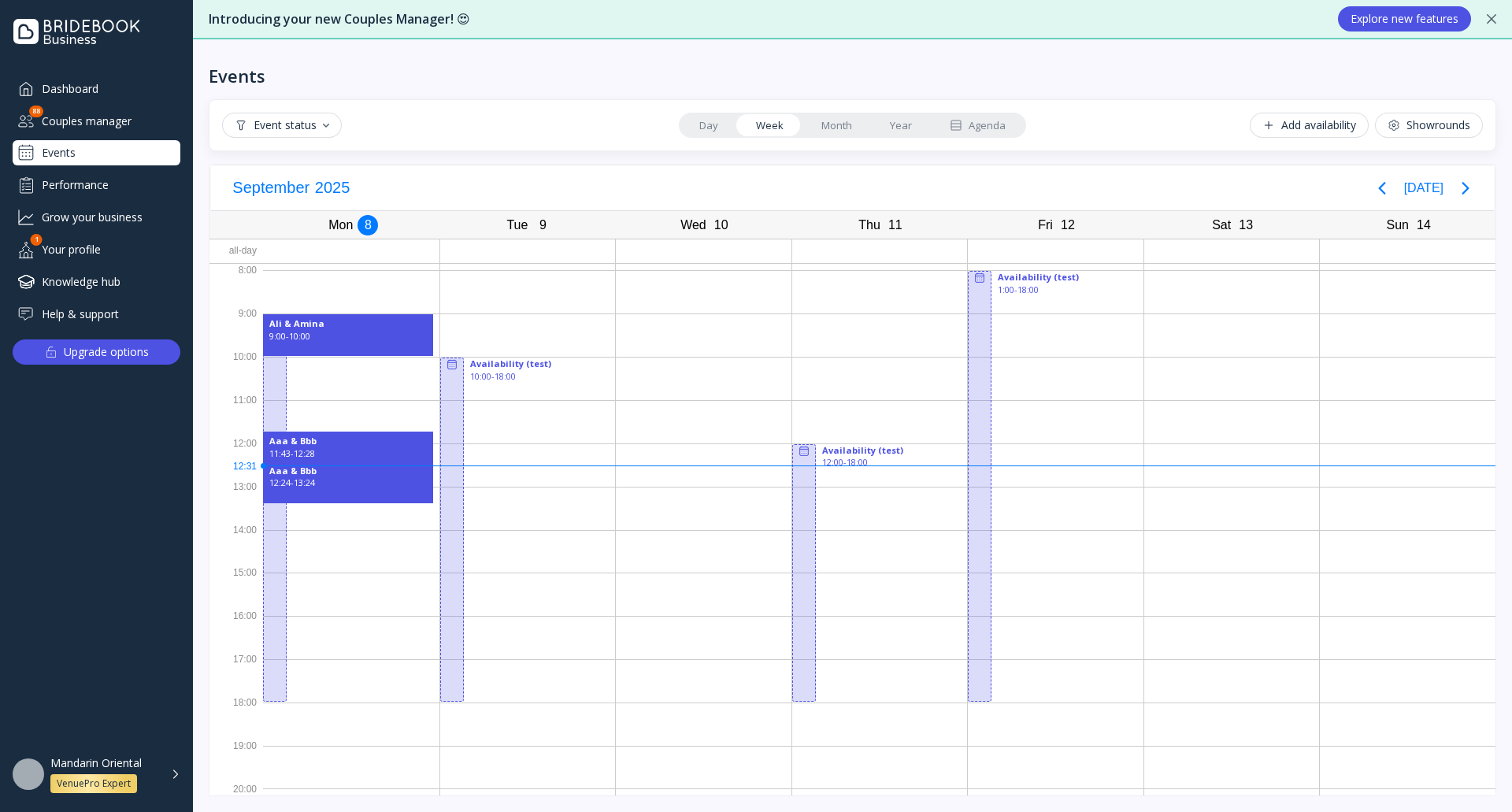
click at [165, 773] on div "Mandarin Oriental VenuePro Expert" at bounding box center [115, 774] width 130 height 37
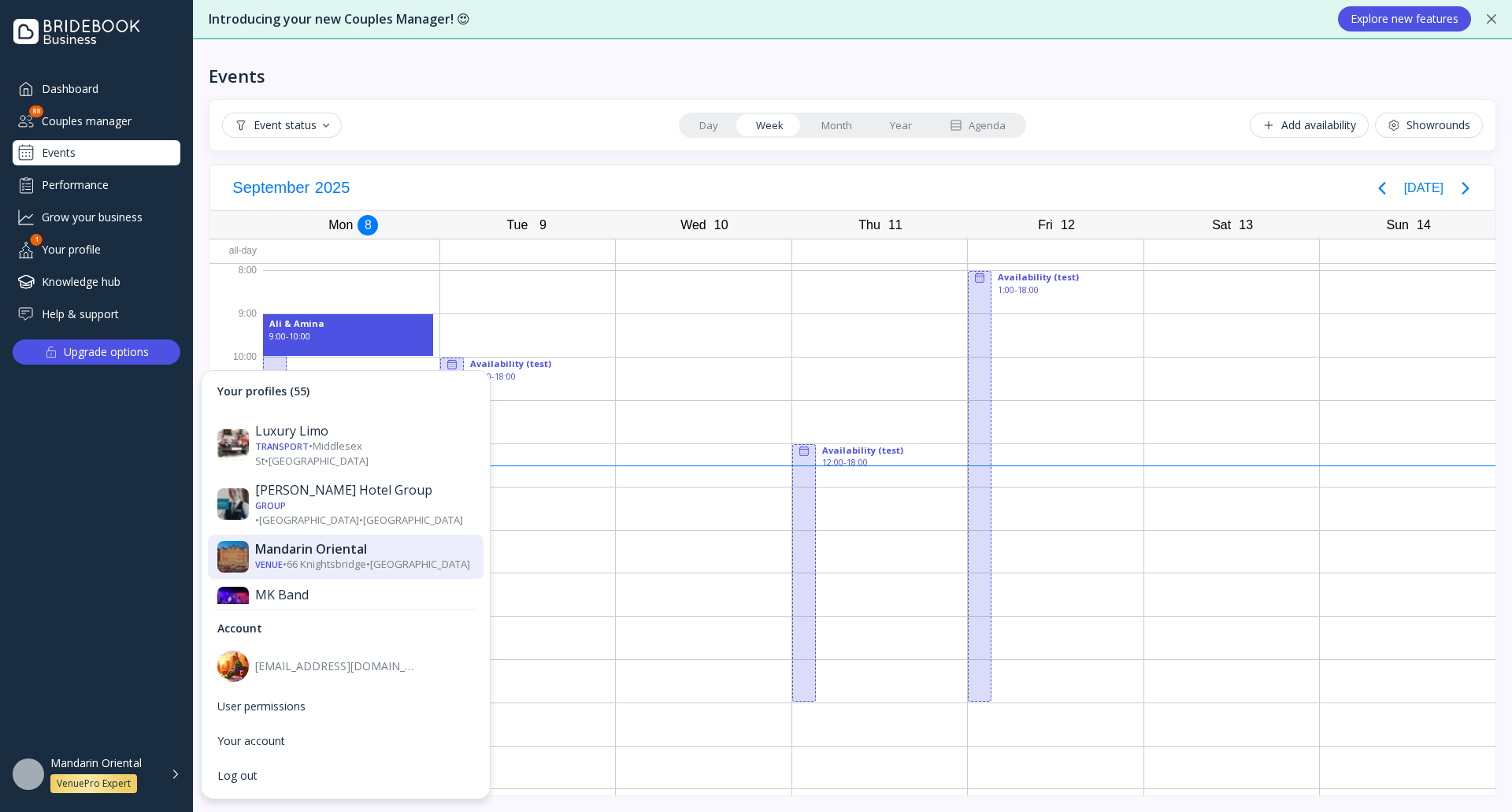
scroll to position [1418, 0]
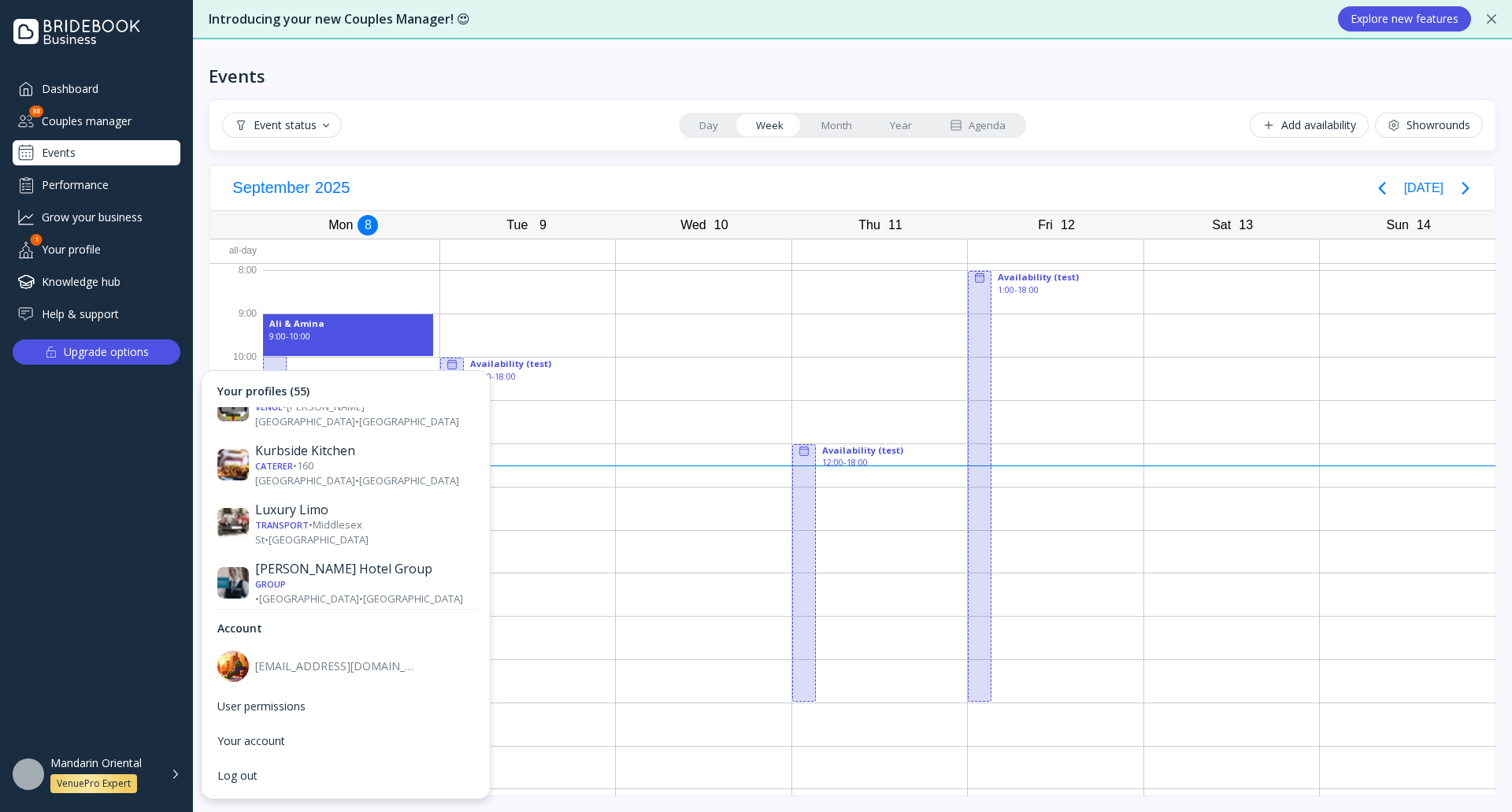
click at [347, 773] on div "Venue • [GEOGRAPHIC_DATA] • [GEOGRAPHIC_DATA]" at bounding box center [364, 780] width 219 height 15
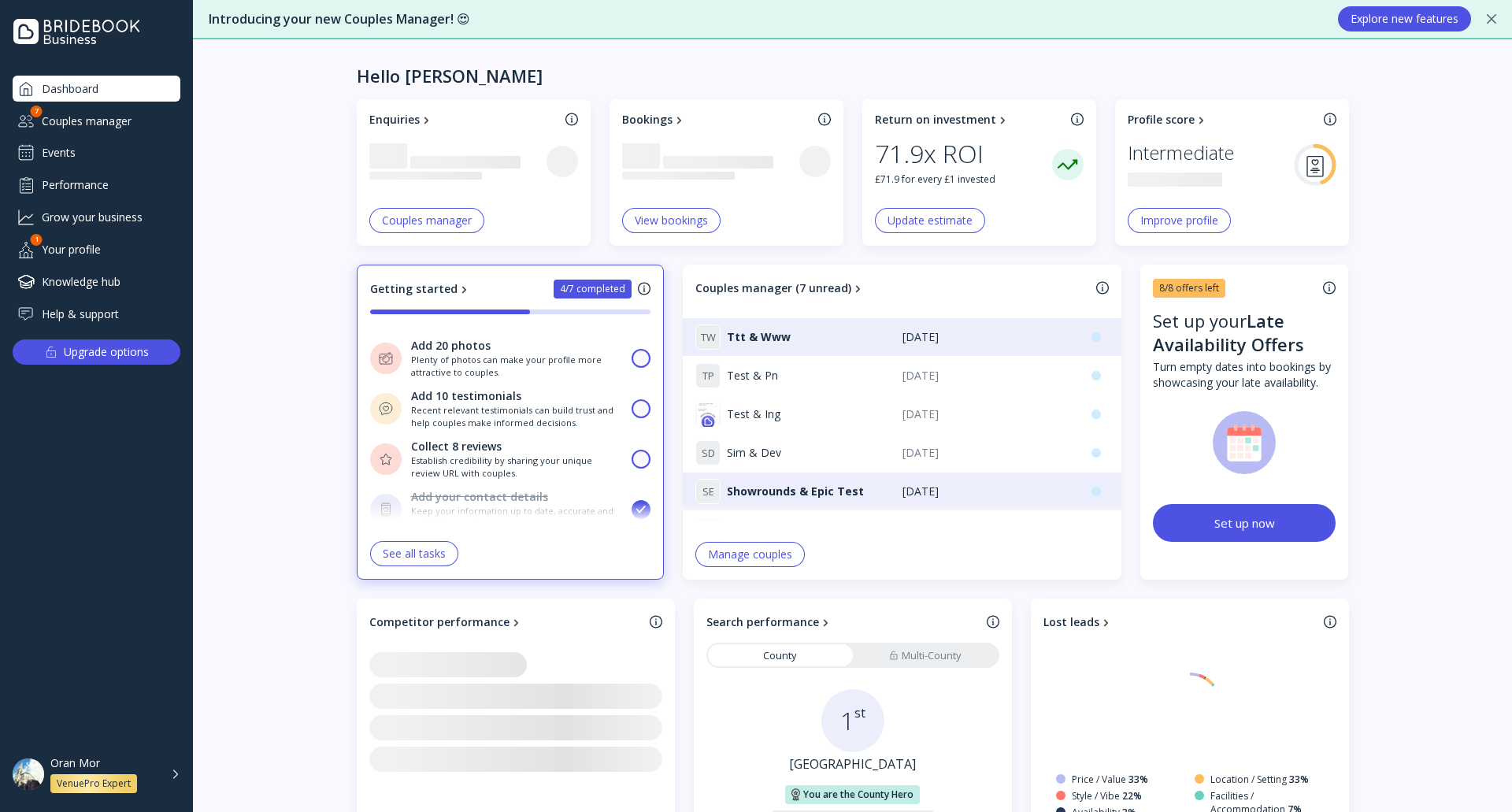
click at [110, 151] on div "Events" at bounding box center [96, 152] width 167 height 25
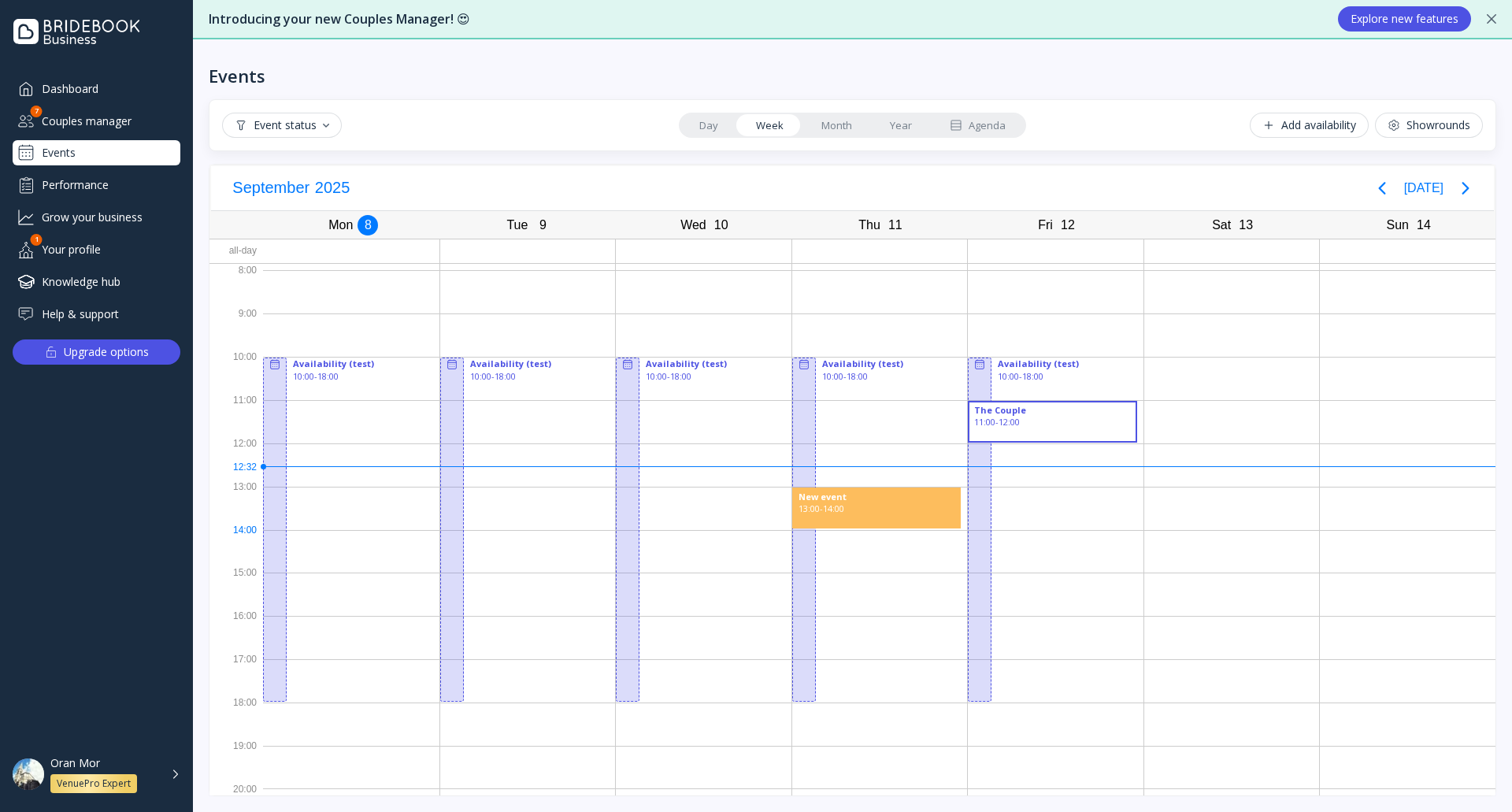
drag, startPoint x: 813, startPoint y: 495, endPoint x: 901, endPoint y: 525, distance: 93.0
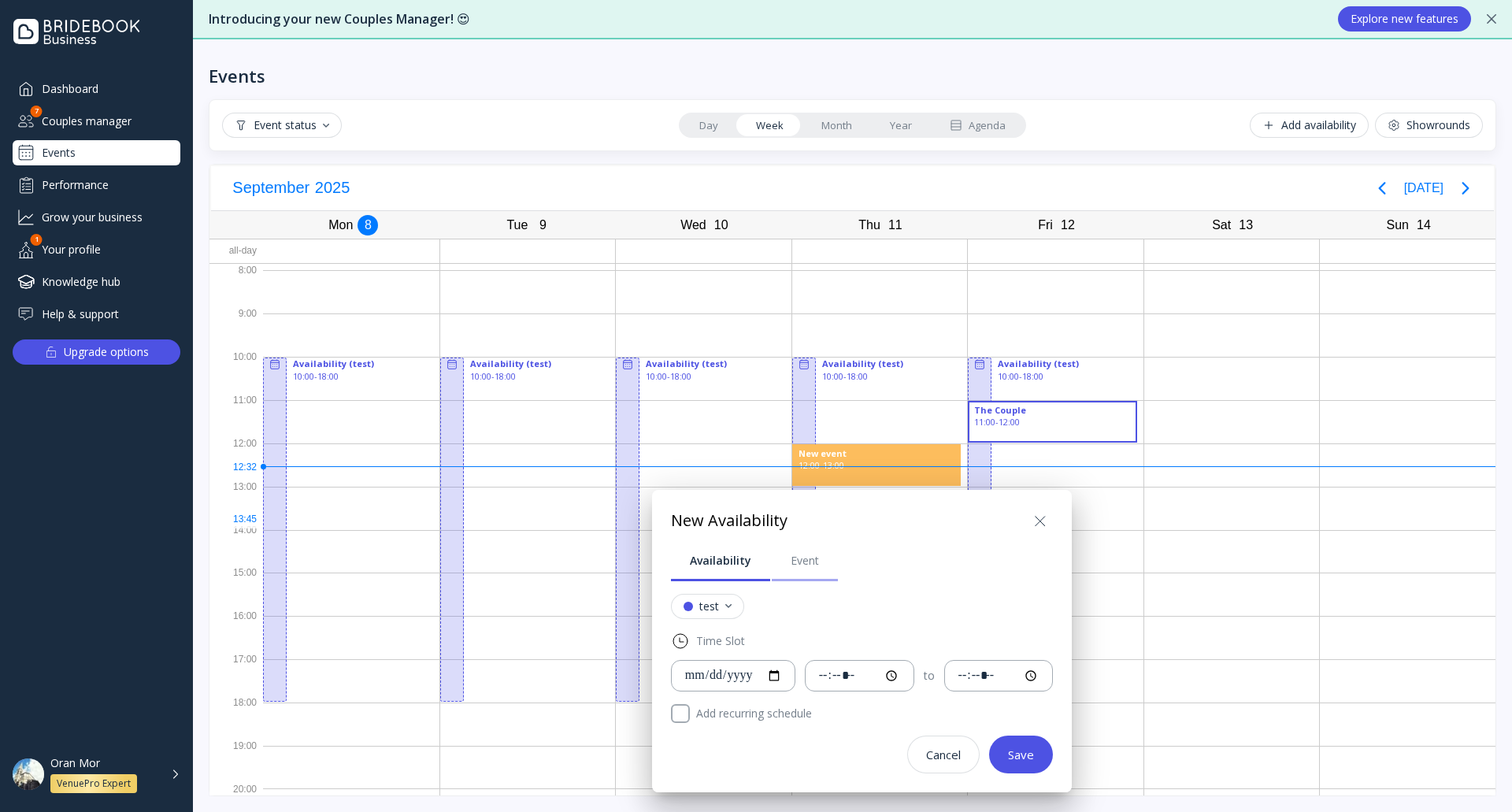
click at [801, 558] on div "Event" at bounding box center [804, 561] width 28 height 15
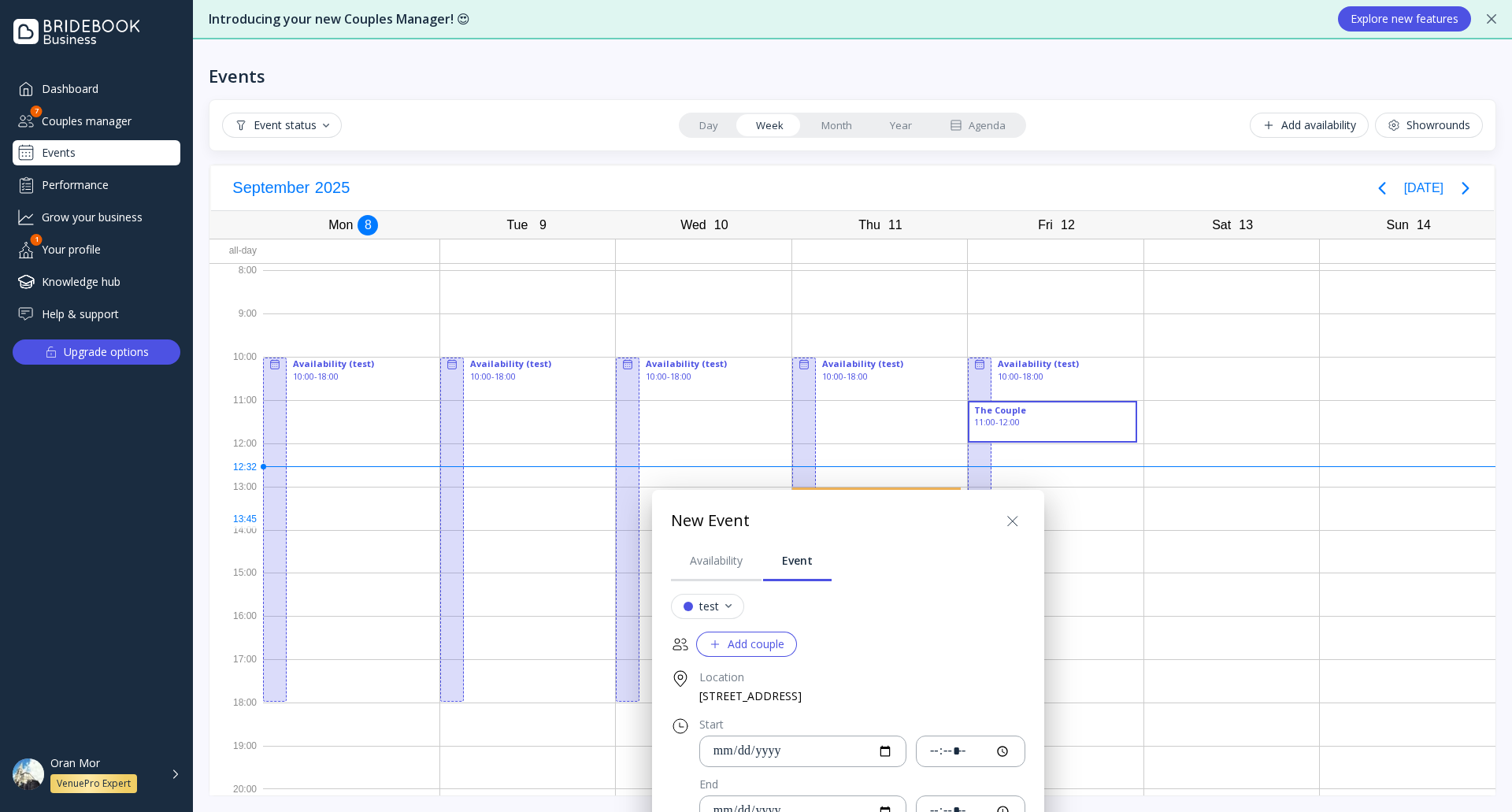
click at [1017, 522] on icon at bounding box center [1013, 521] width 19 height 19
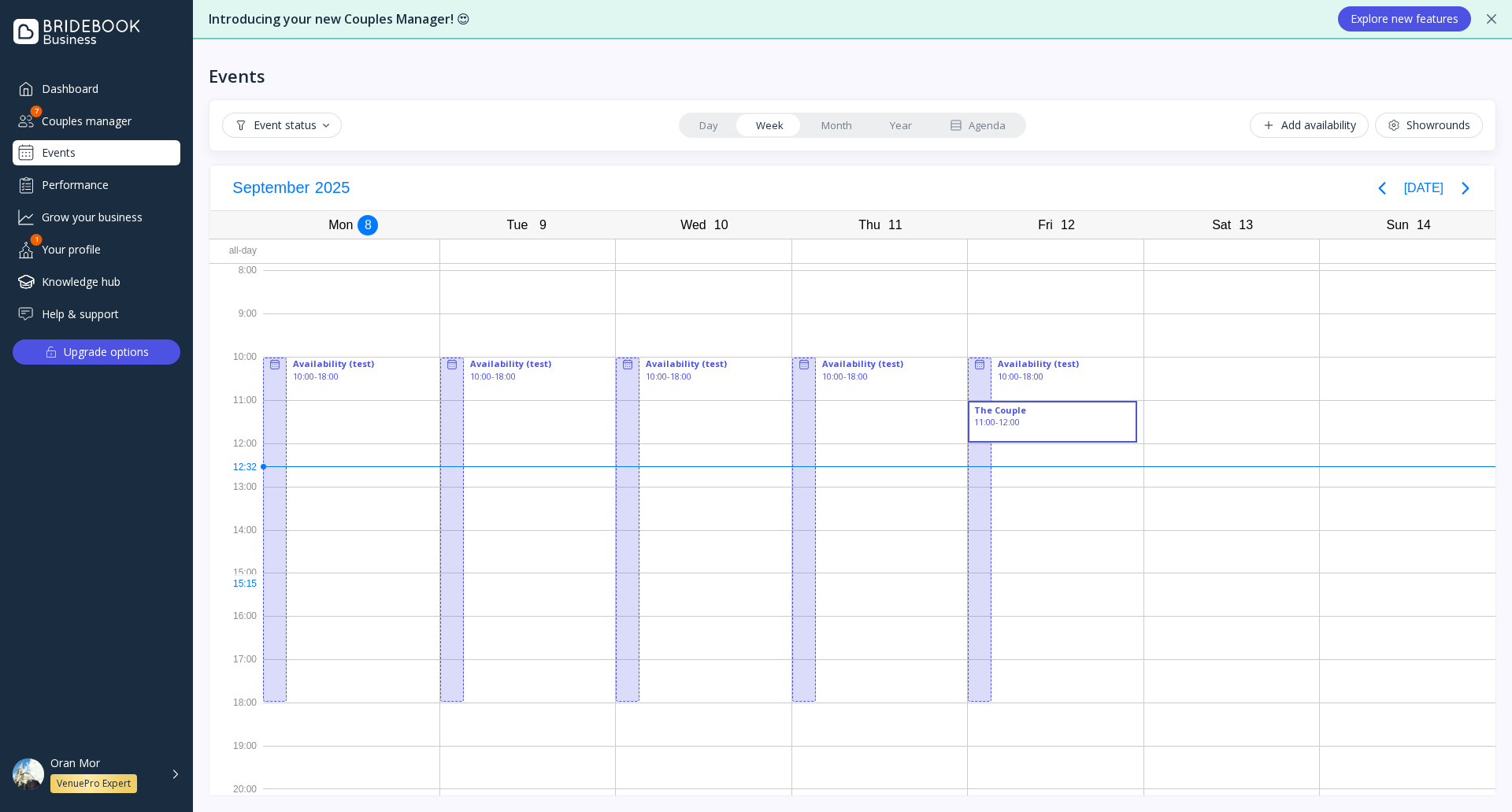
click at [804, 588] on div at bounding box center [804, 530] width 24 height 344
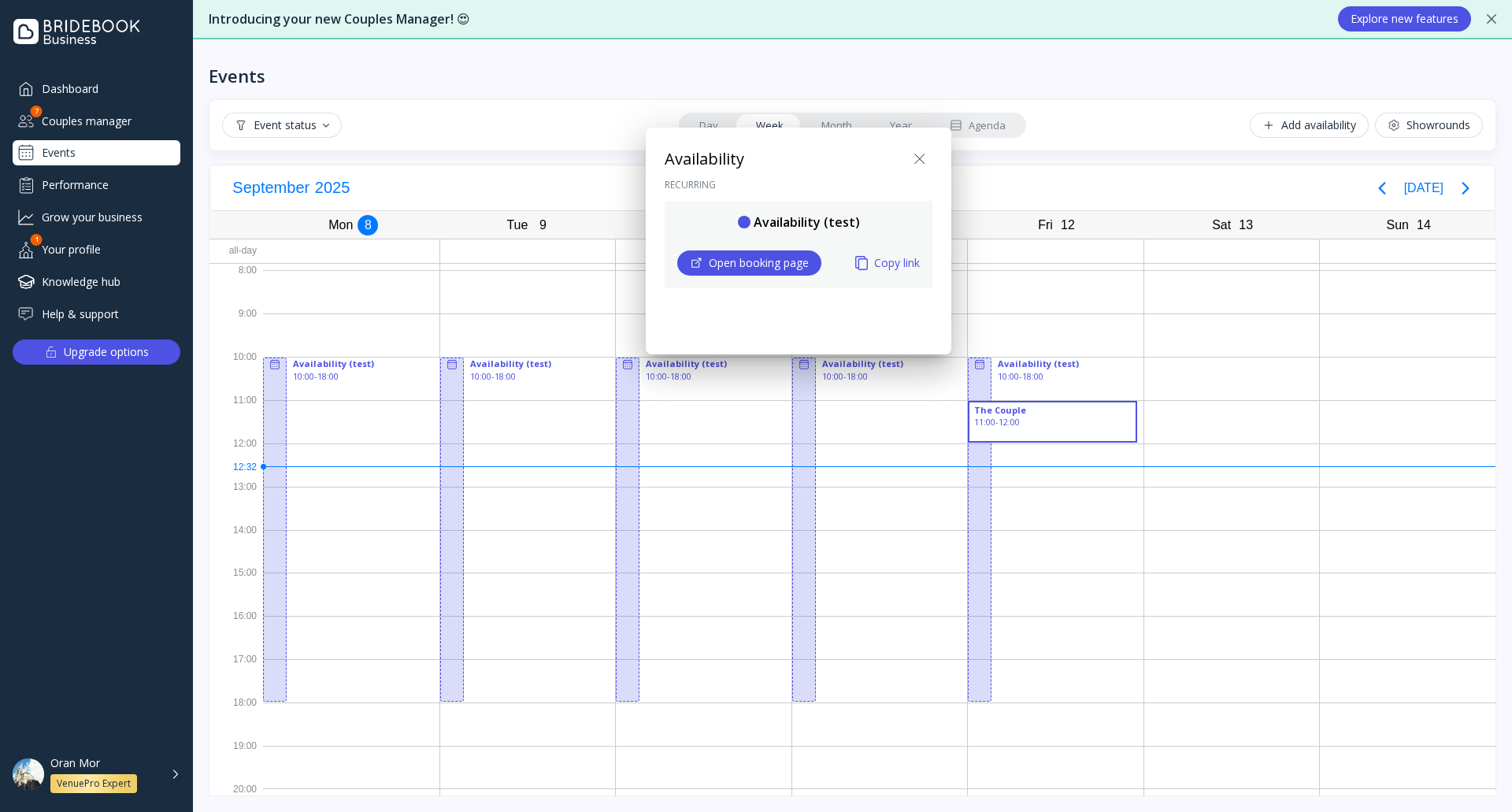
click at [922, 161] on icon at bounding box center [919, 159] width 9 height 9
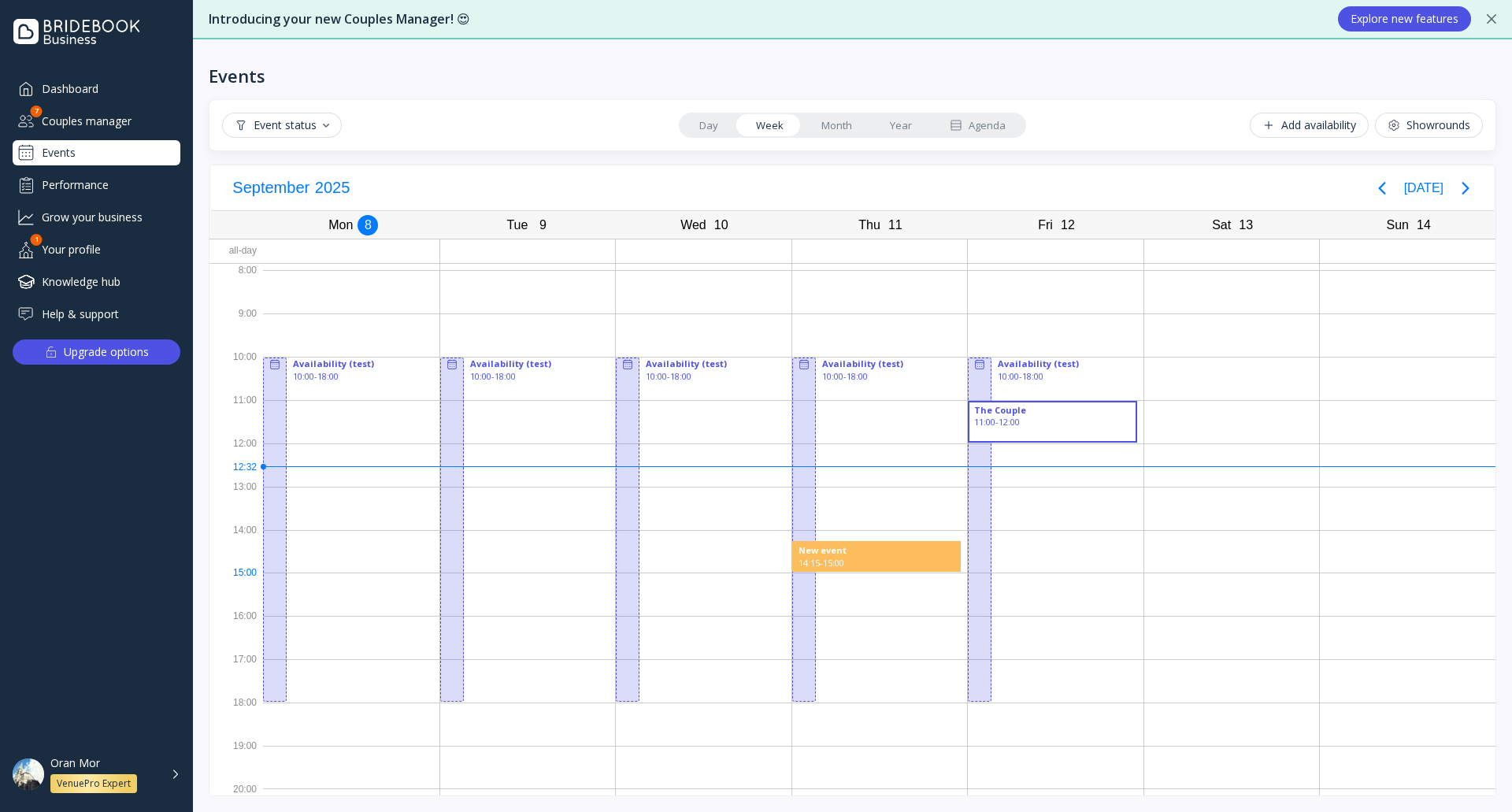
drag, startPoint x: 823, startPoint y: 548, endPoint x: 884, endPoint y: 570, distance: 64.8
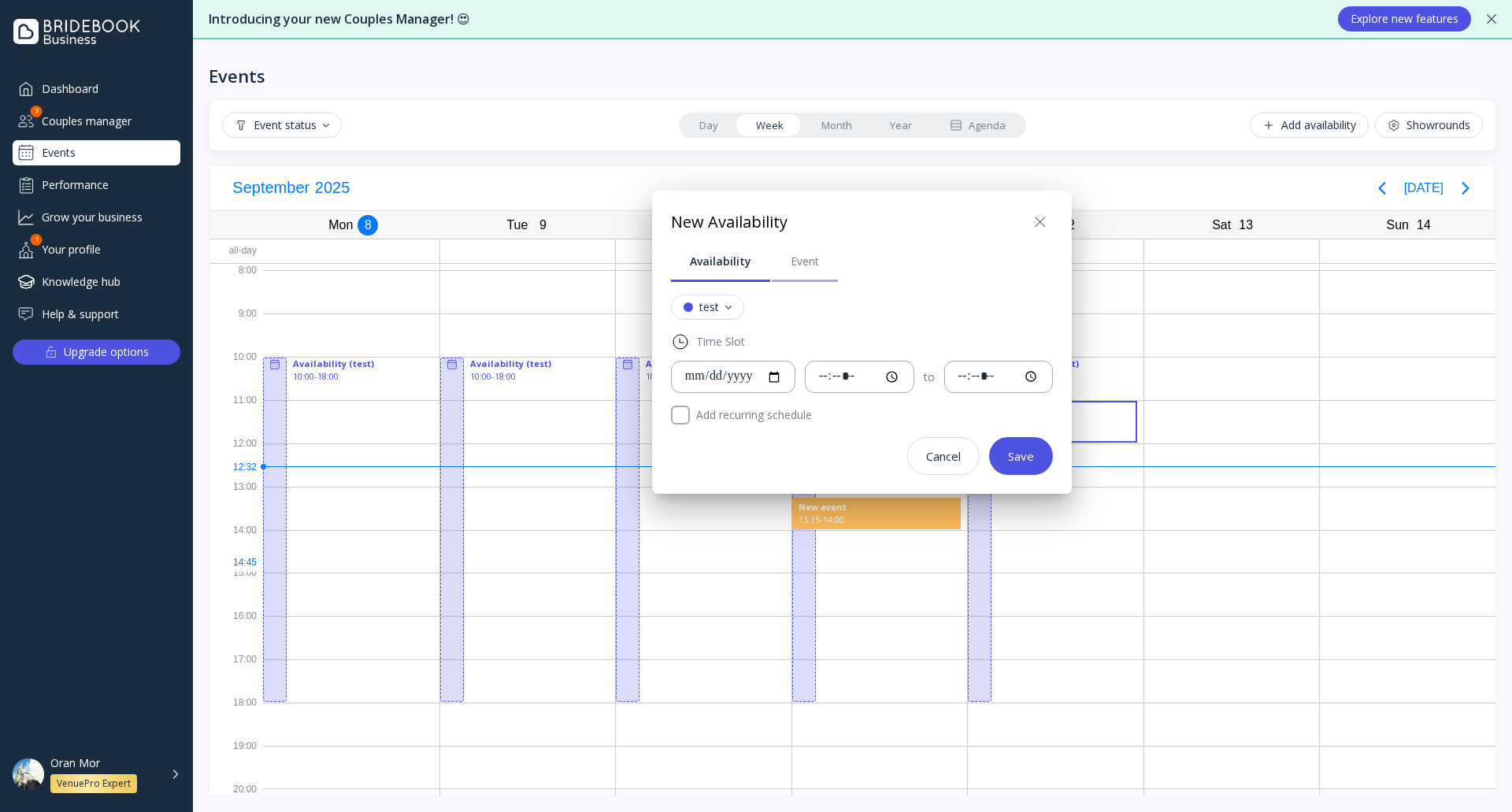
click at [791, 251] on link "Event" at bounding box center [804, 262] width 66 height 41
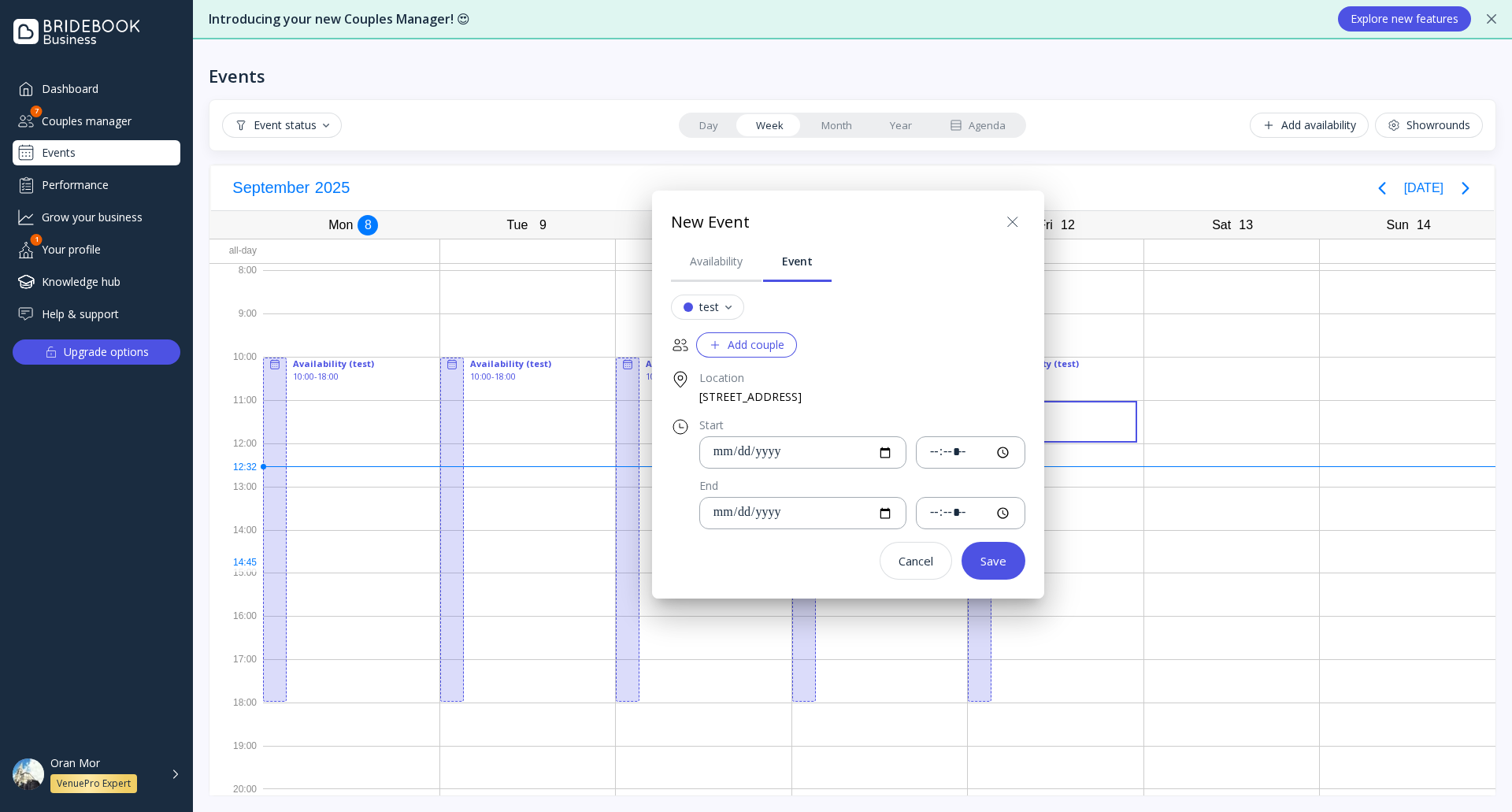
click at [777, 344] on div "Add couple" at bounding box center [747, 345] width 76 height 13
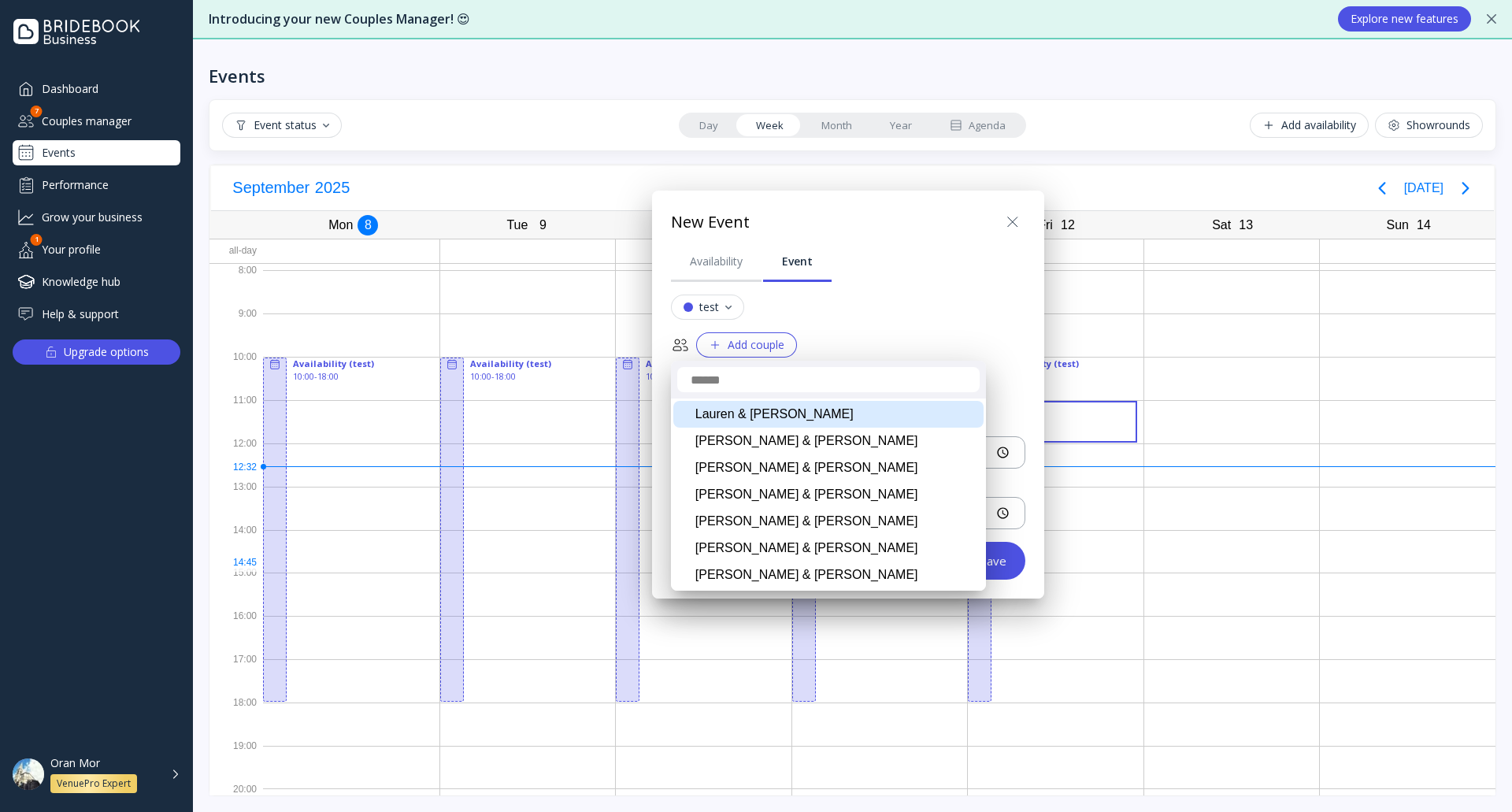
click at [773, 415] on div "Lauren & [PERSON_NAME]" at bounding box center [829, 414] width 311 height 27
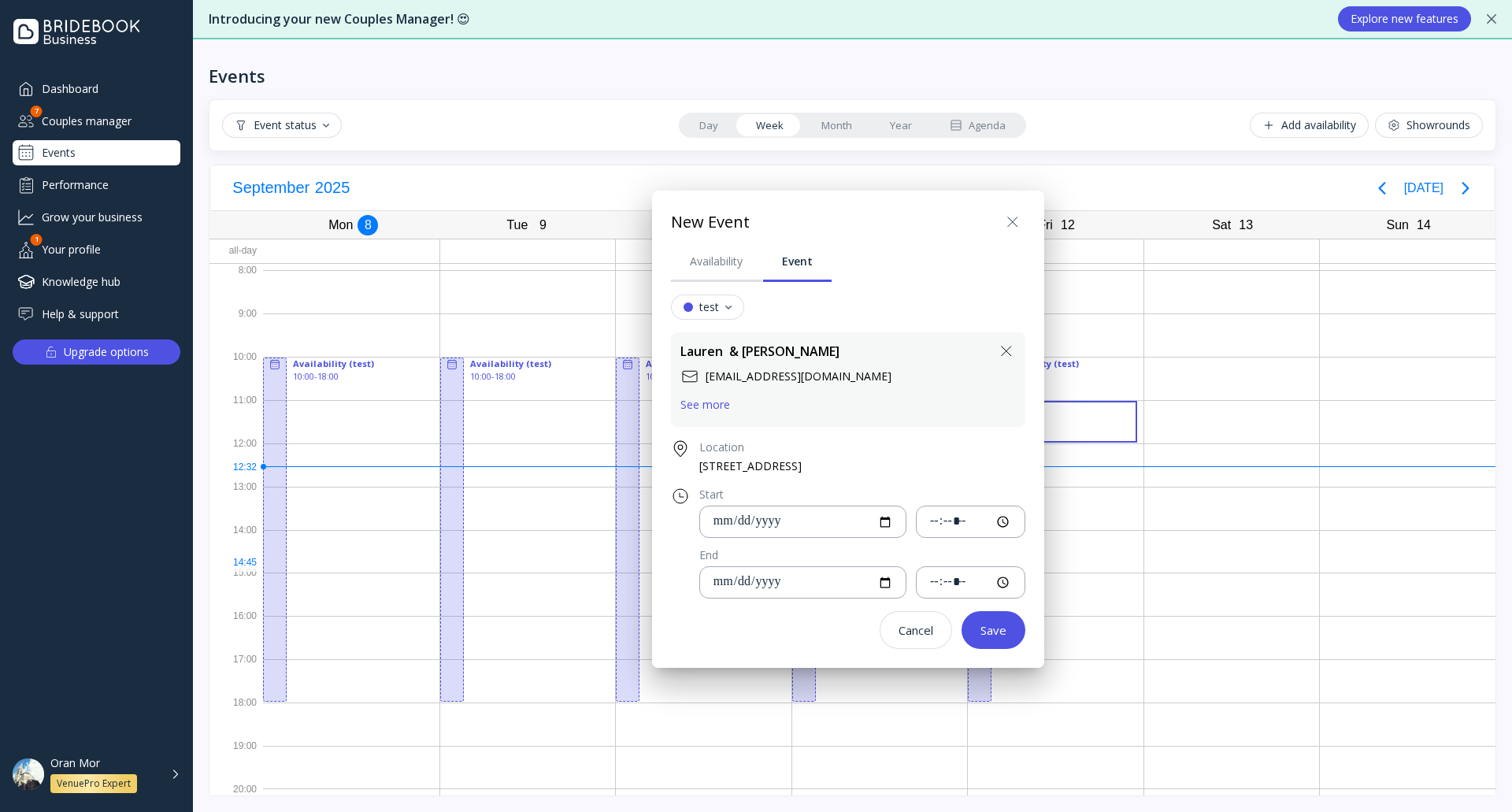
click at [1007, 351] on icon at bounding box center [1007, 351] width 19 height 19
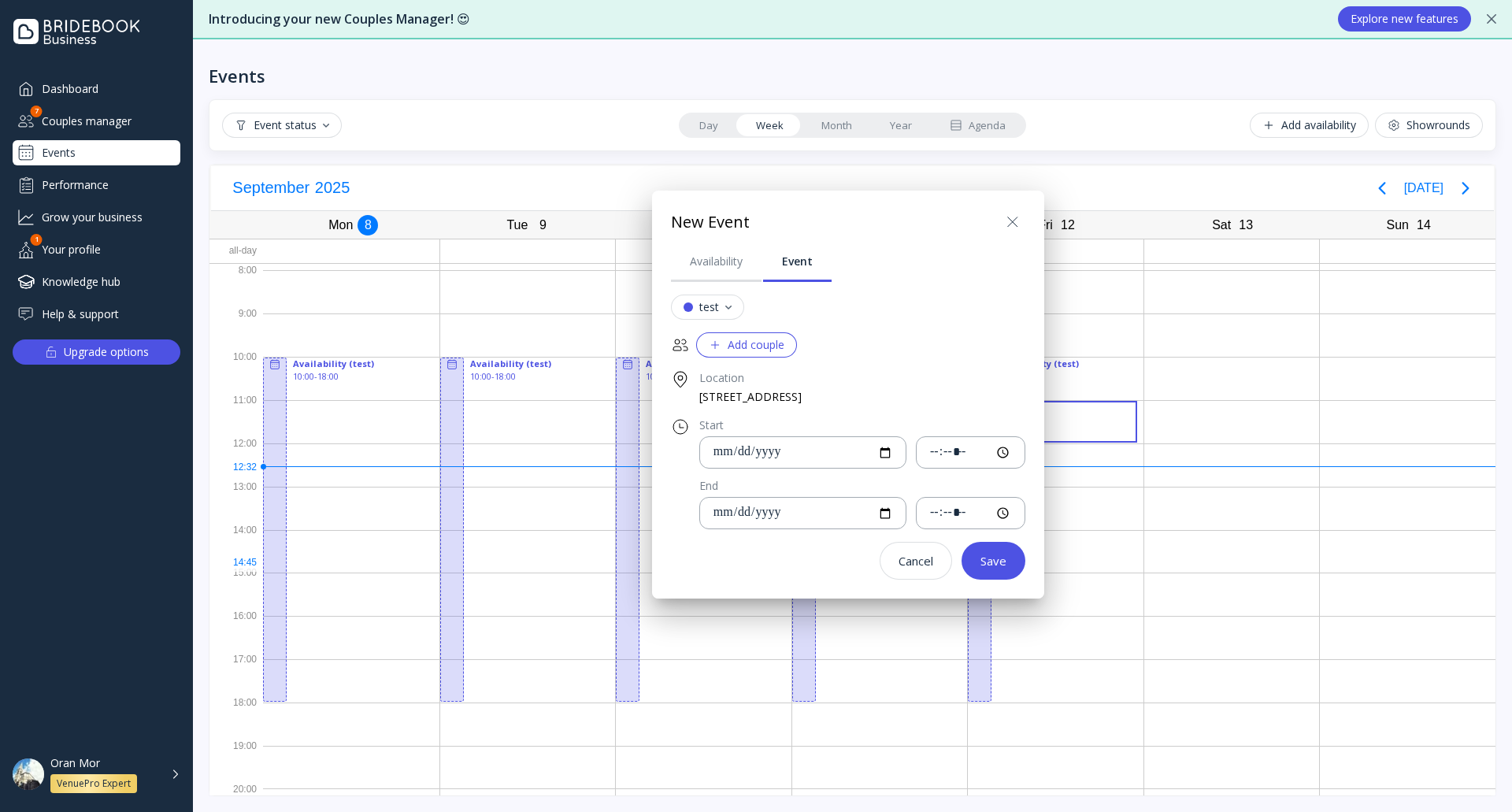
click at [750, 340] on div "Add couple" at bounding box center [747, 345] width 76 height 13
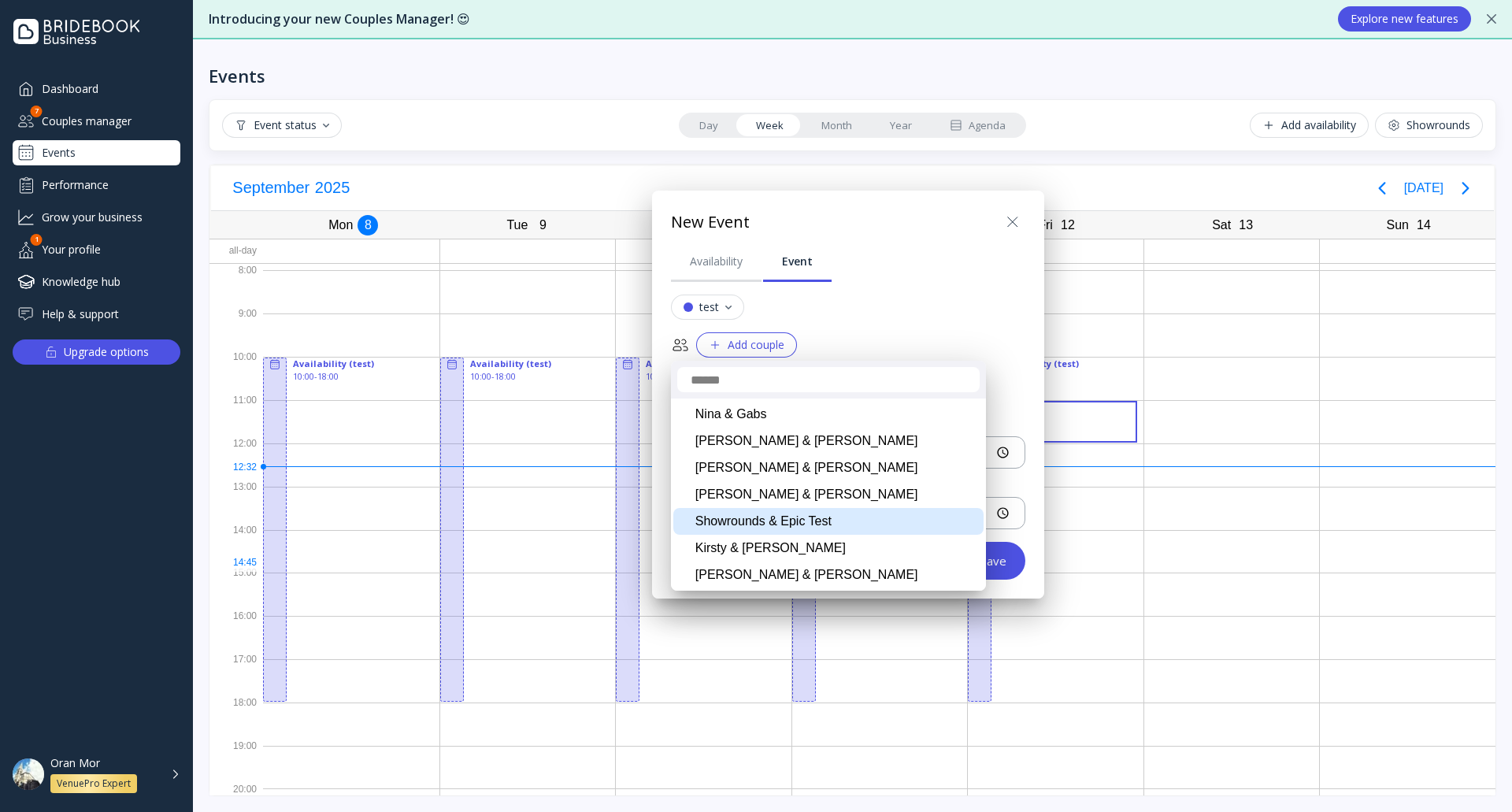
click at [821, 522] on div "Showrounds & Epic Test" at bounding box center [829, 521] width 311 height 27
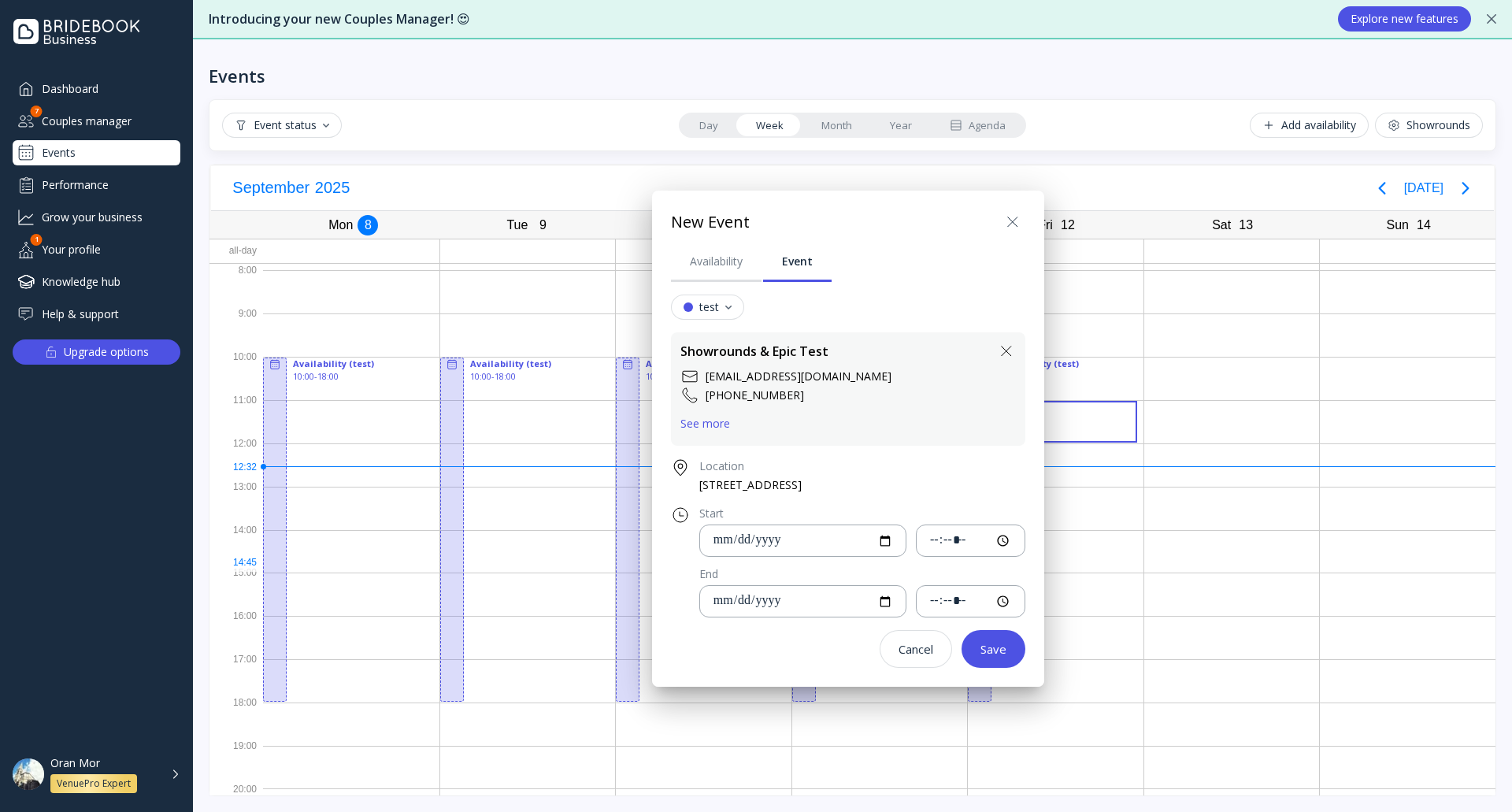
click at [991, 645] on div "Save" at bounding box center [993, 649] width 26 height 13
